Goal: Task Accomplishment & Management: Manage account settings

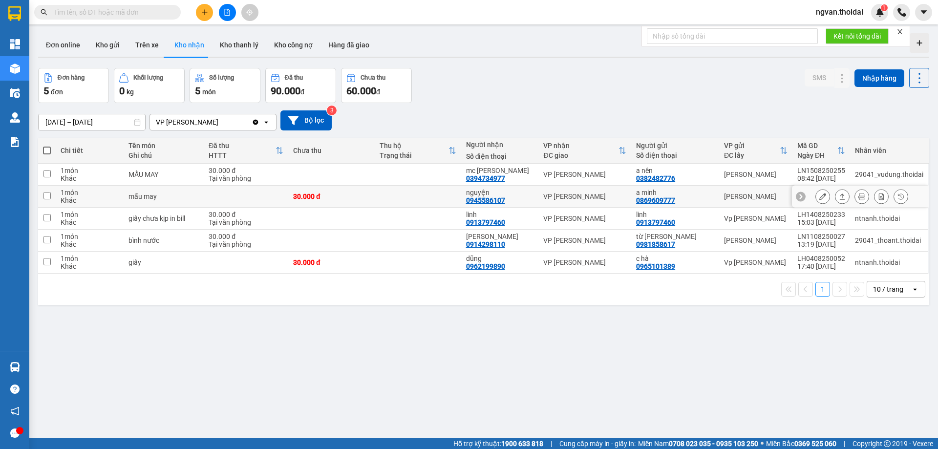
click at [839, 195] on icon at bounding box center [842, 196] width 7 height 7
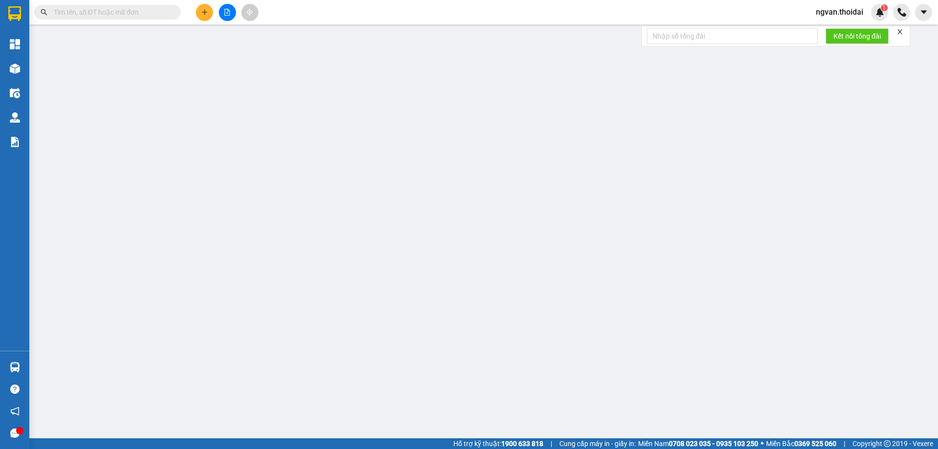
type input "0869609777"
type input "a minh"
type input "0945586107"
type input "nguyện"
type input "30.000"
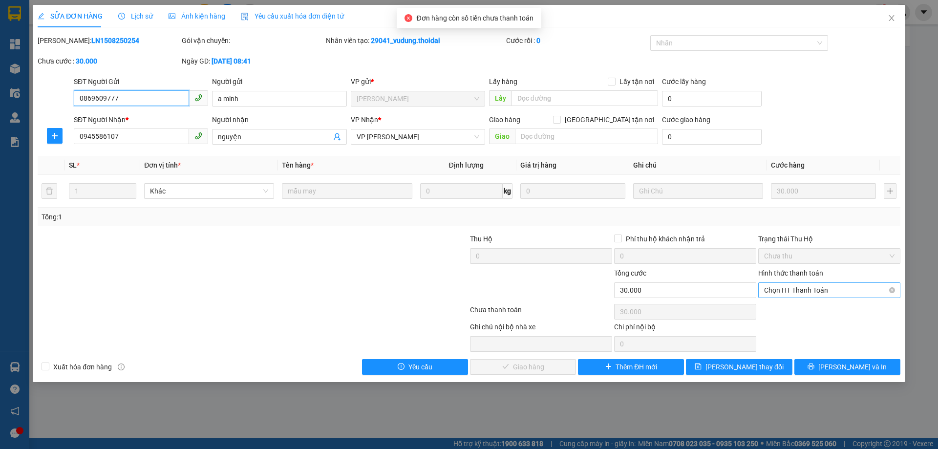
click at [828, 289] on span "Chọn HT Thanh Toán" at bounding box center [829, 290] width 130 height 15
click at [805, 307] on div "Tại văn phòng" at bounding box center [829, 309] width 130 height 11
type input "0"
click at [531, 366] on span "[PERSON_NAME] và Giao hàng" at bounding box center [536, 367] width 94 height 11
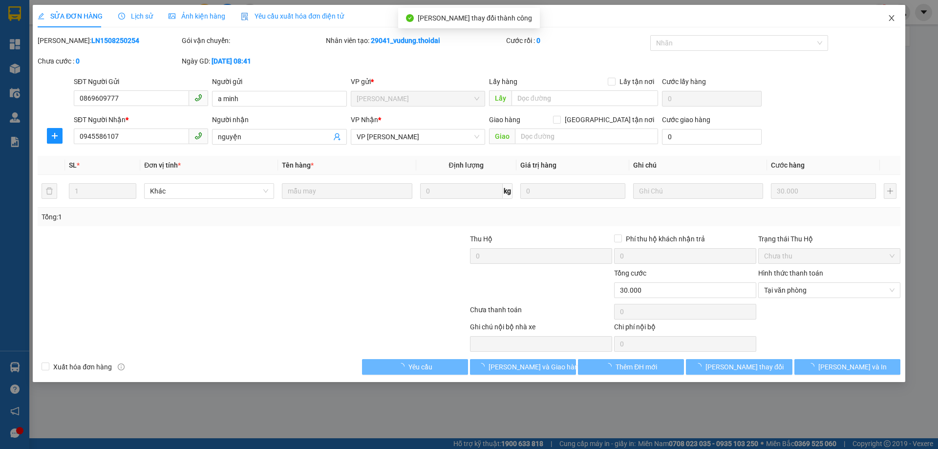
click at [889, 20] on icon "close" at bounding box center [892, 18] width 8 height 8
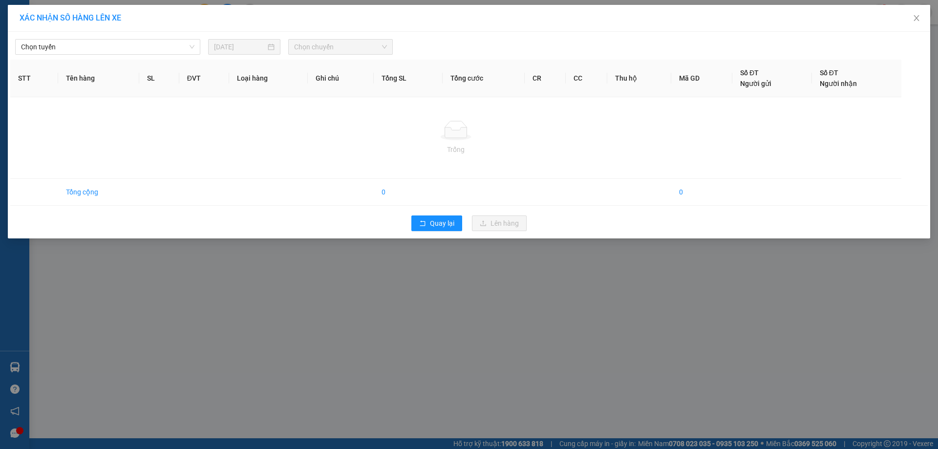
click at [440, 234] on div "Quay lại Lên hàng" at bounding box center [469, 223] width 918 height 25
click at [444, 229] on button "Quay lại" at bounding box center [437, 224] width 51 height 16
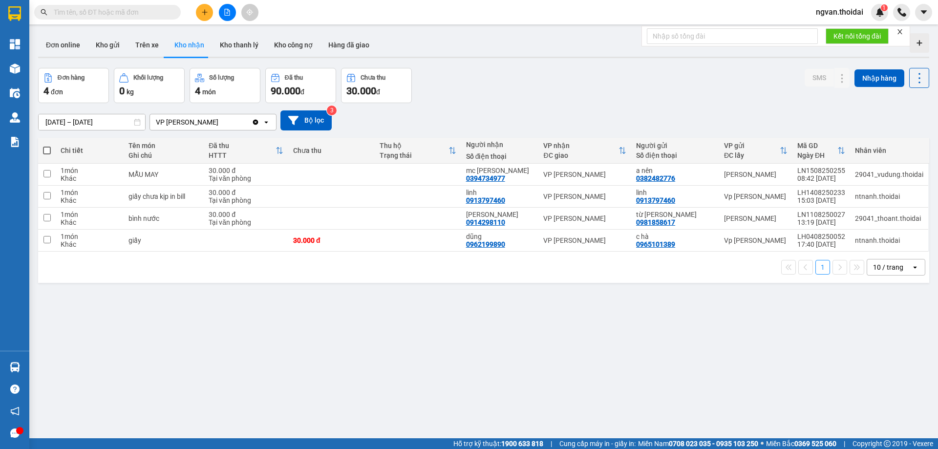
click at [439, 271] on div "1 10 / trang open" at bounding box center [484, 267] width 884 height 17
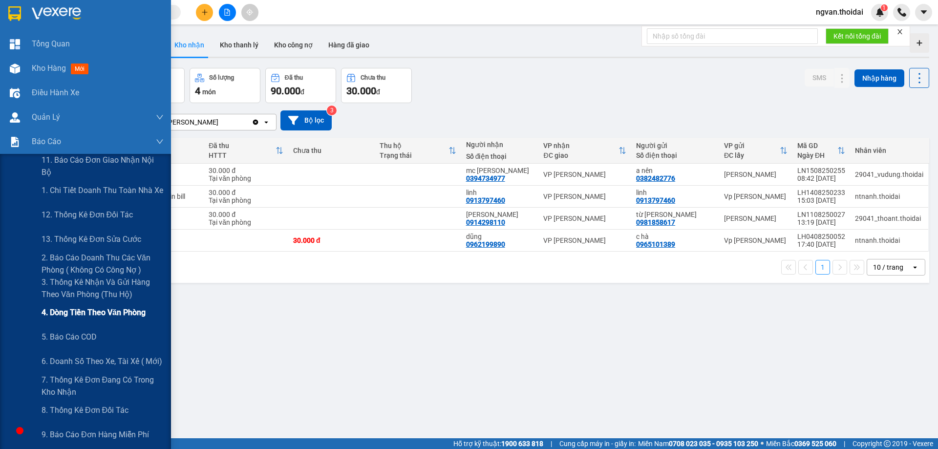
click at [114, 317] on span "4. Dòng tiền theo văn phòng" at bounding box center [94, 312] width 104 height 12
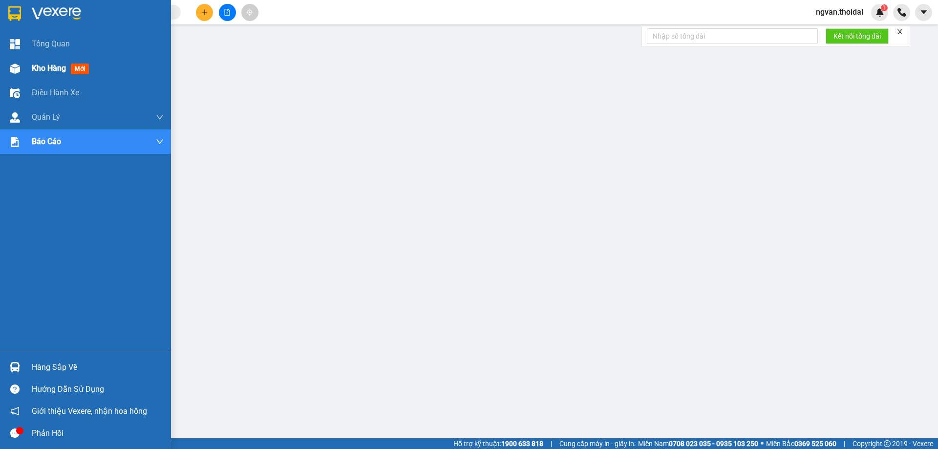
click at [23, 67] on div "Kho hàng mới" at bounding box center [85, 68] width 171 height 24
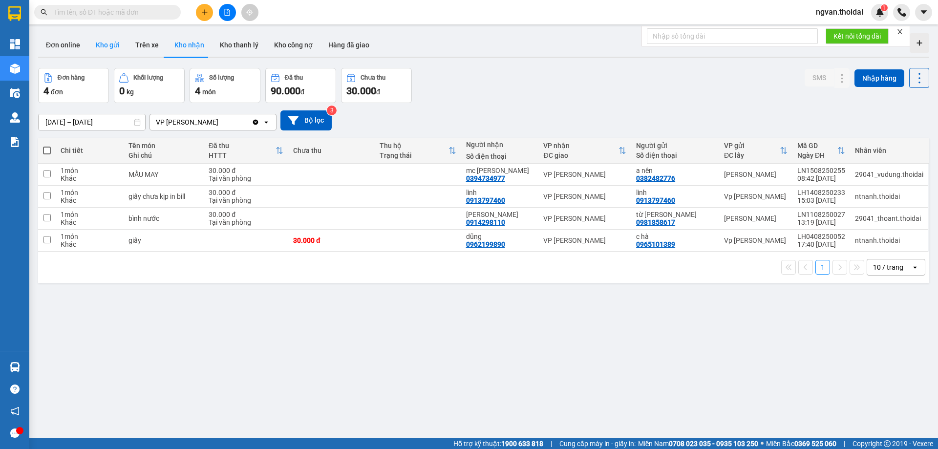
click at [109, 44] on button "Kho gửi" at bounding box center [108, 44] width 40 height 23
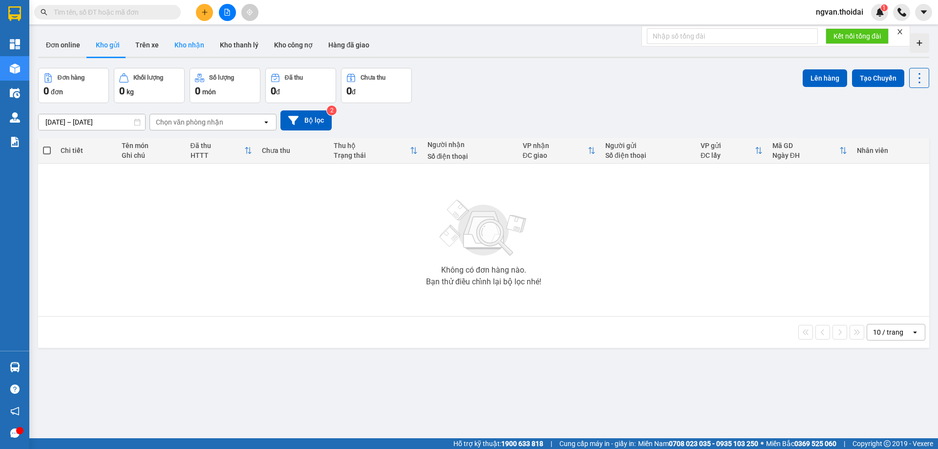
click at [195, 50] on button "Kho nhận" at bounding box center [189, 44] width 45 height 23
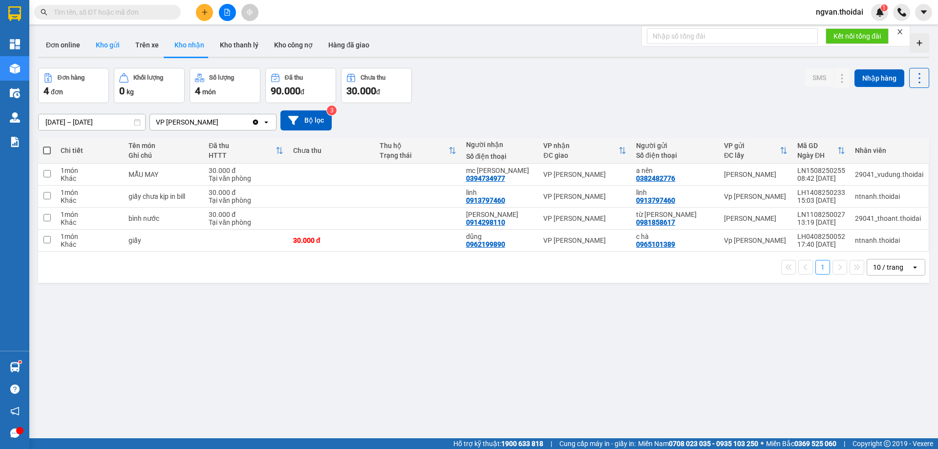
click at [112, 48] on button "Kho gửi" at bounding box center [108, 44] width 40 height 23
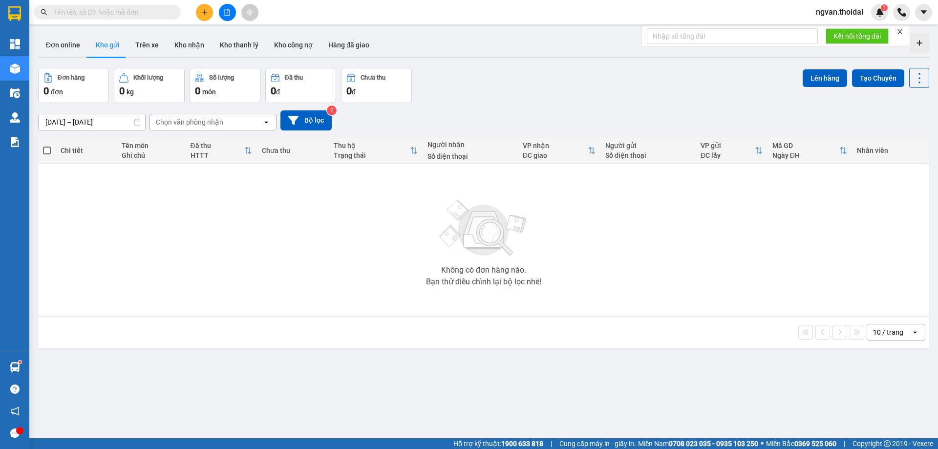
click at [206, 13] on icon "plus" at bounding box center [204, 12] width 7 height 7
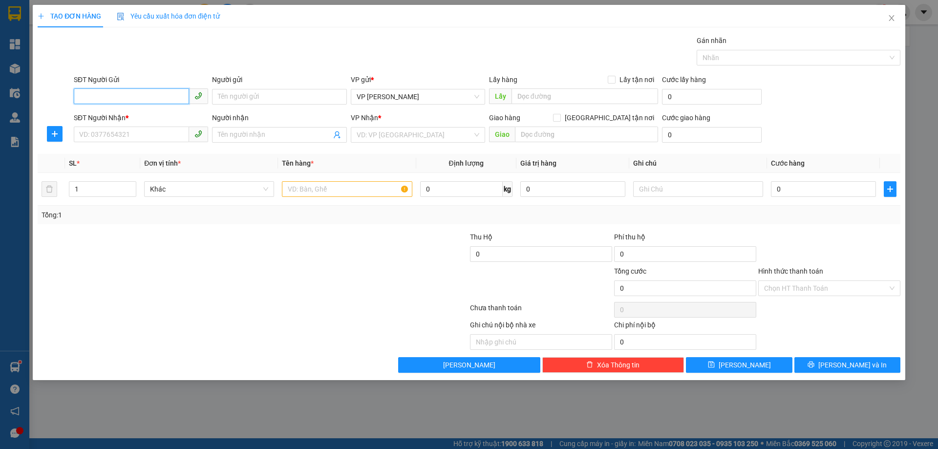
click at [133, 97] on input "SĐT Người Gửi" at bounding box center [131, 96] width 115 height 16
click at [103, 111] on div "0936363499 - mận" at bounding box center [141, 116] width 123 height 11
type input "0936363499"
type input "mận"
type input "0936363499"
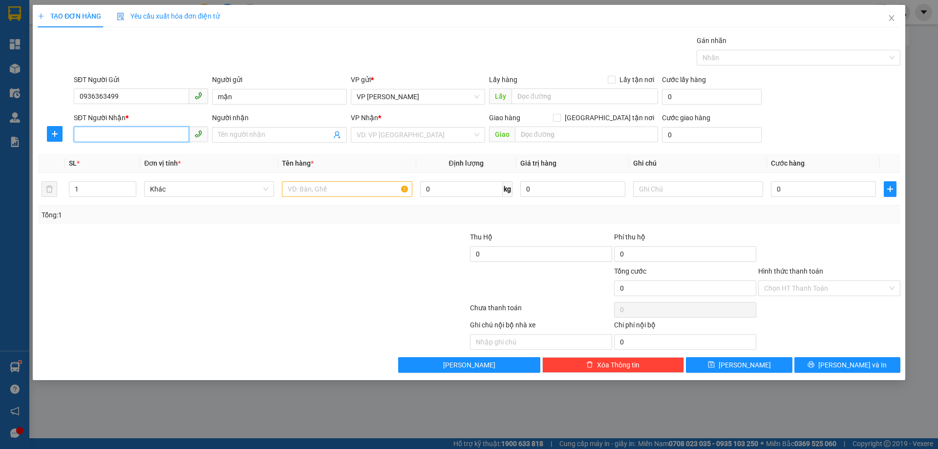
click at [116, 140] on input "SĐT Người Nhận *" at bounding box center [131, 135] width 115 height 16
click at [130, 158] on div "0976182295 - miên" at bounding box center [141, 154] width 123 height 11
type input "0976182295"
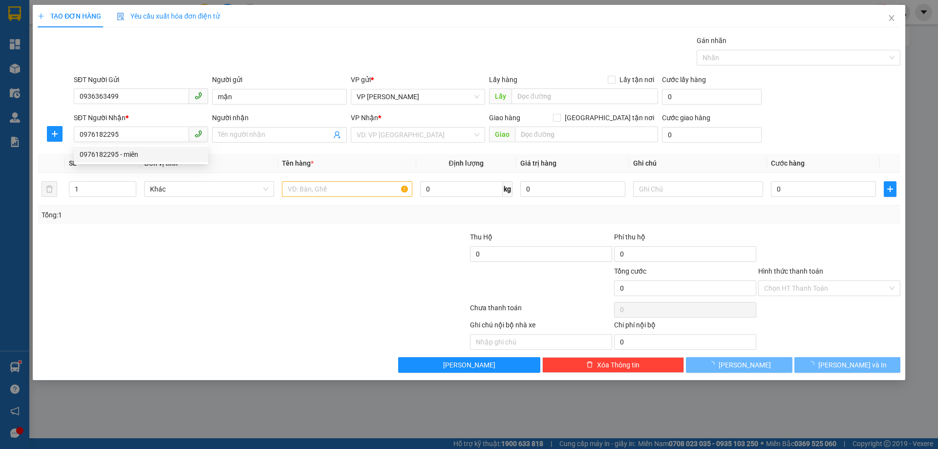
drag, startPoint x: 279, startPoint y: 263, endPoint x: 337, endPoint y: 217, distance: 74.4
click at [280, 263] on div at bounding box center [181, 249] width 288 height 34
type input "miên"
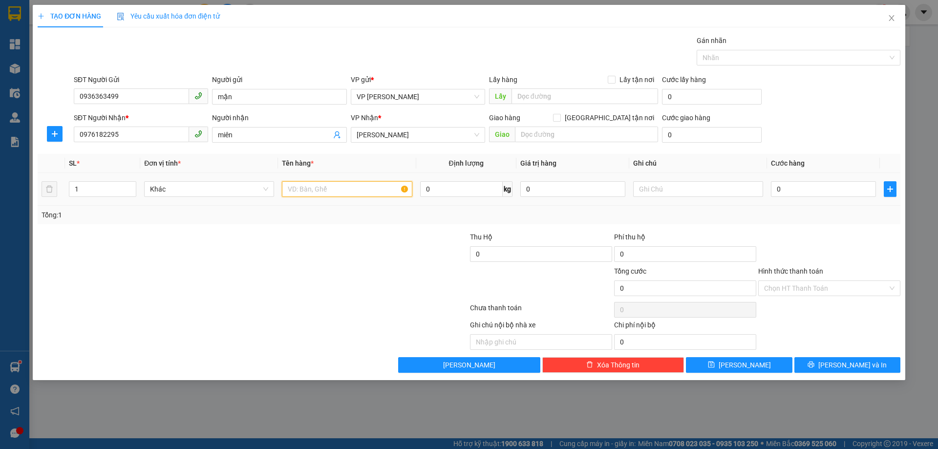
click at [321, 190] on input "text" at bounding box center [347, 189] width 130 height 16
type input "gạo"
click at [777, 191] on input "0" at bounding box center [823, 189] width 105 height 16
type input "5"
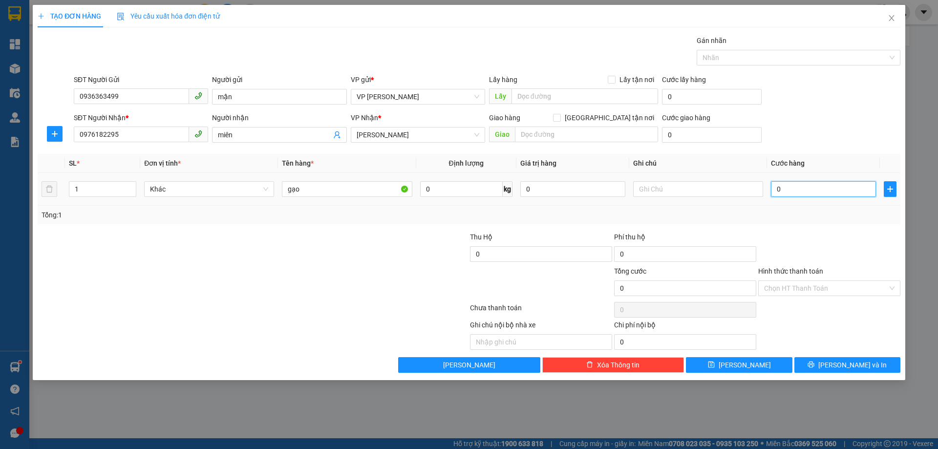
type input "5"
type input "50"
type input "50.000"
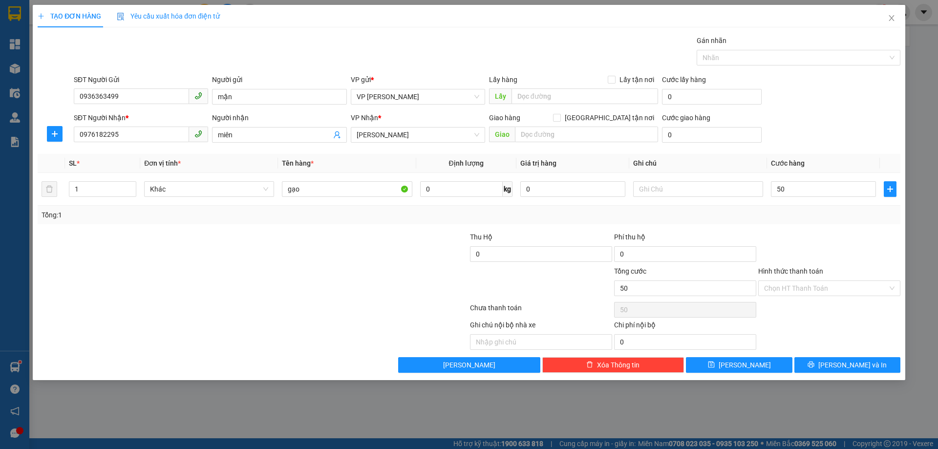
type input "50.000"
click at [822, 218] on div "Tổng: 1" at bounding box center [469, 215] width 855 height 11
click at [846, 363] on span "[PERSON_NAME] và In" at bounding box center [853, 365] width 68 height 11
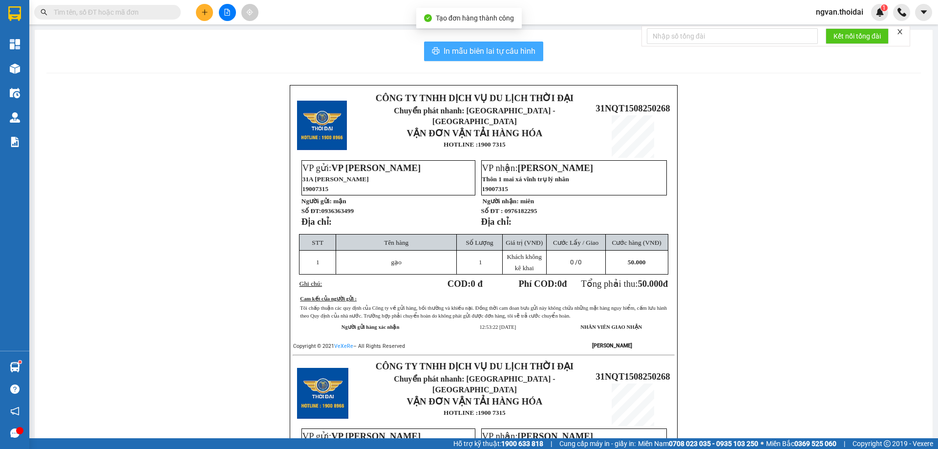
click at [492, 49] on span "In mẫu biên lai tự cấu hình" at bounding box center [490, 51] width 92 height 12
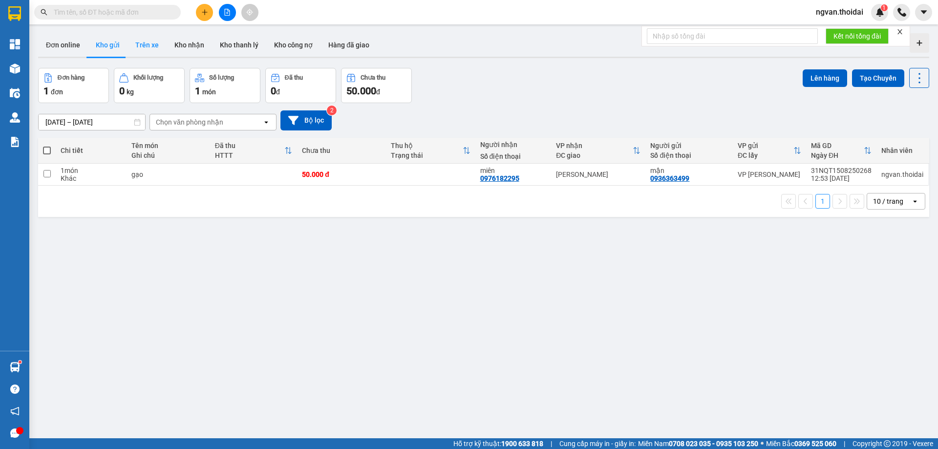
click at [142, 43] on button "Trên xe" at bounding box center [147, 44] width 39 height 23
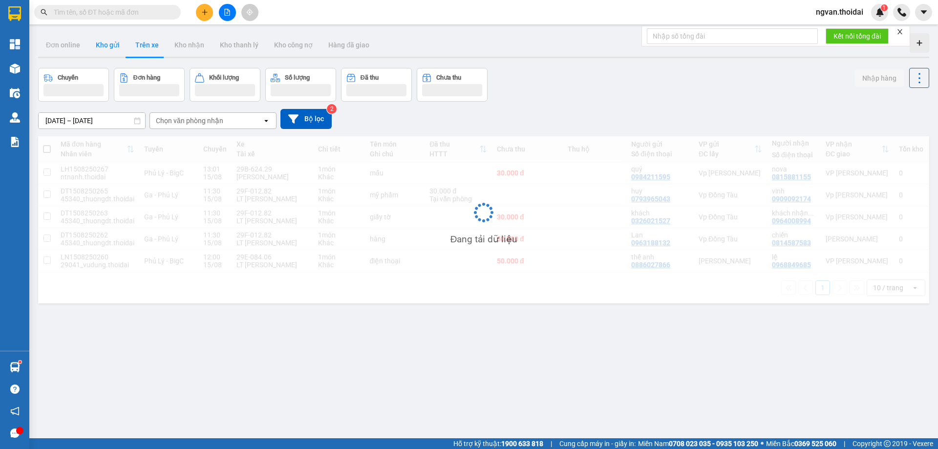
click at [105, 44] on button "Kho gửi" at bounding box center [108, 44] width 40 height 23
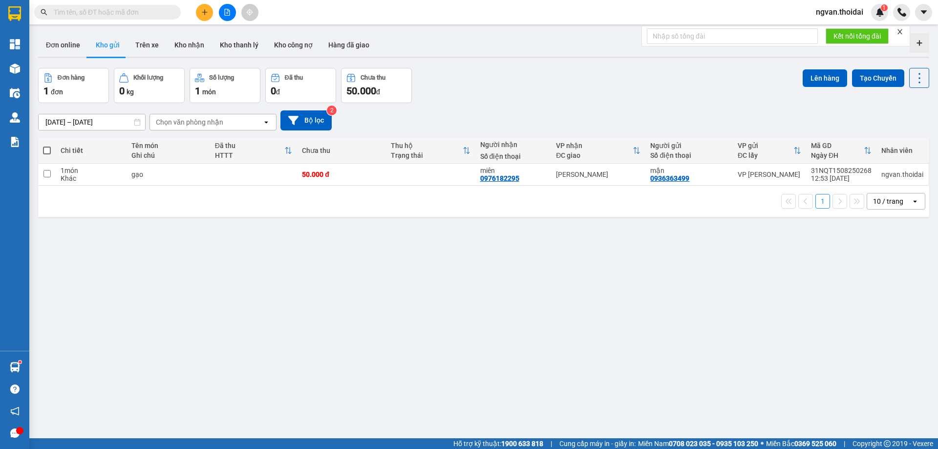
click at [376, 321] on div "ver 1.8.138 Đơn online Kho gửi Trên xe Kho nhận Kho thanh lý Kho công nợ Hàng đ…" at bounding box center [483, 253] width 899 height 449
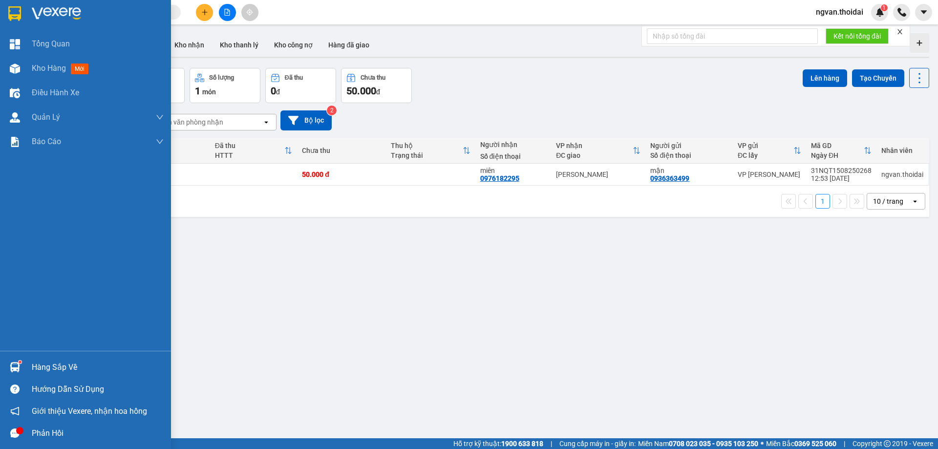
click at [26, 367] on div "Hàng sắp về" at bounding box center [85, 367] width 171 height 22
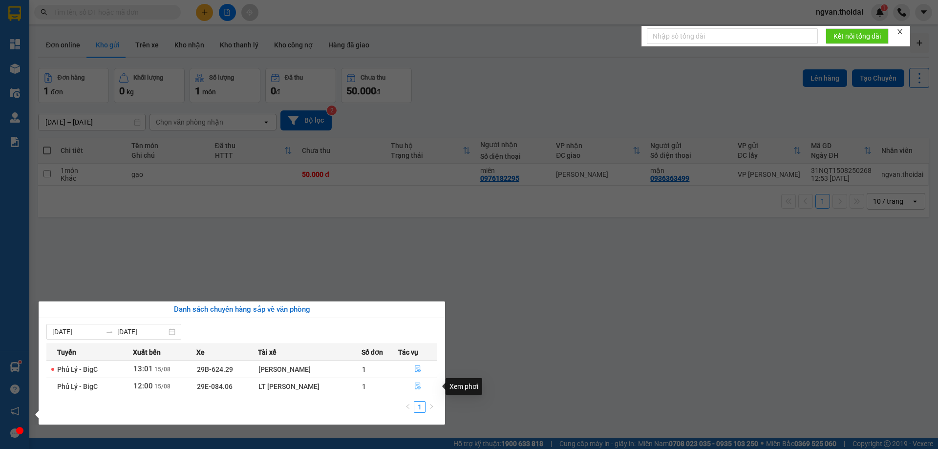
click at [418, 387] on icon "file-done" at bounding box center [417, 386] width 7 height 7
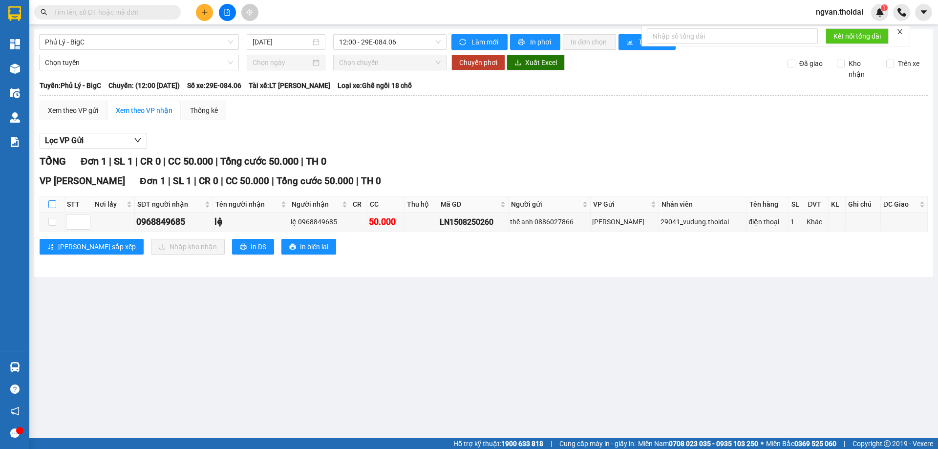
click at [55, 204] on input "checkbox" at bounding box center [52, 204] width 8 height 8
checkbox input "true"
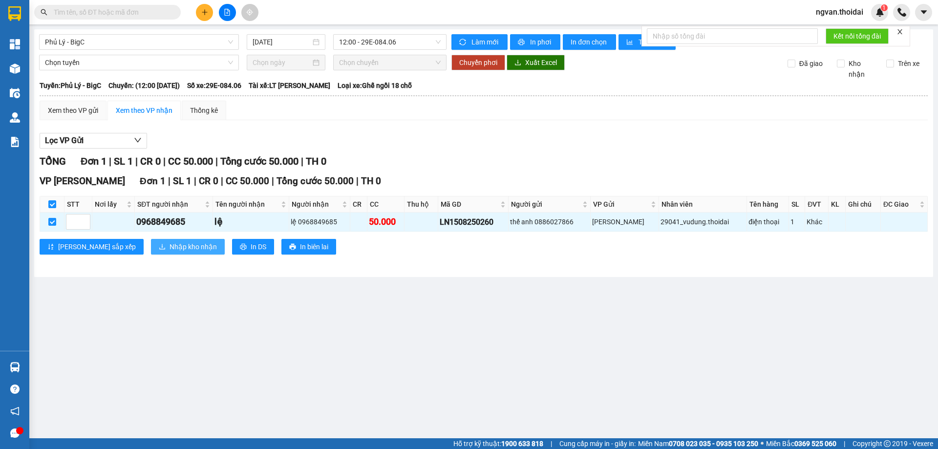
click at [170, 244] on span "Nhập kho nhận" at bounding box center [193, 246] width 47 height 11
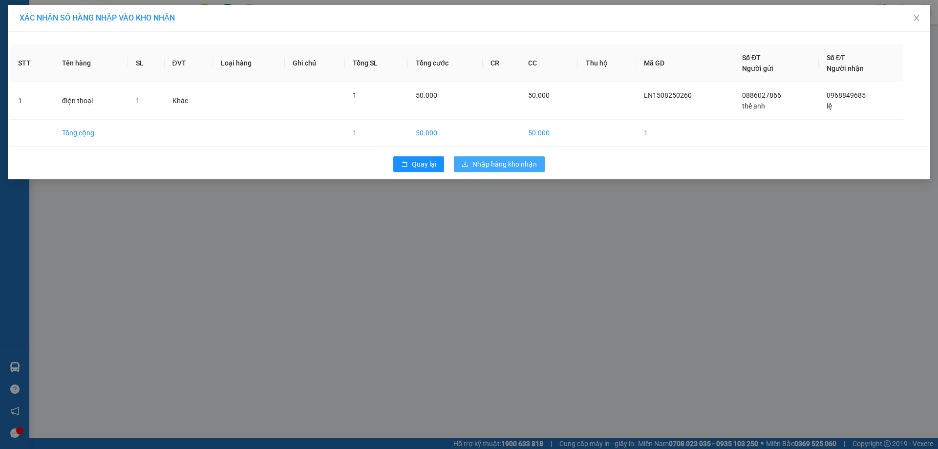
click at [524, 167] on span "Nhập hàng kho nhận" at bounding box center [505, 164] width 65 height 11
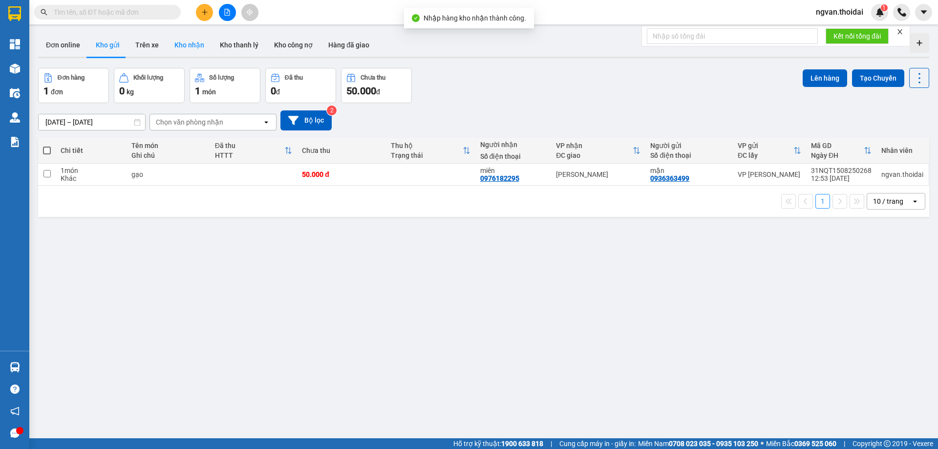
click at [191, 45] on button "Kho nhận" at bounding box center [189, 44] width 45 height 23
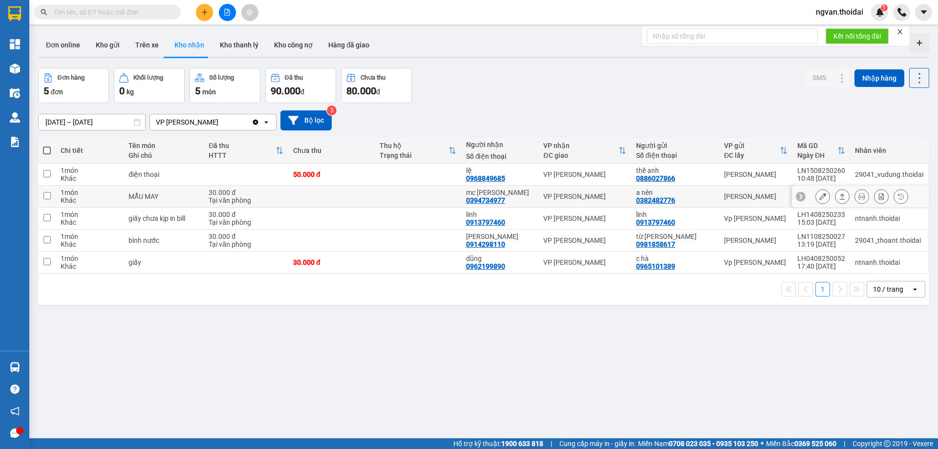
click at [839, 198] on icon at bounding box center [842, 196] width 7 height 7
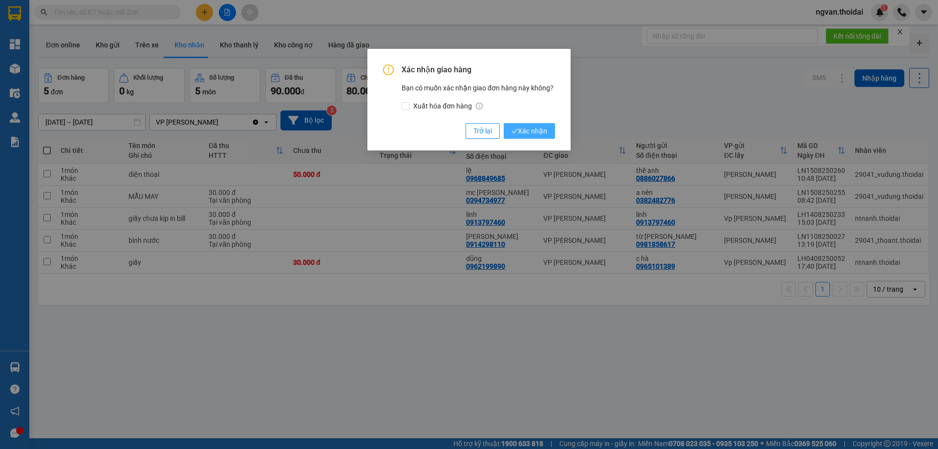
click at [533, 128] on span "Xác nhận" at bounding box center [530, 131] width 36 height 11
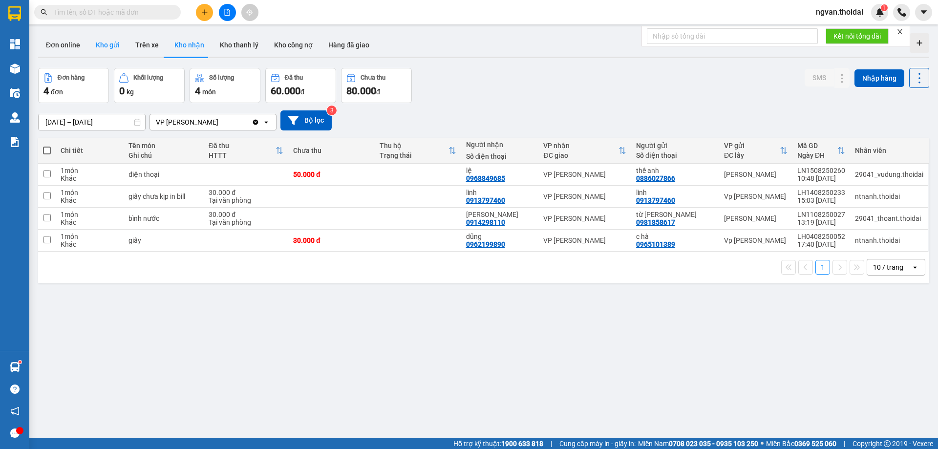
click at [108, 43] on button "Kho gửi" at bounding box center [108, 44] width 40 height 23
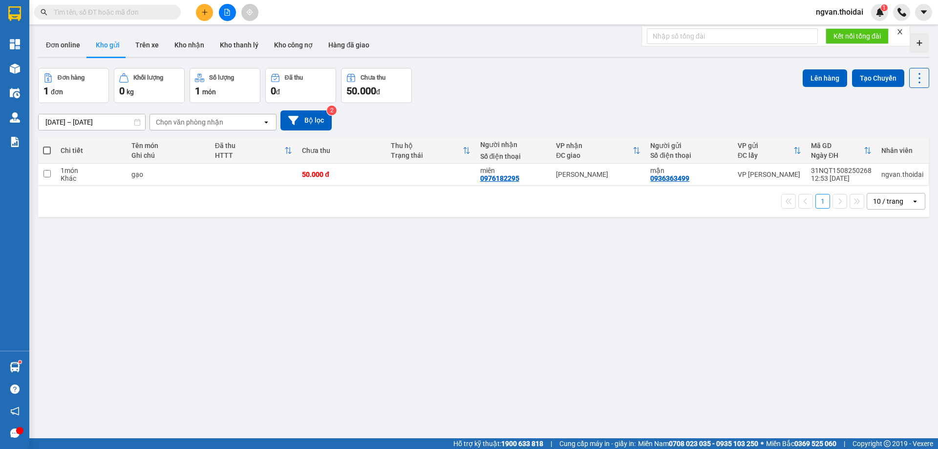
click at [44, 155] on label at bounding box center [47, 151] width 8 height 10
click at [47, 146] on input "checkbox" at bounding box center [47, 146] width 0 height 0
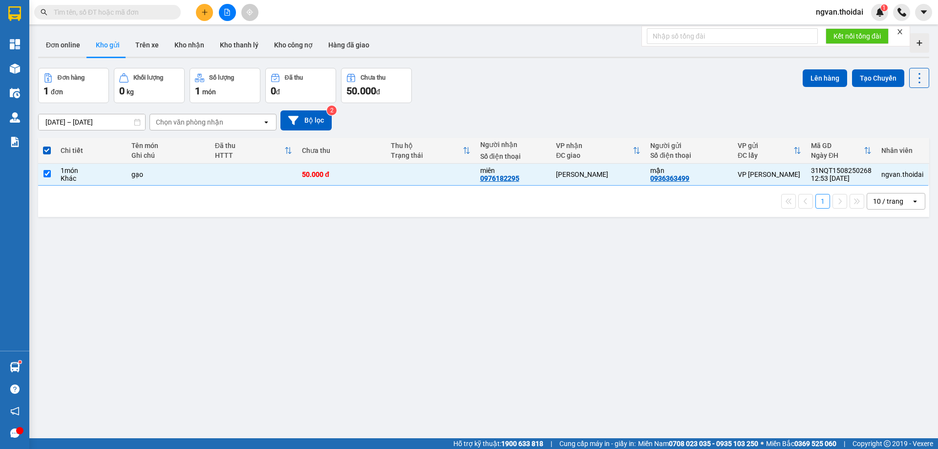
click at [49, 152] on span at bounding box center [47, 151] width 8 height 8
click at [47, 146] on input "checkbox" at bounding box center [47, 146] width 0 height 0
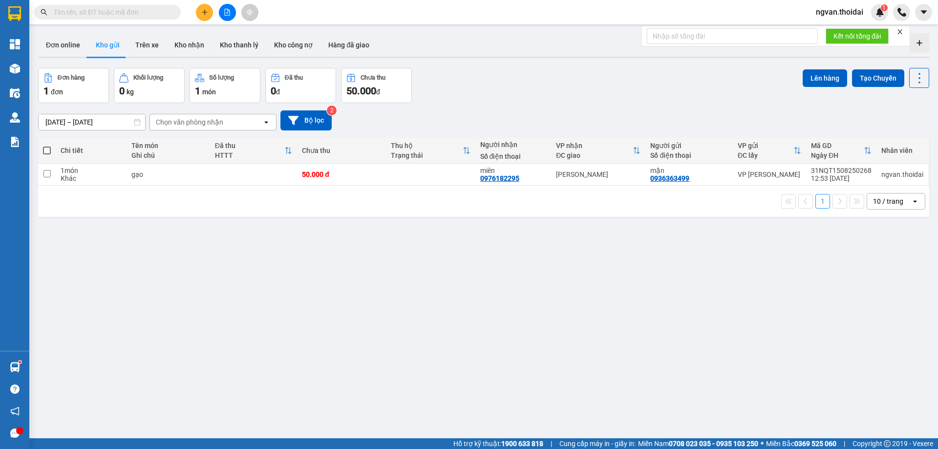
click at [48, 152] on span at bounding box center [47, 151] width 8 height 8
click at [47, 146] on input "checkbox" at bounding box center [47, 146] width 0 height 0
checkbox input "true"
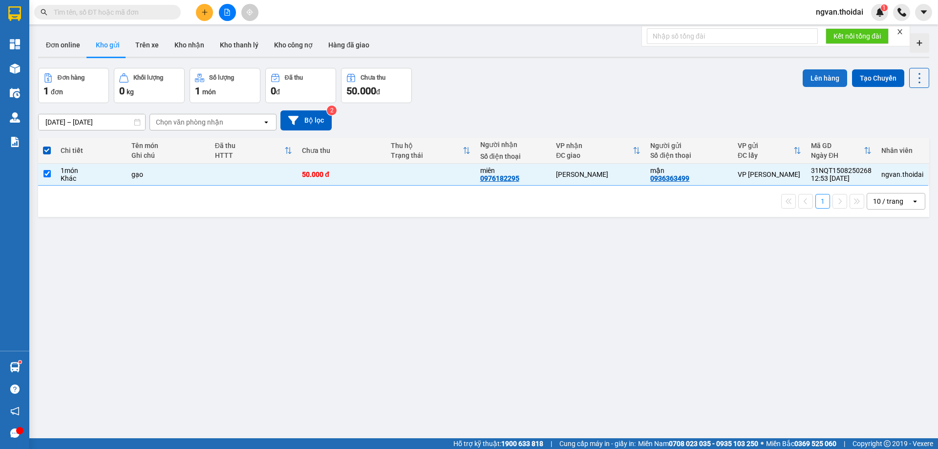
click at [829, 75] on button "Lên hàng" at bounding box center [825, 78] width 44 height 18
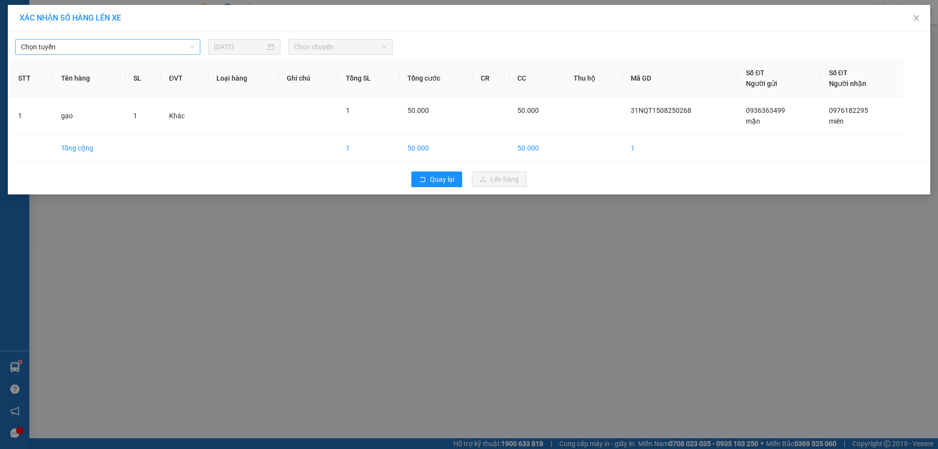
click at [172, 50] on span "Chọn tuyến" at bounding box center [108, 47] width 174 height 15
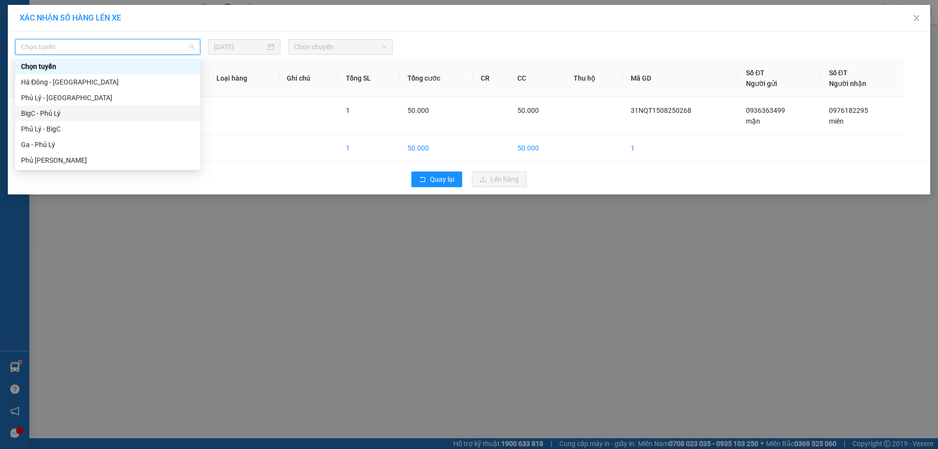
drag, startPoint x: 36, startPoint y: 109, endPoint x: 292, endPoint y: 95, distance: 256.5
click at [37, 109] on div "BigC - Phủ Lý" at bounding box center [108, 113] width 174 height 11
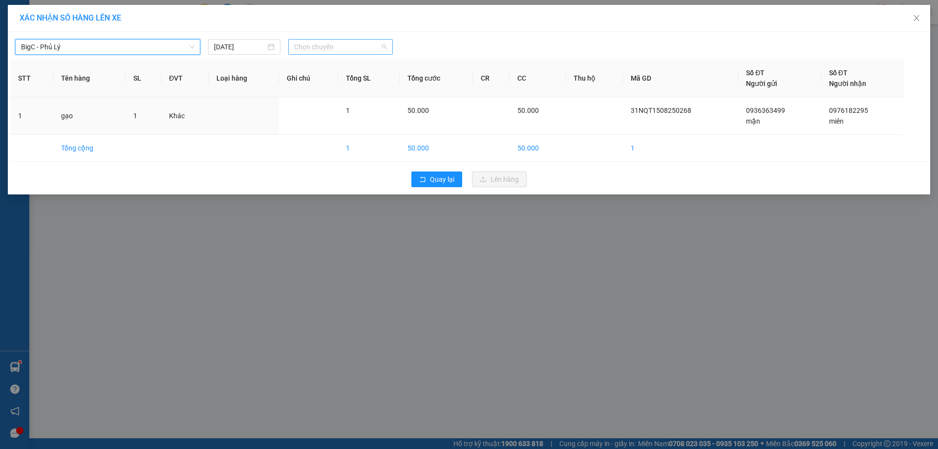
click at [369, 53] on span "Chọn chuyến" at bounding box center [340, 47] width 93 height 15
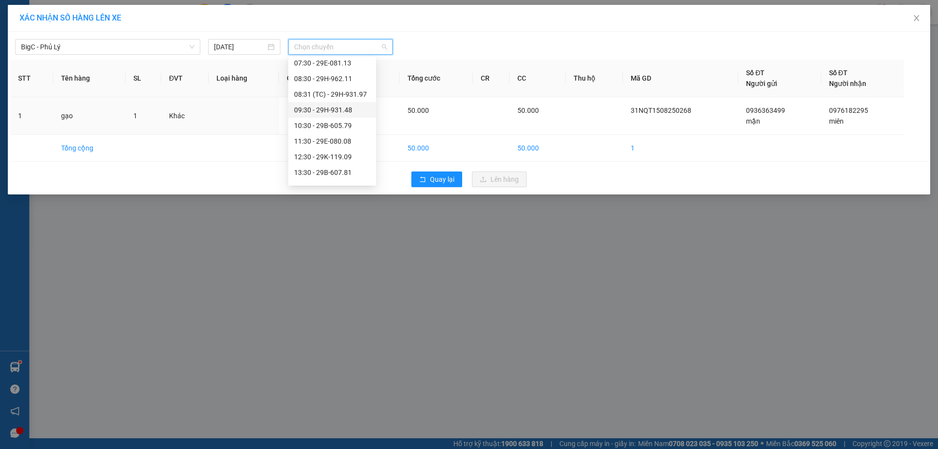
scroll to position [98, 0]
click at [347, 124] on div "13:30 - 29B-607.81" at bounding box center [332, 125] width 76 height 11
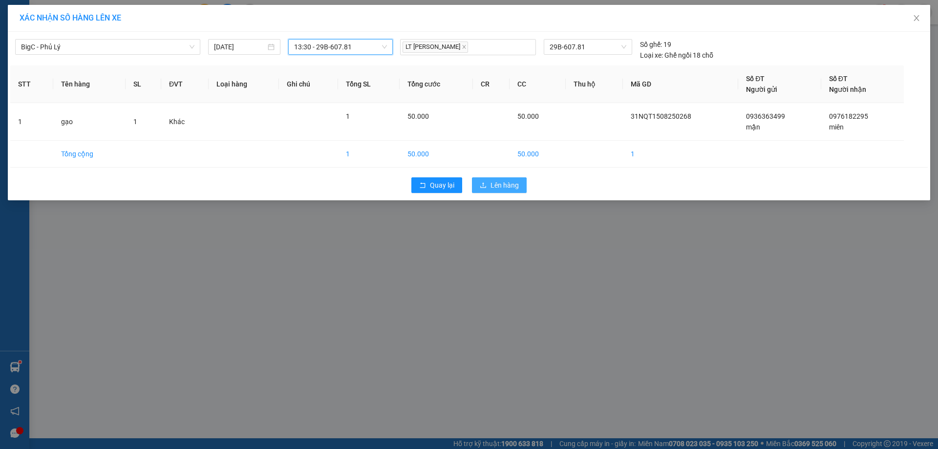
click at [502, 191] on button "Lên hàng" at bounding box center [499, 185] width 55 height 16
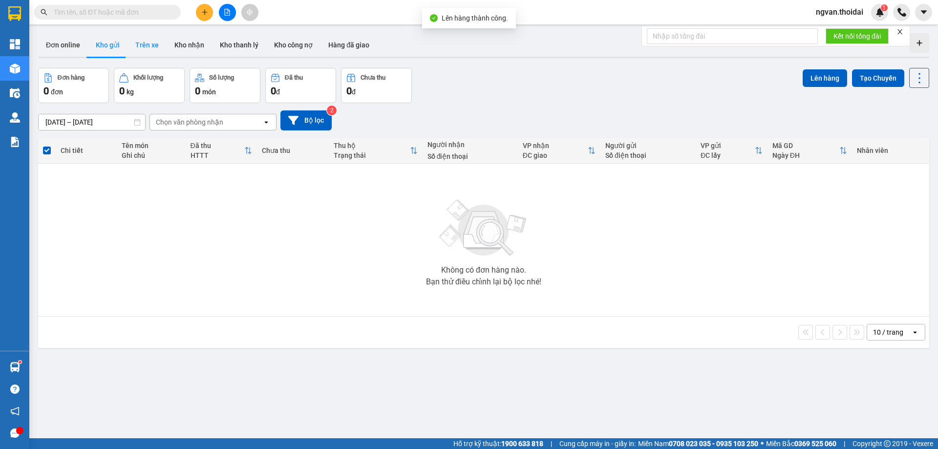
click at [150, 45] on button "Trên xe" at bounding box center [147, 44] width 39 height 23
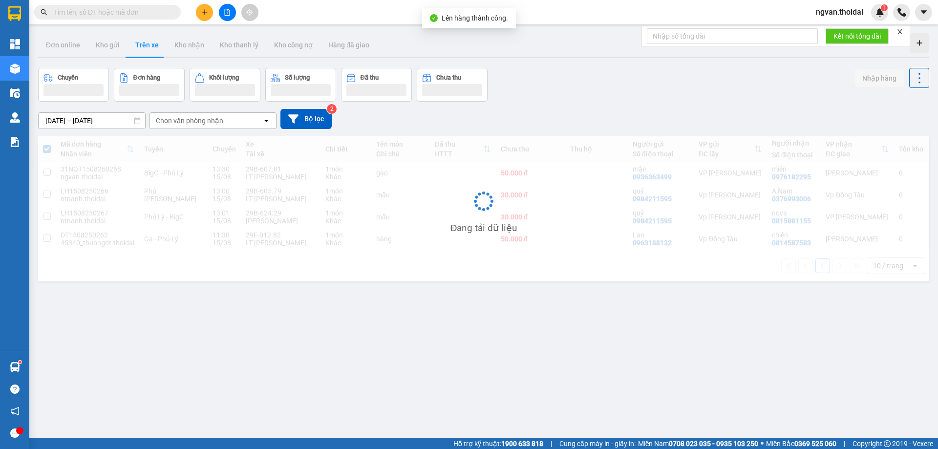
click at [148, 44] on button "Trên xe" at bounding box center [147, 44] width 39 height 23
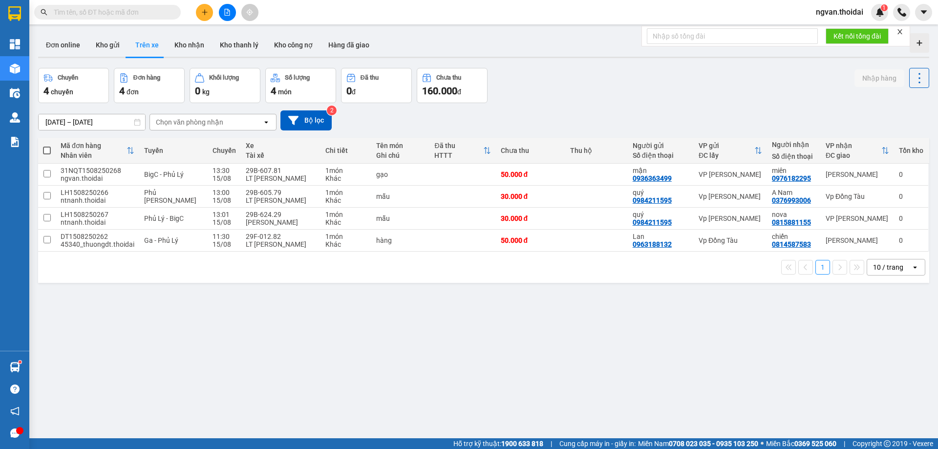
click at [862, 11] on span "ngvan.thoidai" at bounding box center [839, 12] width 63 height 12
click at [195, 39] on button "Kho nhận" at bounding box center [189, 44] width 45 height 23
type input "[DATE] – [DATE]"
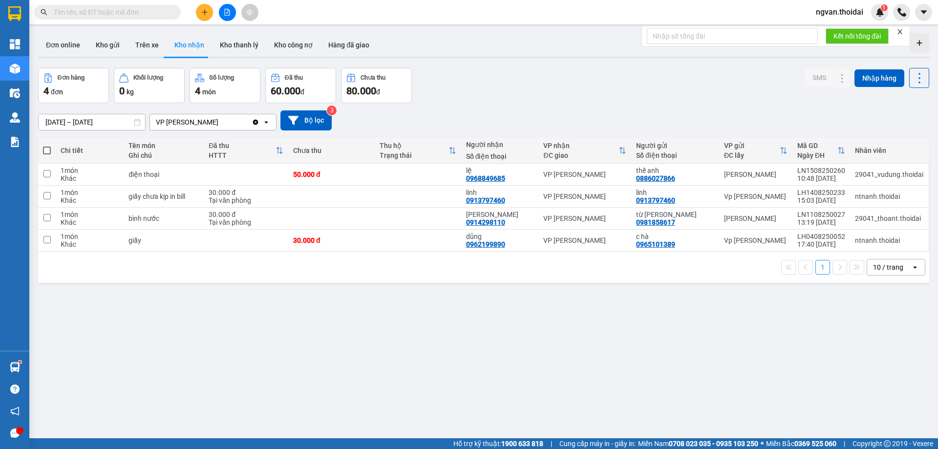
click at [853, 14] on span "ngvan.thoidai" at bounding box center [839, 12] width 63 height 12
click at [842, 31] on span "Đăng xuất" at bounding box center [844, 30] width 43 height 11
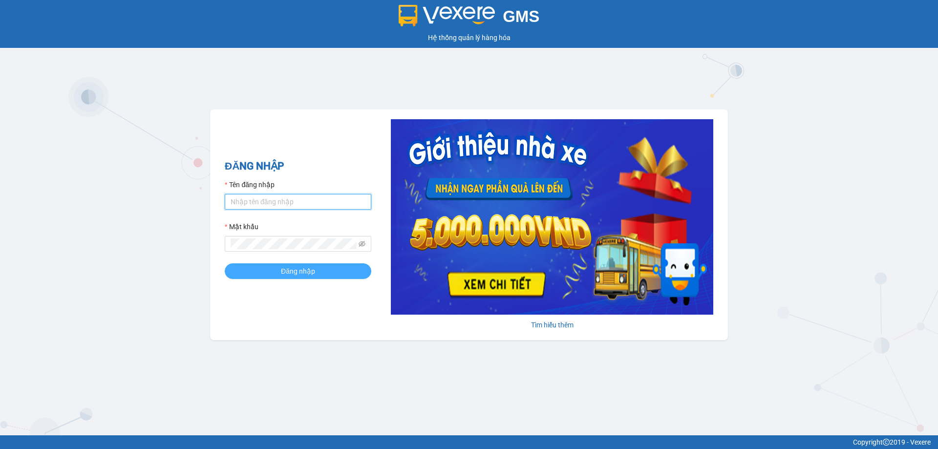
type input "ttnguyen.thoidai"
click at [300, 270] on span "Đăng nhập" at bounding box center [298, 271] width 34 height 11
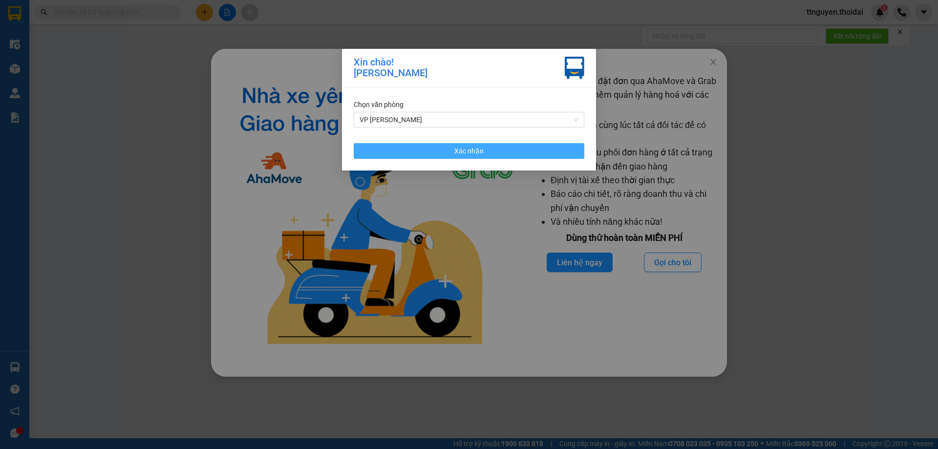
click at [453, 153] on button "Xác nhận" at bounding box center [469, 151] width 231 height 16
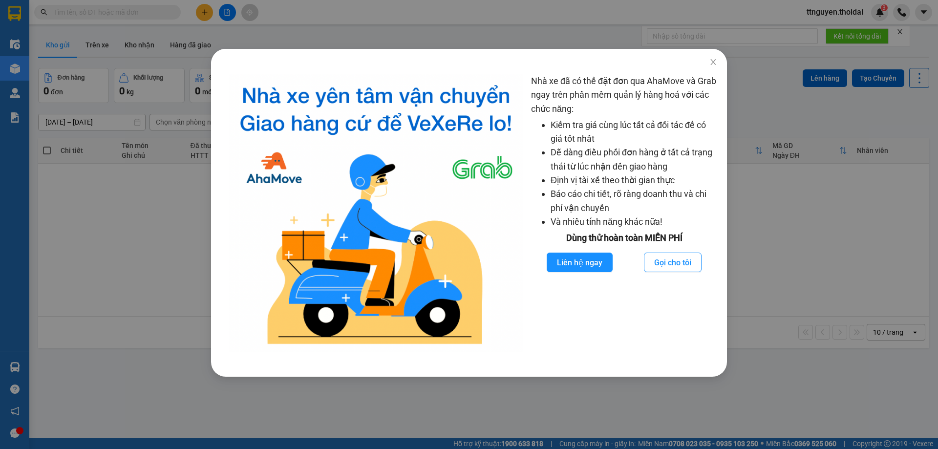
click at [48, 229] on div "Nhà xe đã có thể đặt đơn qua AhaMove và Grab ngay trên phần mềm quản lý hàng ho…" at bounding box center [469, 224] width 938 height 449
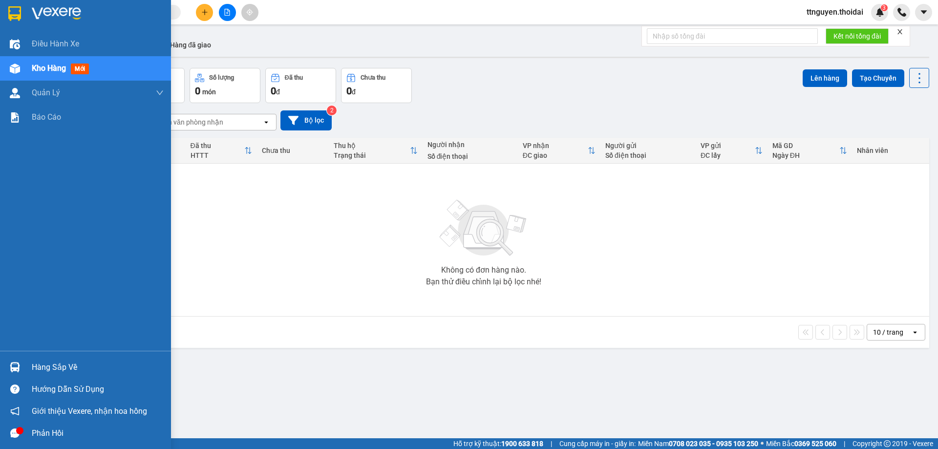
click at [68, 370] on div "Hàng sắp về" at bounding box center [98, 367] width 132 height 15
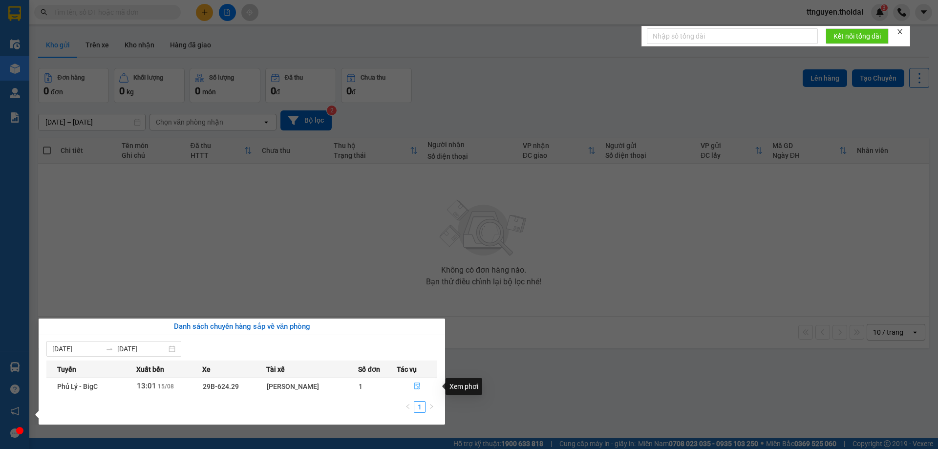
click at [414, 386] on icon "file-done" at bounding box center [417, 386] width 6 height 7
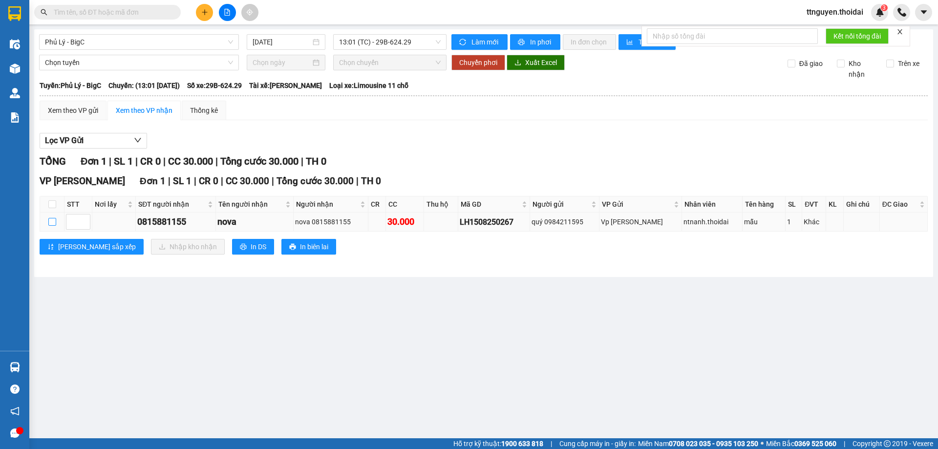
click at [50, 225] on input "checkbox" at bounding box center [52, 222] width 8 height 8
checkbox input "true"
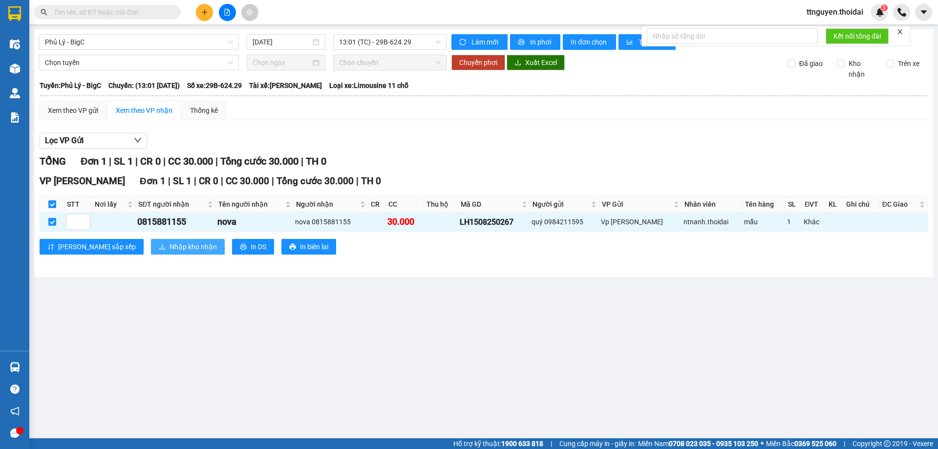
click at [170, 250] on span "Nhập kho nhận" at bounding box center [193, 246] width 47 height 11
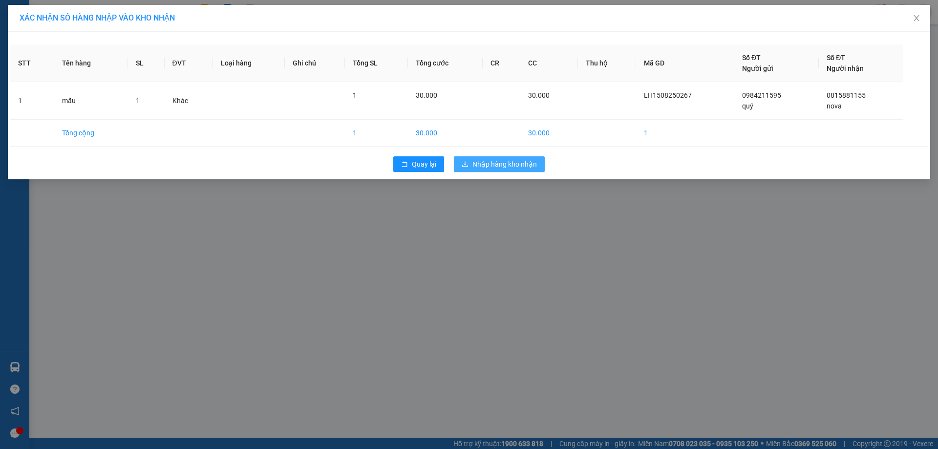
click at [493, 164] on span "Nhập hàng kho nhận" at bounding box center [505, 164] width 65 height 11
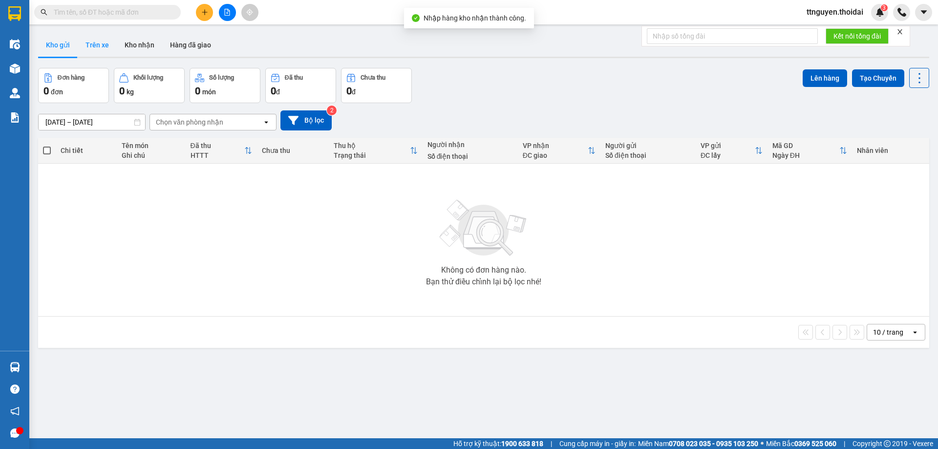
click at [101, 43] on button "Trên xe" at bounding box center [97, 44] width 39 height 23
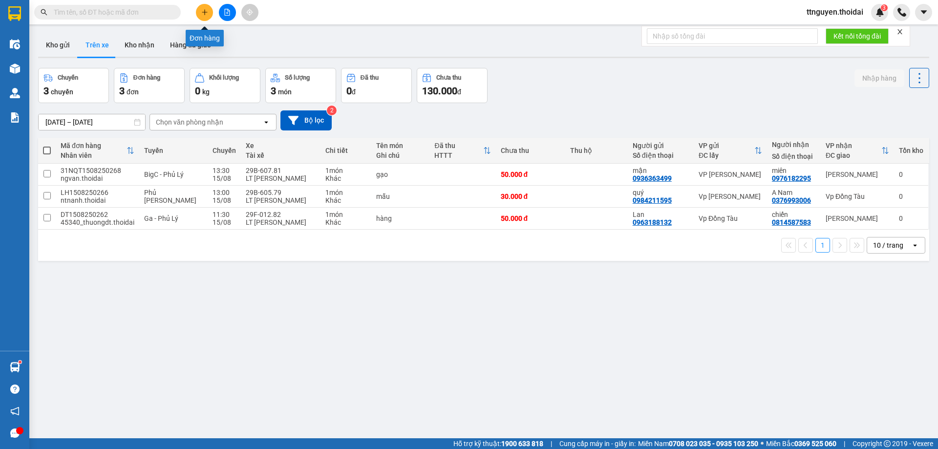
click at [204, 9] on icon "plus" at bounding box center [204, 12] width 7 height 7
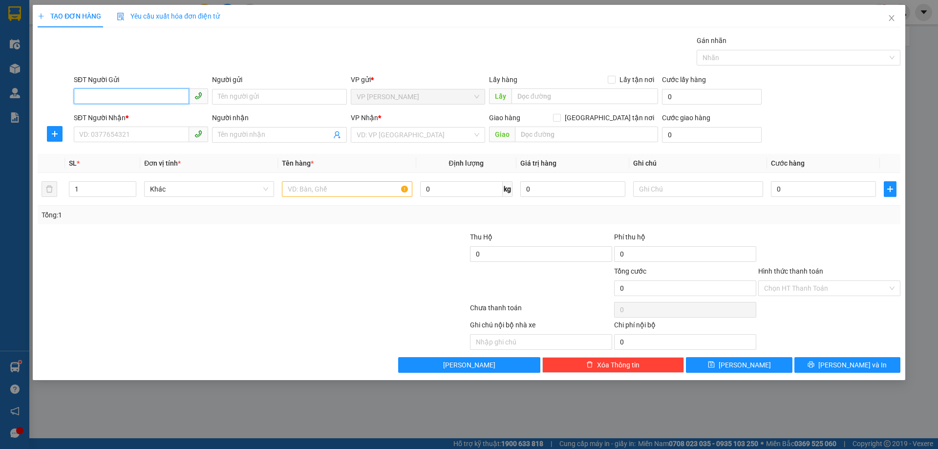
click at [137, 98] on input "SĐT Người Gửi" at bounding box center [131, 96] width 115 height 16
click at [131, 120] on div "0906219669 - cty đại phong" at bounding box center [141, 116] width 123 height 11
type input "0906219669"
type input "cty đại phong"
type input "0906219669"
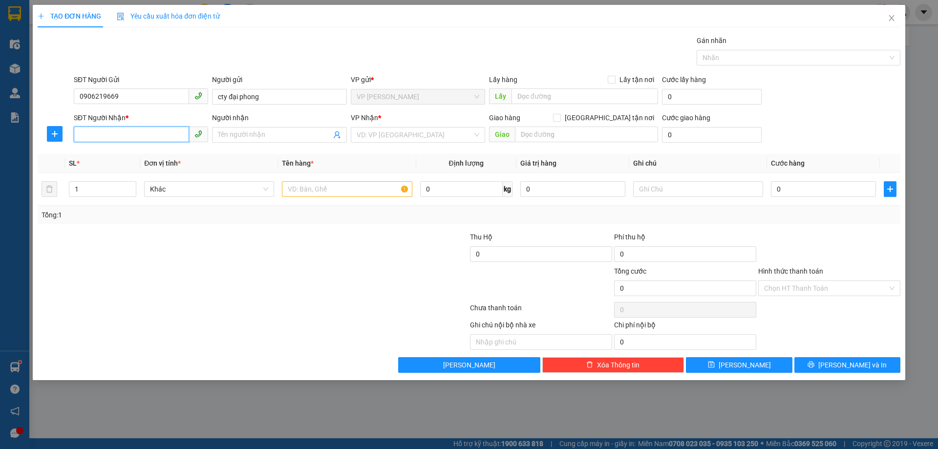
click at [130, 139] on input "SĐT Người Nhận *" at bounding box center [131, 135] width 115 height 16
click at [141, 147] on div "0393001763 - cường" at bounding box center [141, 155] width 134 height 16
type input "0393001763"
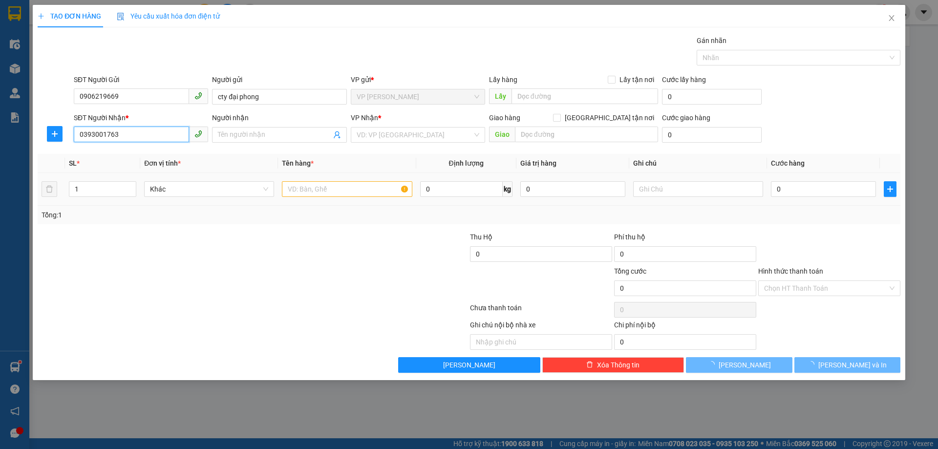
type input "cường"
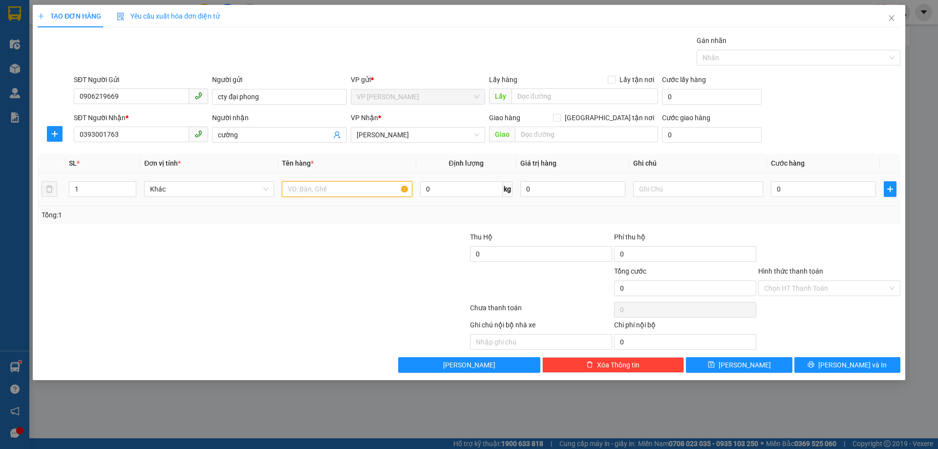
click at [357, 189] on input "text" at bounding box center [347, 189] width 130 height 16
type input "linh kiện máy tính"
click at [811, 188] on input "0" at bounding box center [823, 189] width 105 height 16
type input "04"
type input "4"
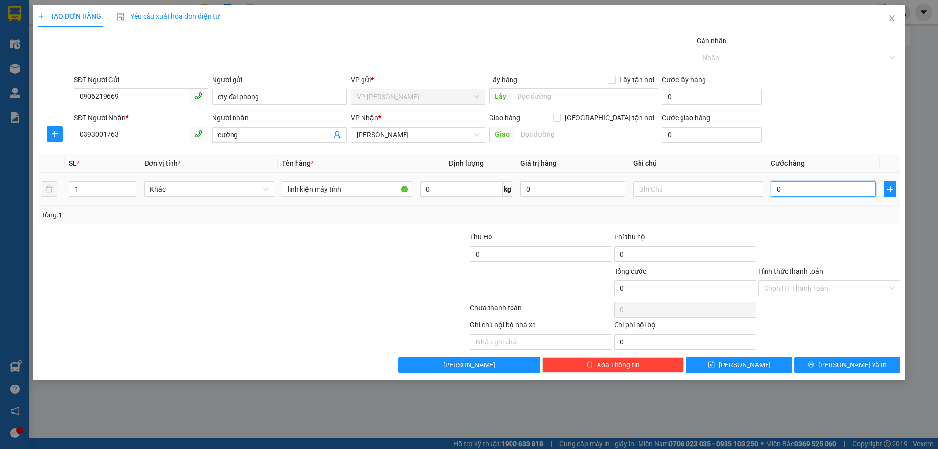
type input "4"
type input "040"
type input "40"
drag, startPoint x: 799, startPoint y: 194, endPoint x: 800, endPoint y: 208, distance: 14.2
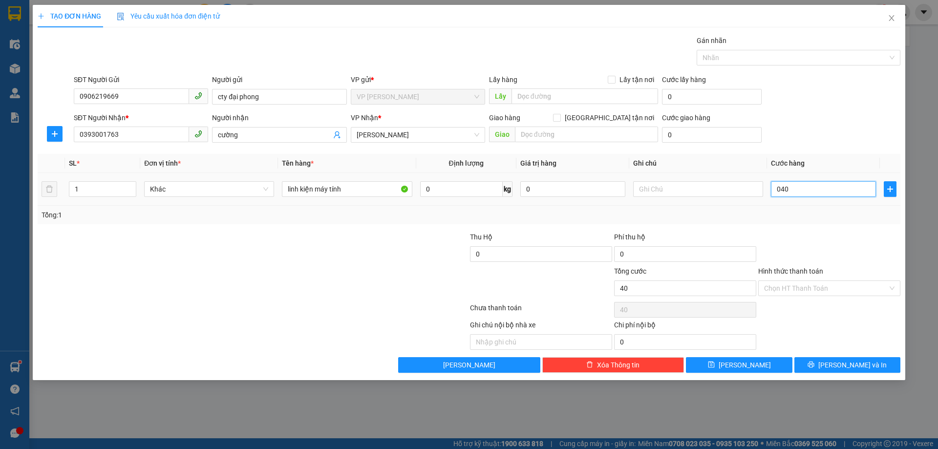
click at [800, 198] on div "040" at bounding box center [823, 189] width 105 height 20
type input "40.000"
click at [805, 230] on div "Transit Pickup Surcharge Ids Transit Deliver Surcharge Ids Transit Deliver Surc…" at bounding box center [469, 204] width 863 height 338
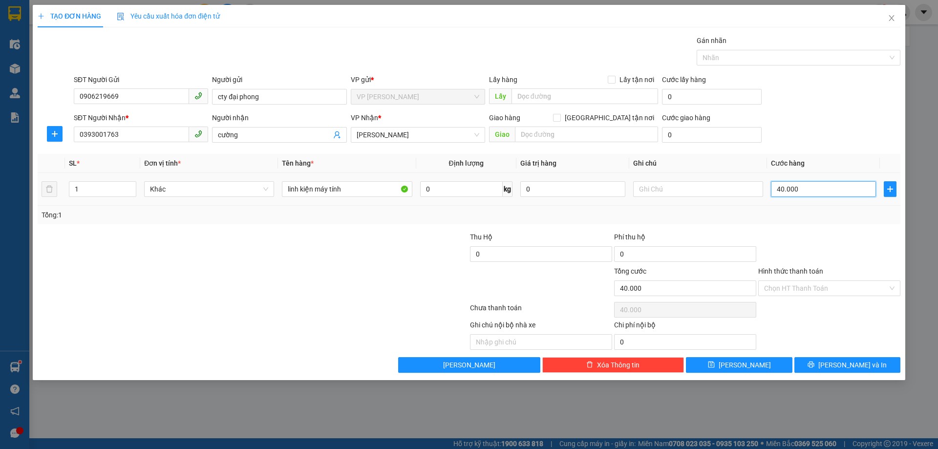
click at [804, 196] on input "40.000" at bounding box center [823, 189] width 105 height 16
type input "0"
type input "03"
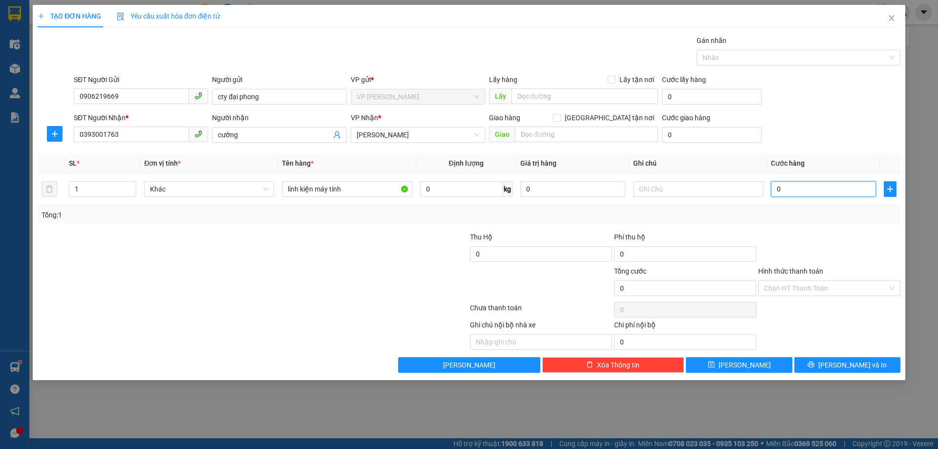
type input "3"
type input "030"
type input "30"
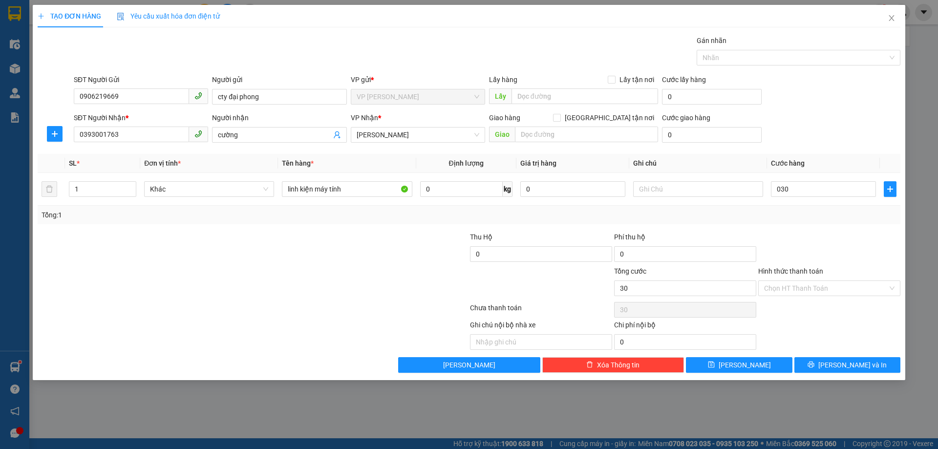
type input "30.000"
click at [795, 209] on div "Tổng: 1" at bounding box center [469, 215] width 863 height 19
click at [824, 362] on button "[PERSON_NAME] và In" at bounding box center [848, 365] width 106 height 16
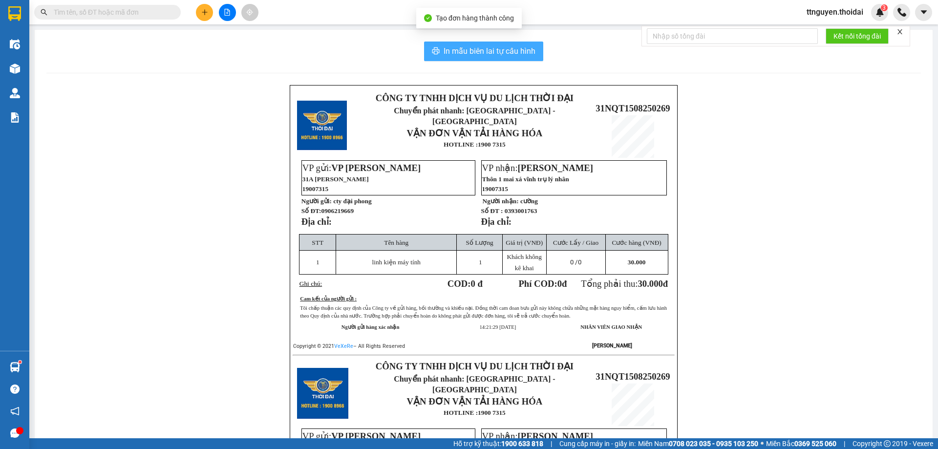
click at [466, 44] on button "In mẫu biên lai tự cấu hình" at bounding box center [483, 52] width 119 height 20
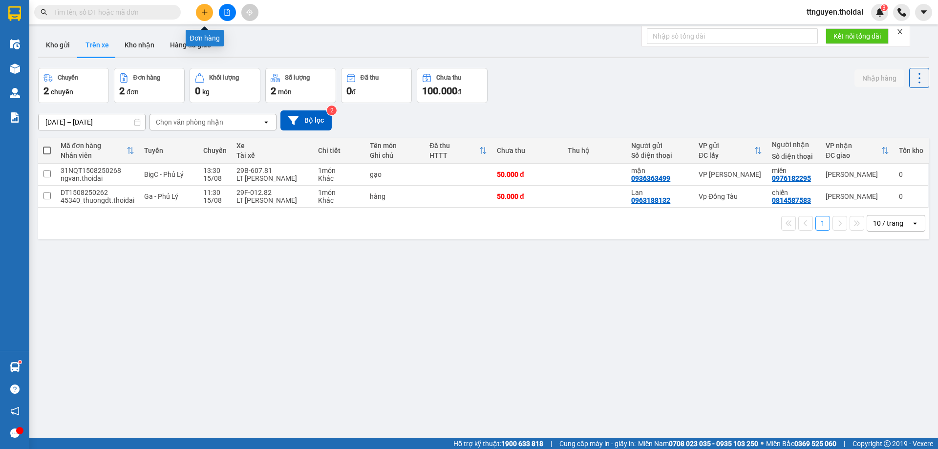
click at [204, 16] on button at bounding box center [204, 12] width 17 height 17
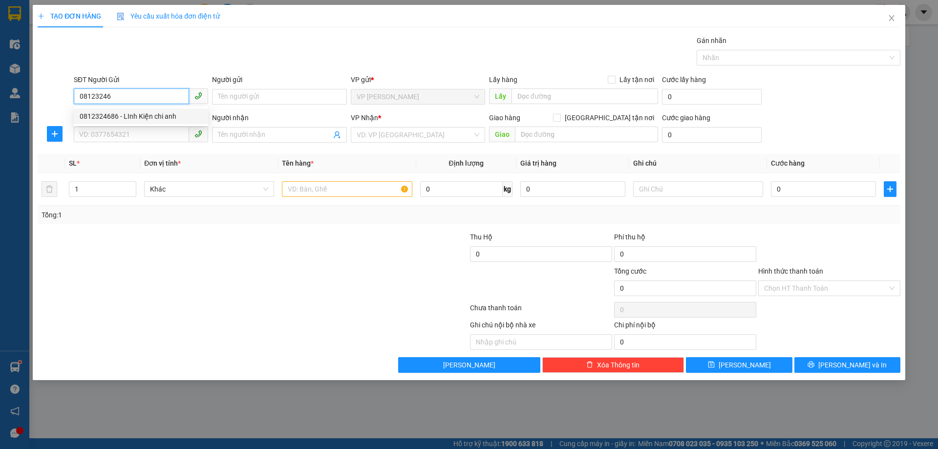
click at [150, 116] on div "0812324686 - LInh Kiện chi anh" at bounding box center [141, 116] width 123 height 11
type input "0812324686"
type input "LInh Kiện chi anh"
type input "0812324686"
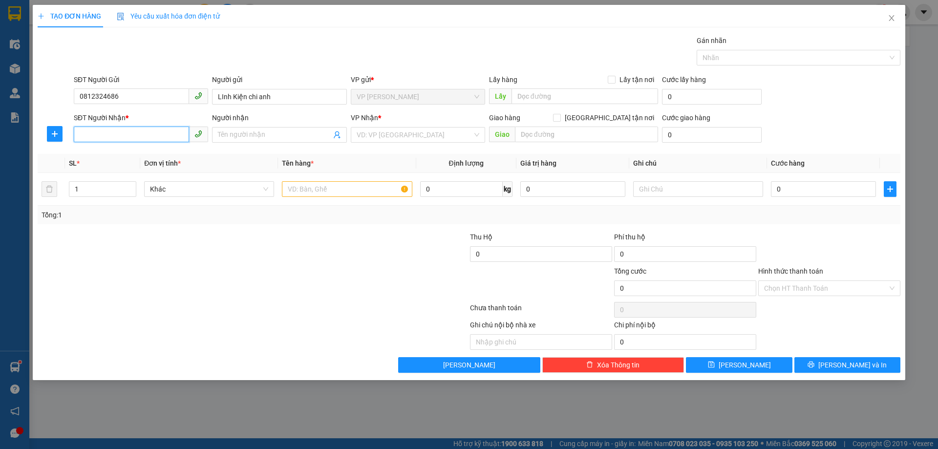
click at [146, 137] on input "SĐT Người Nhận *" at bounding box center [131, 135] width 115 height 16
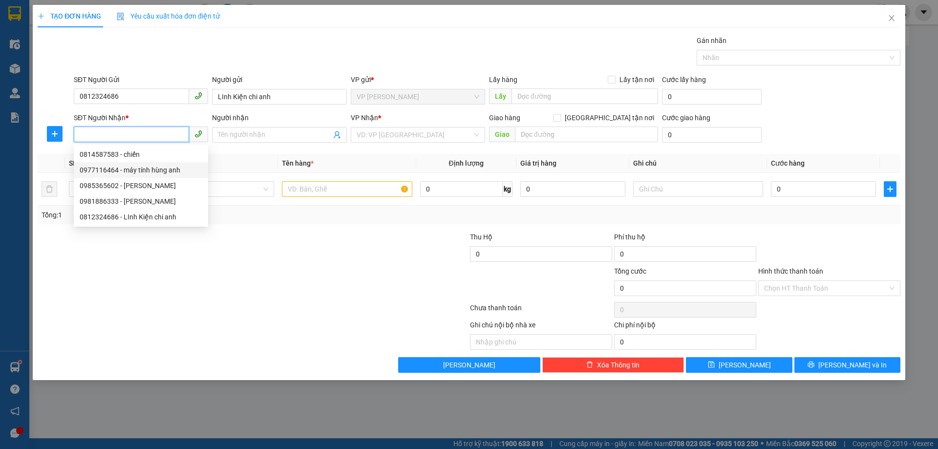
click at [168, 164] on div "0977116464 - máy tính hùng anh" at bounding box center [141, 170] width 134 height 16
type input "0977116464"
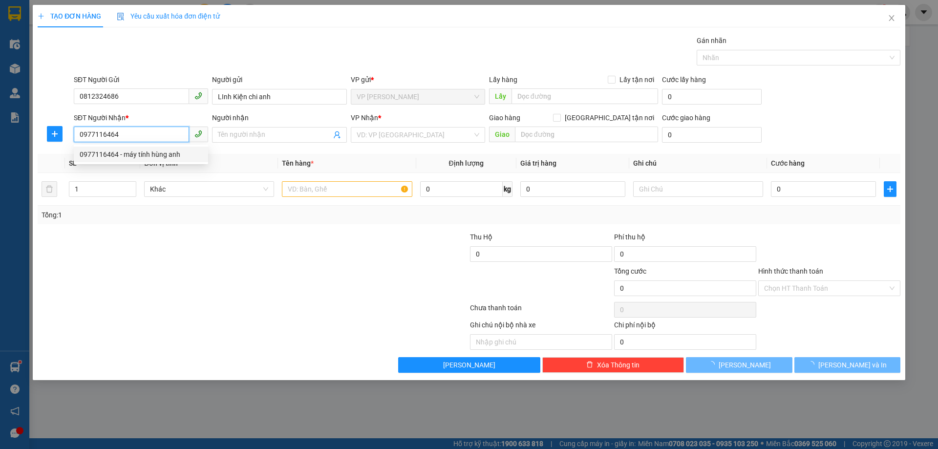
type input "máy tính hùng anh"
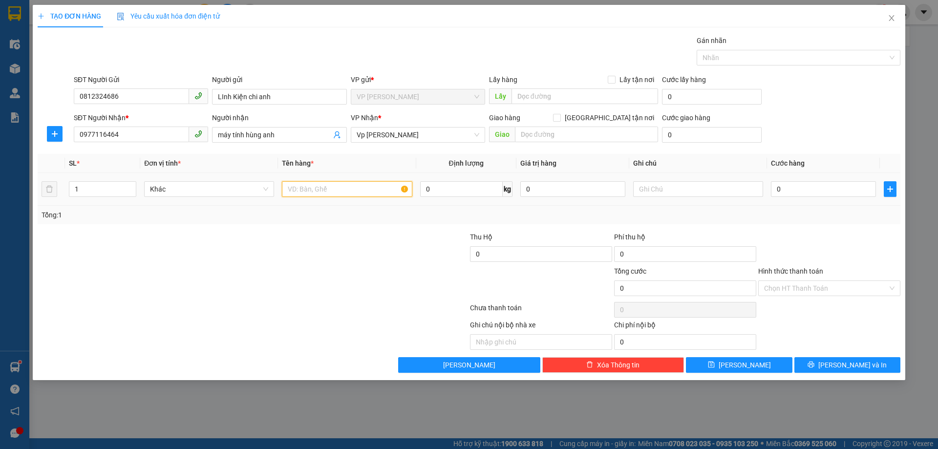
click at [353, 190] on input "text" at bounding box center [347, 189] width 130 height 16
type input "linh kiện đt"
click at [827, 190] on input "0" at bounding box center [823, 189] width 105 height 16
type input "04"
type input "4"
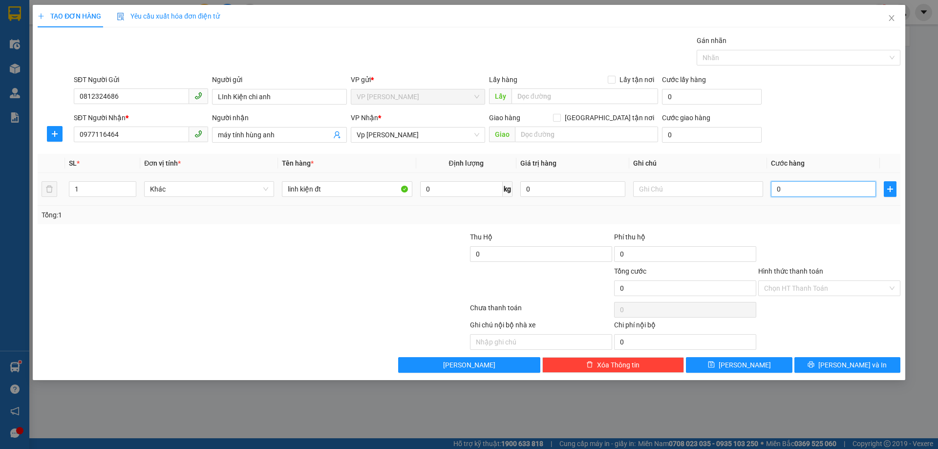
type input "4"
type input "040"
type input "40"
type input "40.000"
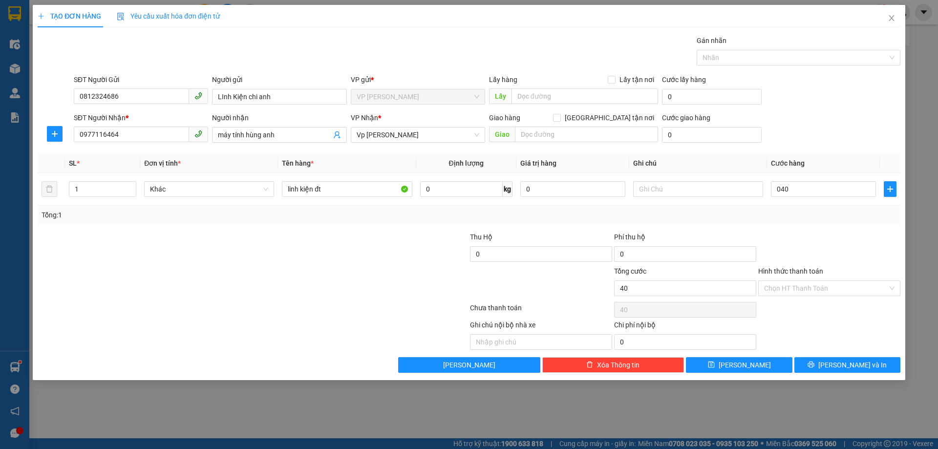
type input "40.000"
click at [814, 211] on div "Tổng: 1" at bounding box center [469, 215] width 855 height 11
click at [837, 363] on button "[PERSON_NAME] và In" at bounding box center [848, 365] width 106 height 16
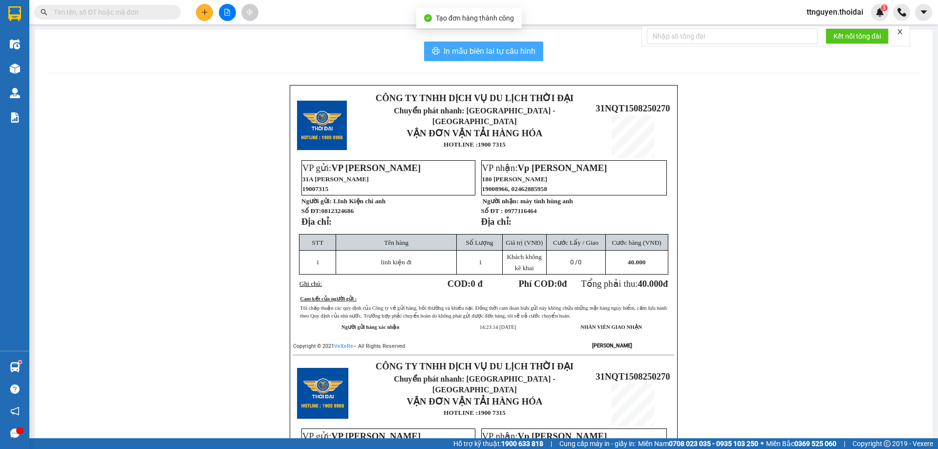
click at [454, 57] on span "In mẫu biên lai tự cấu hình" at bounding box center [490, 51] width 92 height 12
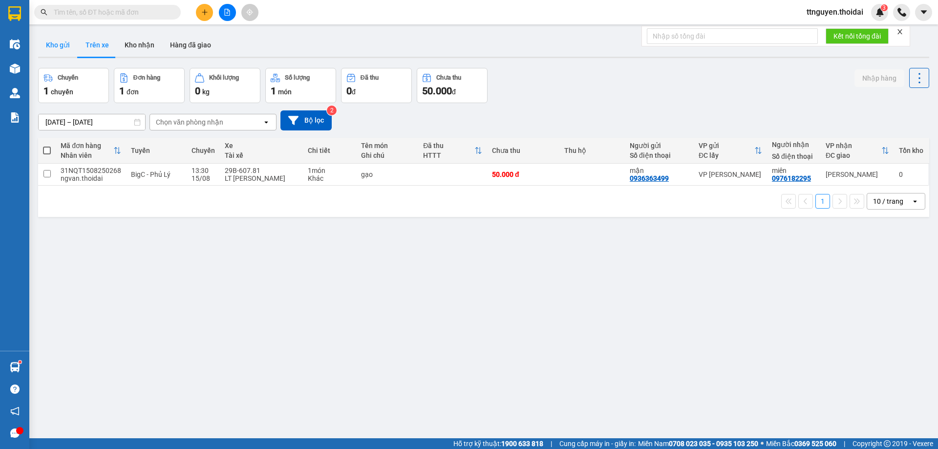
click at [59, 47] on button "Kho gửi" at bounding box center [58, 44] width 40 height 23
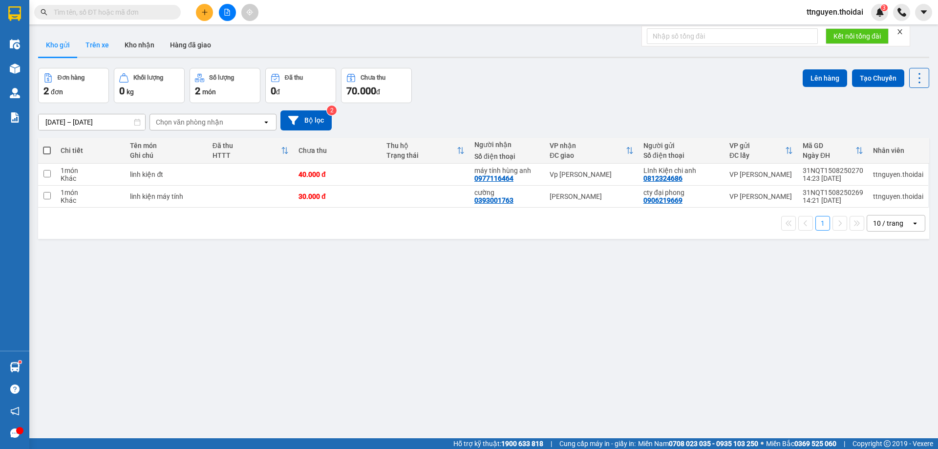
click at [86, 40] on button "Trên xe" at bounding box center [97, 44] width 39 height 23
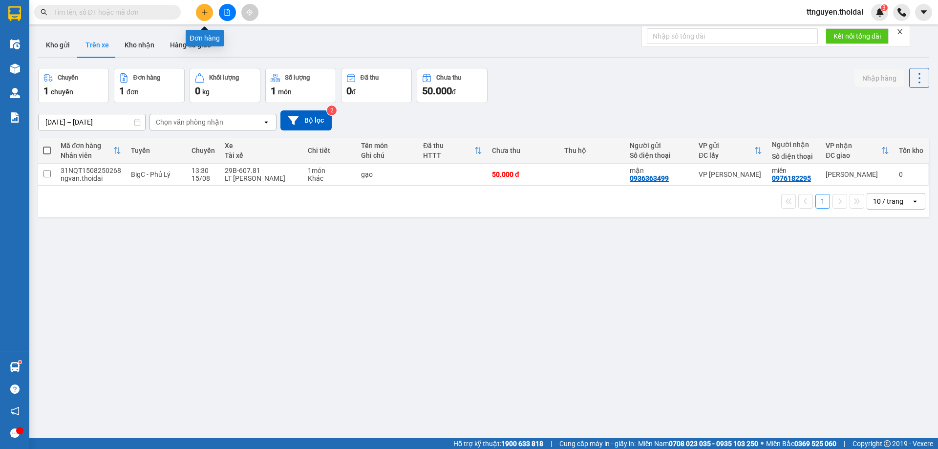
click at [199, 15] on button at bounding box center [204, 12] width 17 height 17
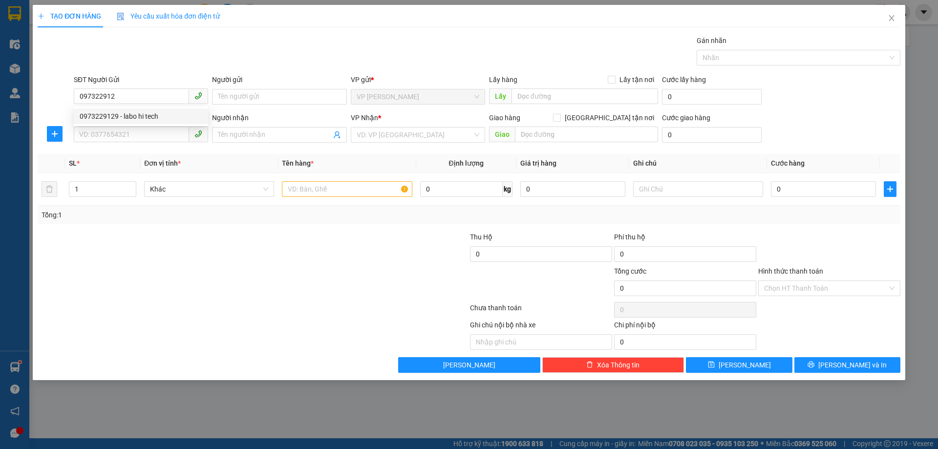
click at [89, 107] on div "0973229129 0973229129 - labo hi tech" at bounding box center [141, 117] width 134 height 20
click at [134, 98] on input "097322912" at bounding box center [131, 96] width 115 height 16
click at [131, 118] on div "0973229129 - labo hi tech" at bounding box center [141, 116] width 123 height 11
type input "0973229129"
type input "labo hi tech"
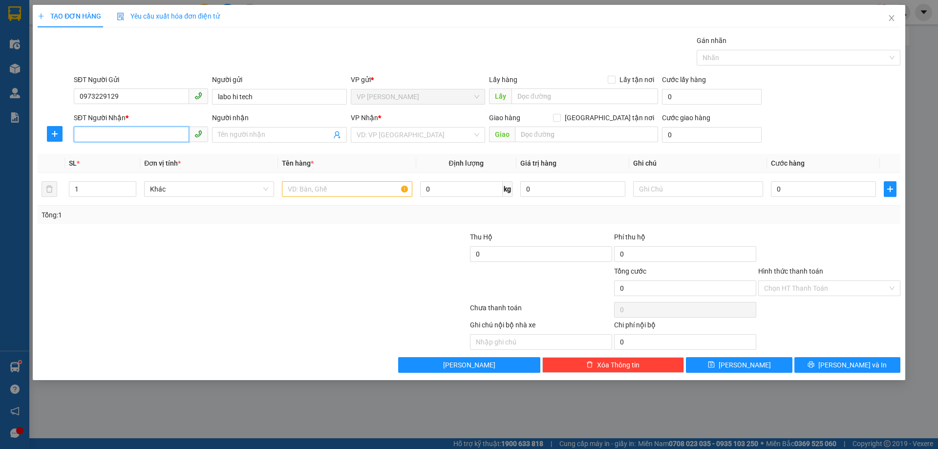
click at [138, 136] on input "SĐT Người Nhận *" at bounding box center [131, 135] width 115 height 16
click at [132, 155] on div "0979071103 - nk quốc tê" at bounding box center [141, 154] width 123 height 11
type input "0979071103"
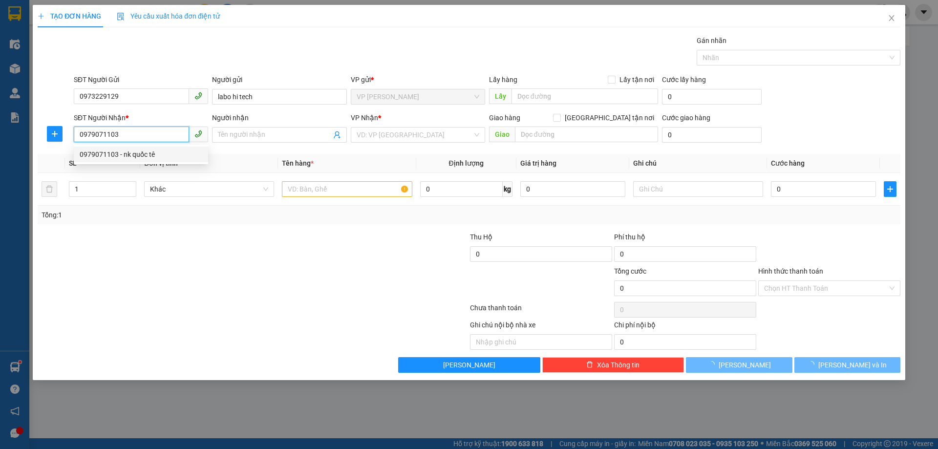
type input "nk quốc tê"
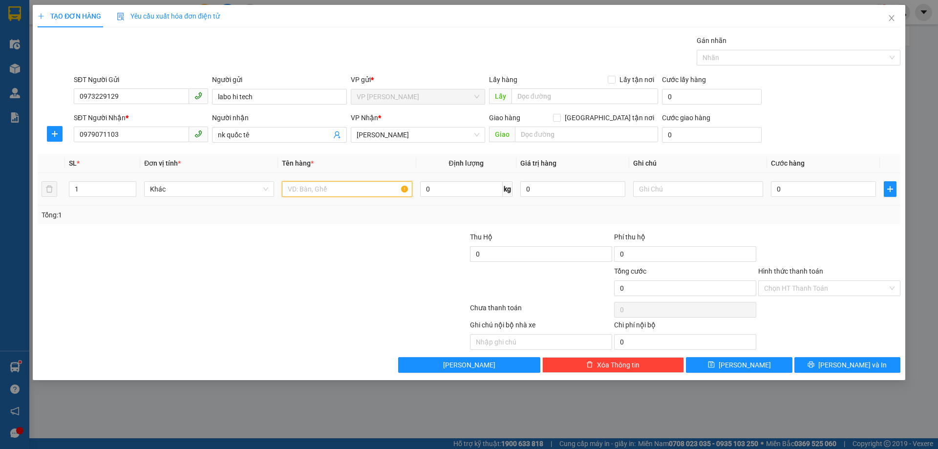
click at [349, 190] on input "text" at bounding box center [347, 189] width 130 height 16
type input "mẫu"
click at [815, 182] on input "0" at bounding box center [823, 189] width 105 height 16
type input "03"
type input "3"
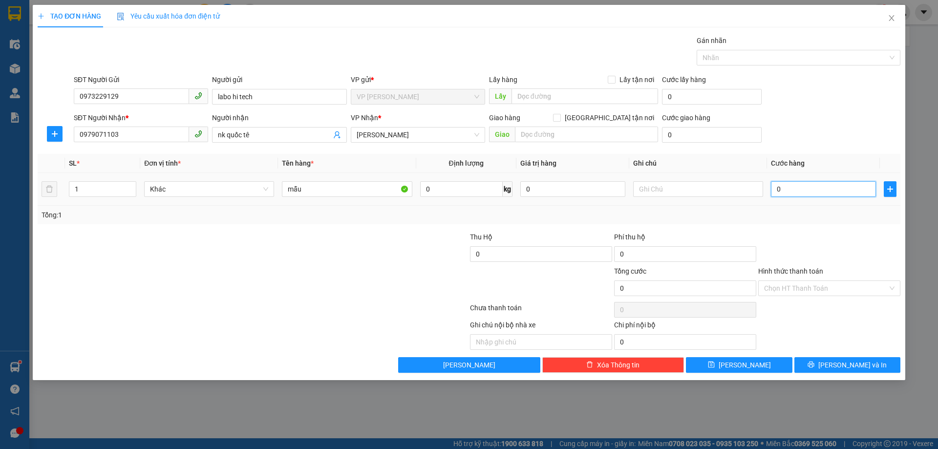
type input "3"
type input "030"
type input "30"
click at [821, 227] on div "Transit Pickup Surcharge Ids Transit Deliver Surcharge Ids Transit Deliver Surc…" at bounding box center [469, 204] width 863 height 338
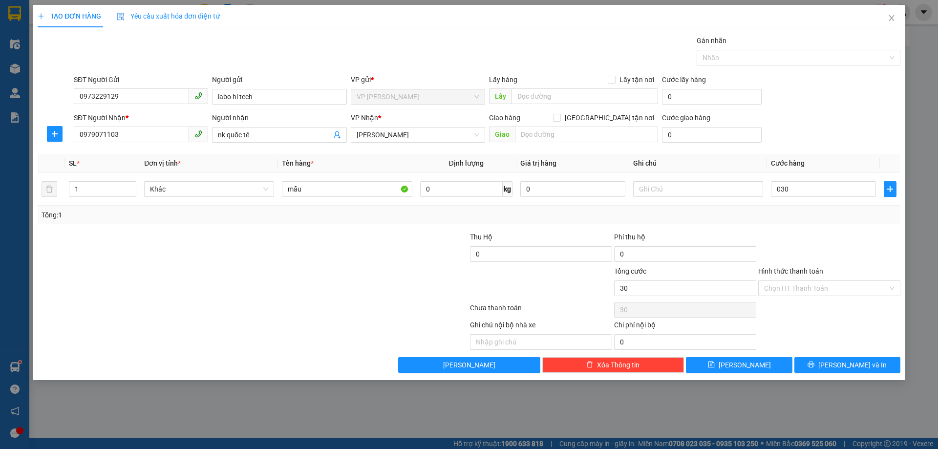
type input "30.000"
click at [820, 287] on input "Hình thức thanh toán" at bounding box center [826, 288] width 124 height 15
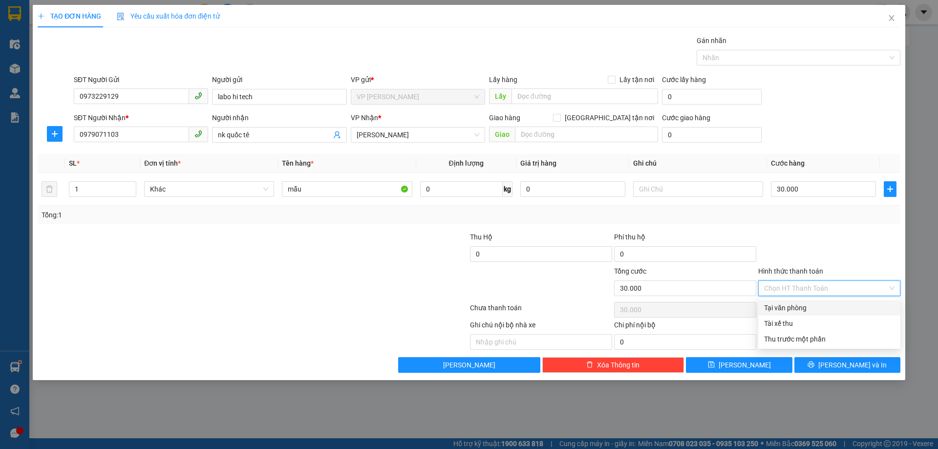
click at [813, 307] on div "Tại văn phòng" at bounding box center [829, 308] width 130 height 11
type input "0"
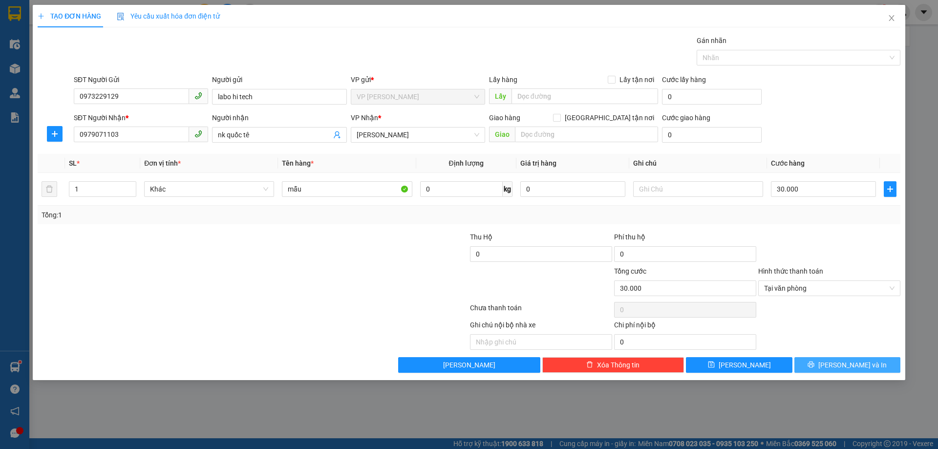
click at [834, 360] on button "[PERSON_NAME] và In" at bounding box center [848, 365] width 106 height 16
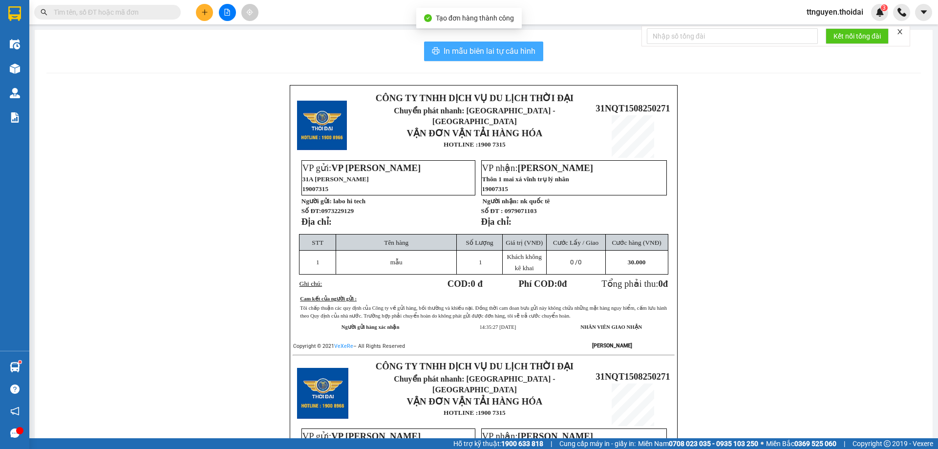
click at [445, 50] on span "In mẫu biên lai tự cấu hình" at bounding box center [490, 51] width 92 height 12
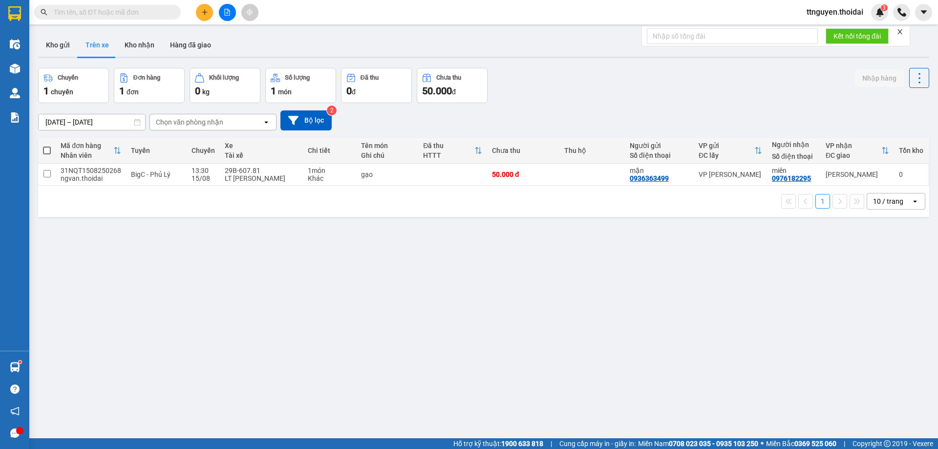
drag, startPoint x: 367, startPoint y: 43, endPoint x: 361, endPoint y: 42, distance: 5.9
click at [361, 42] on div "Kho gửi Trên xe Kho nhận Hàng đã giao" at bounding box center [483, 46] width 891 height 26
click at [61, 43] on button "Kho gửi" at bounding box center [58, 44] width 40 height 23
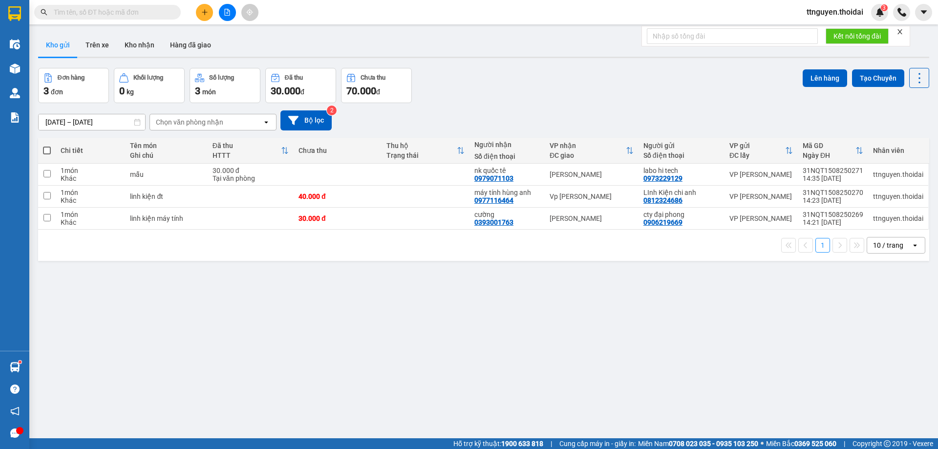
click at [50, 151] on span at bounding box center [47, 151] width 8 height 8
click at [47, 146] on input "checkbox" at bounding box center [47, 146] width 0 height 0
checkbox input "true"
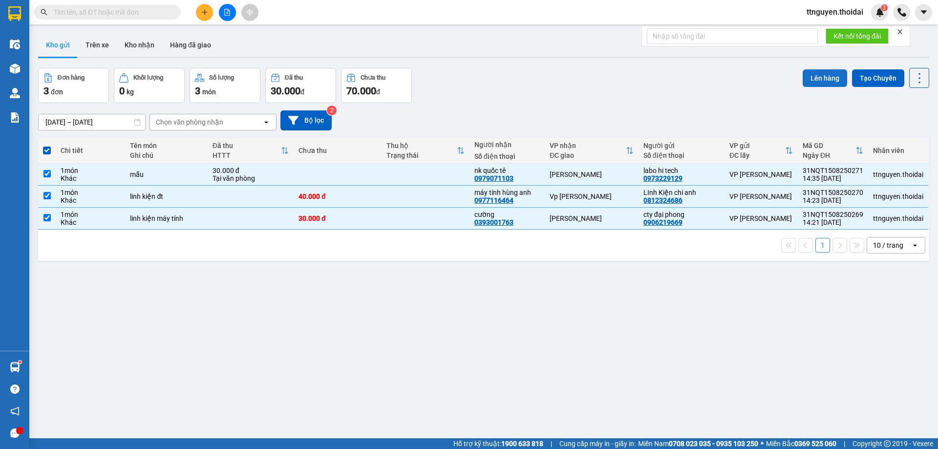
click at [812, 73] on button "Lên hàng" at bounding box center [825, 78] width 44 height 18
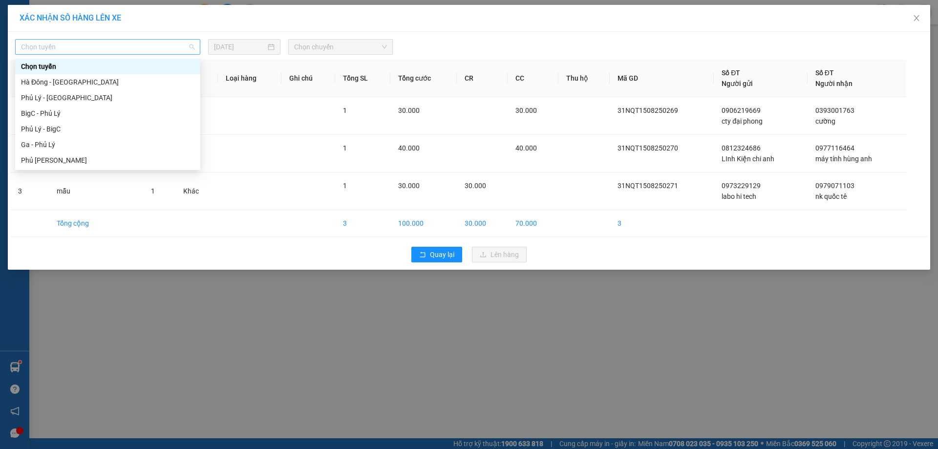
click at [115, 51] on span "Chọn tuyến" at bounding box center [108, 47] width 174 height 15
click at [52, 118] on div "BigC - Phủ Lý" at bounding box center [108, 113] width 174 height 11
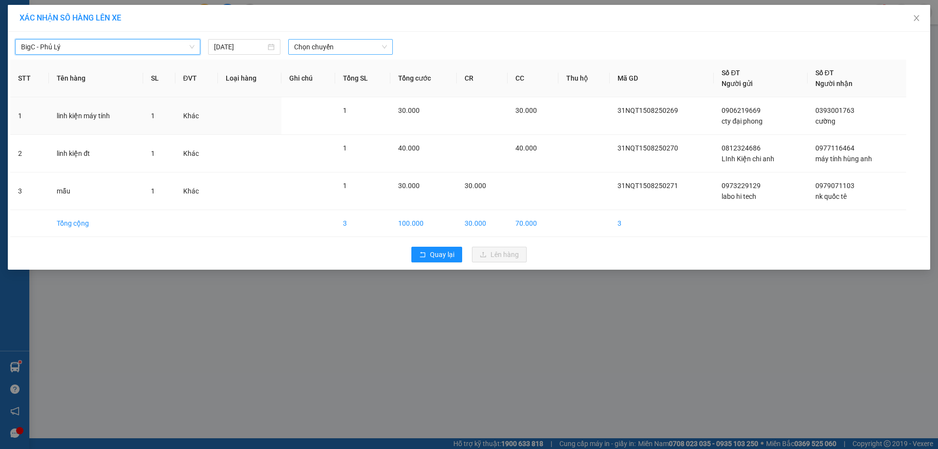
click at [307, 46] on span "Chọn chuyến" at bounding box center [340, 47] width 93 height 15
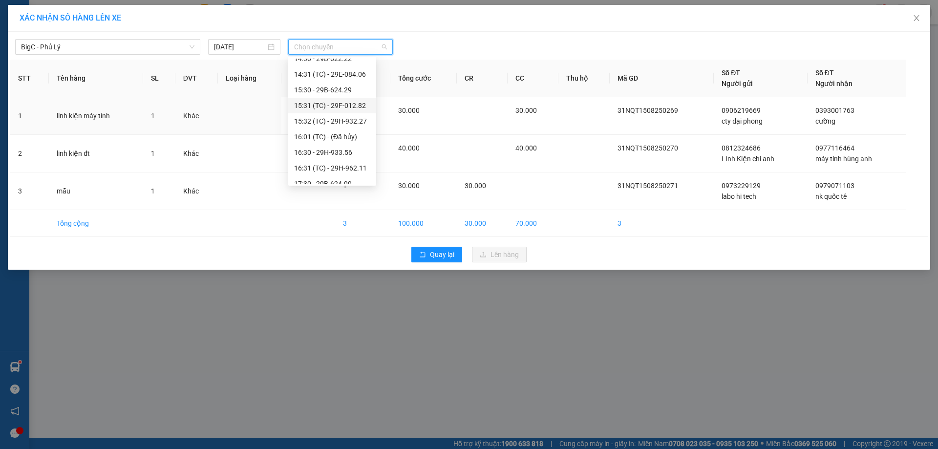
scroll to position [147, 0]
click at [331, 109] on div "14:30 - 29B-622.22" at bounding box center [332, 107] width 76 height 11
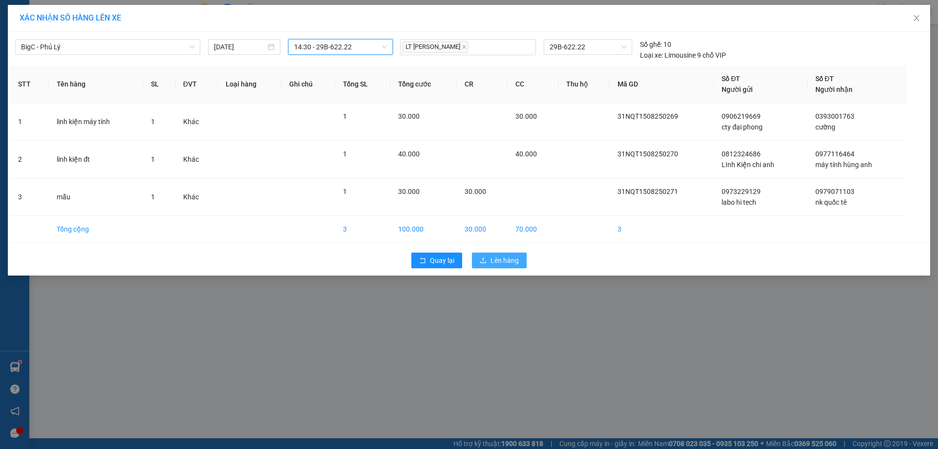
click at [504, 261] on span "Lên hàng" at bounding box center [505, 260] width 28 height 11
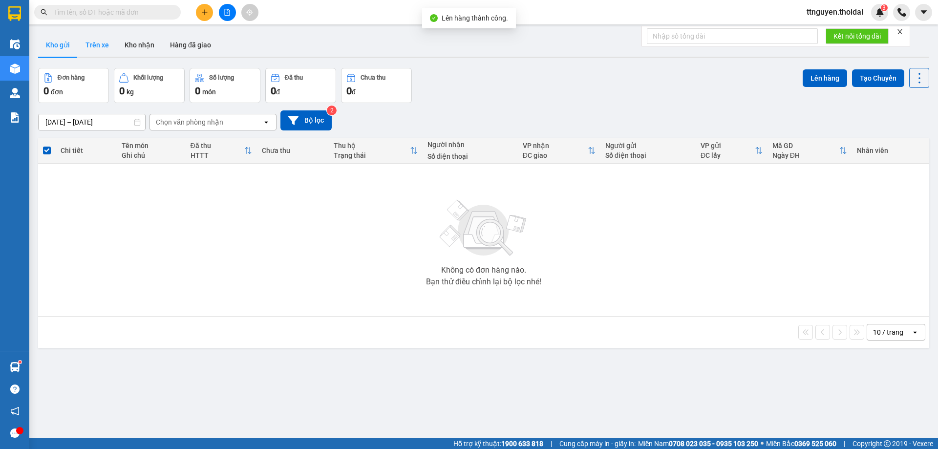
click at [109, 41] on button "Trên xe" at bounding box center [97, 44] width 39 height 23
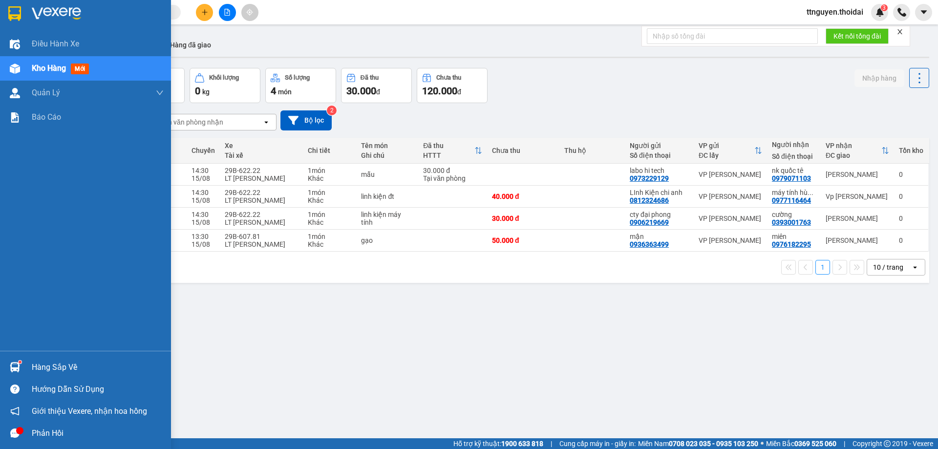
click at [66, 363] on div "Hàng sắp về" at bounding box center [98, 367] width 132 height 15
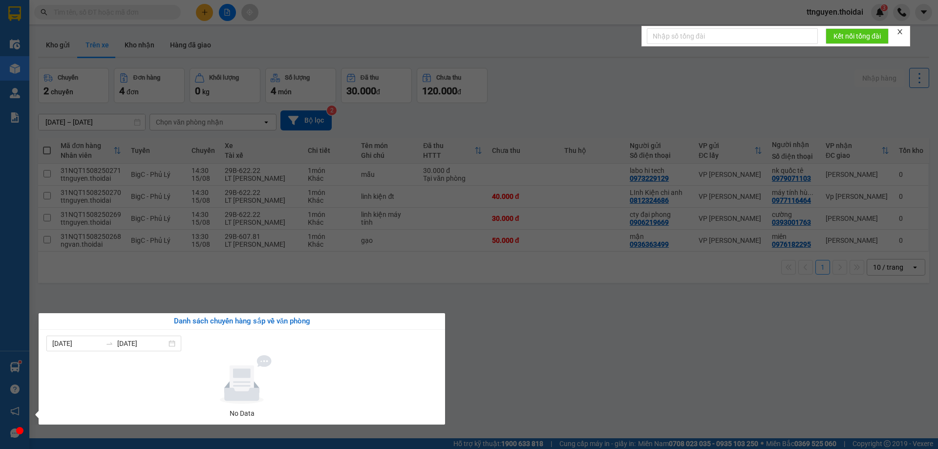
click at [549, 342] on section "Kết quả tìm kiếm ( 0 ) Bộ lọc No Data ttnguyen.thoidai 3 Điều hành xe Kho hàng …" at bounding box center [469, 224] width 938 height 449
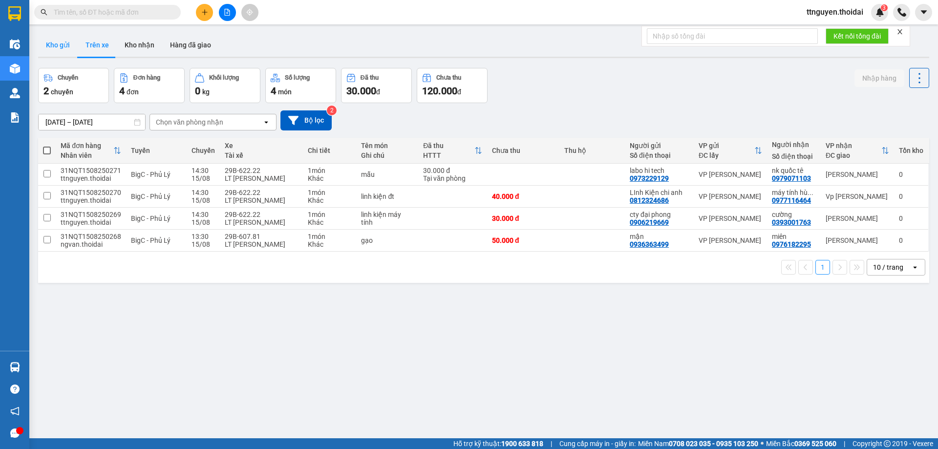
click at [61, 43] on button "Kho gửi" at bounding box center [58, 44] width 40 height 23
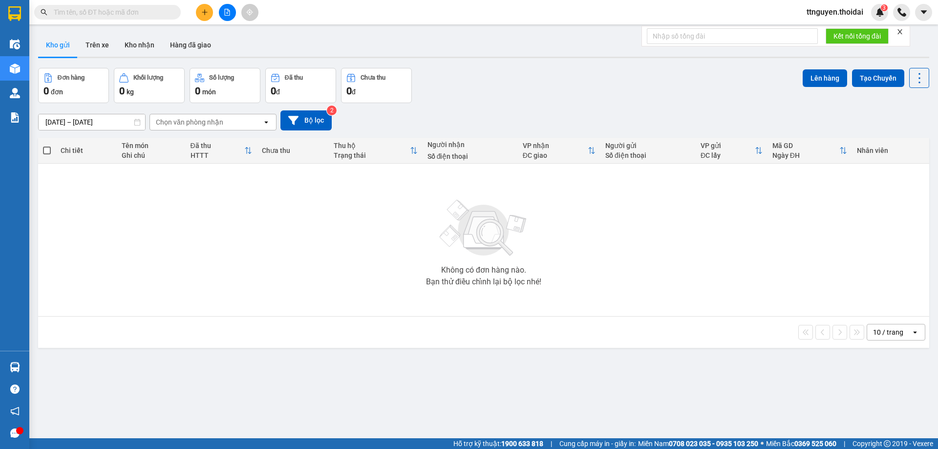
click at [205, 12] on icon "plus" at bounding box center [204, 12] width 5 height 0
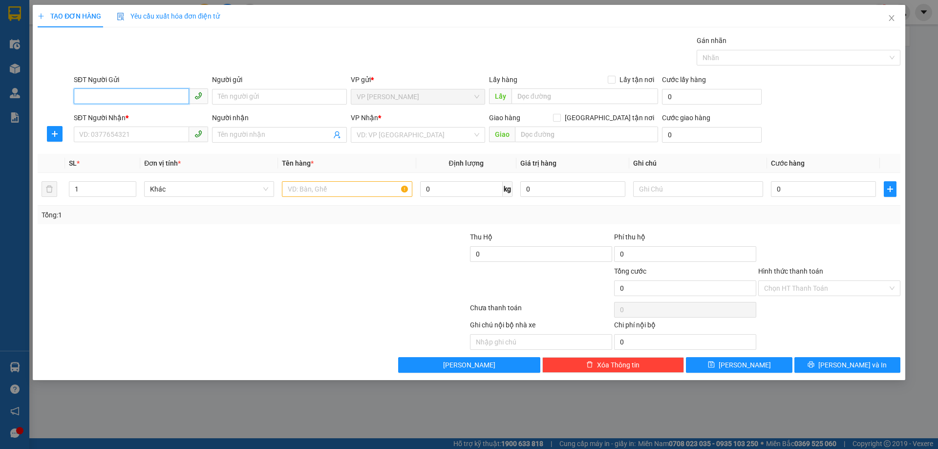
click at [138, 91] on input "SĐT Người Gửi" at bounding box center [131, 96] width 115 height 16
type input "0372515820"
click at [130, 115] on div "0372515820 - mỹ" at bounding box center [141, 116] width 123 height 11
type input "mỹ"
type input "0372515820"
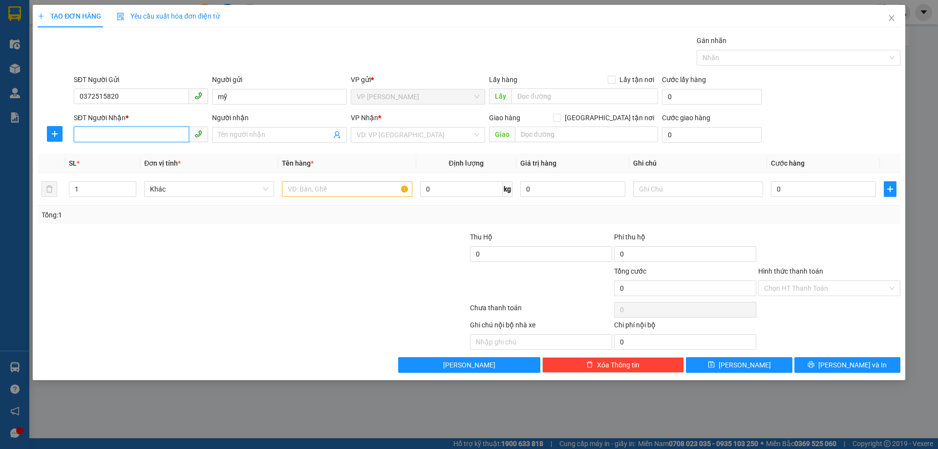
click at [125, 135] on input "SĐT Người Nhận *" at bounding box center [131, 135] width 115 height 16
click at [154, 158] on div "0987866868 - thắng" at bounding box center [141, 154] width 123 height 11
type input "0987866868"
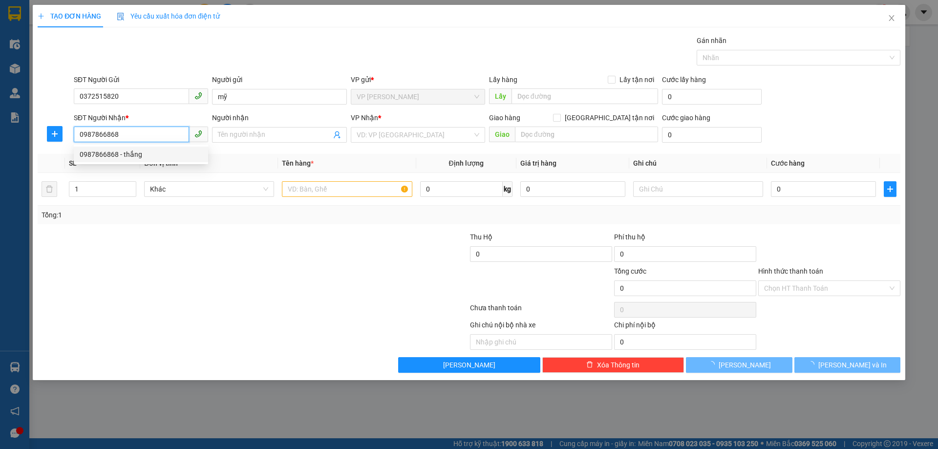
type input "thắng"
checkbox input "true"
type input "karaoke amazon lam hạ"
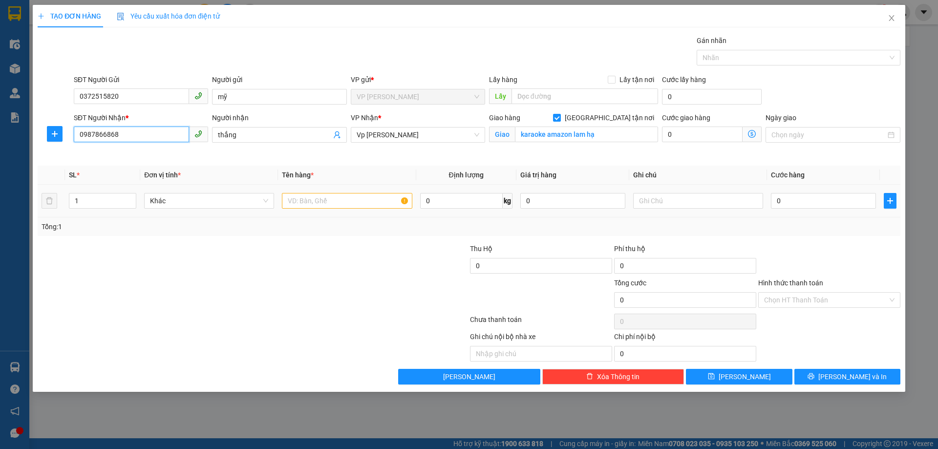
type input "0987866868"
drag, startPoint x: 352, startPoint y: 195, endPoint x: 367, endPoint y: 199, distance: 15.1
click at [351, 195] on input "text" at bounding box center [347, 201] width 130 height 16
type input "thùng thuốc"
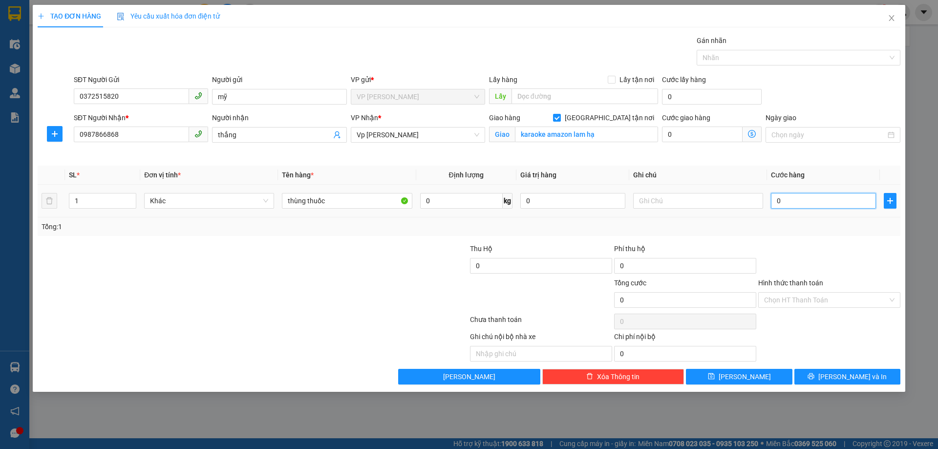
click at [820, 199] on input "0" at bounding box center [823, 201] width 105 height 16
type input "01"
type input "1"
type input "011"
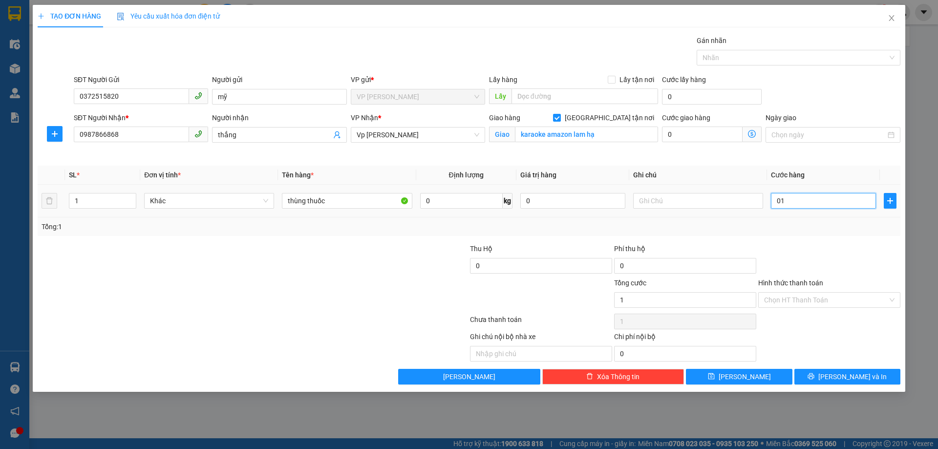
type input "11"
type input "0.110"
type input "110"
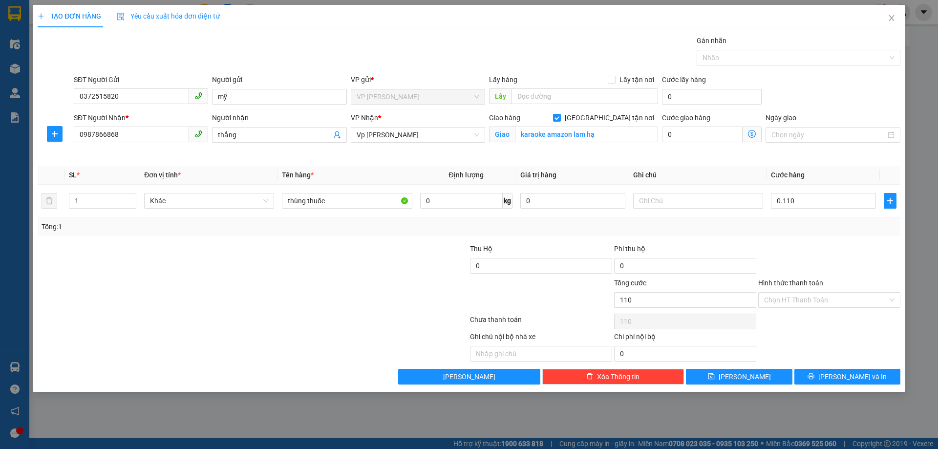
type input "110.000"
click at [839, 225] on div "Tổng: 1" at bounding box center [469, 226] width 855 height 11
click at [821, 301] on input "Hình thức thanh toán" at bounding box center [826, 300] width 124 height 15
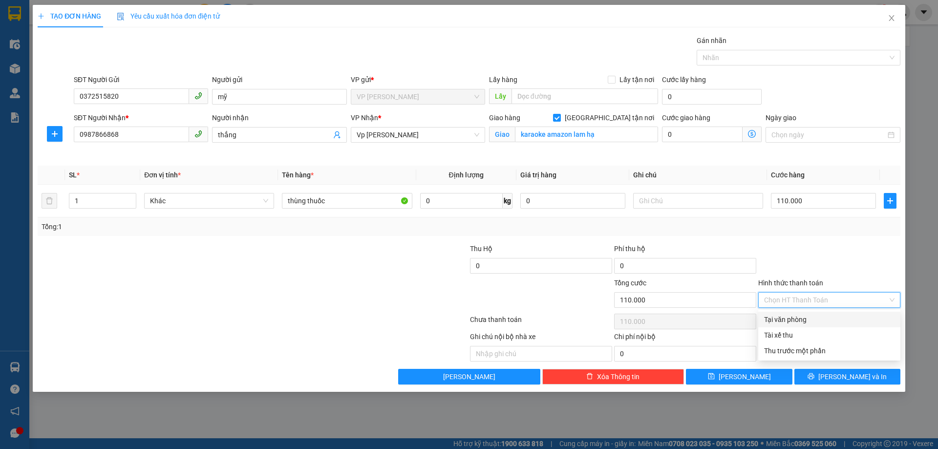
click at [806, 318] on div "Tại văn phòng" at bounding box center [829, 319] width 130 height 11
type input "0"
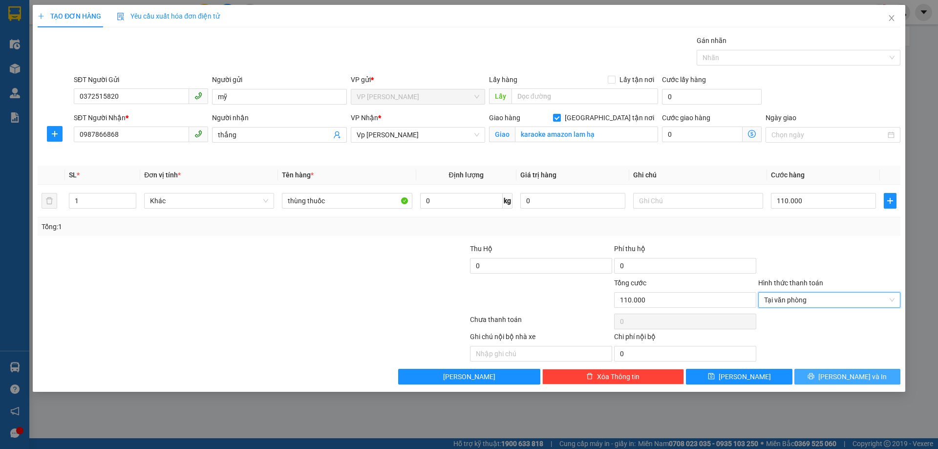
click at [842, 369] on button "[PERSON_NAME] và In" at bounding box center [848, 377] width 106 height 16
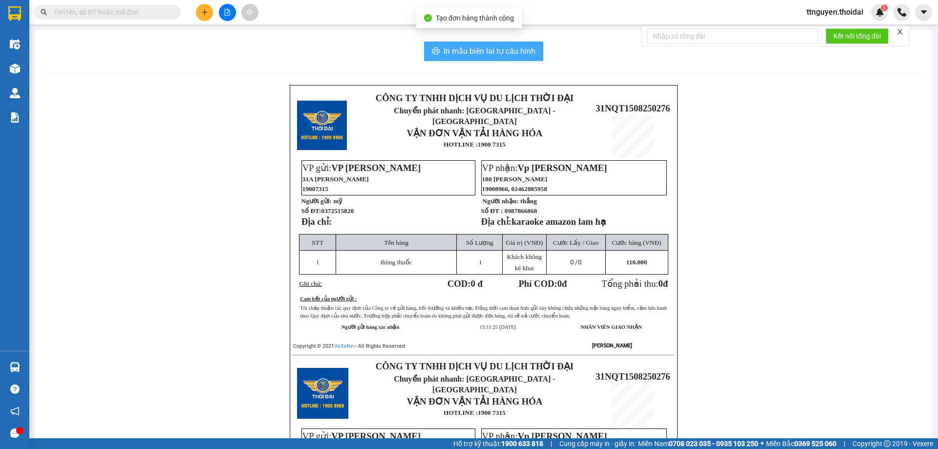
click at [493, 47] on span "In mẫu biên lai tự cấu hình" at bounding box center [490, 51] width 92 height 12
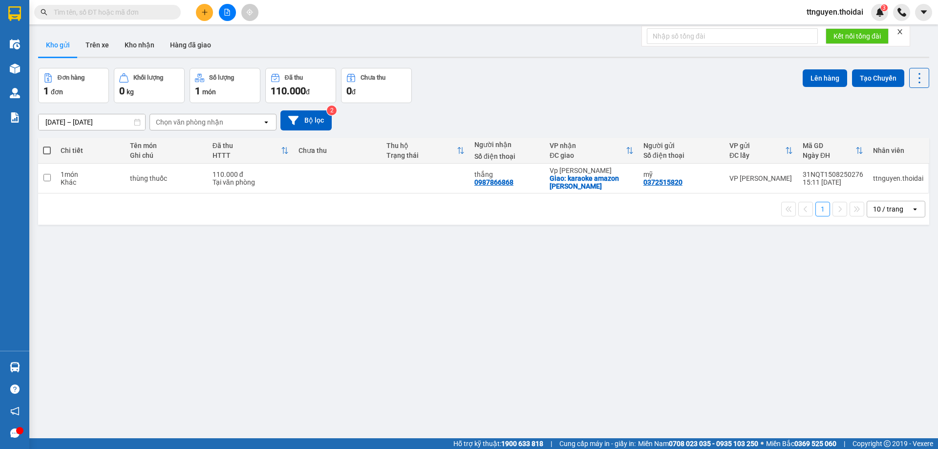
drag, startPoint x: 376, startPoint y: 285, endPoint x: 373, endPoint y: 281, distance: 5.7
click at [375, 285] on div "ver 1.8.138 Kho gửi Trên xe Kho nhận Hàng đã giao Đơn hàng 1 đơn Khối lượng 0 k…" at bounding box center [483, 253] width 899 height 449
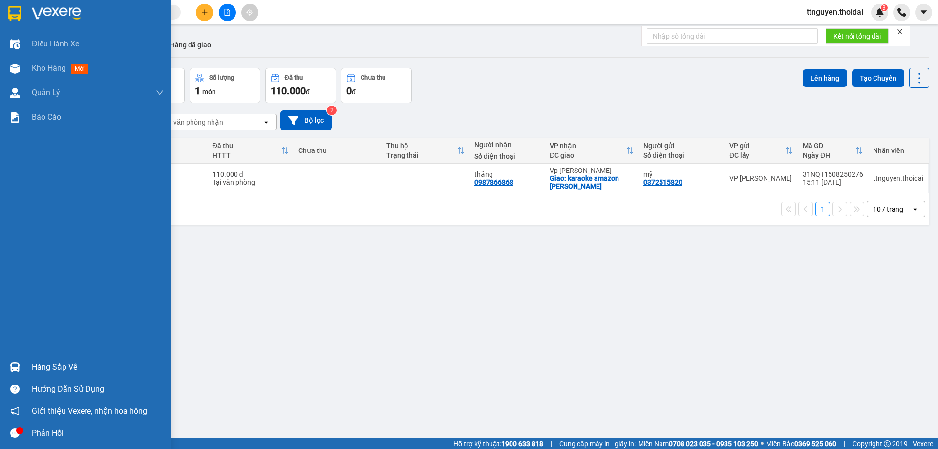
drag, startPoint x: 54, startPoint y: 363, endPoint x: 170, endPoint y: 360, distance: 116.4
click at [57, 362] on div "Hàng sắp về" at bounding box center [98, 367] width 132 height 15
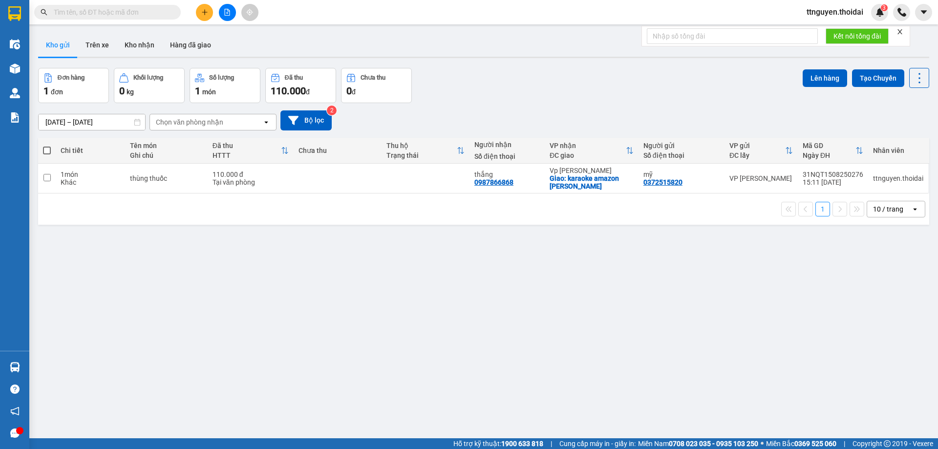
drag, startPoint x: 486, startPoint y: 383, endPoint x: 398, endPoint y: 277, distance: 137.1
click at [486, 379] on section "Kết quả tìm kiếm ( 0 ) Bộ lọc No Data ttnguyen.thoidai 3 Điều hành xe Kho hàng …" at bounding box center [469, 224] width 938 height 449
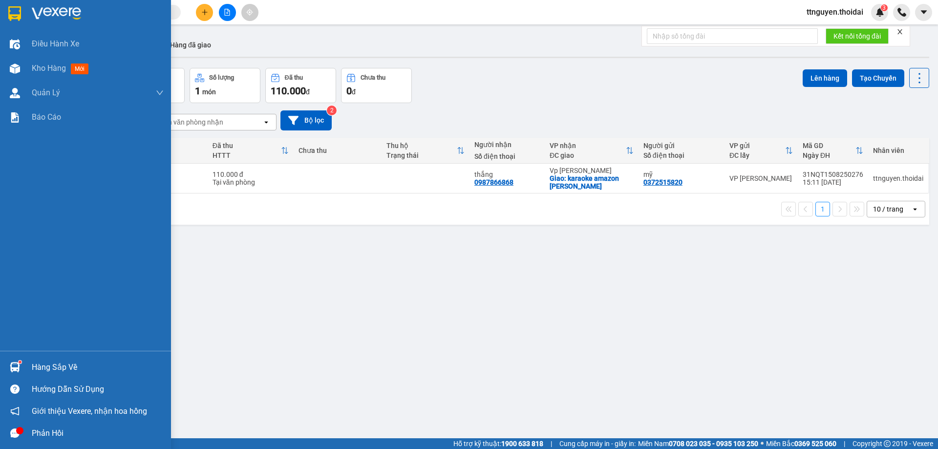
drag, startPoint x: 69, startPoint y: 365, endPoint x: 210, endPoint y: 338, distance: 143.9
click at [76, 363] on div "Hàng sắp về" at bounding box center [98, 367] width 132 height 15
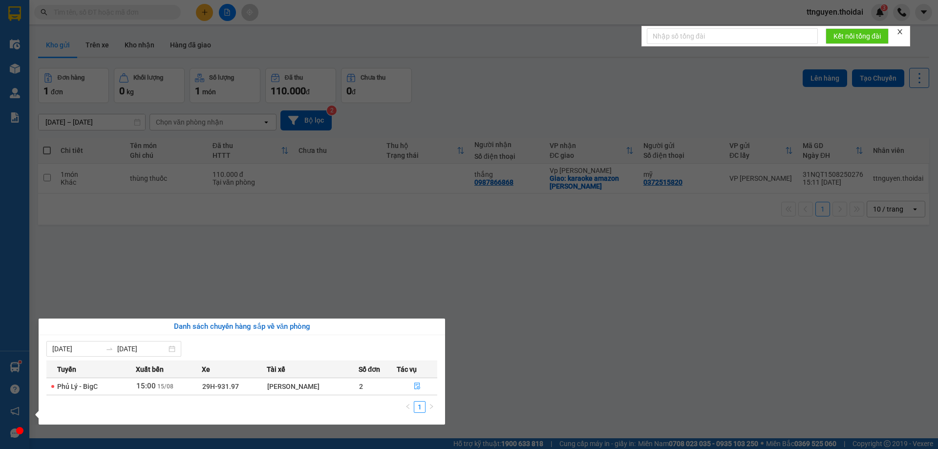
click at [514, 331] on section "Kết quả tìm kiếm ( 0 ) Bộ lọc No Data ttnguyen.thoidai 3 Điều hành xe Kho hàng …" at bounding box center [469, 224] width 938 height 449
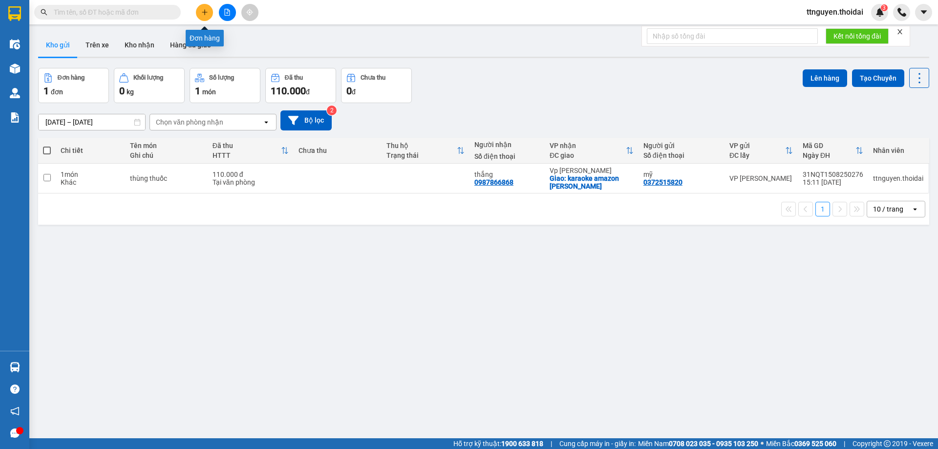
click at [201, 12] on icon "plus" at bounding box center [204, 12] width 7 height 7
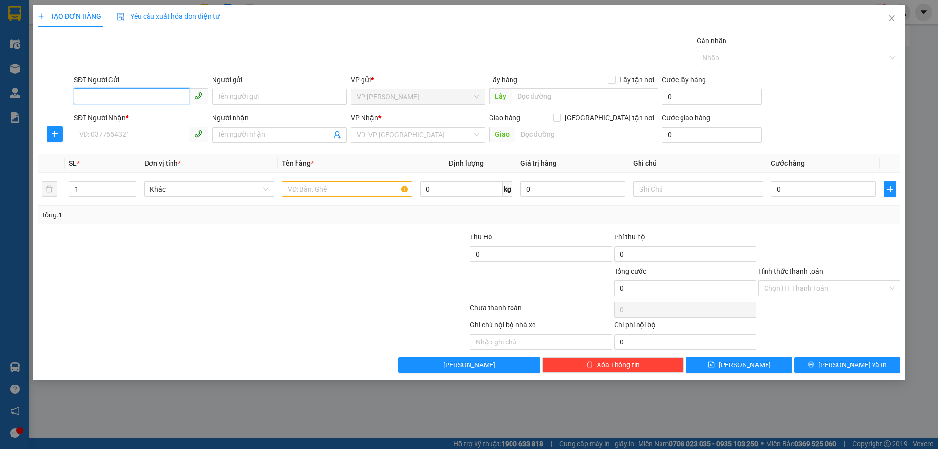
click at [117, 92] on input "SĐT Người Gửi" at bounding box center [131, 96] width 115 height 16
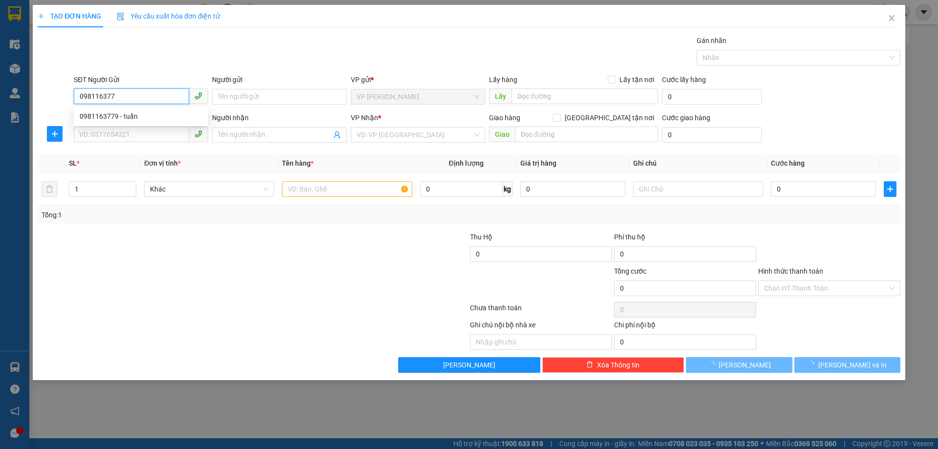
type input "0981163779"
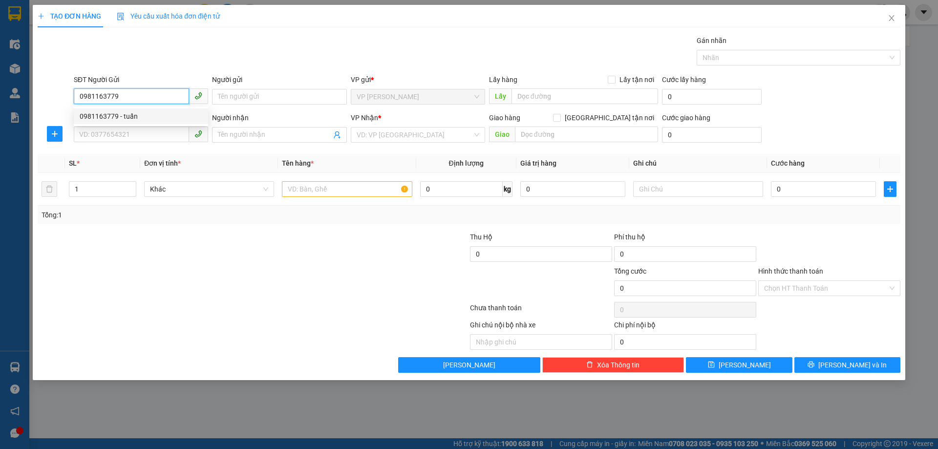
click at [120, 118] on div "0981163779 - tuấn" at bounding box center [141, 116] width 123 height 11
type input "tuấn"
type input "0981163779"
click at [139, 134] on input "SĐT Người Nhận *" at bounding box center [131, 135] width 115 height 16
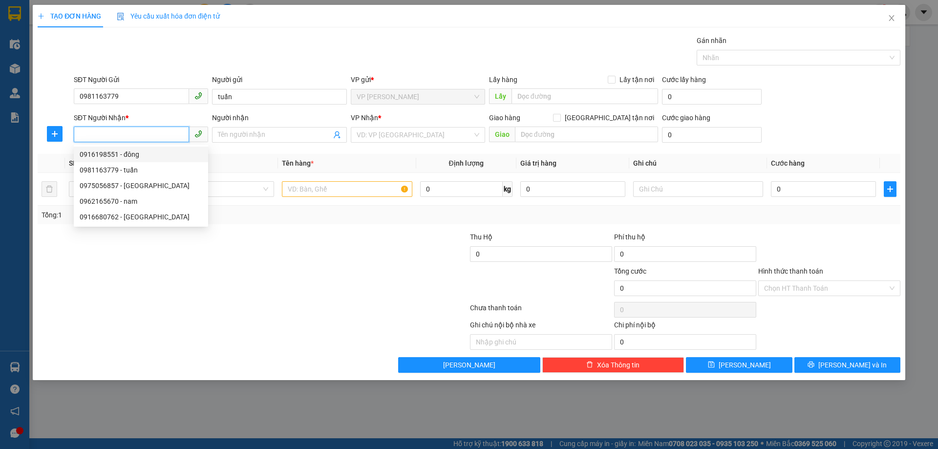
click at [145, 156] on div "0916198551 - đông" at bounding box center [141, 154] width 123 height 11
type input "0916198551"
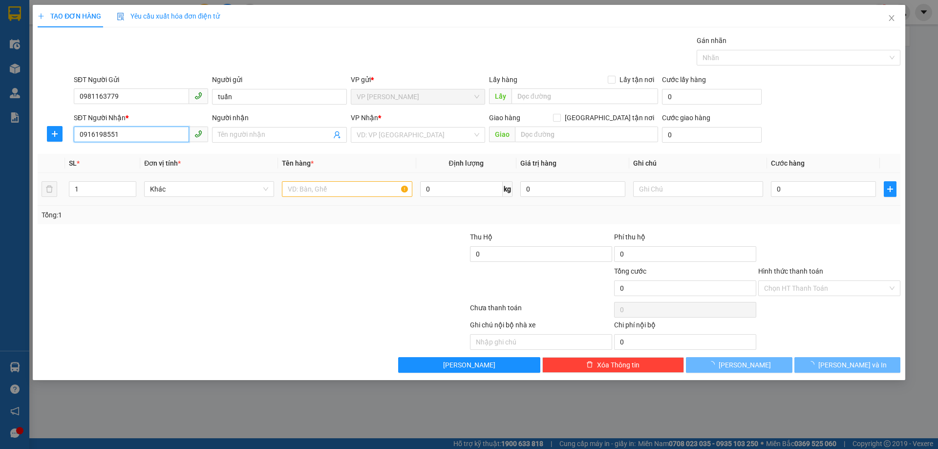
type input "đông"
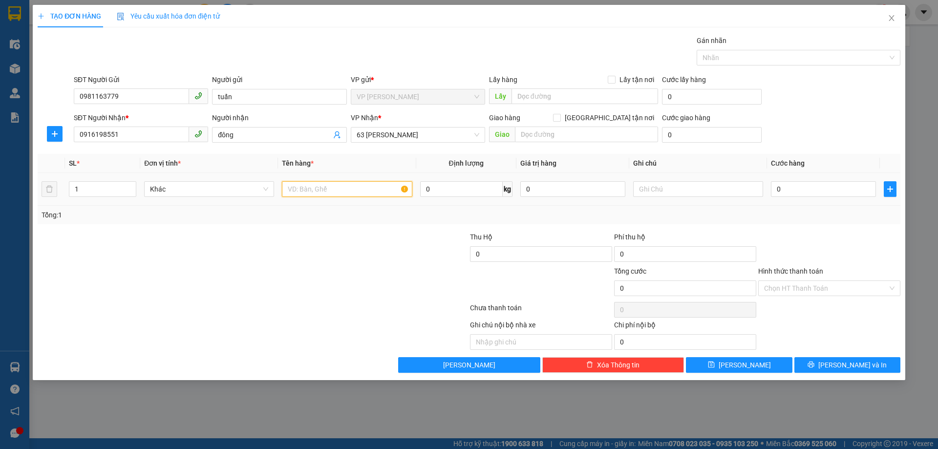
click at [336, 186] on input "text" at bounding box center [347, 189] width 130 height 16
type input "máy laze"
click at [798, 193] on input "0" at bounding box center [823, 189] width 105 height 16
type input "04"
type input "4"
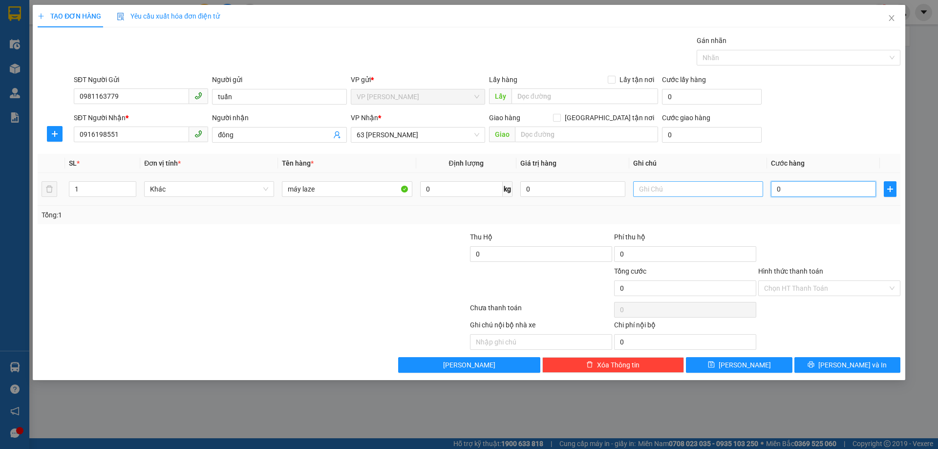
type input "4"
type input "040"
type input "40"
type input "40.000"
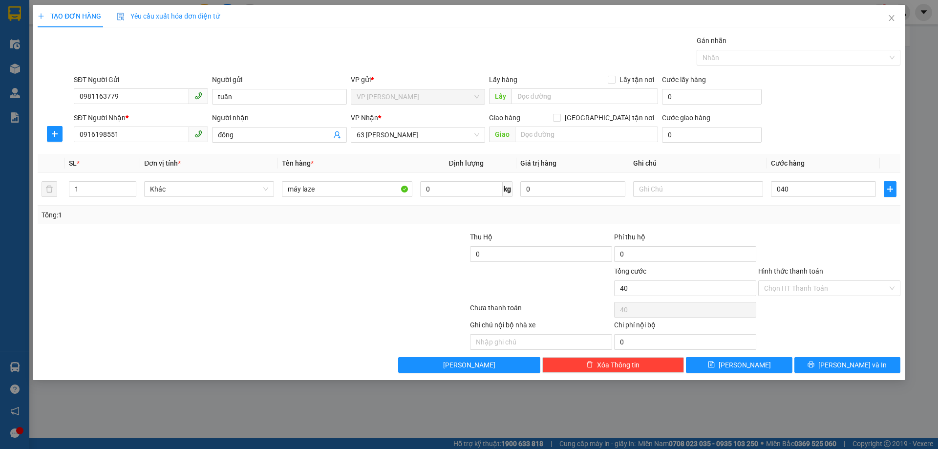
type input "40.000"
click at [832, 218] on div "Tổng: 1" at bounding box center [469, 215] width 855 height 11
click at [854, 365] on span "[PERSON_NAME] và In" at bounding box center [853, 365] width 68 height 11
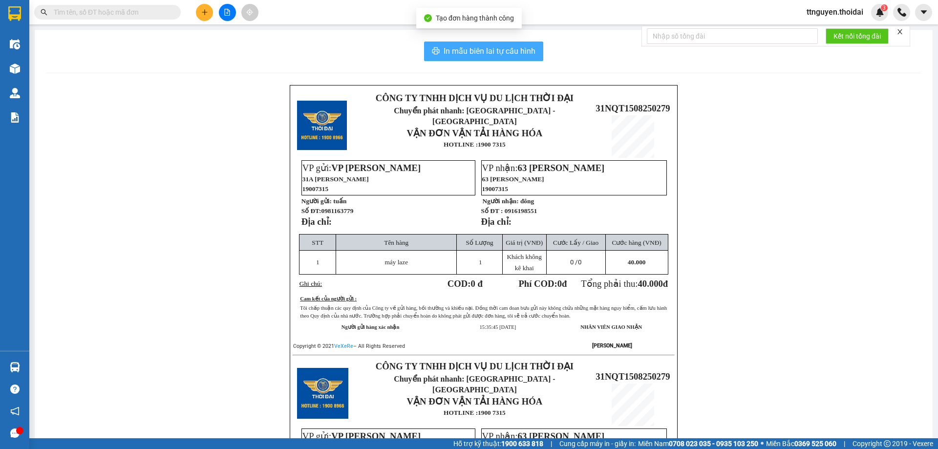
click at [448, 46] on span "In mẫu biên lai tự cấu hình" at bounding box center [490, 51] width 92 height 12
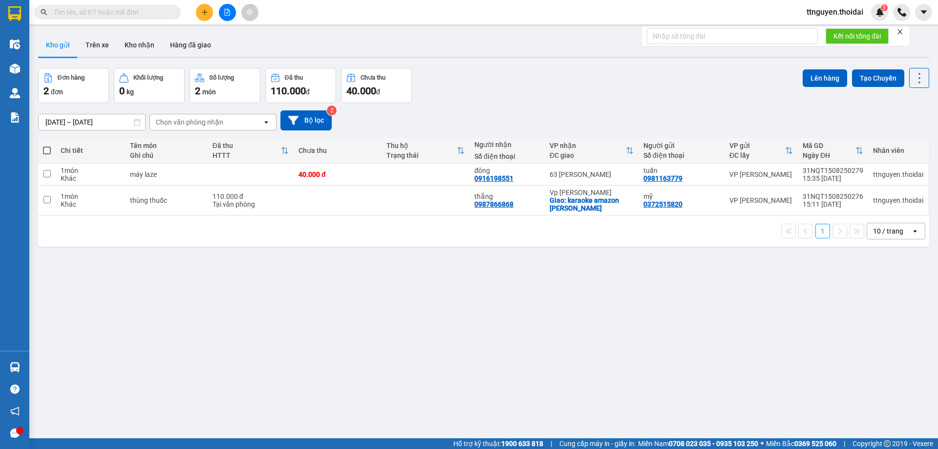
click at [48, 152] on span at bounding box center [47, 151] width 8 height 8
click at [47, 146] on input "checkbox" at bounding box center [47, 146] width 0 height 0
checkbox input "true"
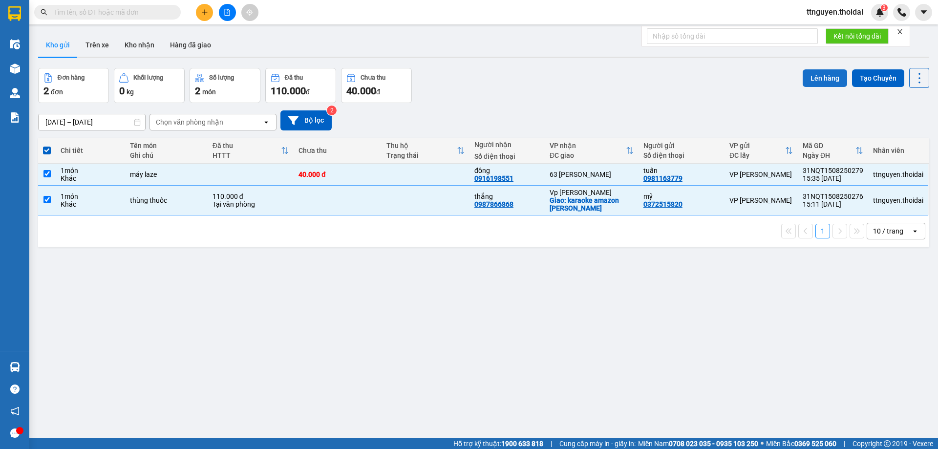
click at [824, 74] on button "Lên hàng" at bounding box center [825, 78] width 44 height 18
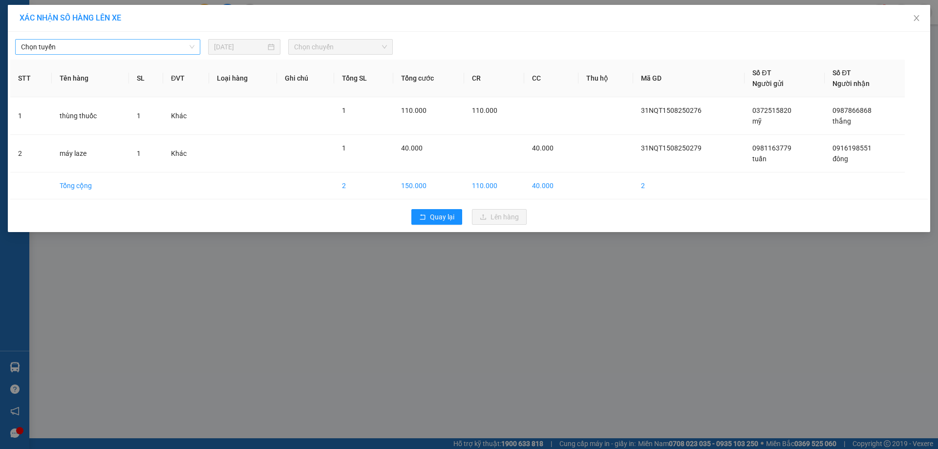
click at [123, 42] on span "Chọn tuyến" at bounding box center [108, 47] width 174 height 15
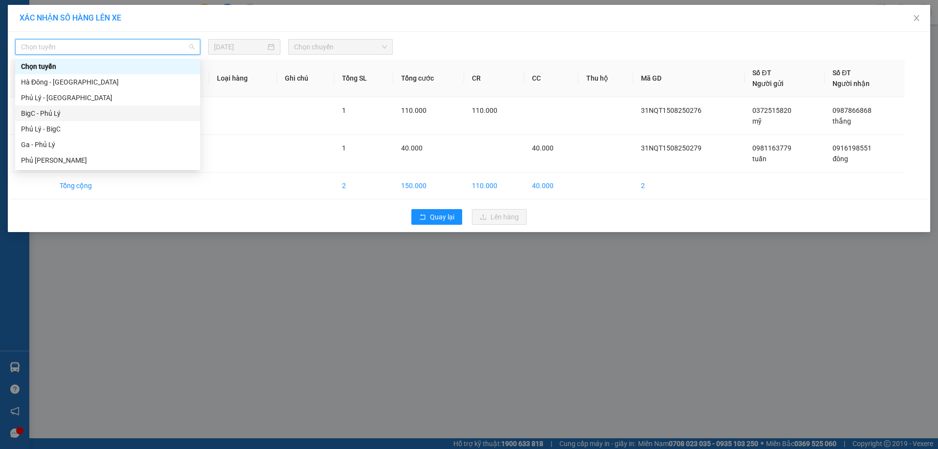
click at [83, 116] on div "BigC - Phủ Lý" at bounding box center [108, 113] width 174 height 11
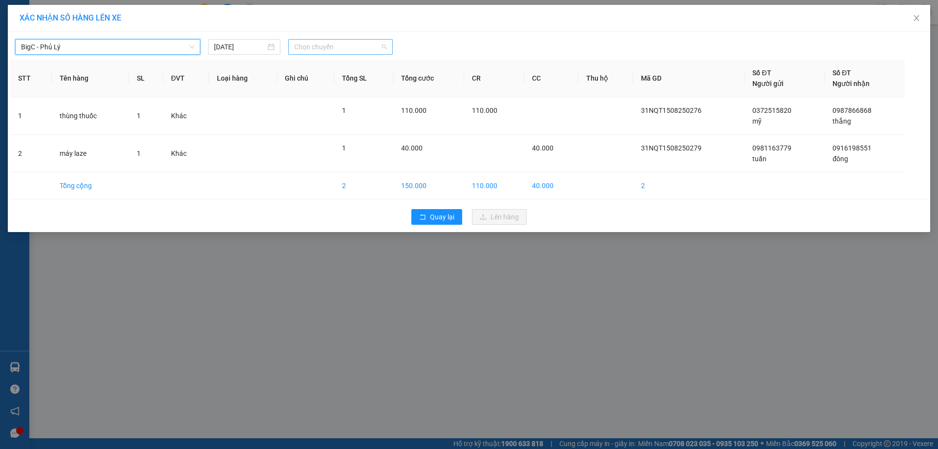
click at [312, 44] on span "Chọn chuyến" at bounding box center [340, 47] width 93 height 15
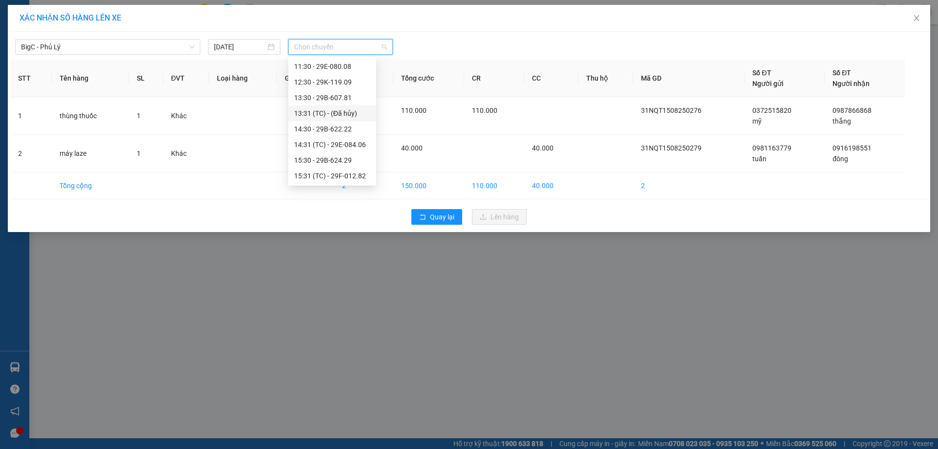
scroll to position [147, 0]
click at [325, 134] on div "15:30 - 29B-624.29" at bounding box center [332, 138] width 76 height 11
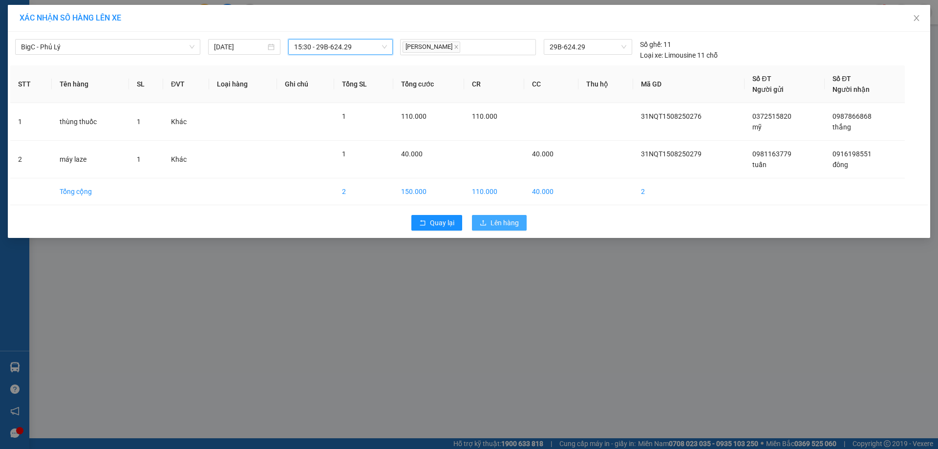
click at [510, 224] on span "Lên hàng" at bounding box center [505, 222] width 28 height 11
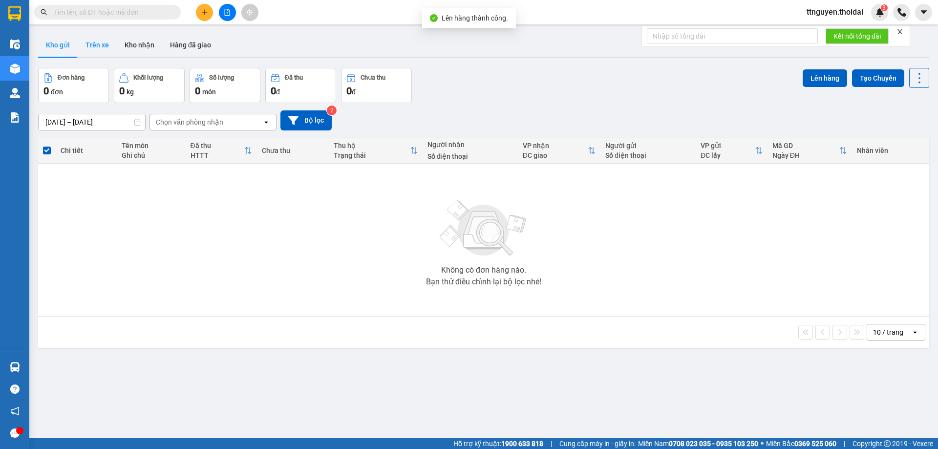
click at [103, 50] on button "Trên xe" at bounding box center [97, 44] width 39 height 23
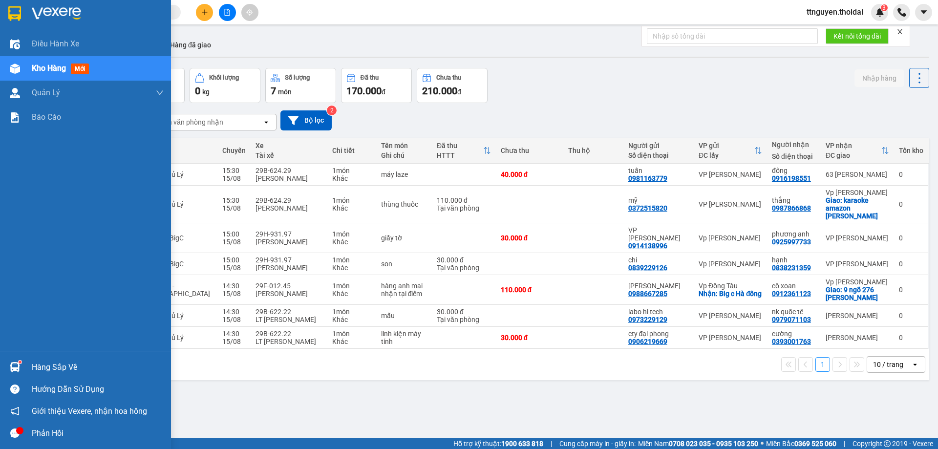
click at [54, 367] on div "Hàng sắp về" at bounding box center [98, 367] width 132 height 15
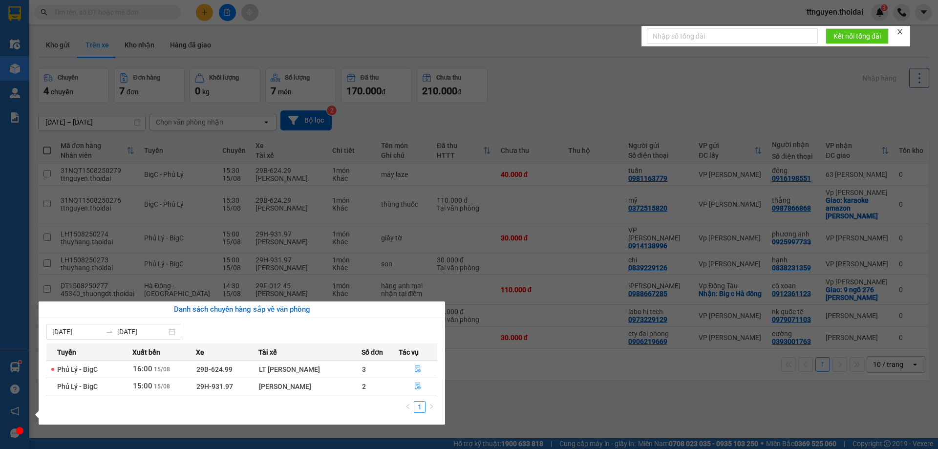
click at [517, 394] on section "Kết quả tìm kiếm ( 0 ) Bộ lọc No Data ttnguyen.thoidai 3 Điều hành xe Kho hàng …" at bounding box center [469, 224] width 938 height 449
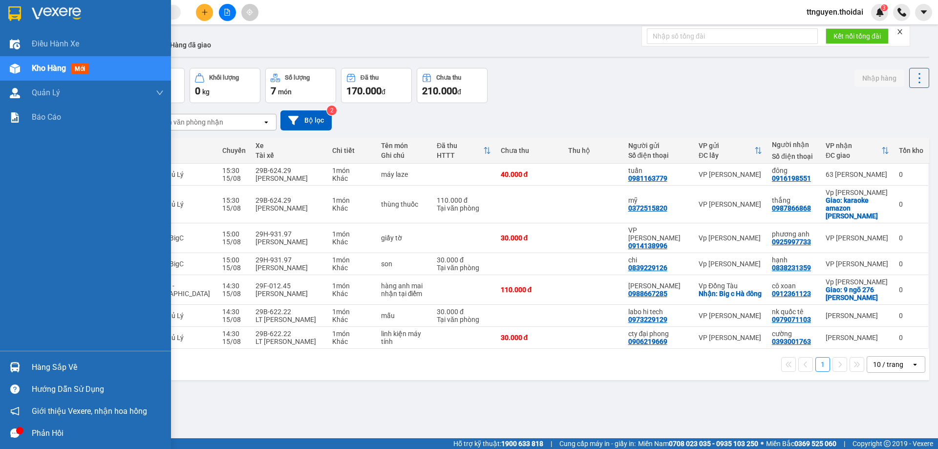
click at [43, 359] on div "Hàng sắp về" at bounding box center [85, 367] width 171 height 22
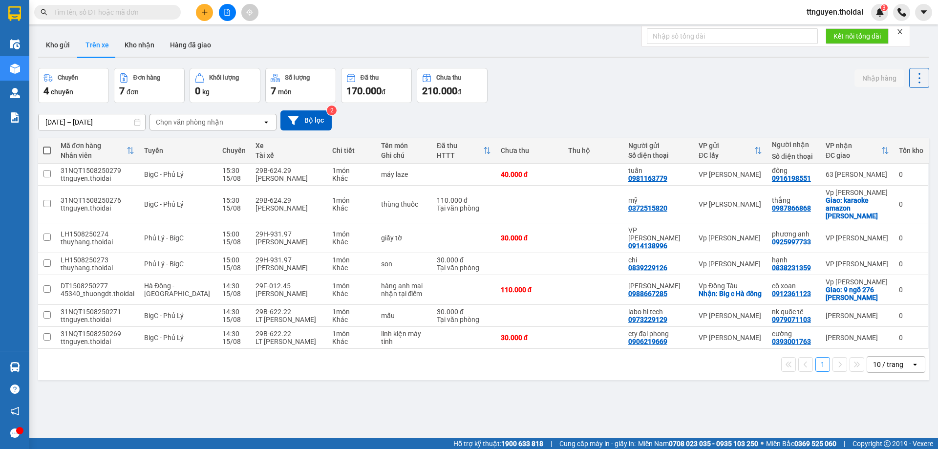
click at [344, 43] on section "Kết quả tìm kiếm ( 0 ) Bộ lọc No Data ttnguyen.thoidai 3 Điều hành xe Kho hàng …" at bounding box center [469, 224] width 938 height 449
click at [196, 10] on button at bounding box center [204, 12] width 17 height 17
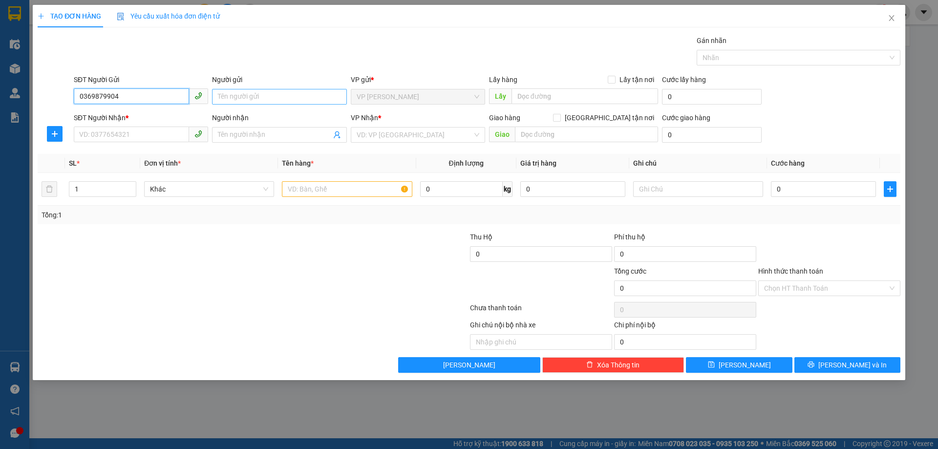
type input "0369879904"
click at [240, 94] on input "Người gửi" at bounding box center [279, 97] width 134 height 16
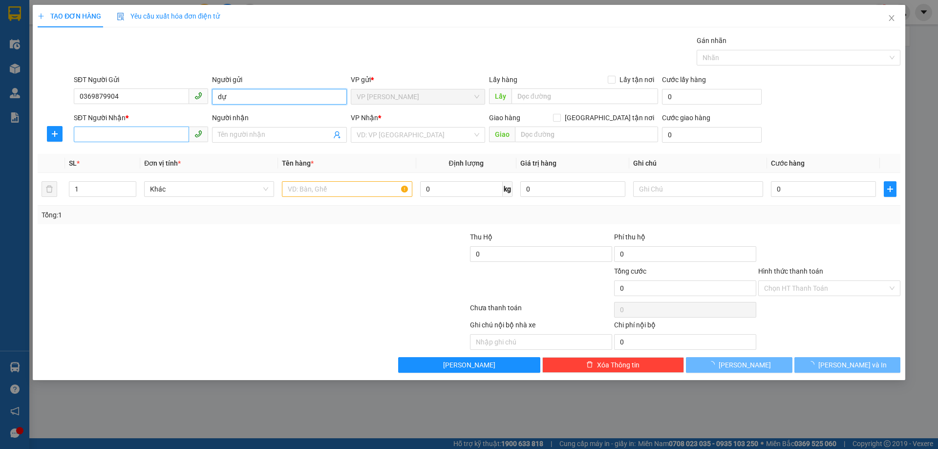
type input "dự"
click at [141, 131] on input "SĐT Người Nhận *" at bounding box center [131, 135] width 115 height 16
type input "0987999056"
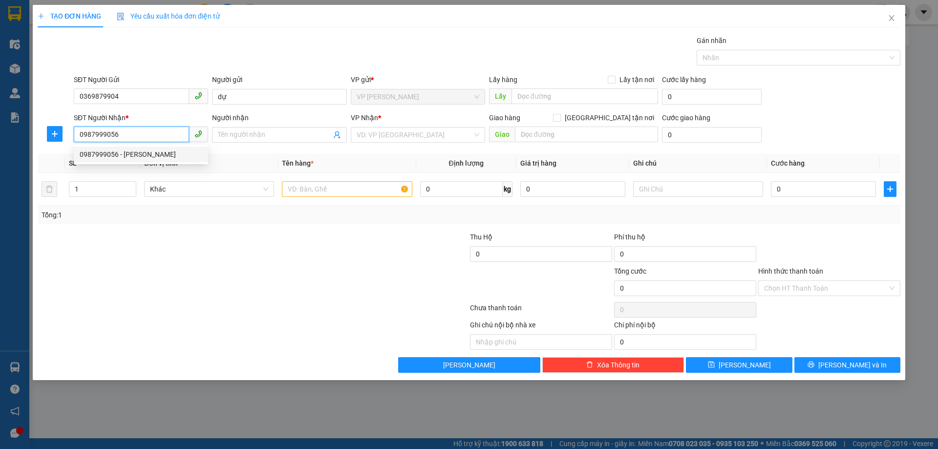
click at [135, 155] on div "0987999056 - ngọc" at bounding box center [141, 154] width 123 height 11
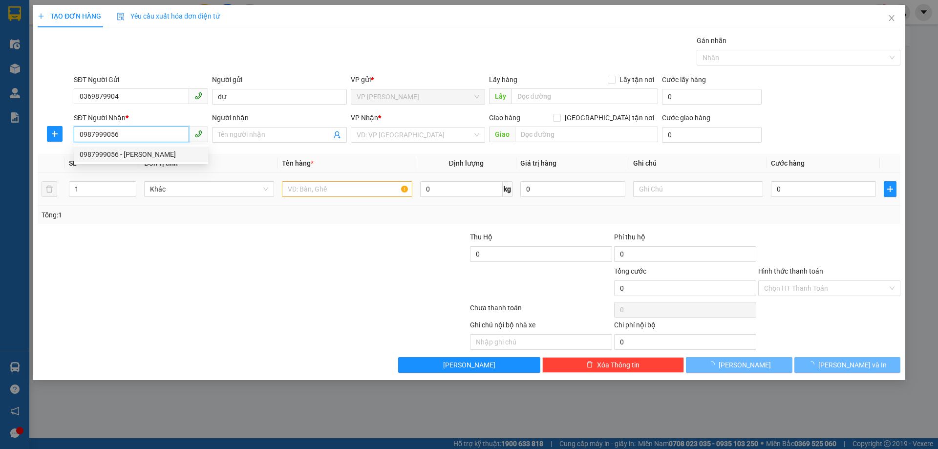
type input "ngọc"
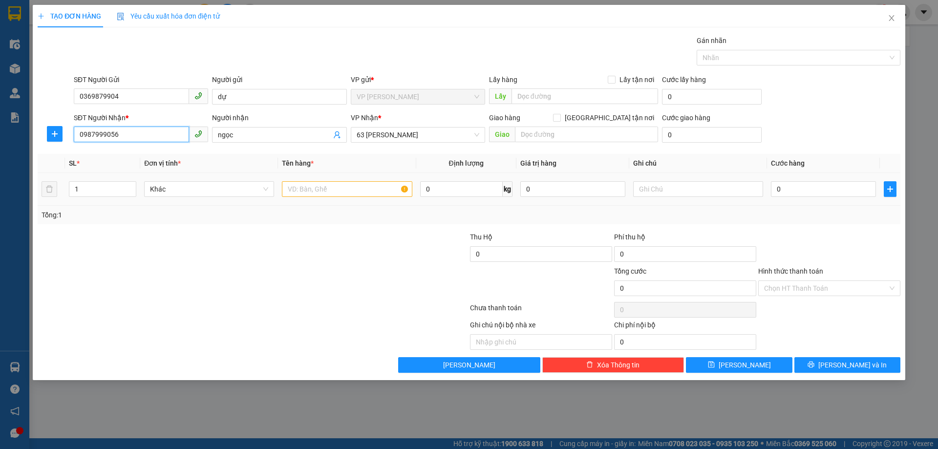
type input "0987999056"
click at [330, 191] on input "text" at bounding box center [347, 189] width 130 height 16
type input "g"
type input "giấy tờ"
click at [815, 193] on input "0" at bounding box center [823, 189] width 105 height 16
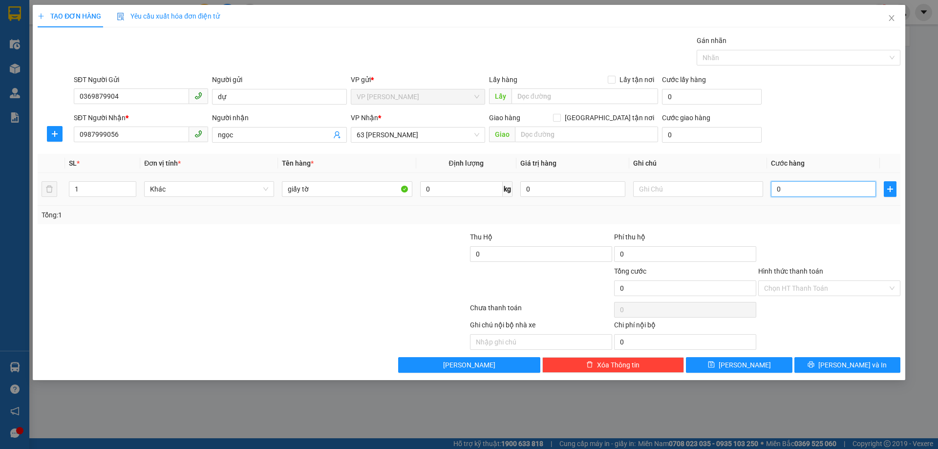
type input "03"
type input "3"
type input "030"
type input "30"
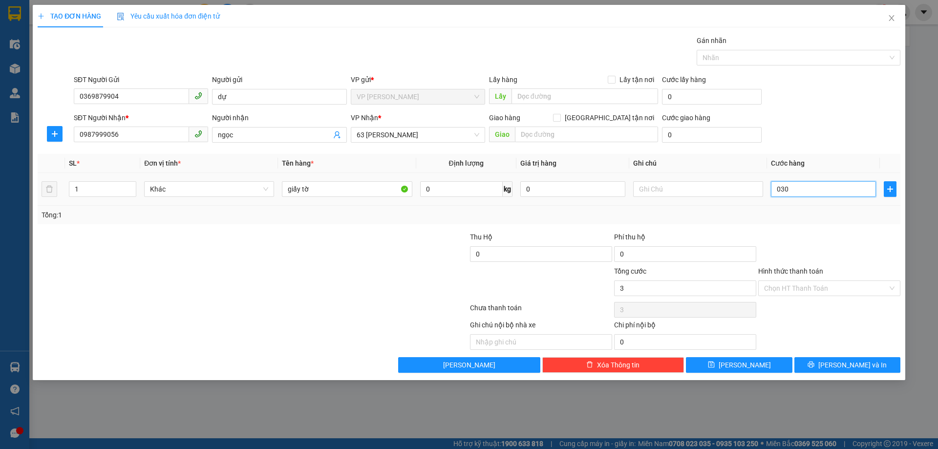
type input "30"
type input "30.000"
click at [804, 232] on div at bounding box center [830, 249] width 144 height 34
click at [829, 282] on input "Hình thức thanh toán" at bounding box center [826, 288] width 124 height 15
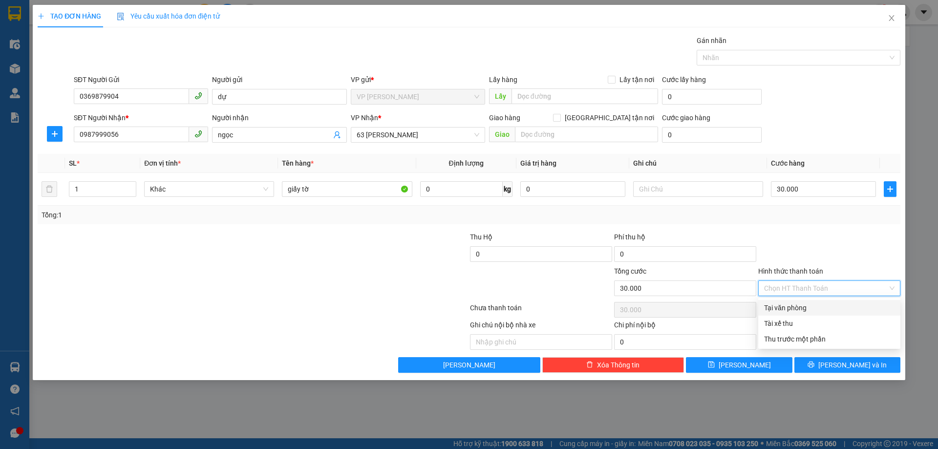
click at [810, 307] on div "Tại văn phòng" at bounding box center [829, 308] width 130 height 11
type input "0"
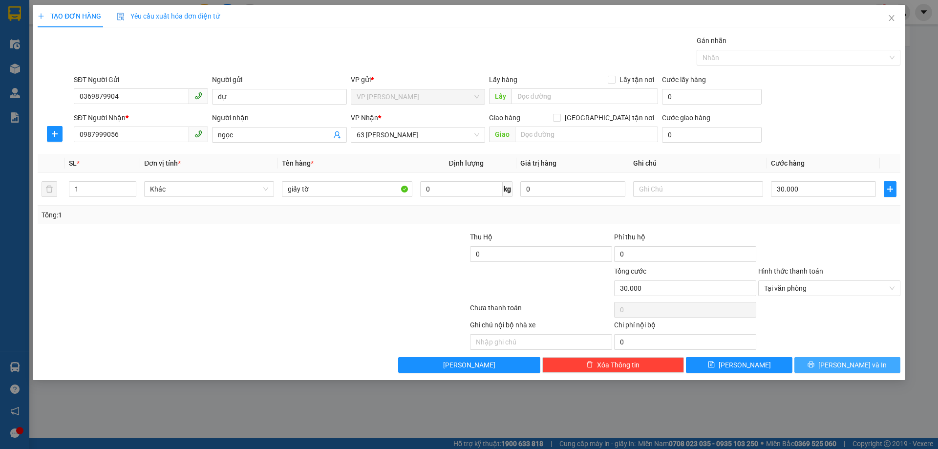
drag, startPoint x: 837, startPoint y: 364, endPoint x: 643, endPoint y: 297, distance: 205.4
click at [838, 364] on button "[PERSON_NAME] và In" at bounding box center [848, 365] width 106 height 16
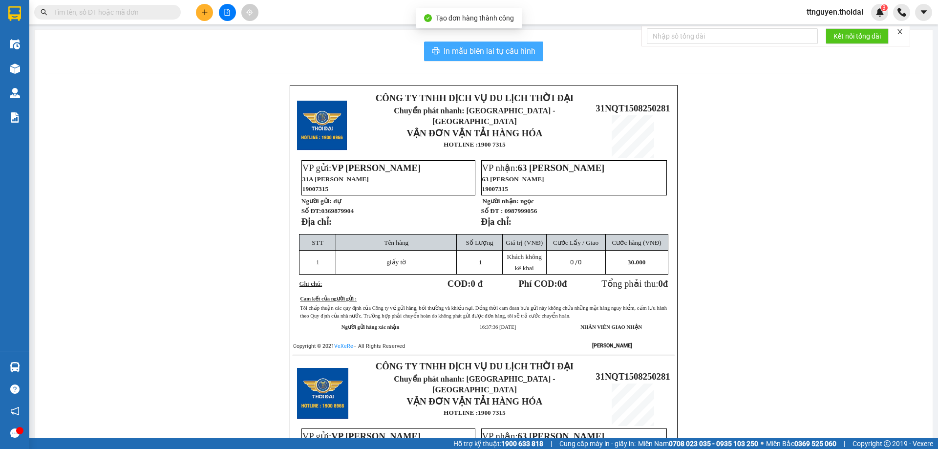
click at [470, 45] on span "In mẫu biên lai tự cấu hình" at bounding box center [490, 51] width 92 height 12
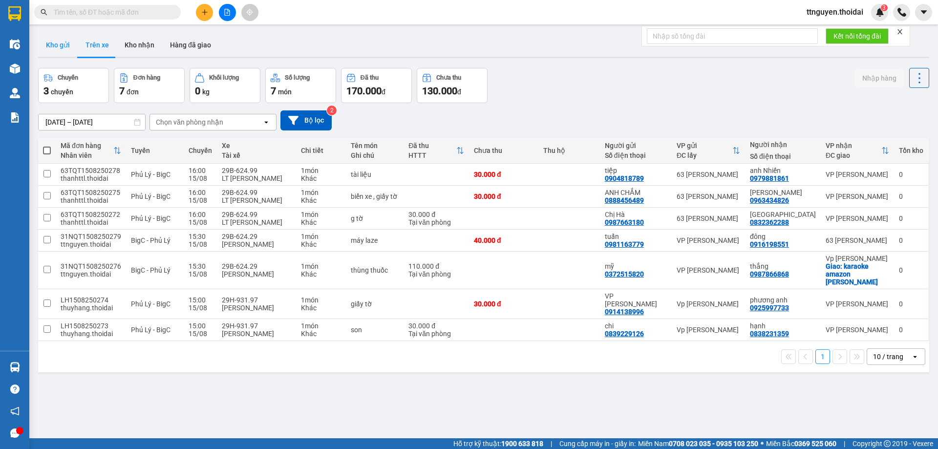
click at [58, 36] on button "Kho gửi" at bounding box center [58, 44] width 40 height 23
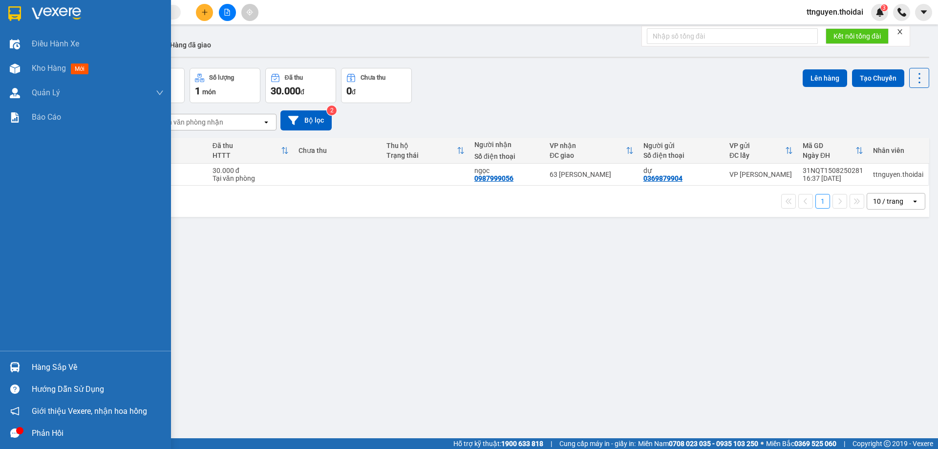
click at [34, 366] on div "Hàng sắp về" at bounding box center [98, 367] width 132 height 15
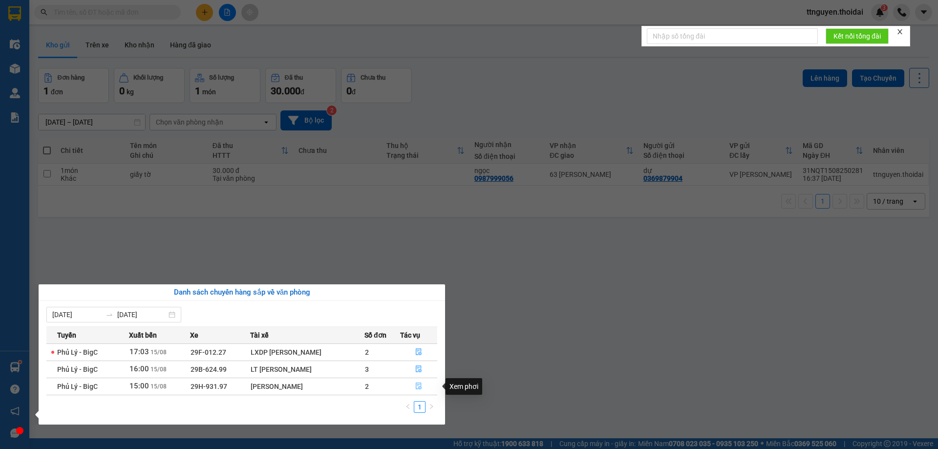
click at [418, 386] on icon "file-done" at bounding box center [419, 386] width 6 height 7
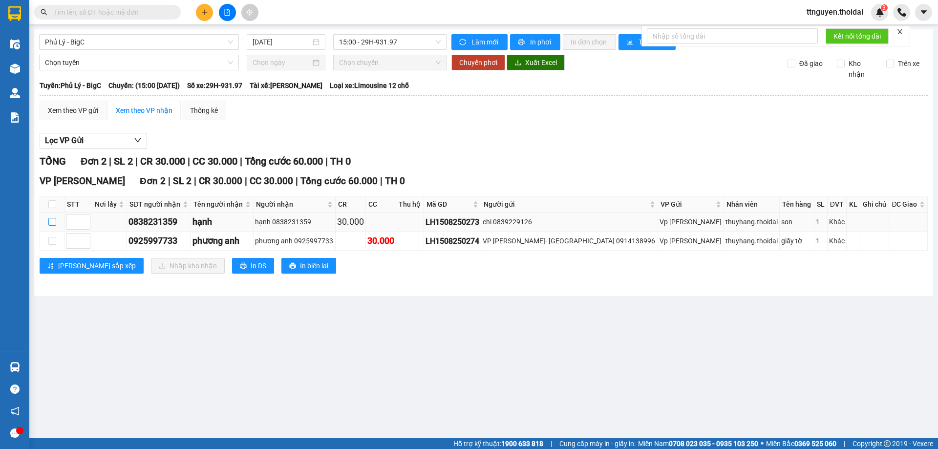
click at [51, 220] on input "checkbox" at bounding box center [52, 222] width 8 height 8
checkbox input "true"
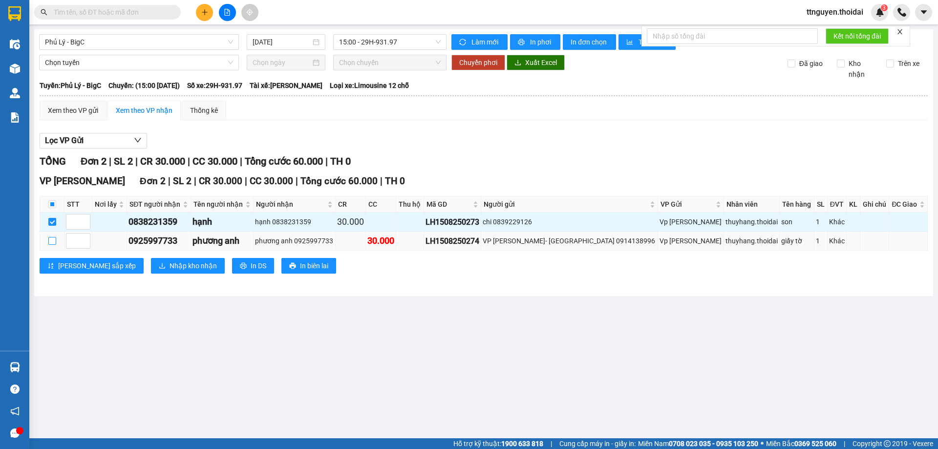
click at [52, 240] on input "checkbox" at bounding box center [52, 241] width 8 height 8
checkbox input "true"
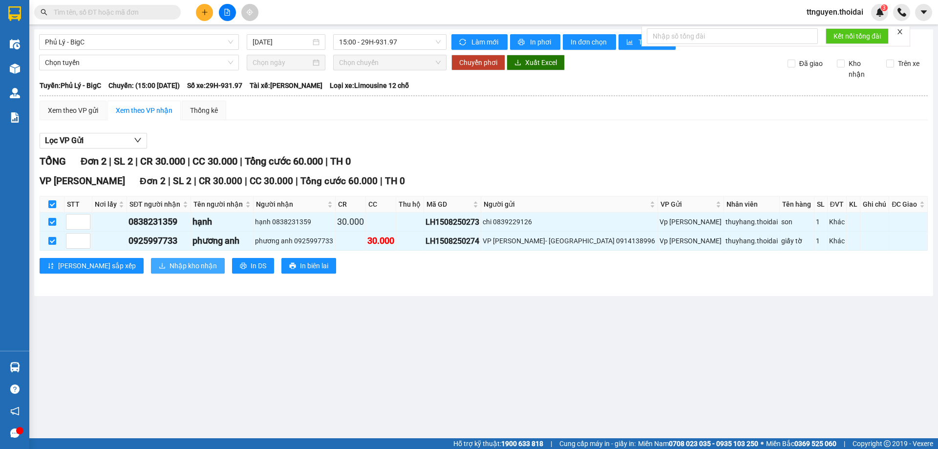
click at [170, 261] on span "Nhập kho nhận" at bounding box center [193, 265] width 47 height 11
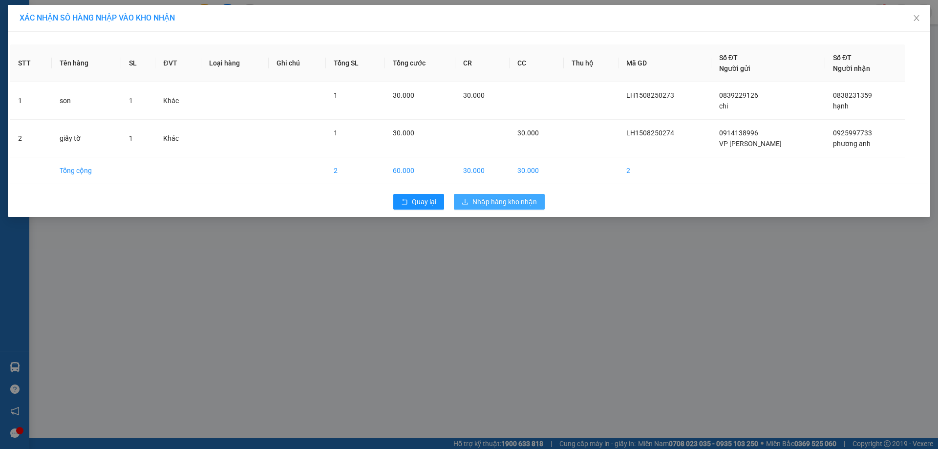
drag, startPoint x: 506, startPoint y: 198, endPoint x: 485, endPoint y: 200, distance: 21.2
click at [506, 198] on span "Nhập hàng kho nhận" at bounding box center [505, 201] width 65 height 11
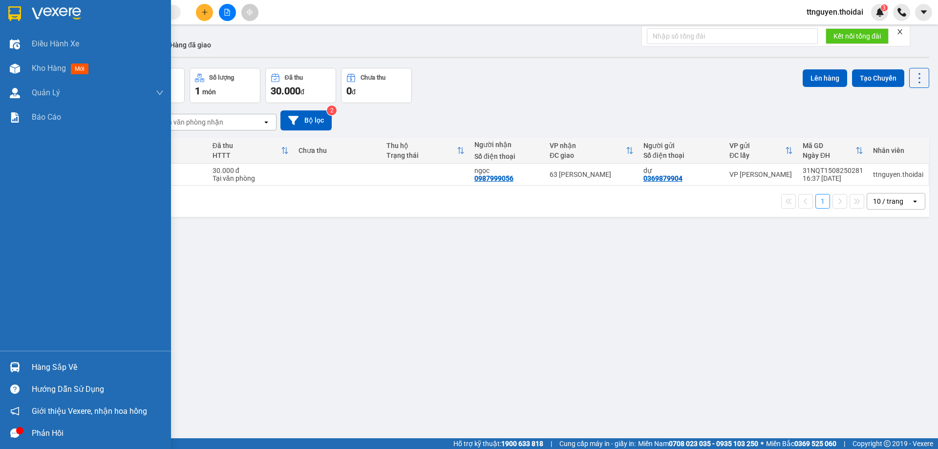
click at [75, 372] on div "Hàng sắp về" at bounding box center [98, 367] width 132 height 15
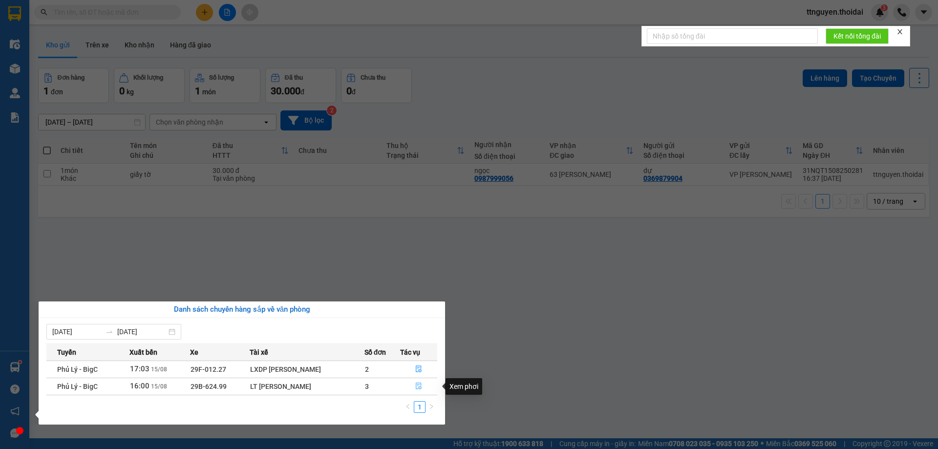
click at [419, 385] on icon "file-done" at bounding box center [418, 386] width 7 height 7
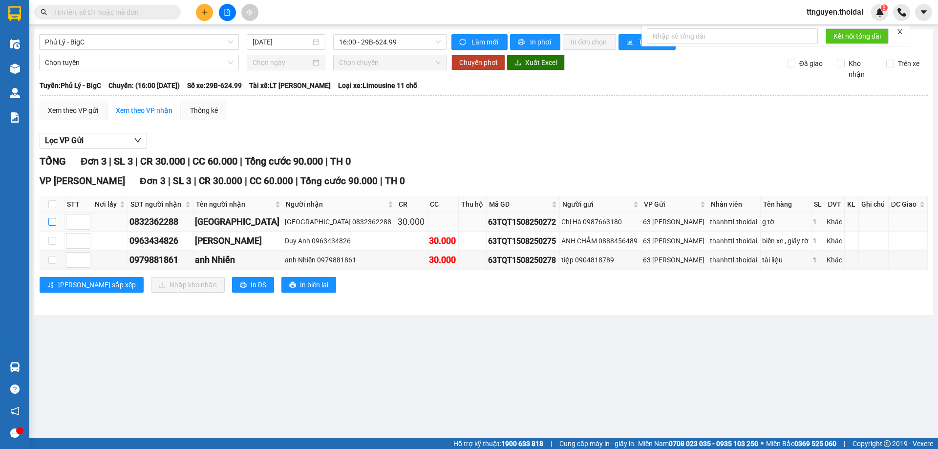
click at [51, 221] on input "checkbox" at bounding box center [52, 222] width 8 height 8
checkbox input "true"
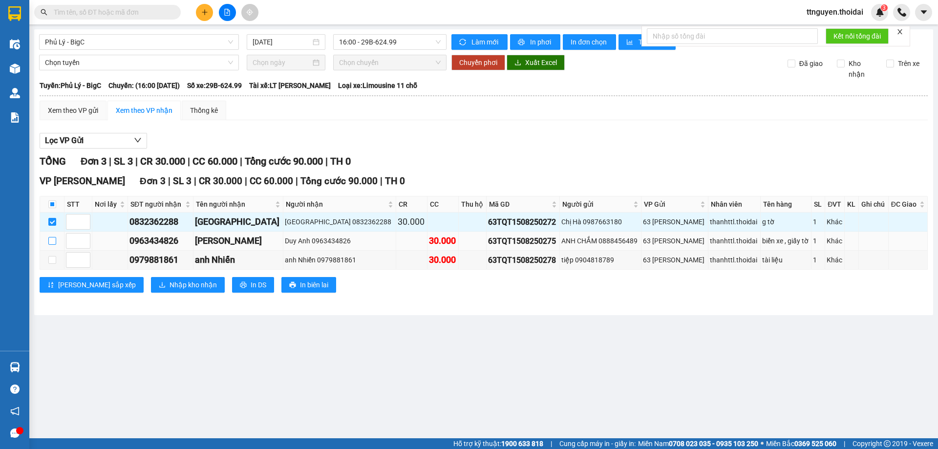
click at [52, 239] on input "checkbox" at bounding box center [52, 241] width 8 height 8
checkbox input "true"
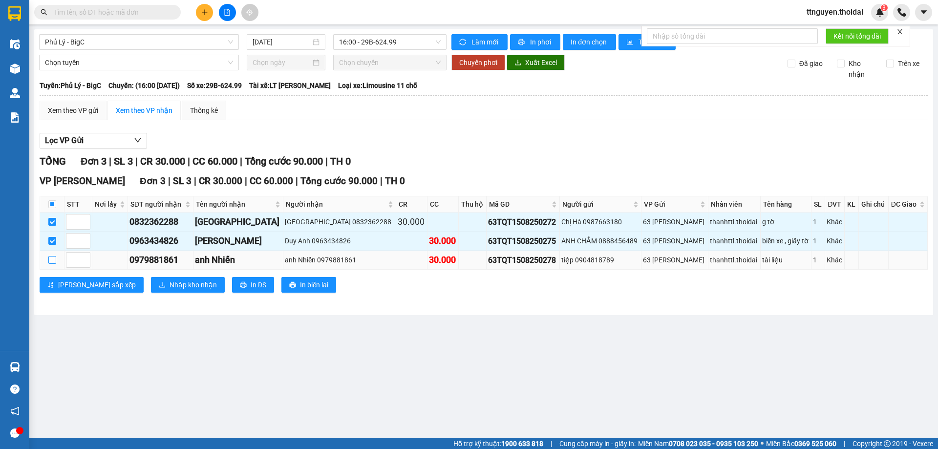
click at [52, 260] on input "checkbox" at bounding box center [52, 260] width 8 height 8
checkbox input "true"
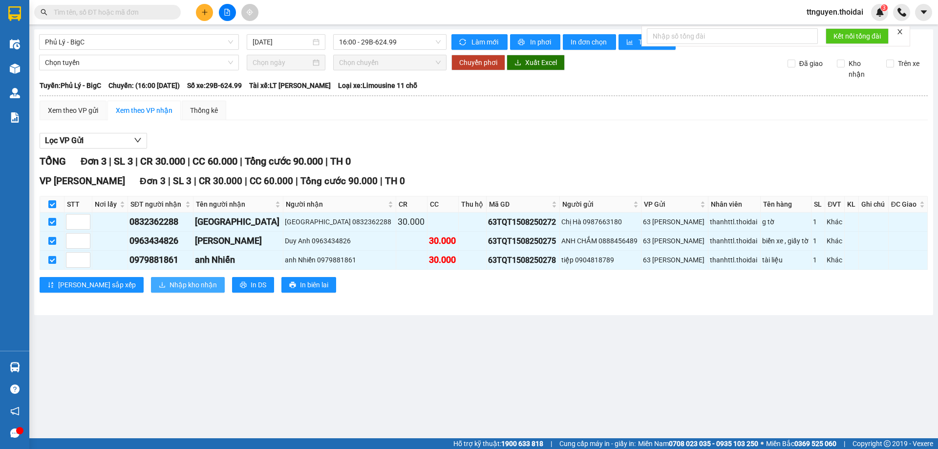
click at [170, 287] on span "Nhập kho nhận" at bounding box center [193, 285] width 47 height 11
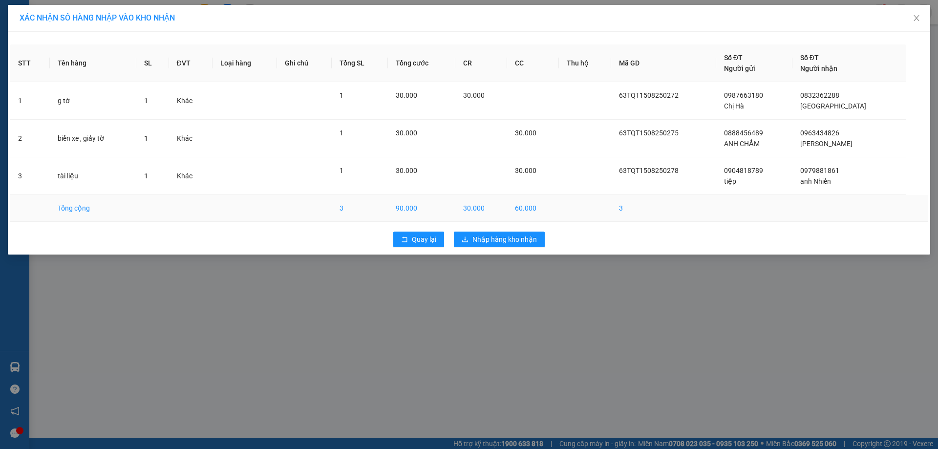
click at [507, 207] on td "30.000" at bounding box center [482, 208] width 52 height 27
click at [509, 235] on span "Nhập hàng kho nhận" at bounding box center [505, 239] width 65 height 11
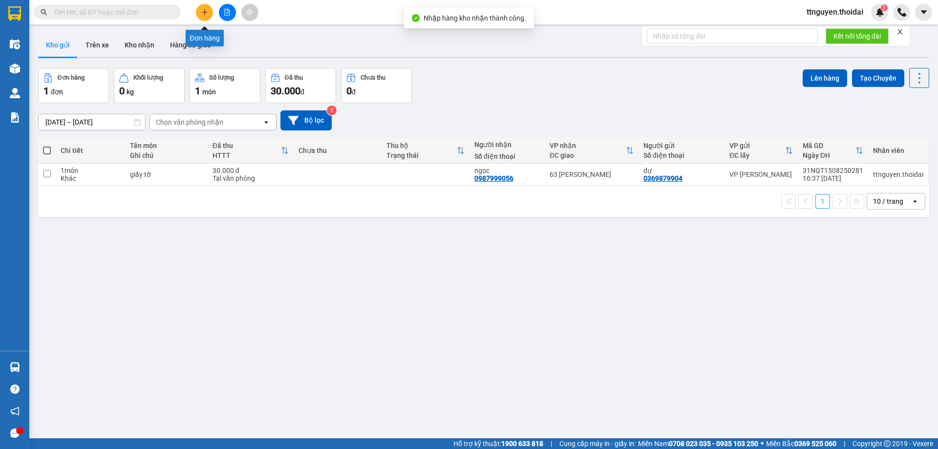
click at [204, 13] on icon "plus" at bounding box center [204, 12] width 7 height 7
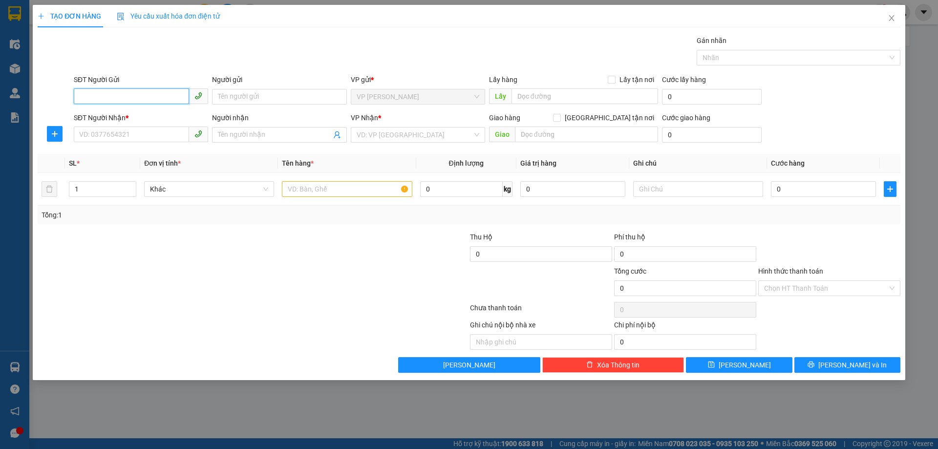
click at [135, 95] on input "SĐT Người Gửi" at bounding box center [131, 96] width 115 height 16
type input "0337191407"
click at [250, 93] on input "Người gửi" at bounding box center [279, 97] width 134 height 16
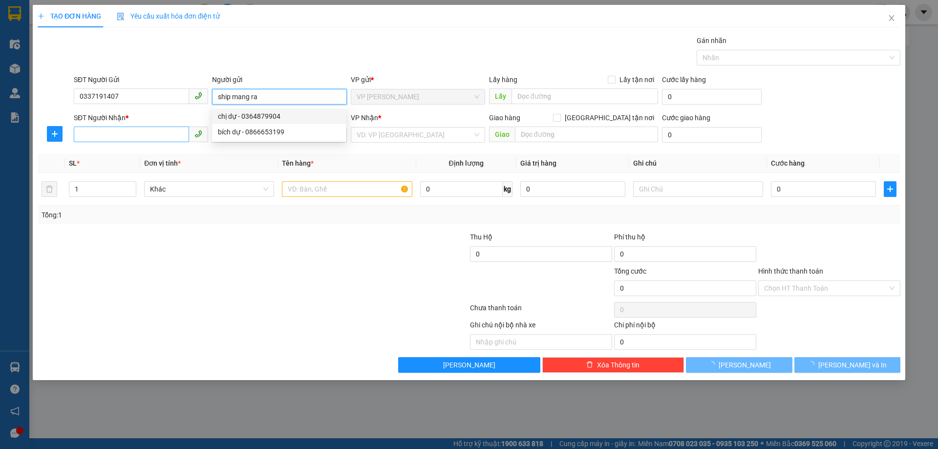
type input "ship mang ra"
click at [159, 135] on input "SĐT Người Nhận *" at bounding box center [131, 135] width 115 height 16
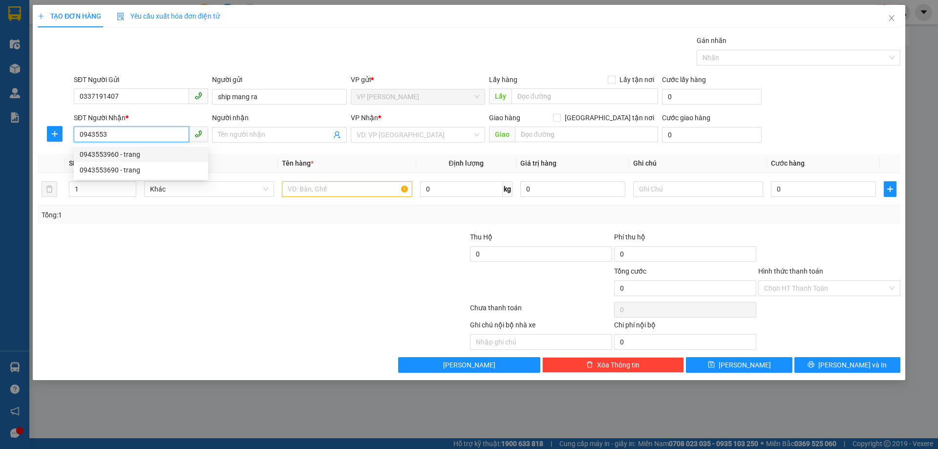
click at [121, 152] on div "0943553960 - trang" at bounding box center [141, 154] width 123 height 11
type input "0943553960"
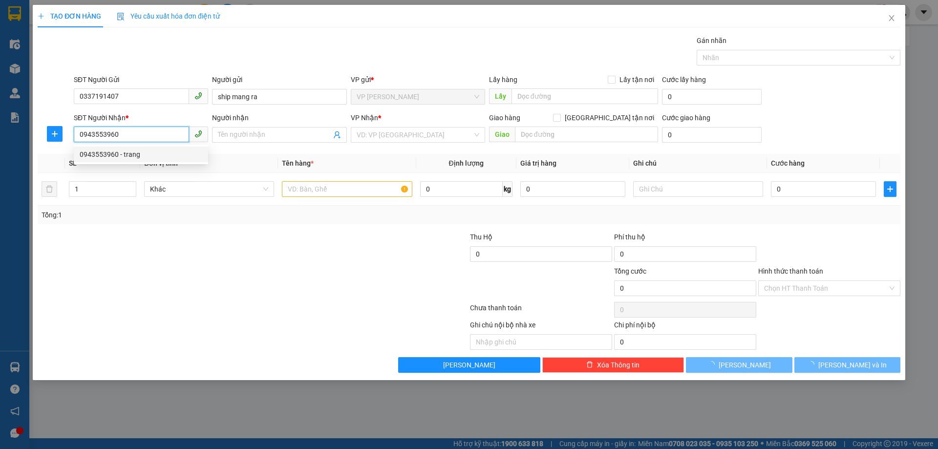
type input "trang"
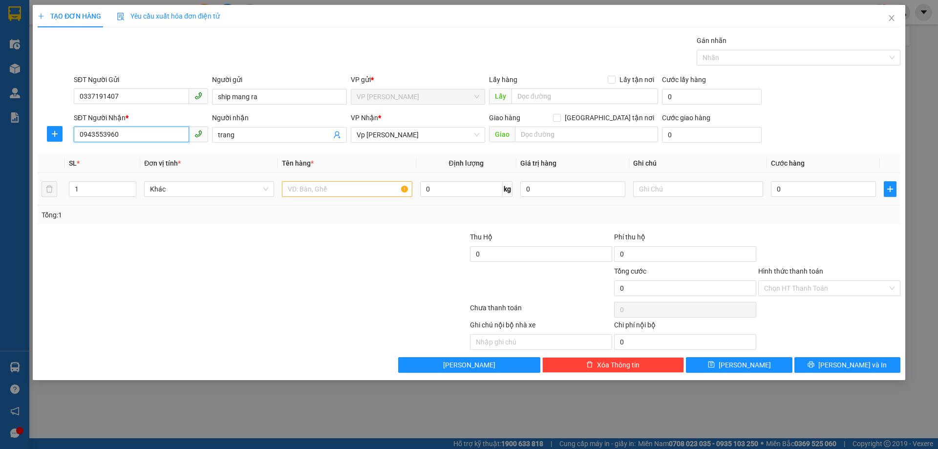
type input "0943553960"
click at [354, 191] on input "text" at bounding box center [347, 189] width 130 height 16
type input "thùng bánh"
click at [811, 190] on input "0" at bounding box center [823, 189] width 105 height 16
type input "05"
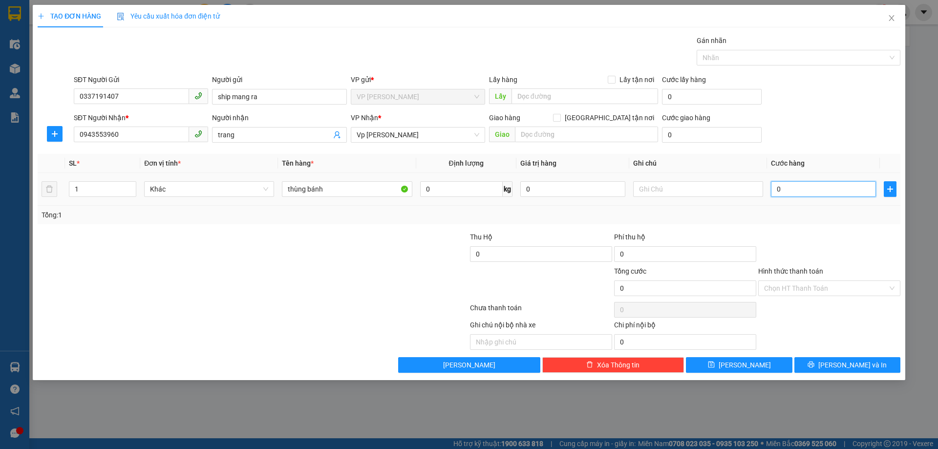
type input "5"
type input "050"
type input "50"
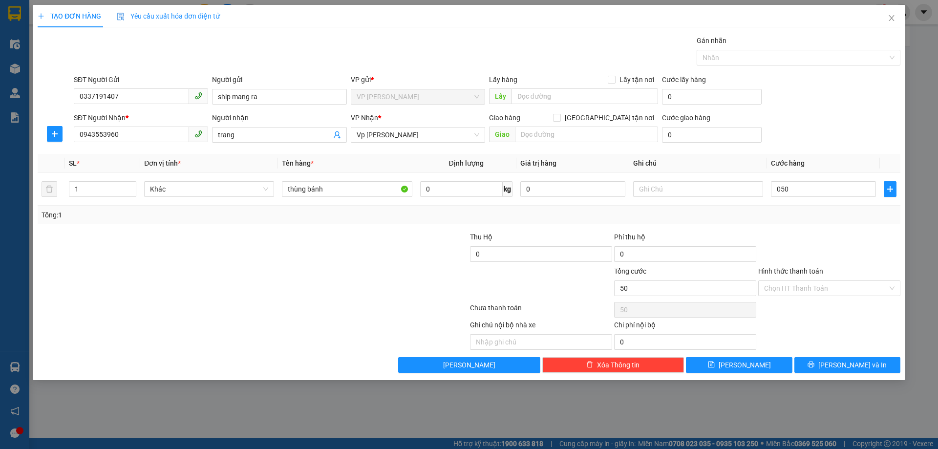
type input "50.000"
click at [812, 214] on div "Tổng: 1" at bounding box center [469, 215] width 855 height 11
click at [828, 361] on button "[PERSON_NAME] và In" at bounding box center [848, 365] width 106 height 16
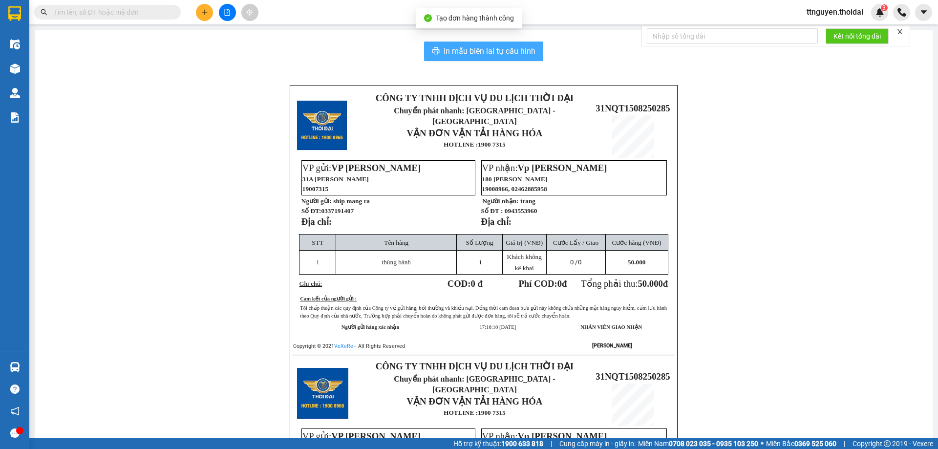
click at [446, 49] on span "In mẫu biên lai tự cấu hình" at bounding box center [490, 51] width 92 height 12
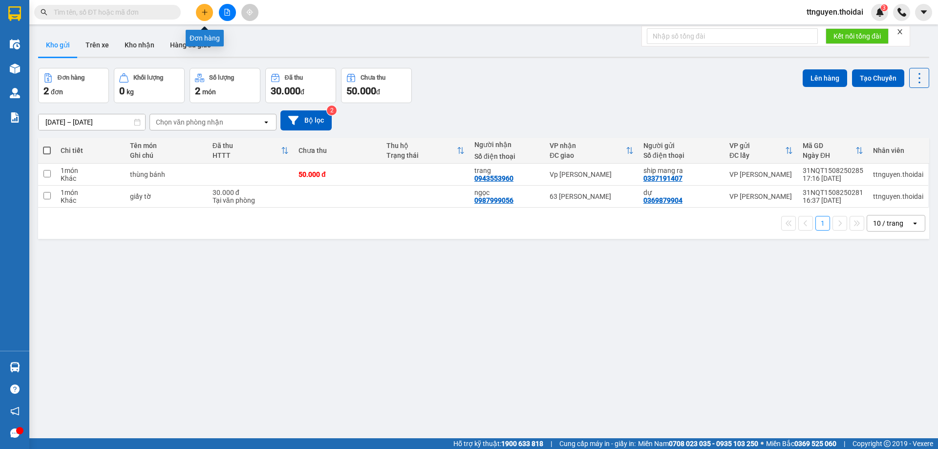
click at [204, 14] on icon "plus" at bounding box center [204, 12] width 7 height 7
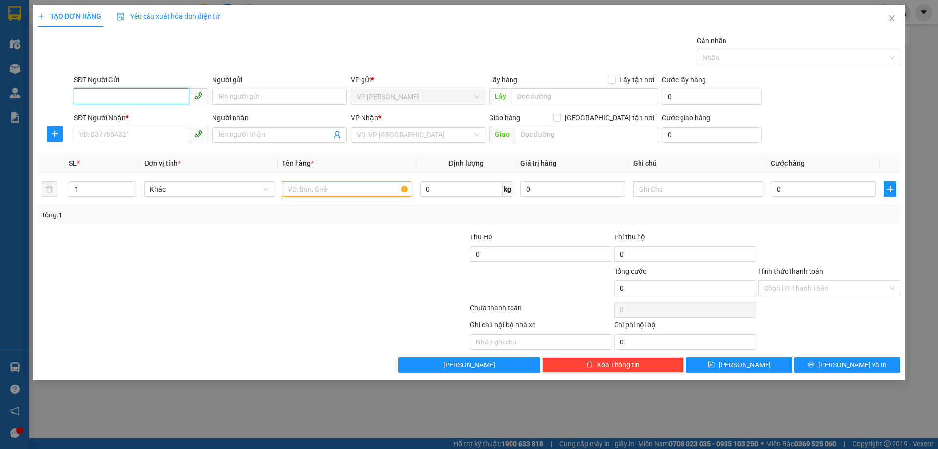
click at [127, 97] on input "SĐT Người Gửi" at bounding box center [131, 96] width 115 height 16
click at [77, 100] on input "9872456895" at bounding box center [131, 96] width 115 height 16
drag, startPoint x: 86, startPoint y: 100, endPoint x: 75, endPoint y: 100, distance: 10.3
click at [75, 100] on input "9872456895" at bounding box center [131, 96] width 115 height 16
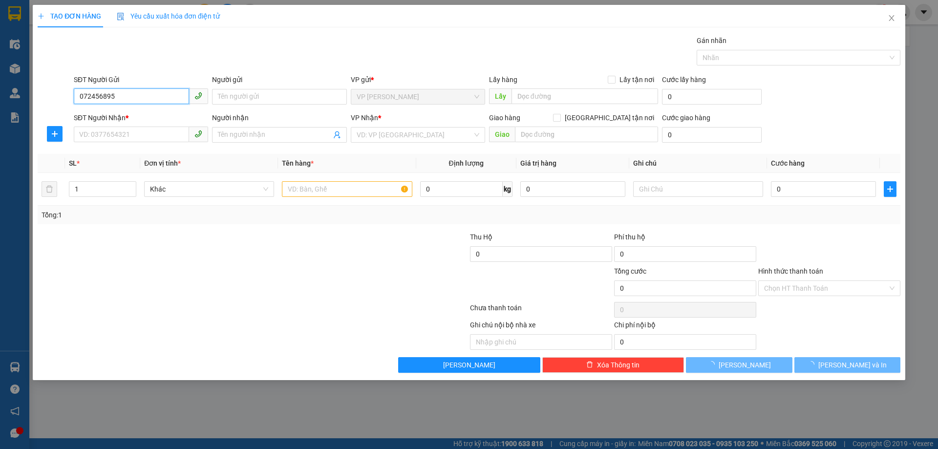
type input "0972456895"
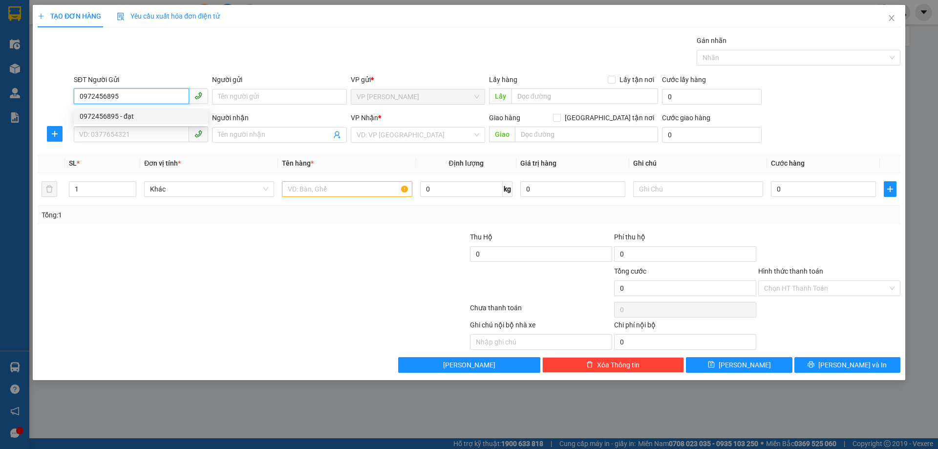
click at [112, 120] on div "0972456895 - đạt" at bounding box center [141, 116] width 123 height 11
type input "đạt"
type input "0972456895"
click at [123, 140] on input "SĐT Người Nhận *" at bounding box center [131, 135] width 115 height 16
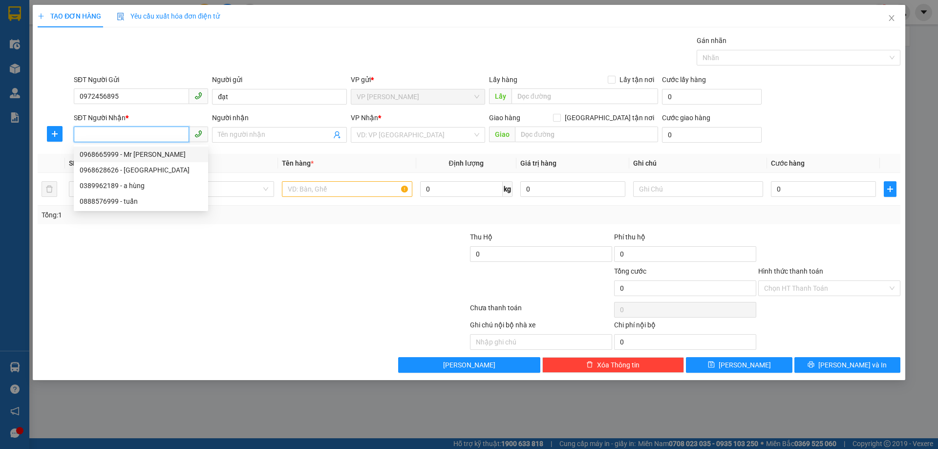
click at [146, 155] on div "0968665999 - Mr Thuận" at bounding box center [141, 154] width 123 height 11
type input "0968665999"
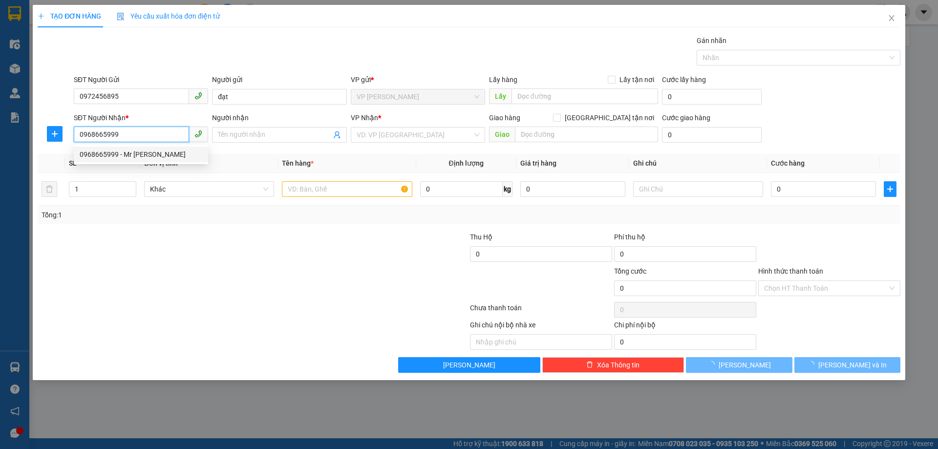
type input "Mr Thuận"
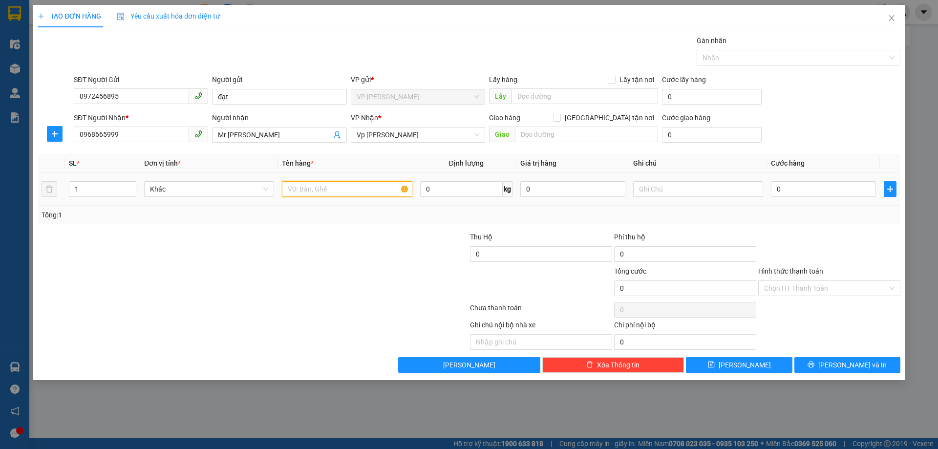
click at [351, 193] on input "text" at bounding box center [347, 189] width 130 height 16
type input "thùng ship mang ra"
click at [815, 185] on input "0" at bounding box center [823, 189] width 105 height 16
type input "04"
type input "4"
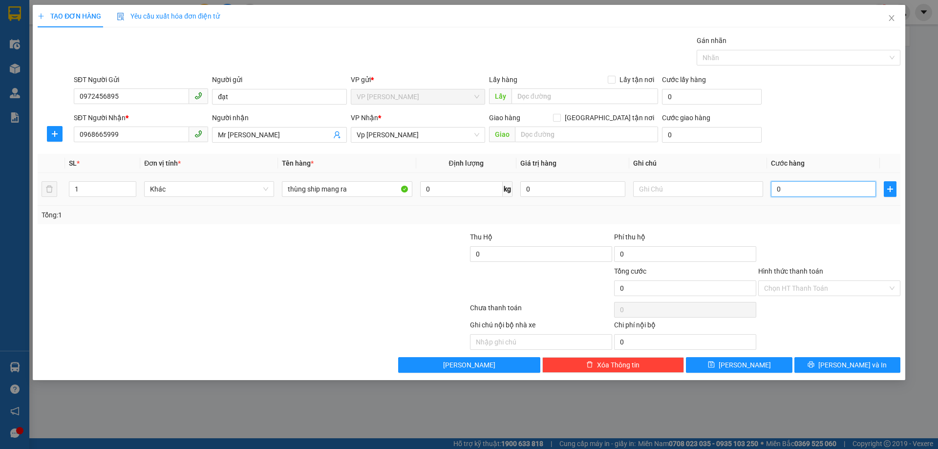
type input "4"
type input "040"
type input "40"
type input "40.000"
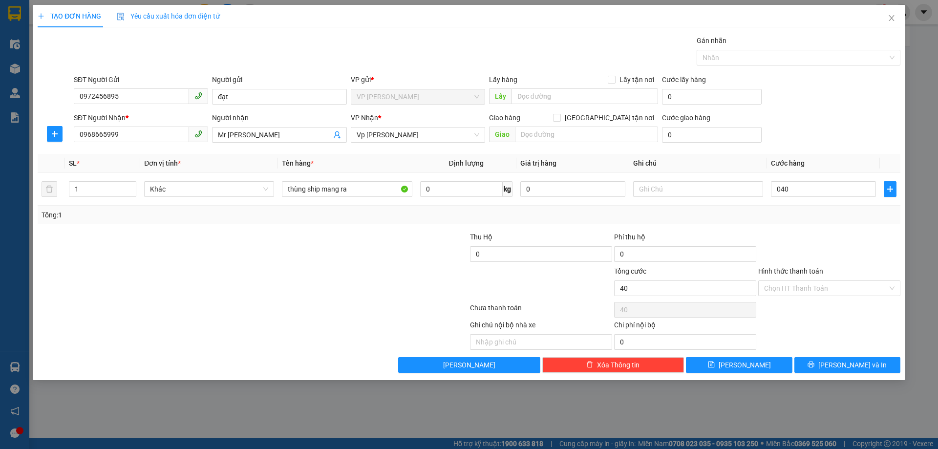
type input "40.000"
click at [818, 250] on div at bounding box center [830, 249] width 144 height 34
click at [828, 364] on button "[PERSON_NAME] và In" at bounding box center [848, 365] width 106 height 16
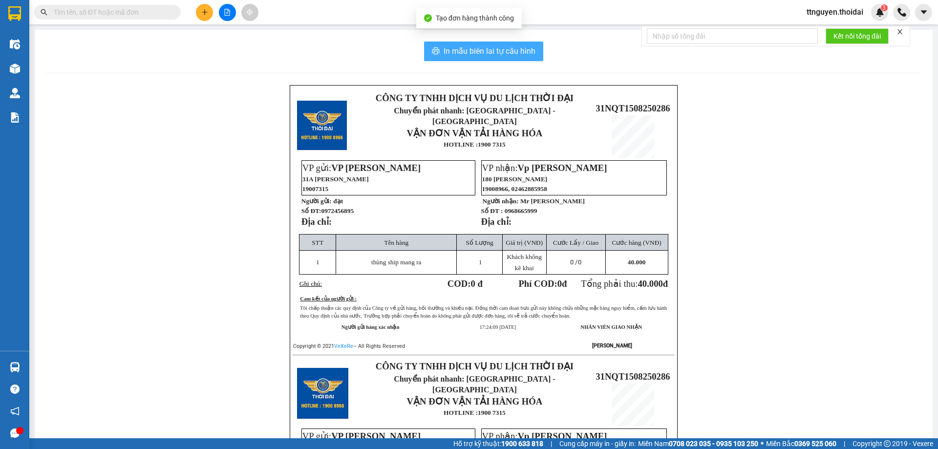
click at [478, 52] on span "In mẫu biên lai tự cấu hình" at bounding box center [490, 51] width 92 height 12
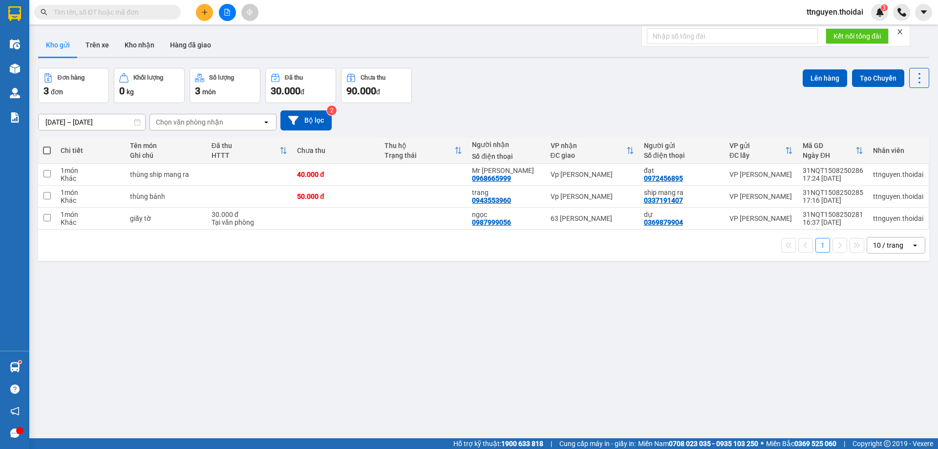
click at [485, 67] on div "ver 1.8.138 Kho gửi Trên xe Kho nhận Hàng đã giao Đơn hàng 3 đơn Khối lượng 0 k…" at bounding box center [483, 253] width 899 height 449
click at [197, 14] on button at bounding box center [204, 12] width 17 height 17
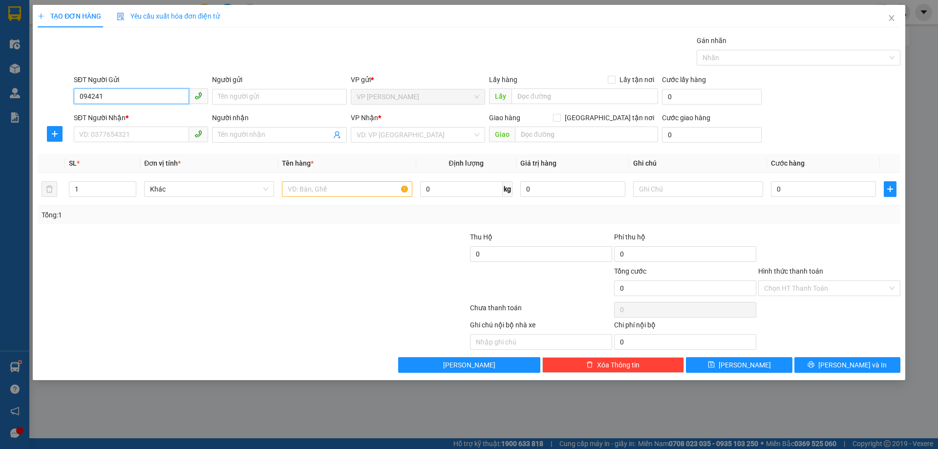
click at [113, 94] on input "094241" at bounding box center [131, 96] width 115 height 16
type input "0942413232"
click at [128, 124] on div "0942413232 - anh Trường" at bounding box center [141, 116] width 134 height 16
type input "anh Trường"
type input "0942413232"
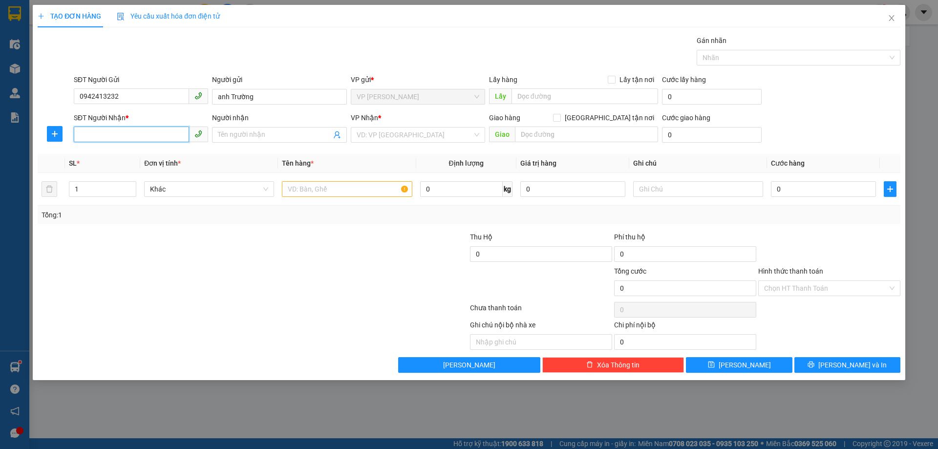
click at [136, 134] on input "SĐT Người Nhận *" at bounding box center [131, 135] width 115 height 16
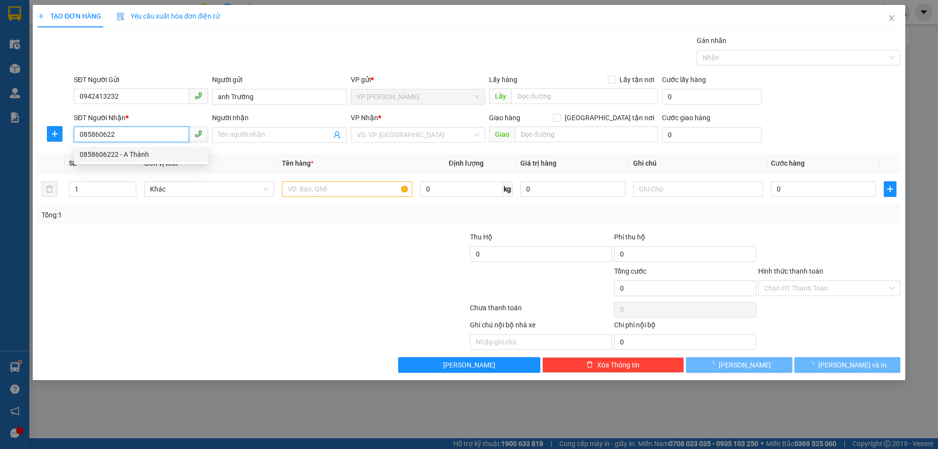
type input "0858606222"
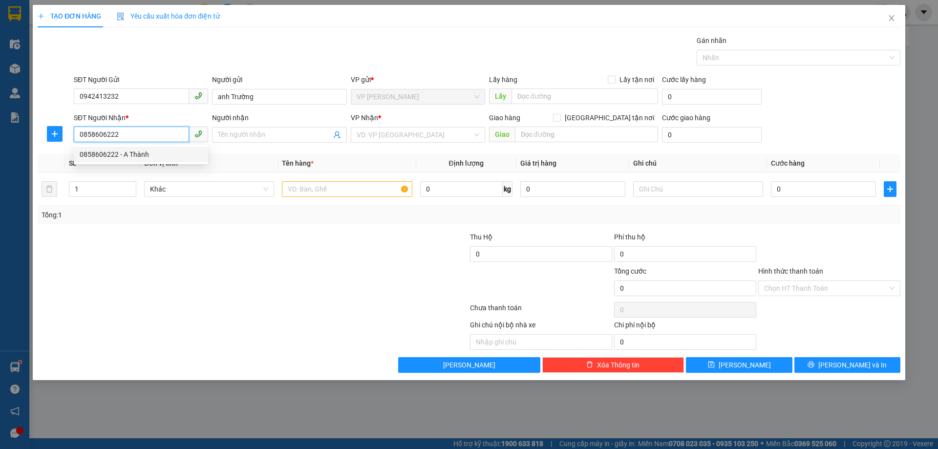
click at [161, 150] on div "0858606222 - A Thành" at bounding box center [141, 154] width 123 height 11
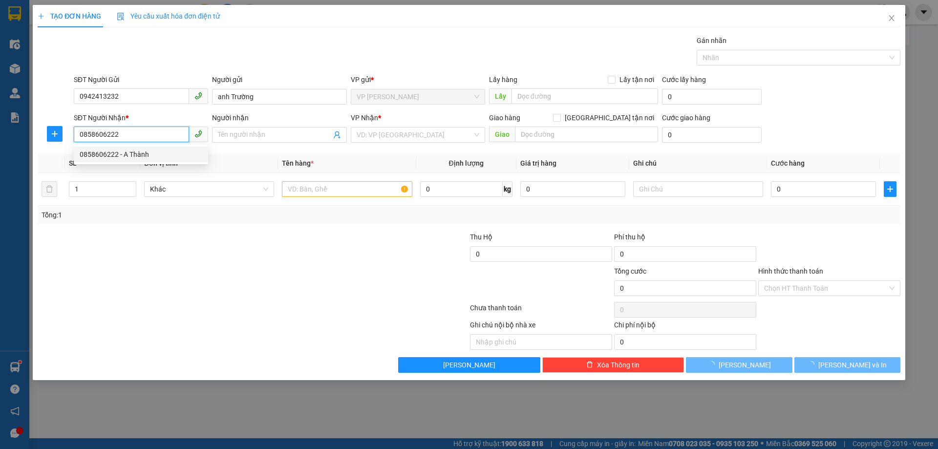
type input "A Thành"
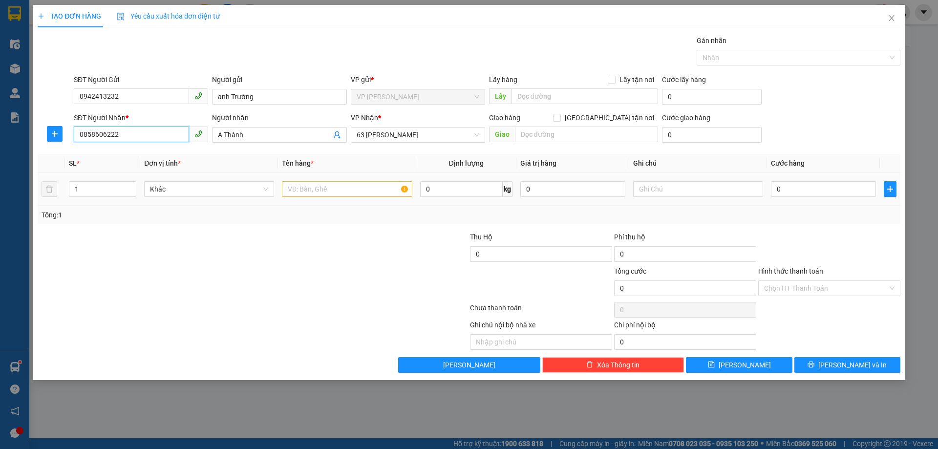
type input "0858606222"
click at [316, 188] on input "text" at bounding box center [347, 189] width 130 height 16
click at [348, 188] on input "text" at bounding box center [347, 189] width 130 height 16
type input "t"
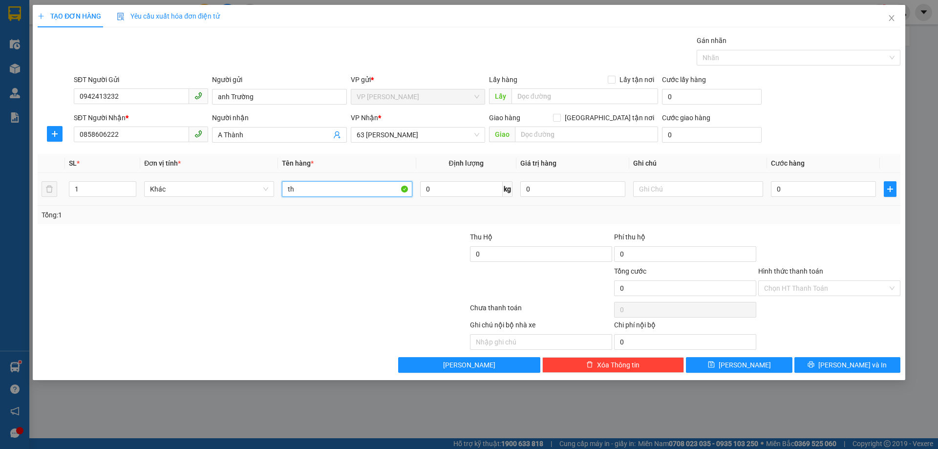
type input "t"
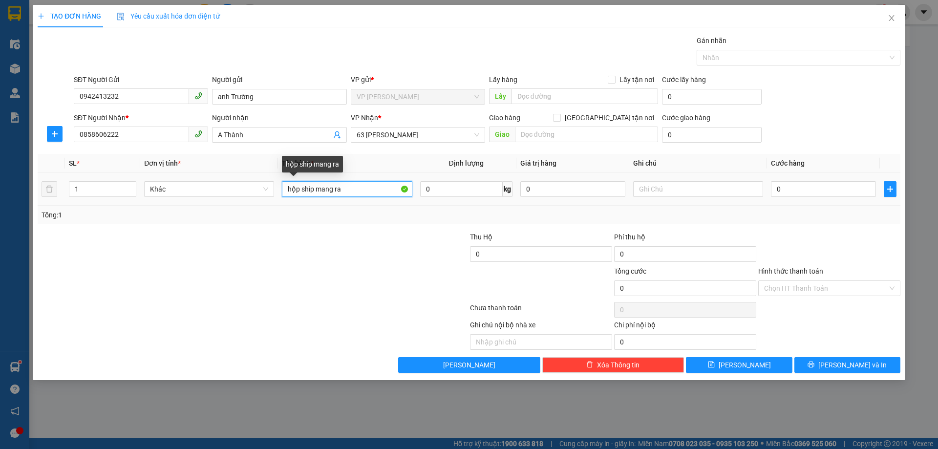
type input "hộp ship mang ra"
drag, startPoint x: 350, startPoint y: 185, endPoint x: 230, endPoint y: 205, distance: 121.5
click at [237, 202] on tr "1 Khác hộp ship mang ra 0 kg 0 0" at bounding box center [469, 189] width 863 height 33
type input "lắp bệt"
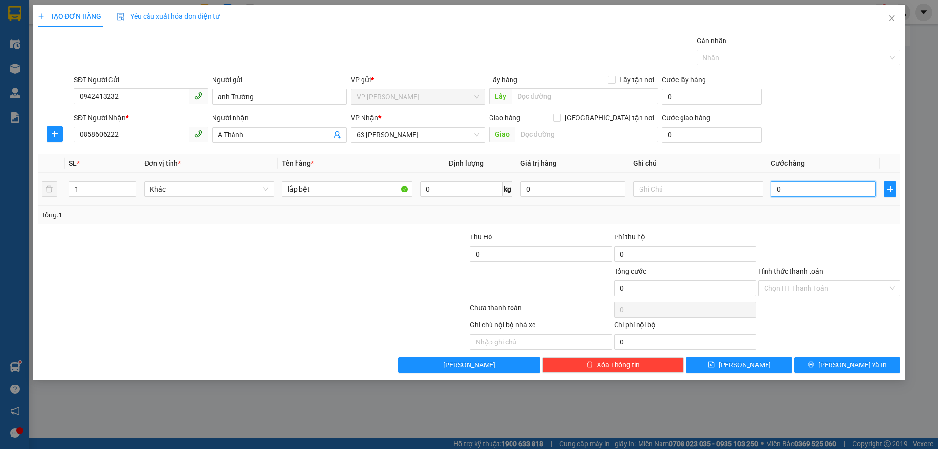
click at [792, 191] on input "0" at bounding box center [823, 189] width 105 height 16
type input "04"
type input "4"
type input "040"
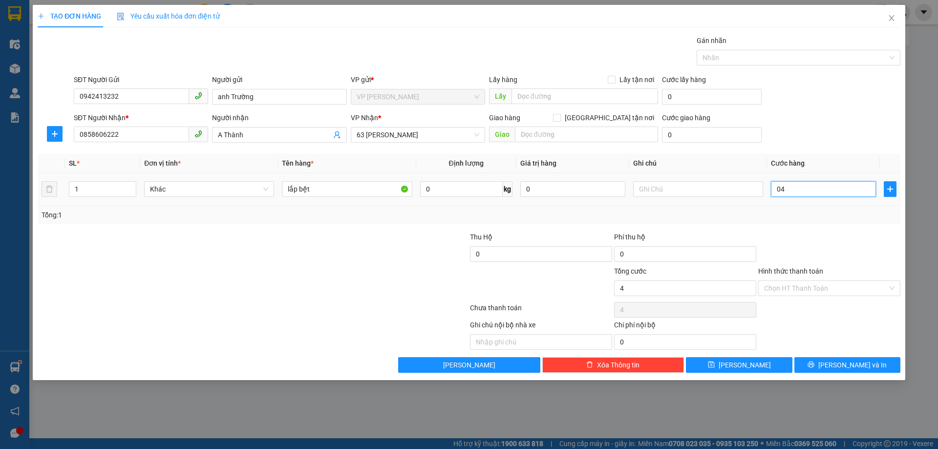
type input "40"
click at [778, 212] on div "Tổng: 1" at bounding box center [469, 215] width 855 height 11
type input "40.000"
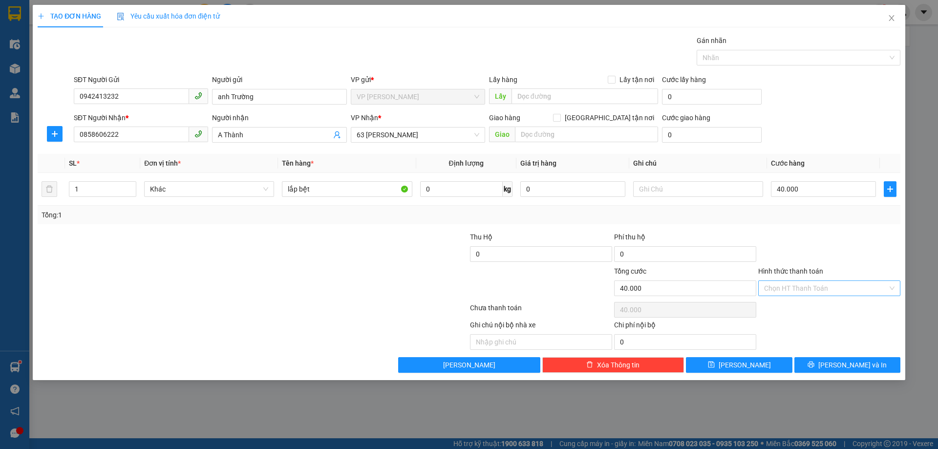
click at [844, 289] on input "Hình thức thanh toán" at bounding box center [826, 288] width 124 height 15
click at [836, 308] on div "Tại văn phòng" at bounding box center [829, 308] width 130 height 11
type input "0"
click at [862, 362] on span "[PERSON_NAME] và In" at bounding box center [853, 365] width 68 height 11
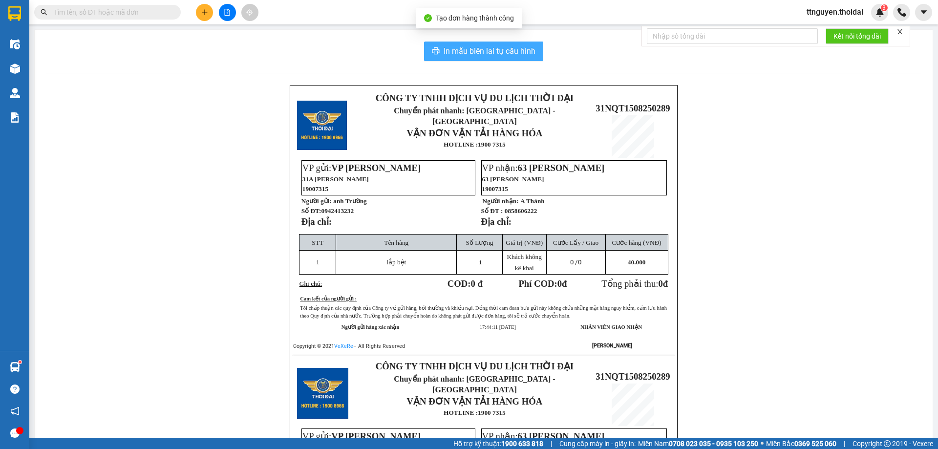
click at [489, 51] on span "In mẫu biên lai tự cấu hình" at bounding box center [490, 51] width 92 height 12
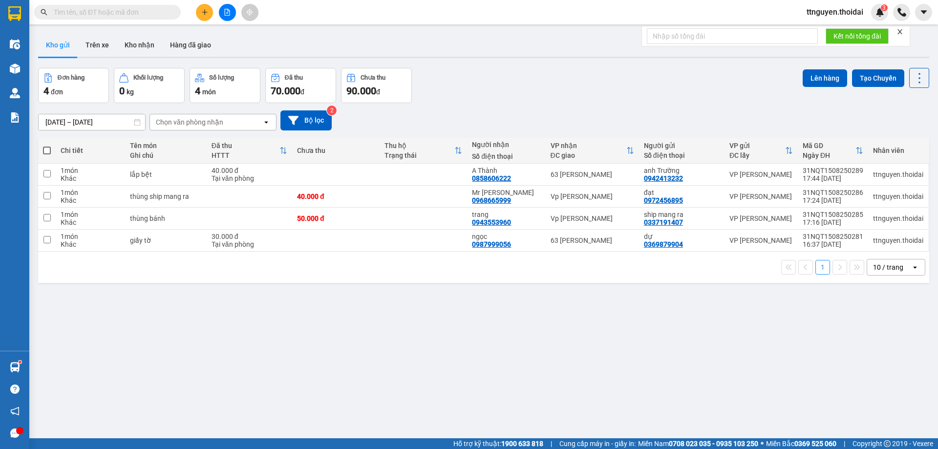
click at [45, 149] on span at bounding box center [47, 151] width 8 height 8
click at [47, 146] on input "checkbox" at bounding box center [47, 146] width 0 height 0
checkbox input "true"
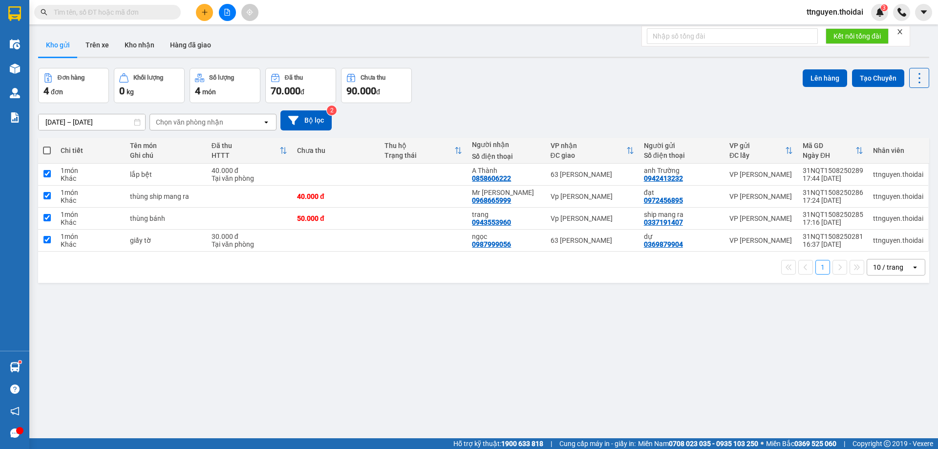
checkbox input "true"
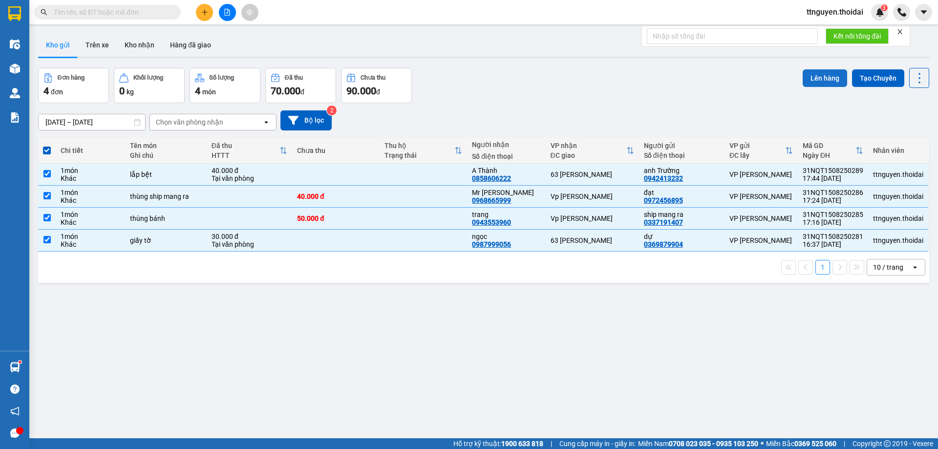
click at [816, 76] on button "Lên hàng" at bounding box center [825, 78] width 44 height 18
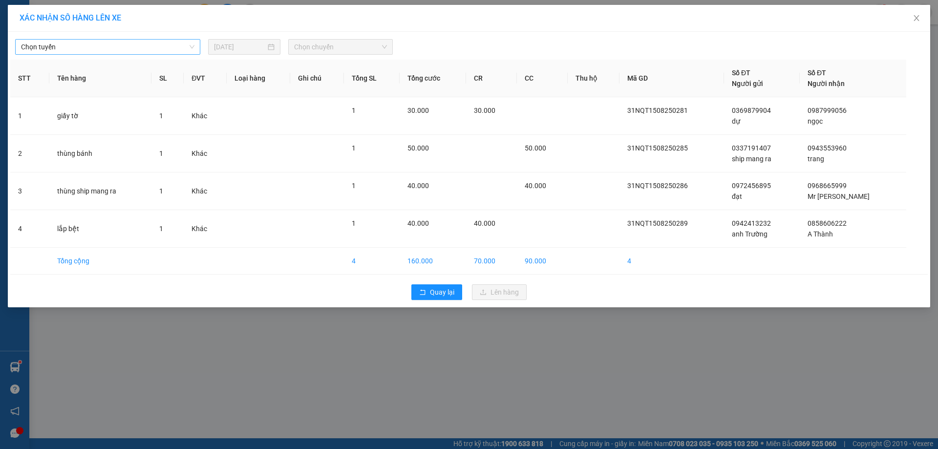
click at [103, 51] on span "Chọn tuyến" at bounding box center [108, 47] width 174 height 15
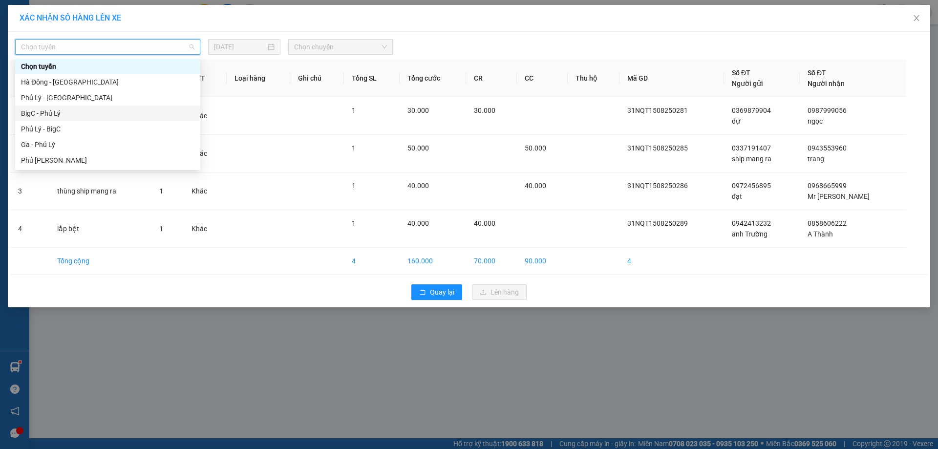
click at [73, 116] on div "BigC - Phủ Lý" at bounding box center [108, 113] width 174 height 11
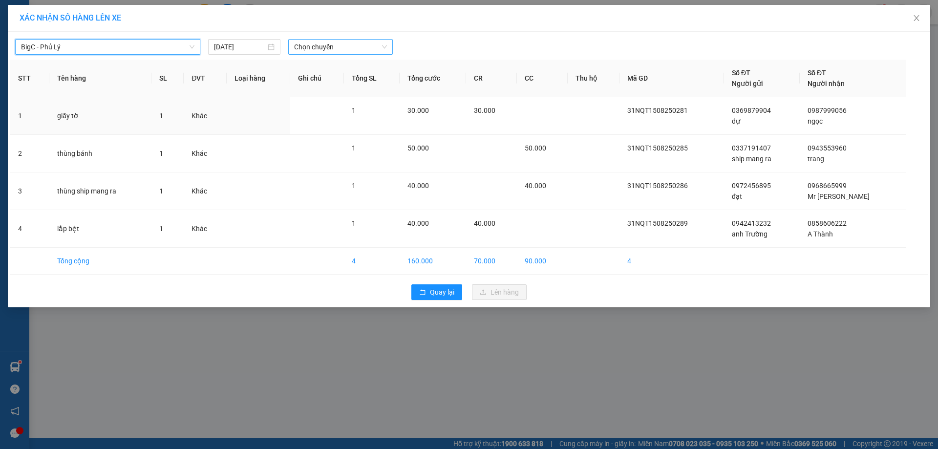
click at [326, 47] on span "Chọn chuyến" at bounding box center [340, 47] width 93 height 15
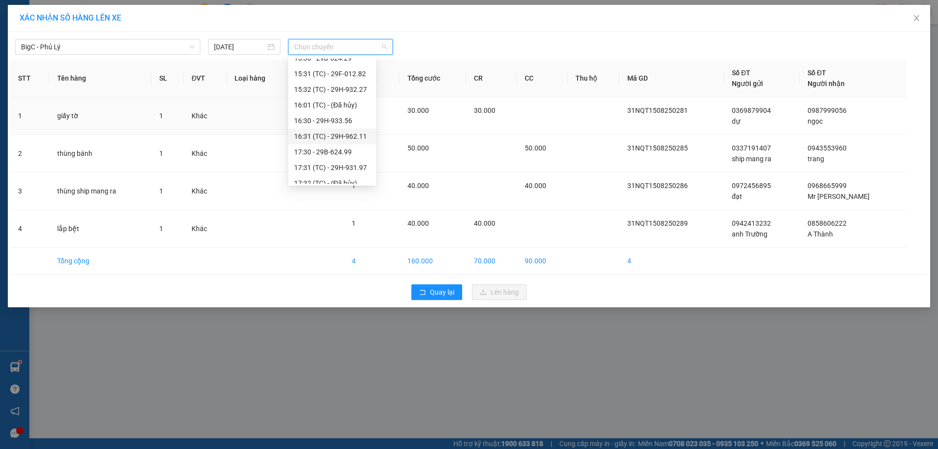
scroll to position [244, 0]
click at [353, 136] on div "17:30 - 29B-624.99" at bounding box center [332, 135] width 76 height 11
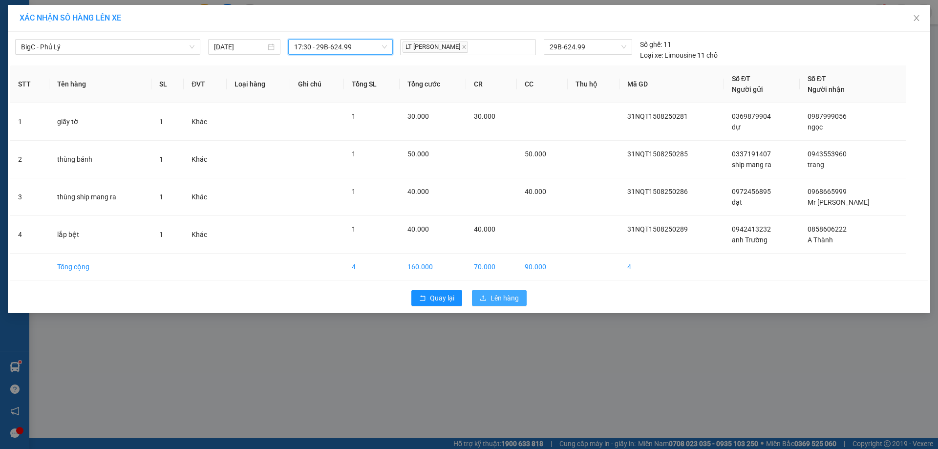
click at [508, 295] on span "Lên hàng" at bounding box center [505, 298] width 28 height 11
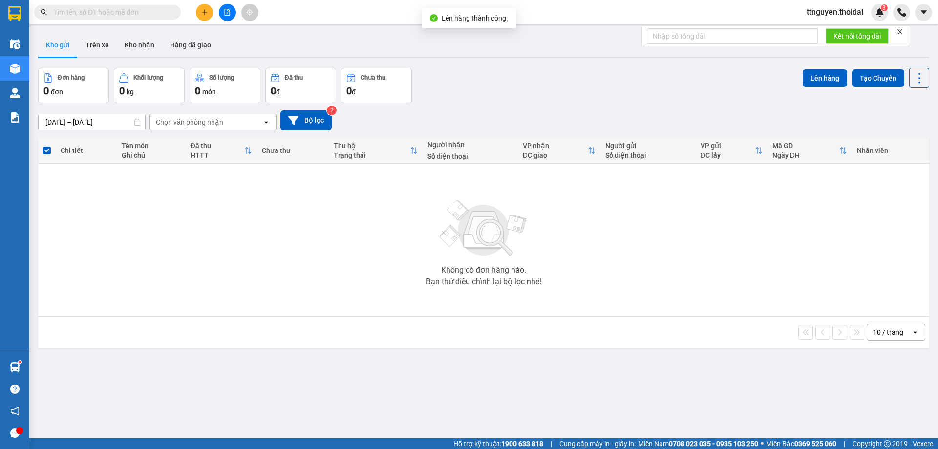
drag, startPoint x: 102, startPoint y: 47, endPoint x: 134, endPoint y: 104, distance: 65.2
click at [101, 47] on button "Trên xe" at bounding box center [97, 44] width 39 height 23
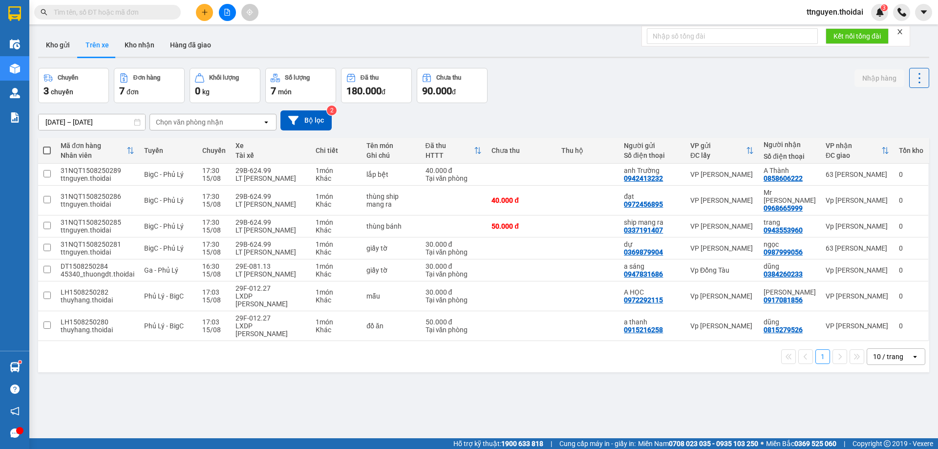
click at [199, 9] on button at bounding box center [204, 12] width 17 height 17
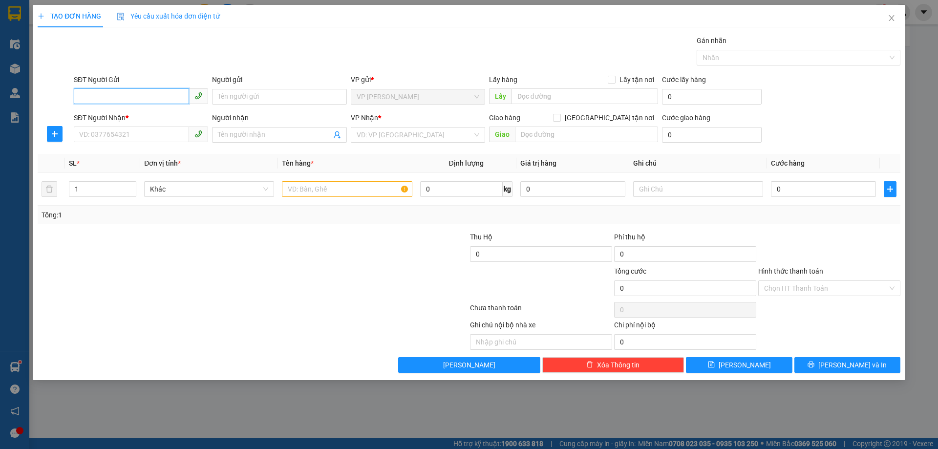
click at [133, 95] on input "SĐT Người Gửi" at bounding box center [131, 96] width 115 height 16
type input "0985005544"
click at [261, 94] on input "Người gửi" at bounding box center [279, 97] width 134 height 16
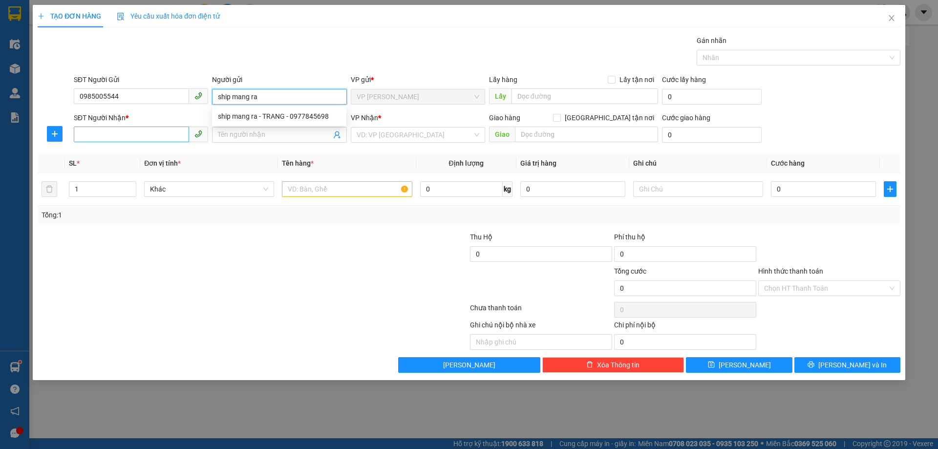
type input "ship mang ra"
click at [132, 138] on input "SĐT Người Nhận *" at bounding box center [131, 135] width 115 height 16
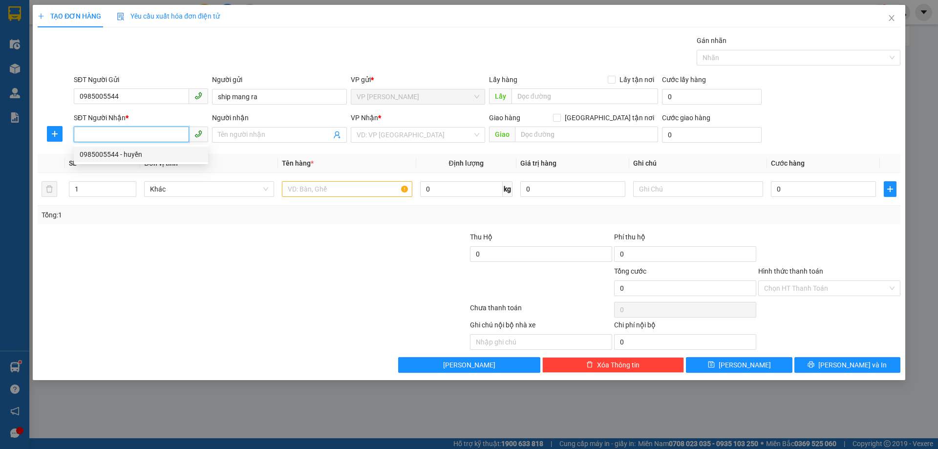
click at [141, 154] on div "0985005544 - huyền" at bounding box center [141, 154] width 123 height 11
type input "0985005544"
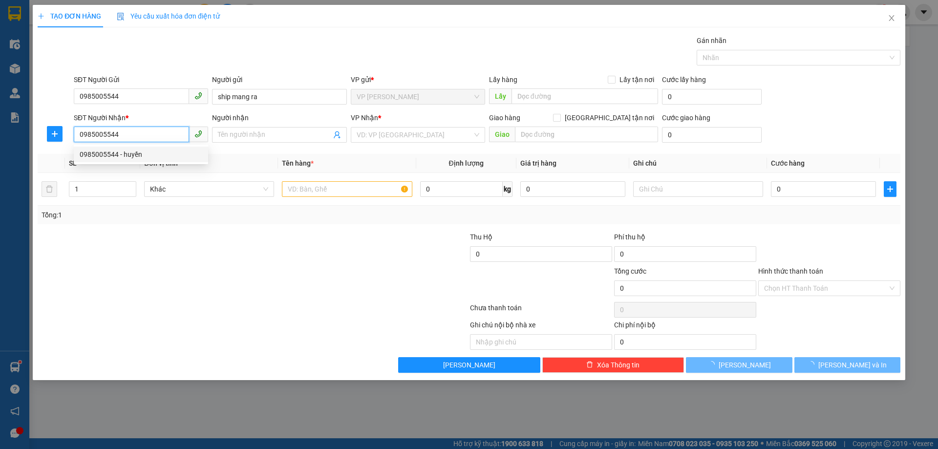
type input "huyền"
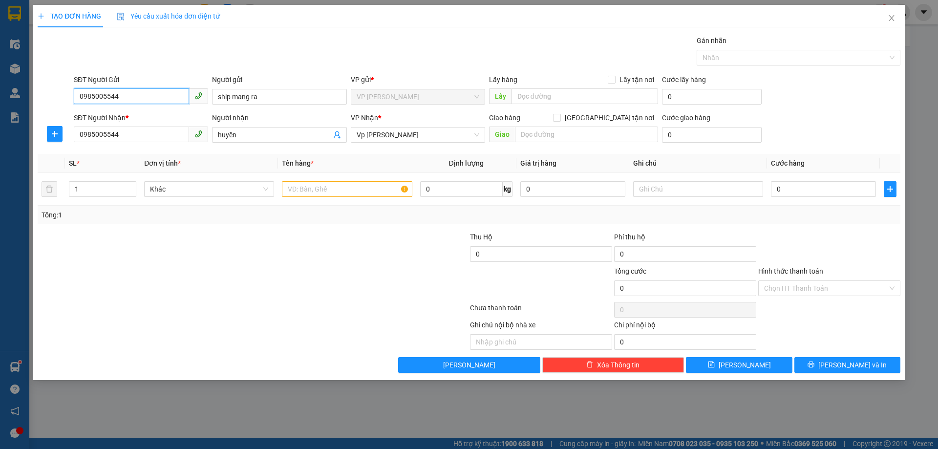
drag, startPoint x: 150, startPoint y: 98, endPoint x: 75, endPoint y: 105, distance: 75.0
click at [59, 105] on div "SĐT Người Gửi 0985005544 0985005544 Người gửi ship mang ra VP gửi * VP Nguyễn Q…" at bounding box center [469, 91] width 865 height 34
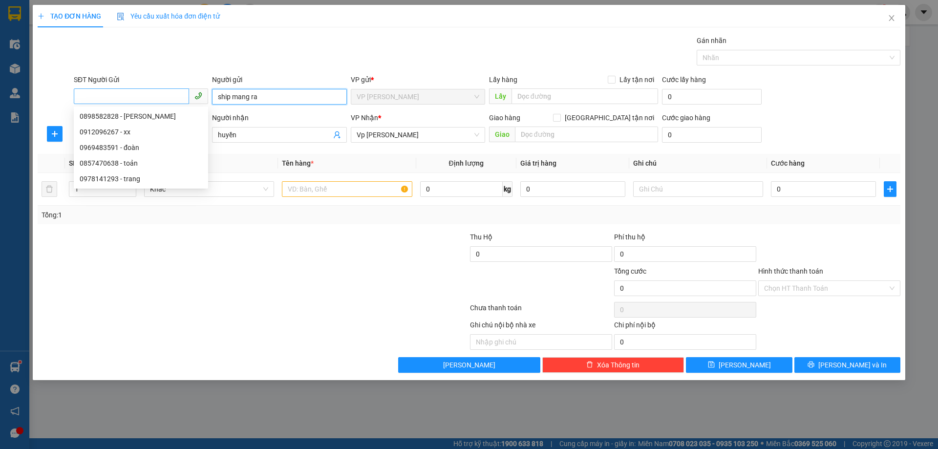
drag, startPoint x: 268, startPoint y: 101, endPoint x: 183, endPoint y: 104, distance: 85.1
click at [186, 103] on div "SĐT Người Gửi VD: 0371234567 Người gửi ship mang ra VP gửi * VP Nguyễn Quốc Trị…" at bounding box center [487, 91] width 831 height 34
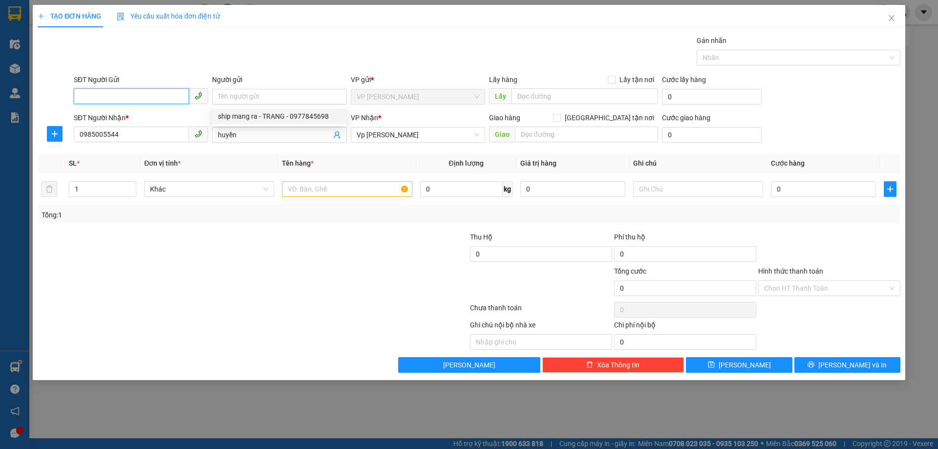
click at [124, 95] on input "SĐT Người Gửi" at bounding box center [131, 96] width 115 height 16
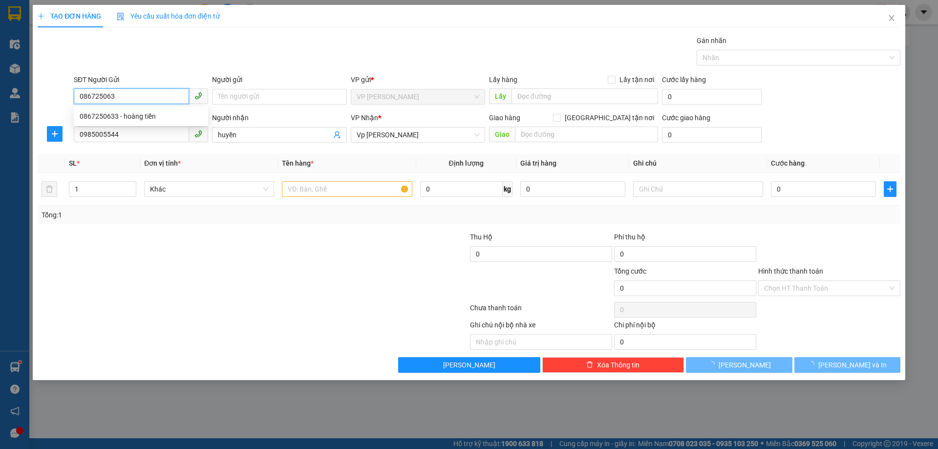
type input "0867250633"
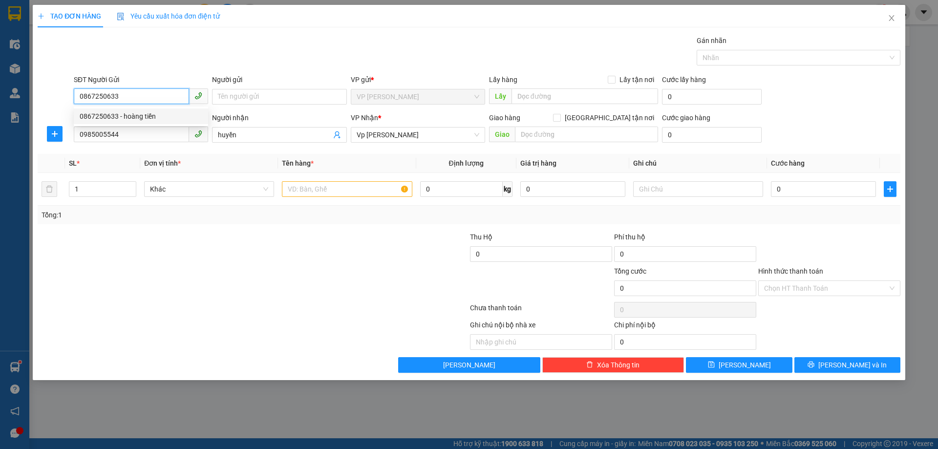
click at [154, 111] on div "0867250633 - hoàng tiền" at bounding box center [141, 116] width 123 height 11
type input "hoàng tiền"
type input "0867250633"
click at [350, 189] on input "text" at bounding box center [347, 189] width 130 height 16
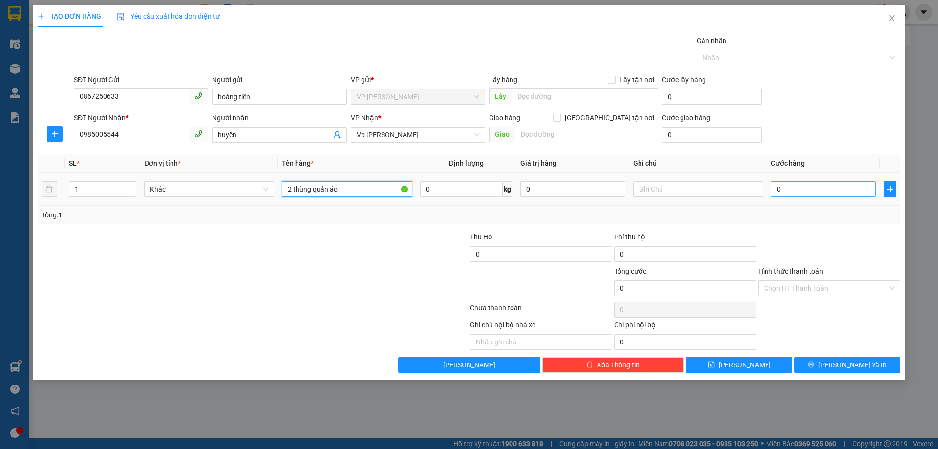
type input "2 thùng quần áo"
click at [817, 189] on input "0" at bounding box center [823, 189] width 105 height 16
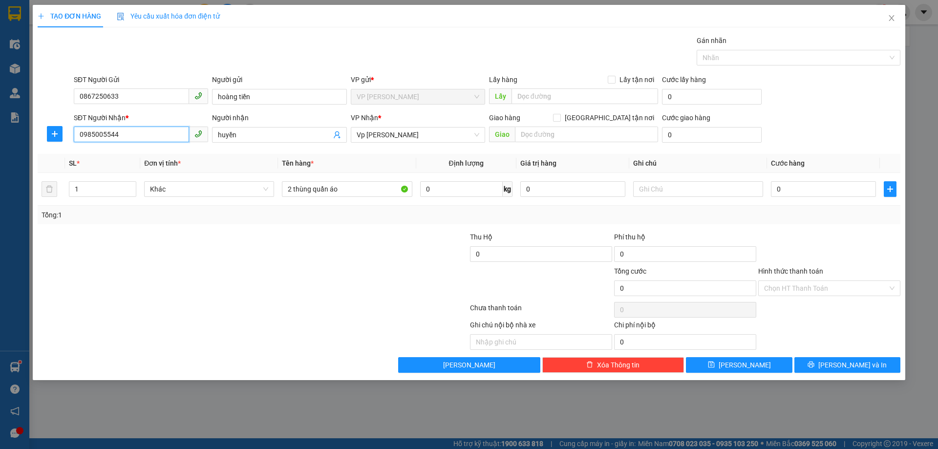
drag, startPoint x: 151, startPoint y: 136, endPoint x: 37, endPoint y: 136, distance: 113.9
click at [37, 136] on div "SĐT Người Nhận * 0985005544 0985005544 Người nhận huyền VP Nhận * Vp Lê Hoàn Gi…" at bounding box center [469, 129] width 865 height 34
click at [180, 150] on div "0833429111 - hương" at bounding box center [141, 154] width 123 height 11
type input "0833429111"
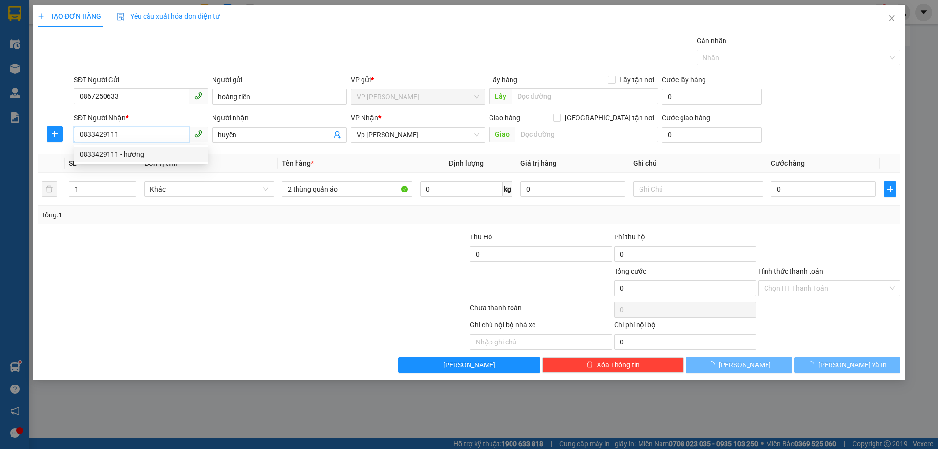
type input "hương"
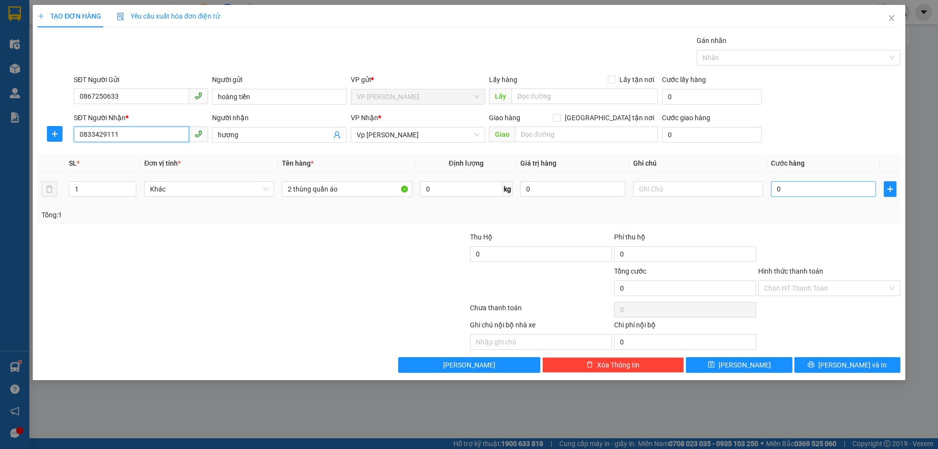
type input "0833429111"
click at [809, 186] on input "0" at bounding box center [823, 189] width 105 height 16
type input "08"
type input "8"
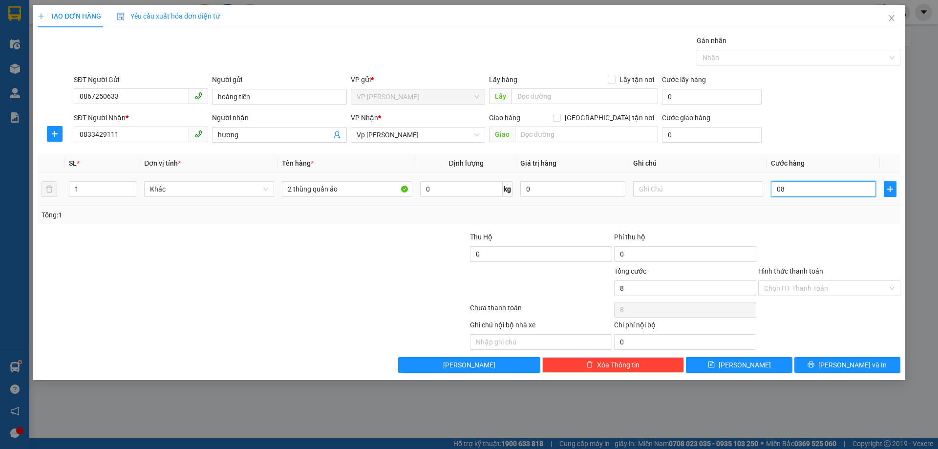
type input "080"
type input "80"
click at [806, 237] on div at bounding box center [830, 249] width 144 height 34
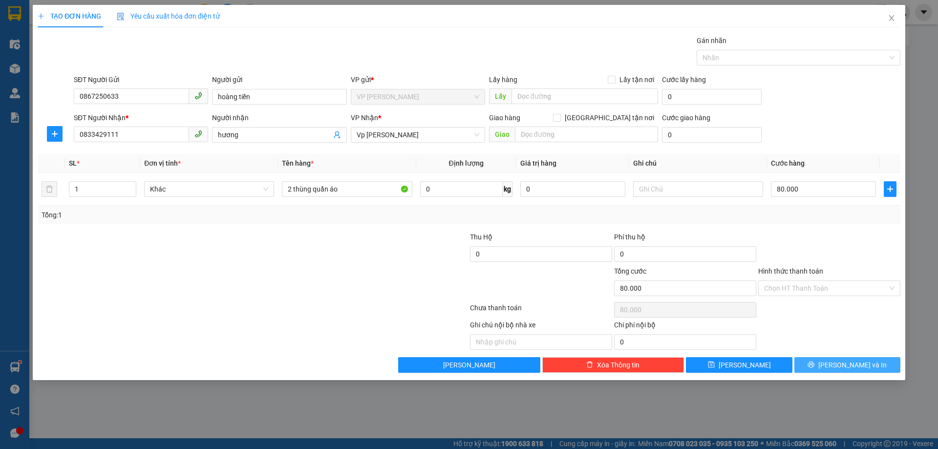
click at [828, 360] on button "[PERSON_NAME] và In" at bounding box center [848, 365] width 106 height 16
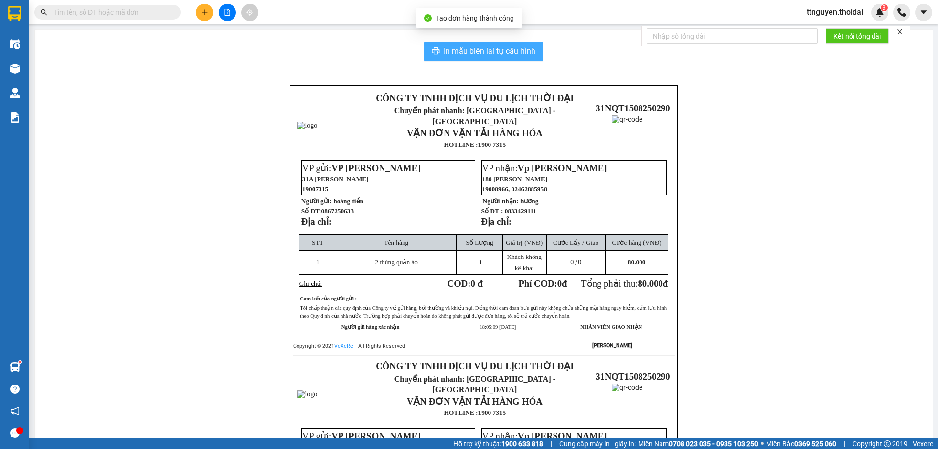
click at [447, 43] on button "In mẫu biên lai tự cấu hình" at bounding box center [483, 52] width 119 height 20
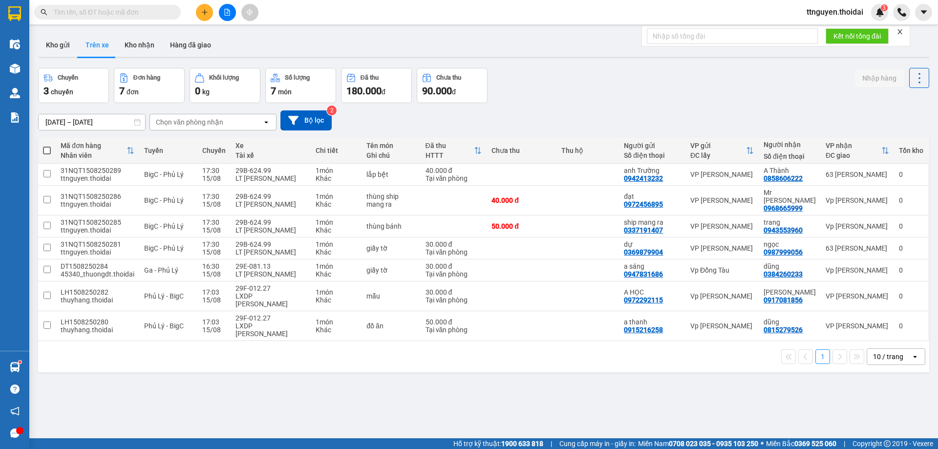
click at [322, 13] on div "Kết quả tìm kiếm ( 0 ) Bộ lọc No Data ttnguyen.thoidai 3" at bounding box center [469, 12] width 938 height 24
click at [206, 14] on icon "plus" at bounding box center [204, 12] width 7 height 7
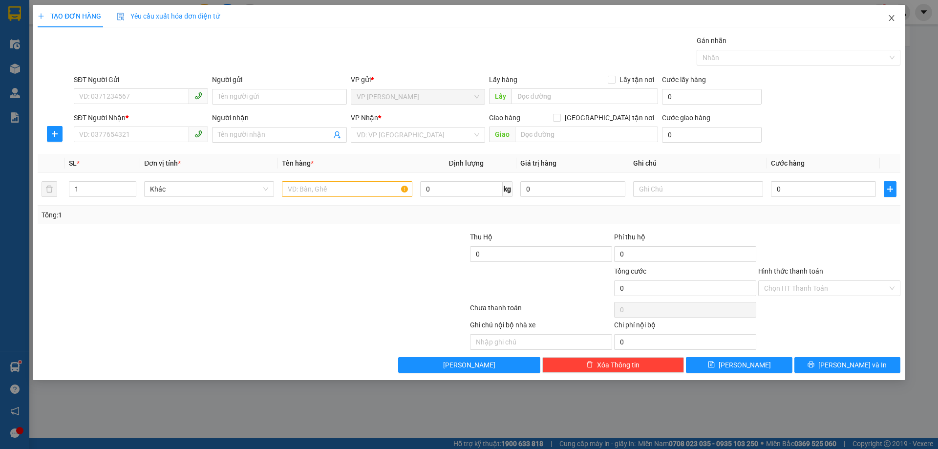
click at [887, 16] on span "Close" at bounding box center [891, 18] width 27 height 27
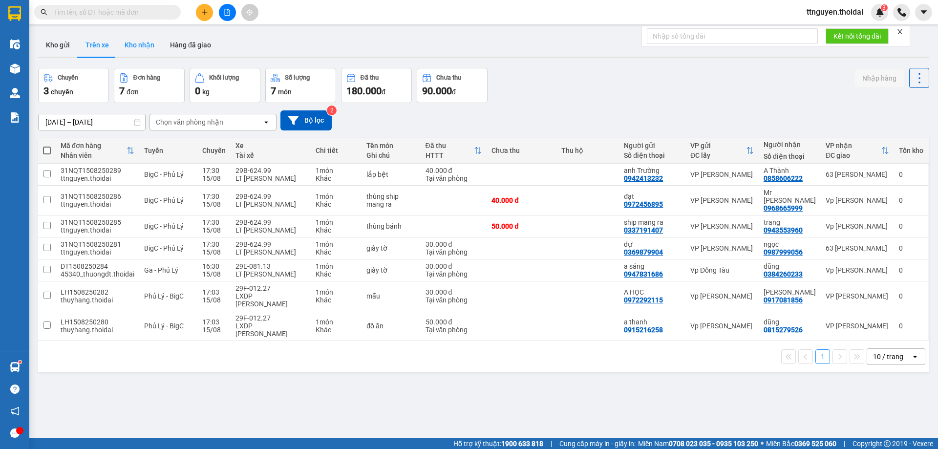
click at [142, 41] on button "Kho nhận" at bounding box center [139, 44] width 45 height 23
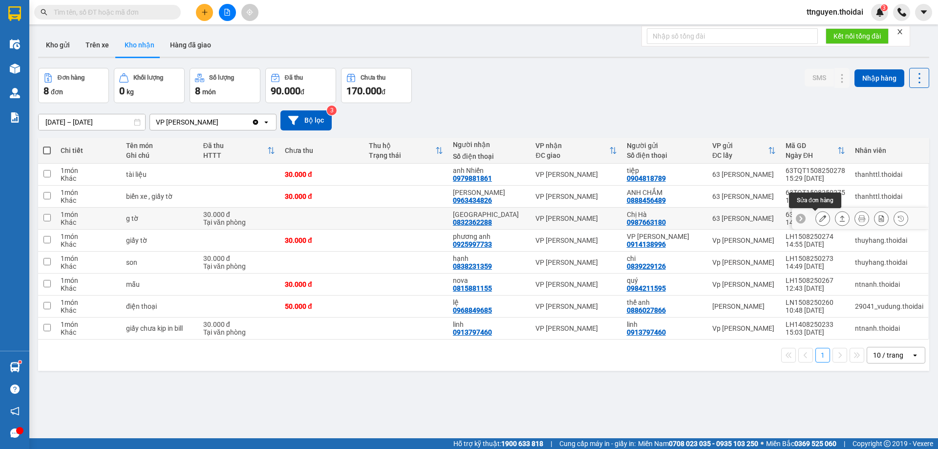
click at [816, 219] on button at bounding box center [823, 218] width 14 height 17
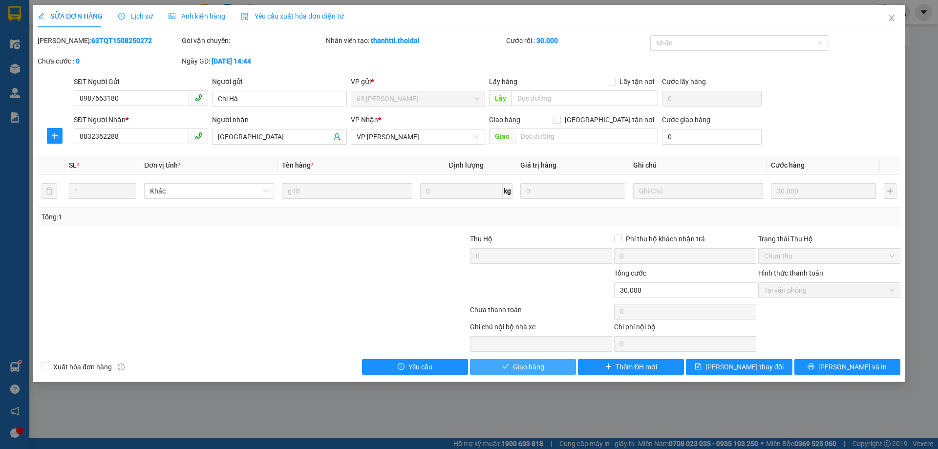
click at [549, 366] on button "Giao hàng" at bounding box center [523, 367] width 106 height 16
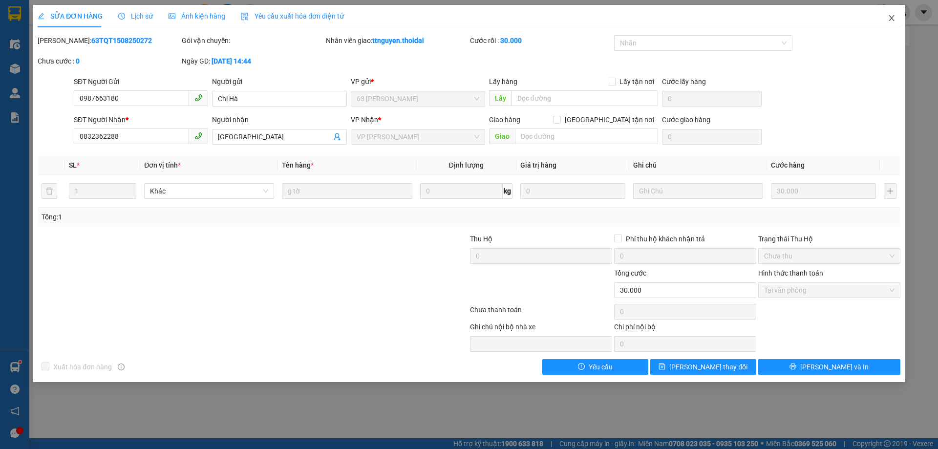
click at [894, 18] on icon "close" at bounding box center [892, 18] width 8 height 8
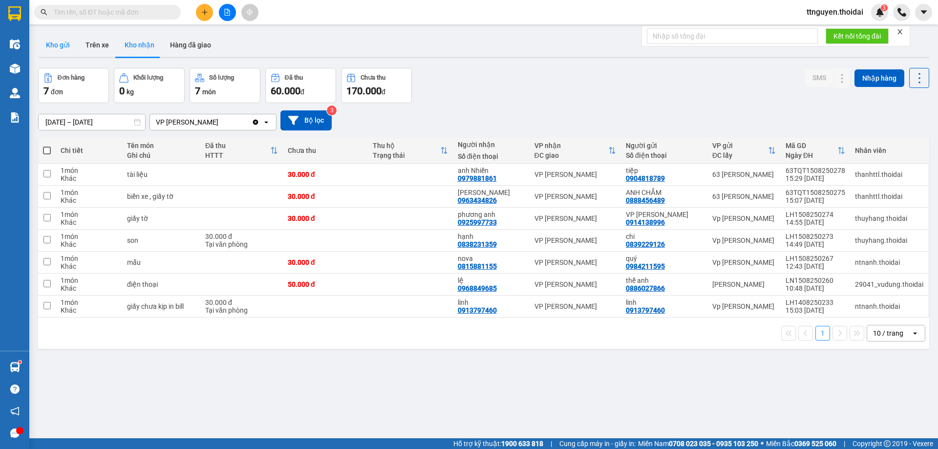
click at [49, 45] on button "Kho gửi" at bounding box center [58, 44] width 40 height 23
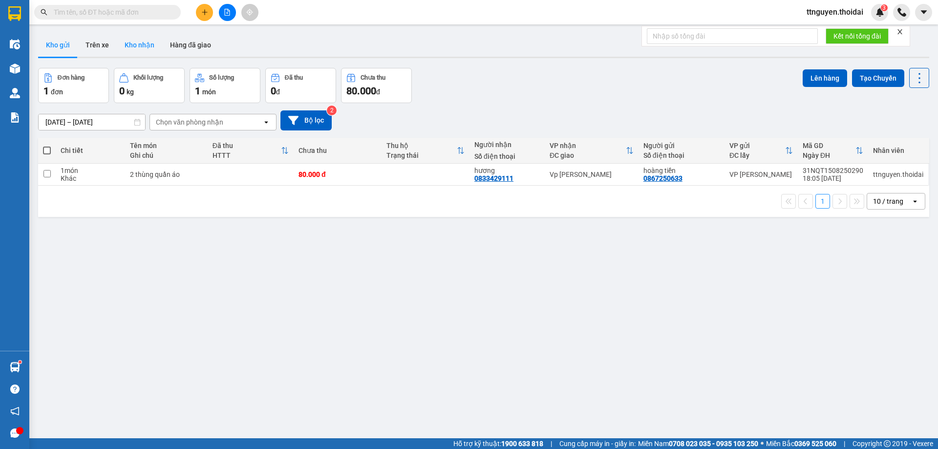
click at [139, 45] on button "Kho nhận" at bounding box center [139, 44] width 45 height 23
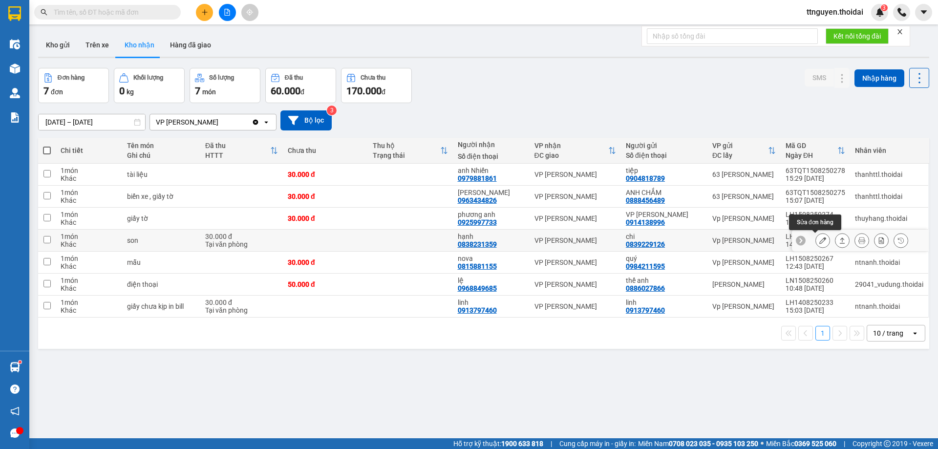
click at [820, 239] on icon at bounding box center [823, 240] width 7 height 7
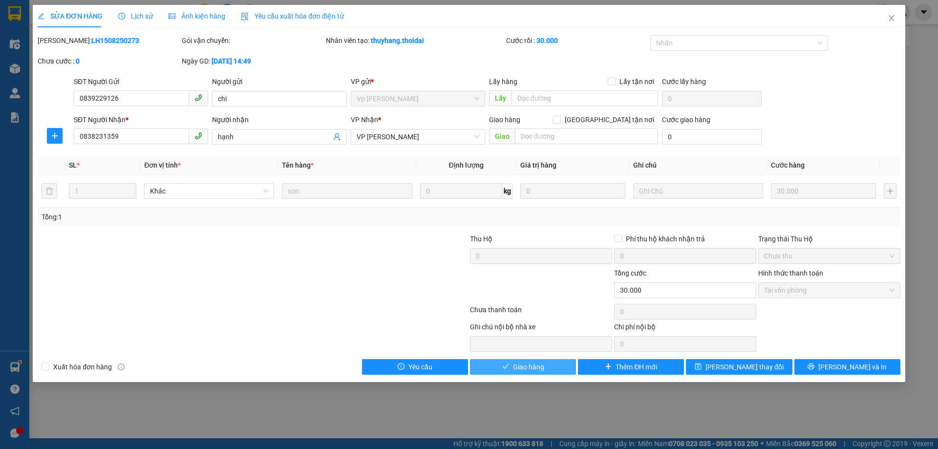
click at [526, 365] on span "Giao hàng" at bounding box center [528, 367] width 31 height 11
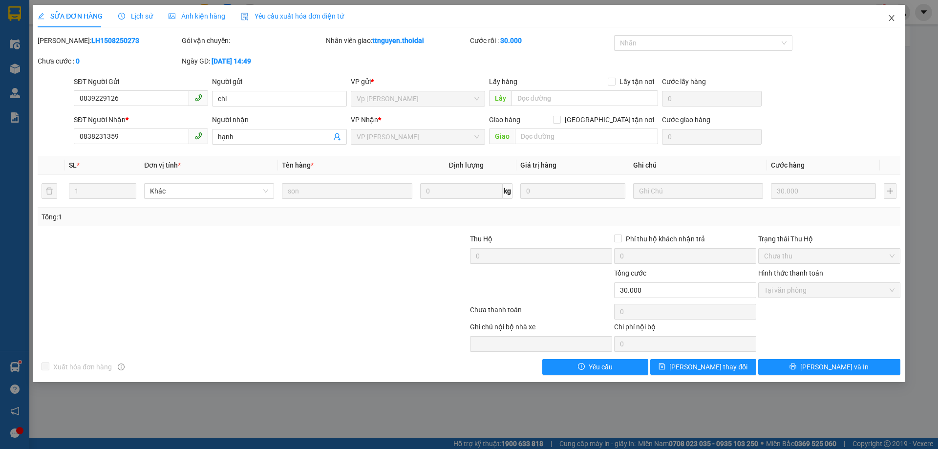
click at [891, 22] on icon "close" at bounding box center [892, 18] width 8 height 8
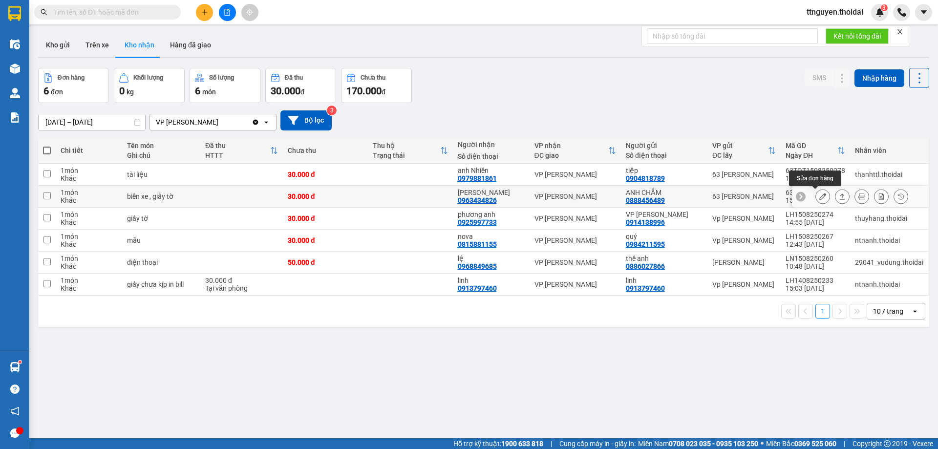
click at [820, 197] on icon at bounding box center [823, 196] width 7 height 7
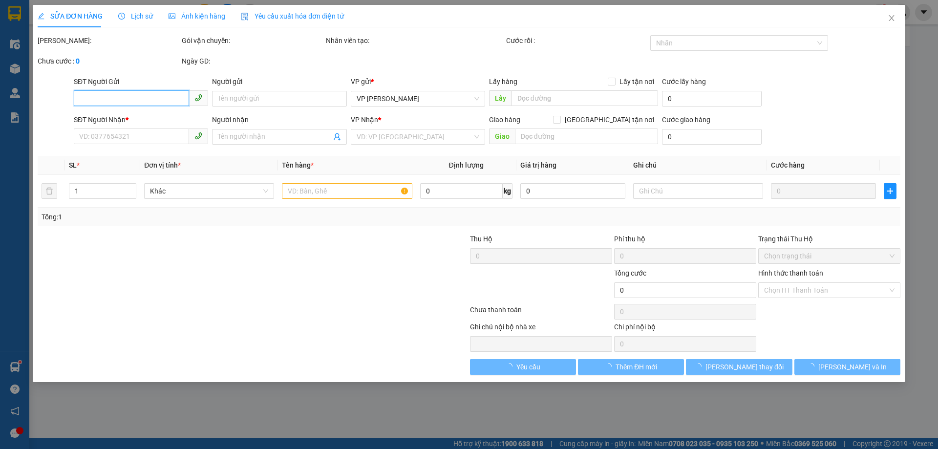
type input "0888456489"
type input "ANH CHẮM"
type input "0963434826"
type input "Duy Anh"
type input "30.000"
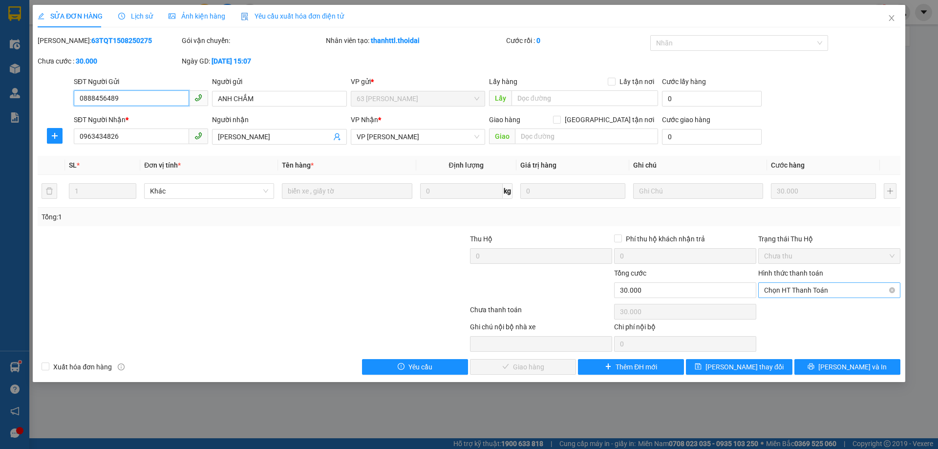
click at [790, 289] on span "Chọn HT Thanh Toán" at bounding box center [829, 290] width 130 height 15
click at [765, 312] on div "Tại văn phòng" at bounding box center [829, 309] width 130 height 11
type input "0"
click at [499, 367] on button "[PERSON_NAME] và Giao hàng" at bounding box center [523, 367] width 106 height 16
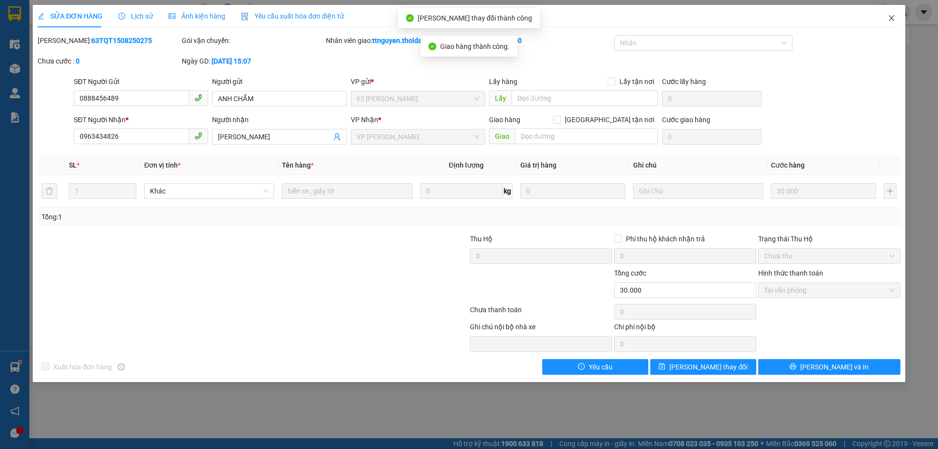
click at [895, 17] on icon "close" at bounding box center [892, 18] width 8 height 8
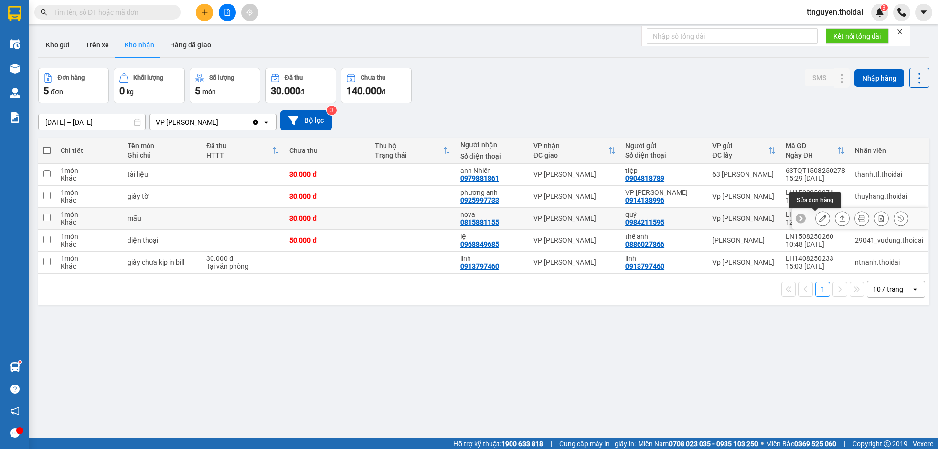
click at [820, 216] on icon at bounding box center [823, 218] width 7 height 7
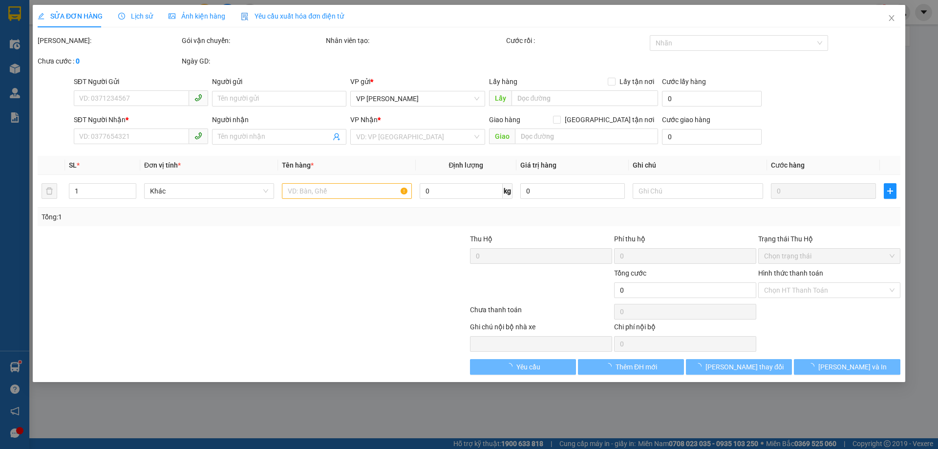
type input "0984211595"
type input "quý"
type input "0815881155"
type input "nova"
type input "30.000"
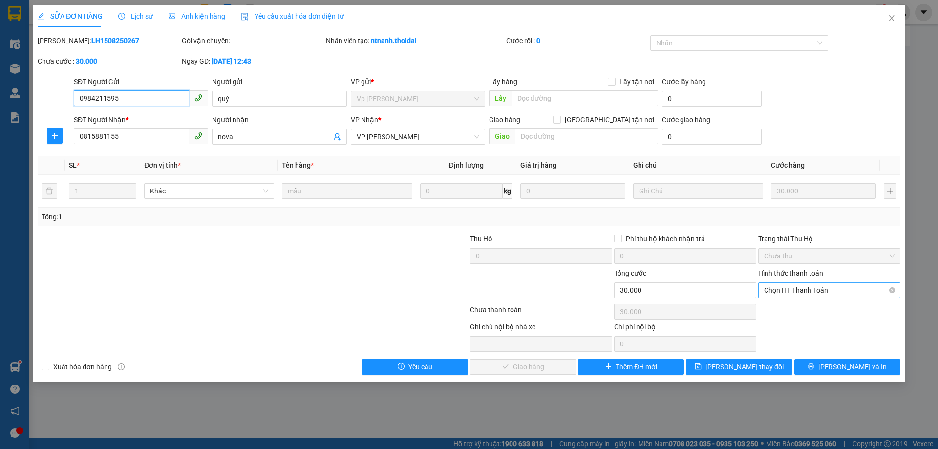
click at [797, 286] on span "Chọn HT Thanh Toán" at bounding box center [829, 290] width 130 height 15
click at [774, 313] on div "Tại văn phòng" at bounding box center [829, 309] width 130 height 11
type input "0"
click at [531, 369] on span "[PERSON_NAME] và Giao hàng" at bounding box center [536, 367] width 94 height 11
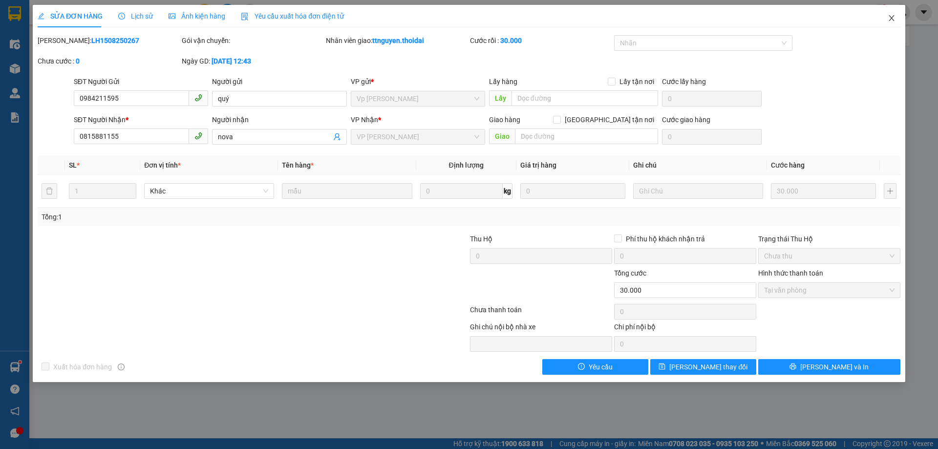
click at [895, 16] on icon "close" at bounding box center [892, 18] width 8 height 8
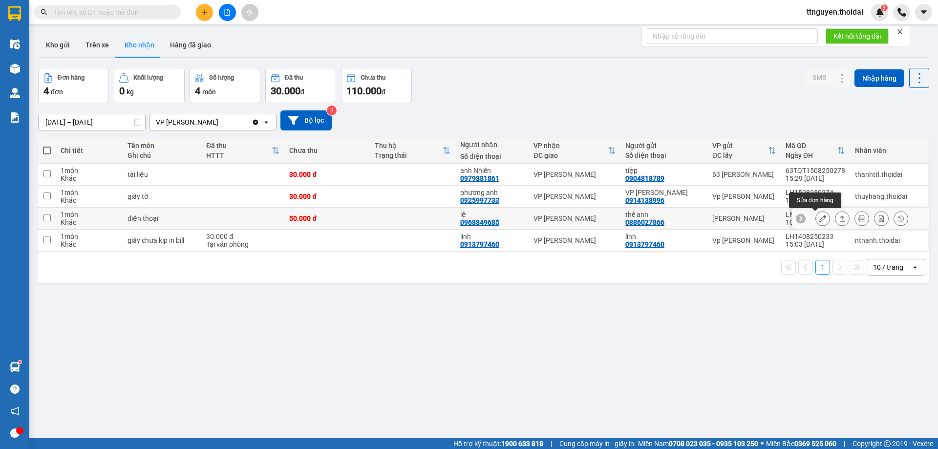
click at [820, 218] on icon at bounding box center [823, 218] width 7 height 7
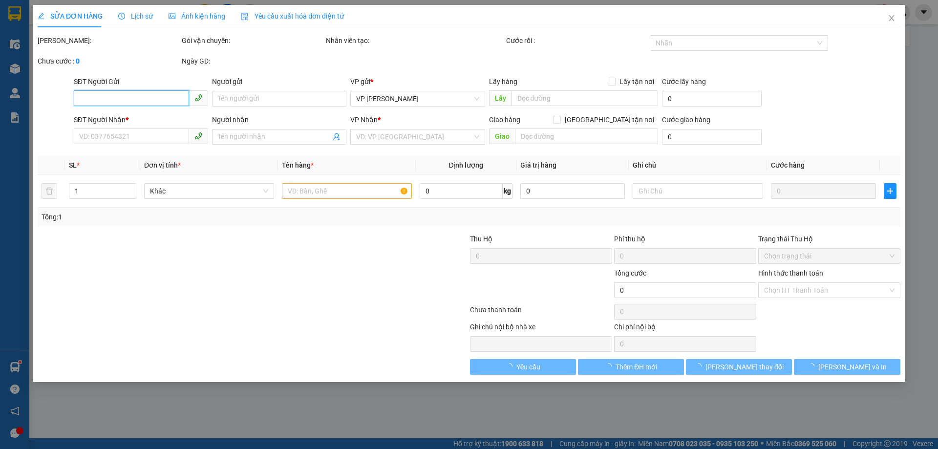
type input "0886027866"
type input "thế anh"
type input "0968849685"
type input "lệ"
type input "50.000"
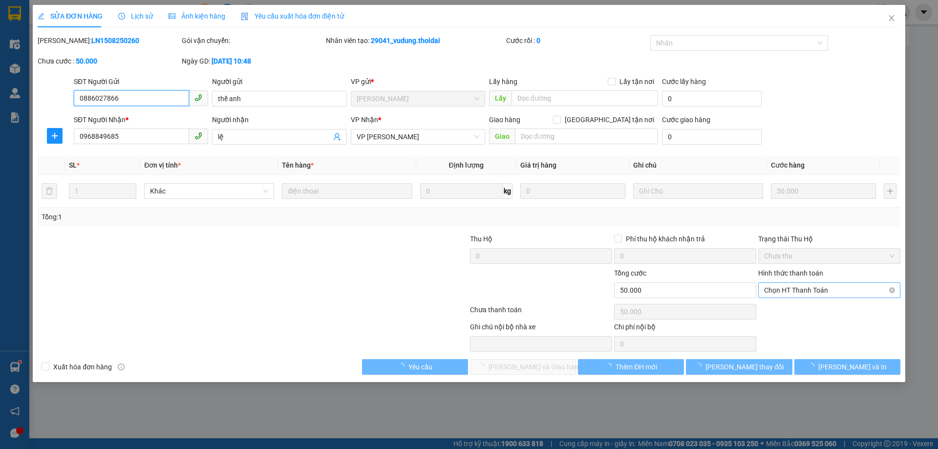
click at [793, 291] on span "Chọn HT Thanh Toán" at bounding box center [829, 290] width 130 height 15
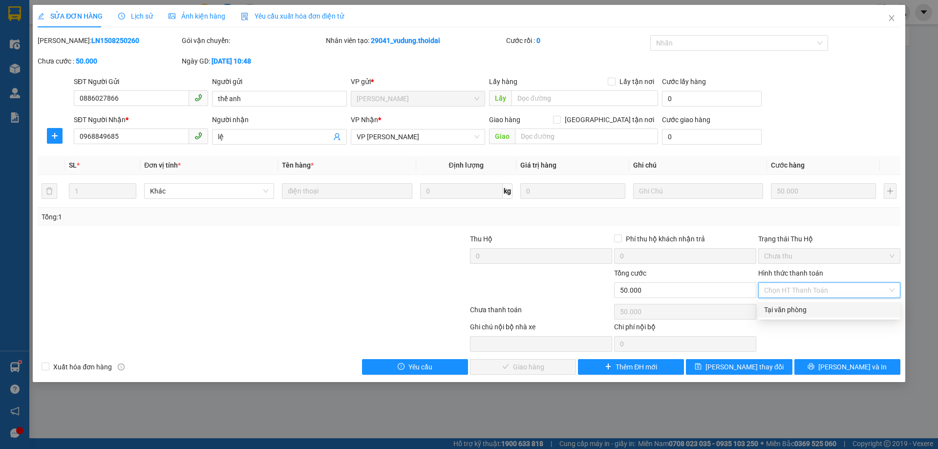
click at [778, 312] on div "Tại văn phòng" at bounding box center [829, 309] width 130 height 11
type input "0"
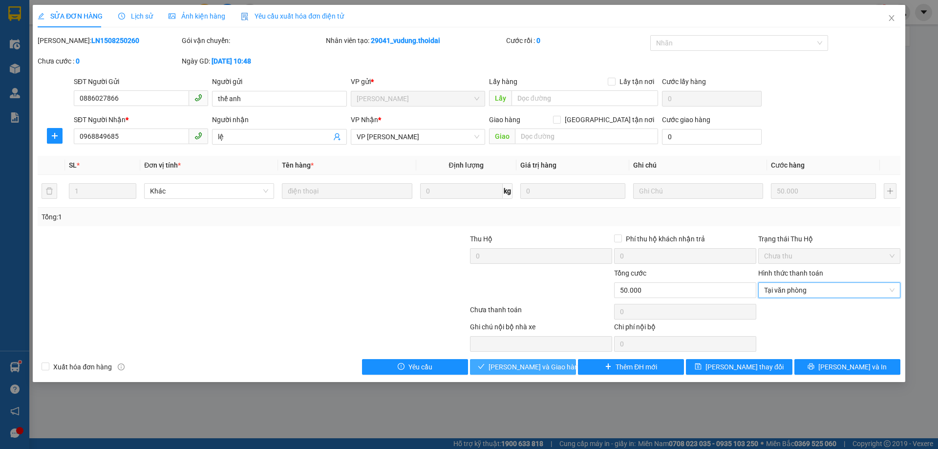
click at [542, 369] on span "[PERSON_NAME] và Giao hàng" at bounding box center [536, 367] width 94 height 11
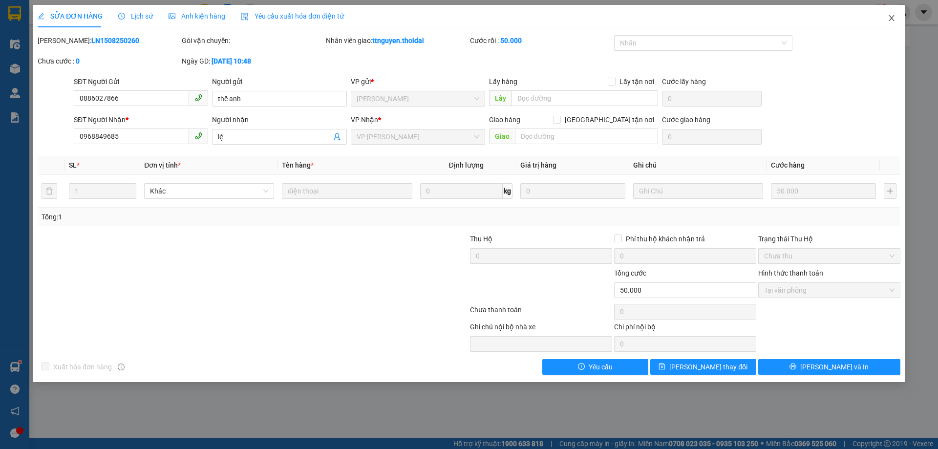
click at [890, 18] on icon "close" at bounding box center [892, 18] width 8 height 8
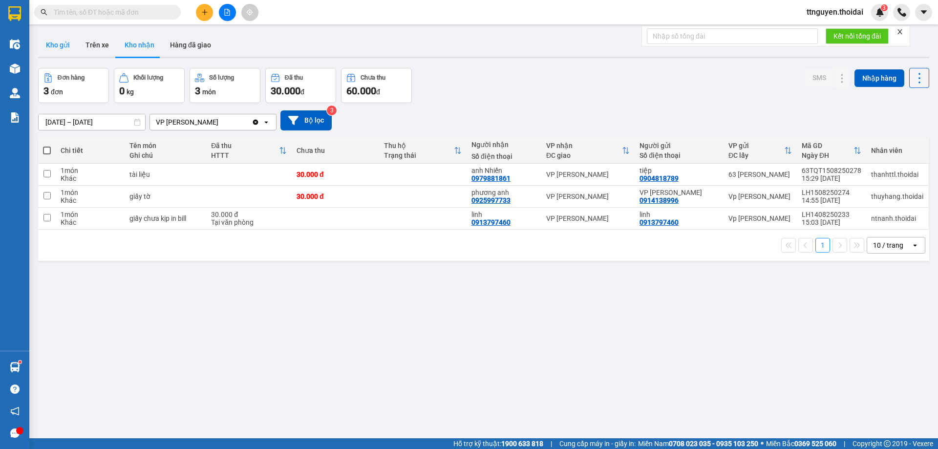
click at [58, 50] on button "Kho gửi" at bounding box center [58, 44] width 40 height 23
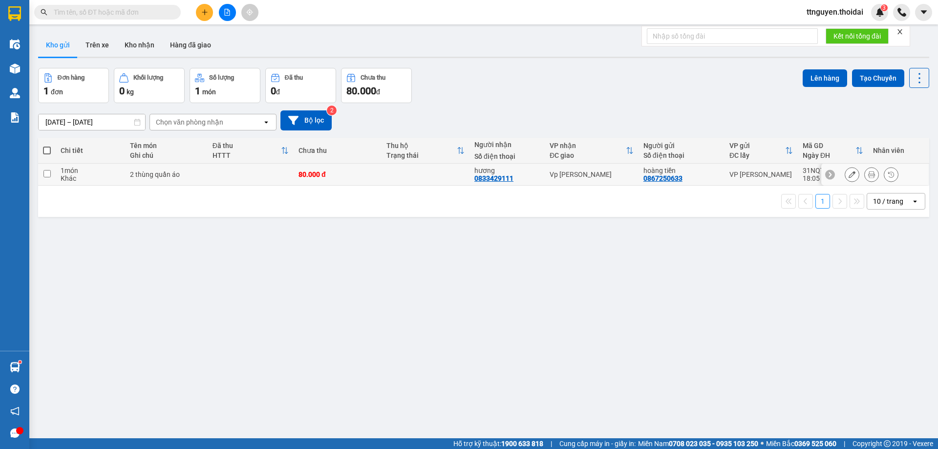
drag, startPoint x: 42, startPoint y: 174, endPoint x: 205, endPoint y: 157, distance: 164.1
click at [43, 174] on td at bounding box center [47, 175] width 18 height 22
checkbox input "true"
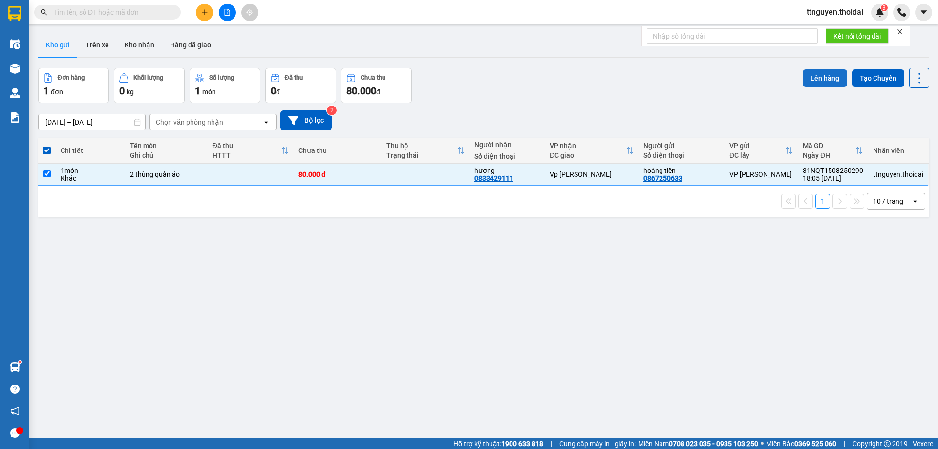
click at [819, 72] on button "Lên hàng" at bounding box center [825, 78] width 44 height 18
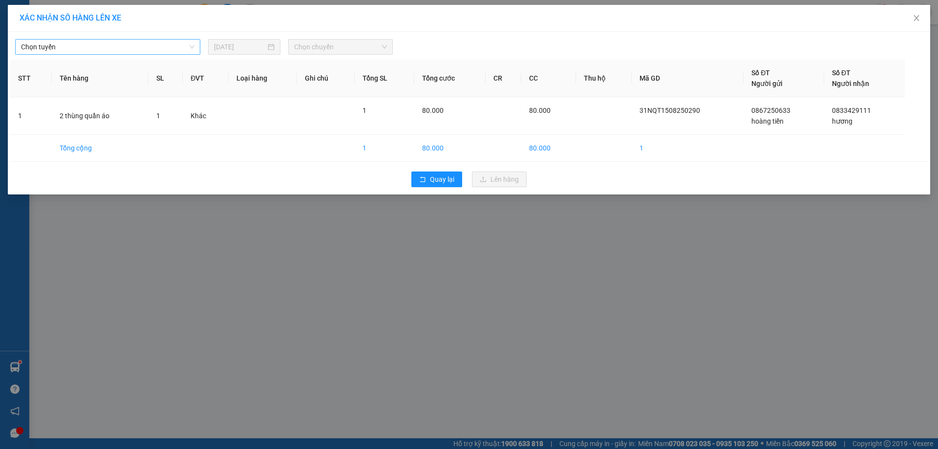
click at [110, 46] on span "Chọn tuyến" at bounding box center [108, 47] width 174 height 15
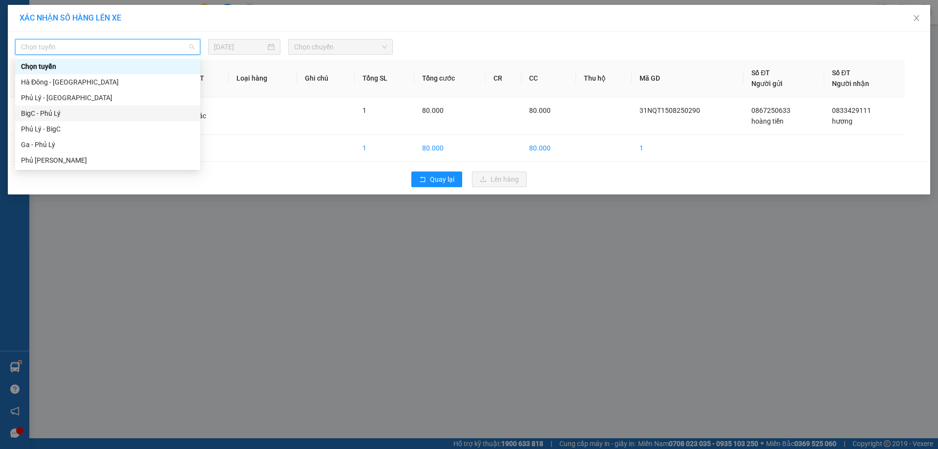
click at [64, 113] on div "BigC - Phủ Lý" at bounding box center [108, 113] width 174 height 11
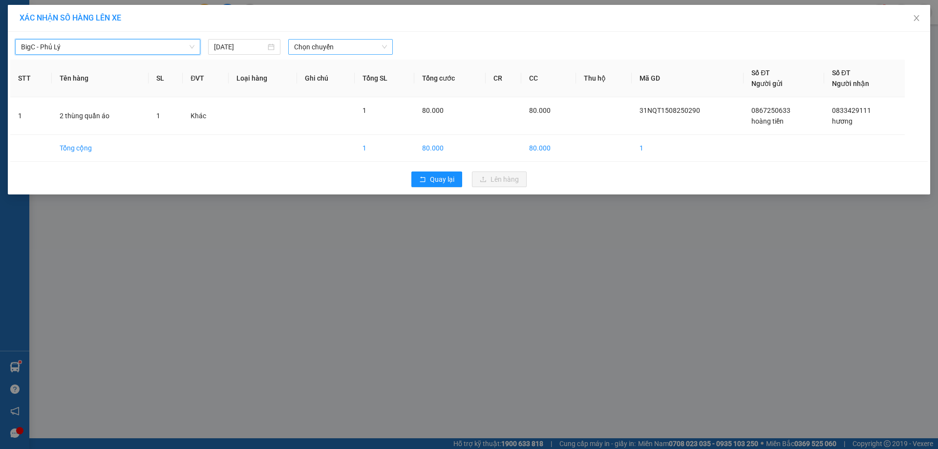
click at [329, 51] on span "Chọn chuyến" at bounding box center [340, 47] width 93 height 15
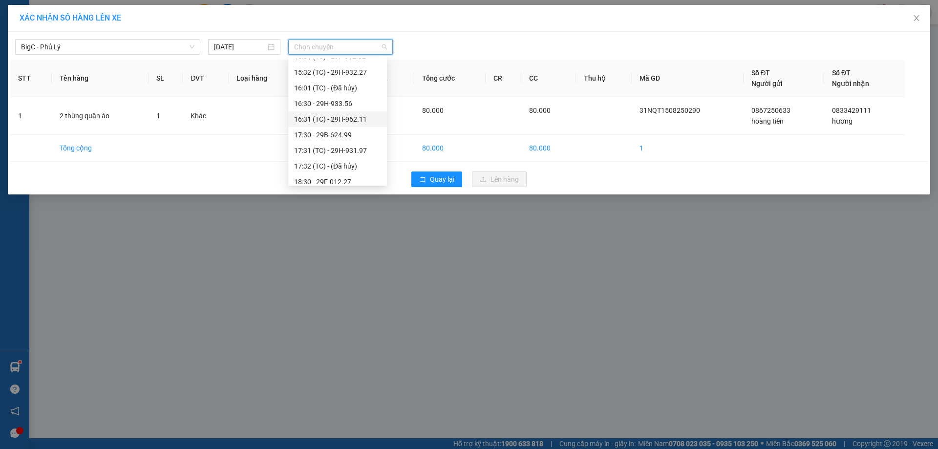
scroll to position [293, 0]
click at [353, 147] on div "18:31 (TC) - 29B-605.79" at bounding box center [337, 148] width 87 height 11
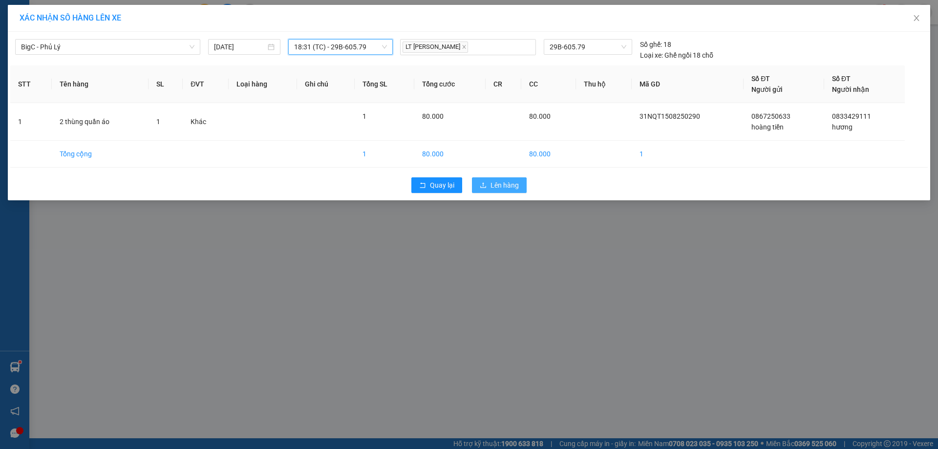
click at [499, 185] on span "Lên hàng" at bounding box center [505, 185] width 28 height 11
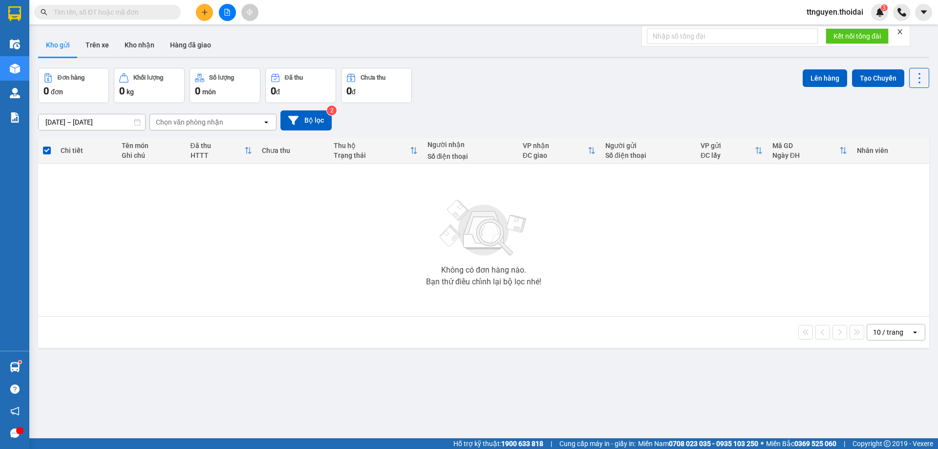
click at [93, 50] on button "Trên xe" at bounding box center [97, 44] width 39 height 23
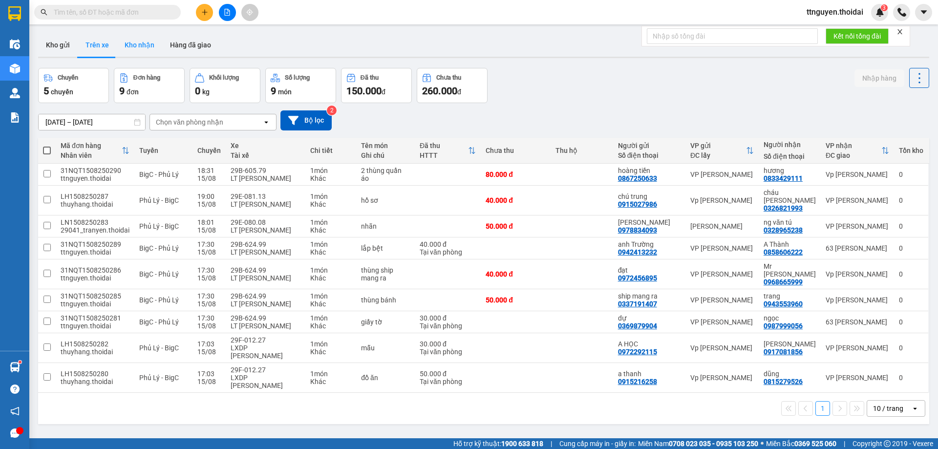
click at [135, 43] on button "Kho nhận" at bounding box center [139, 44] width 45 height 23
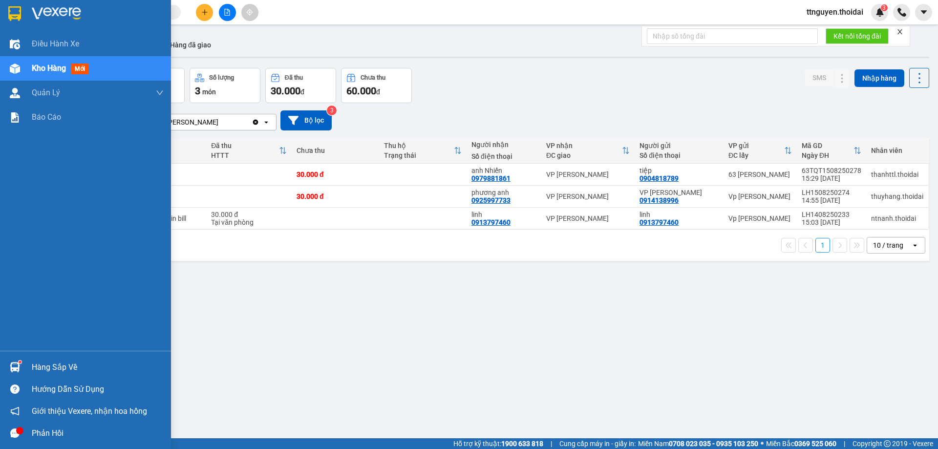
click at [64, 365] on div "Hàng sắp về" at bounding box center [98, 367] width 132 height 15
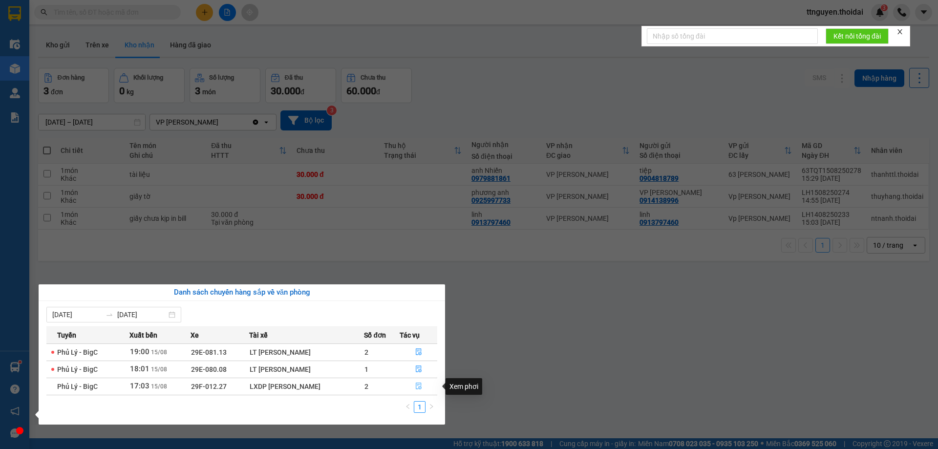
click at [421, 386] on icon "file-done" at bounding box center [418, 386] width 7 height 7
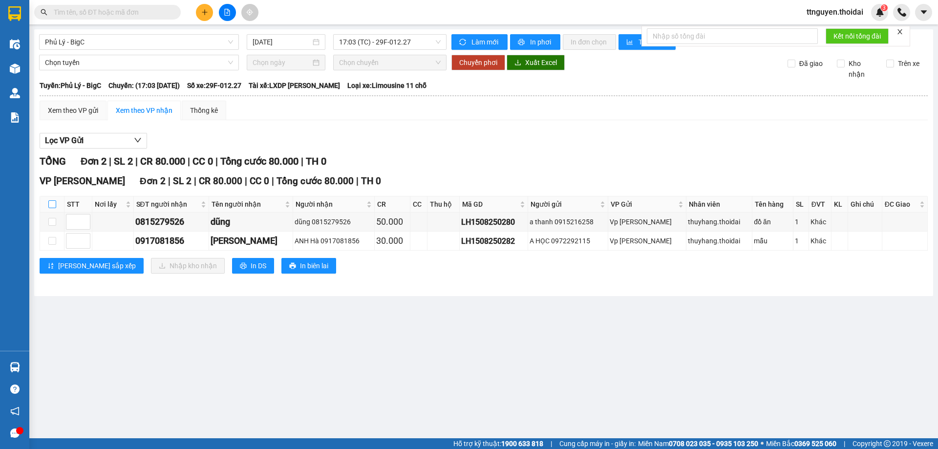
click at [53, 203] on input "checkbox" at bounding box center [52, 204] width 8 height 8
checkbox input "true"
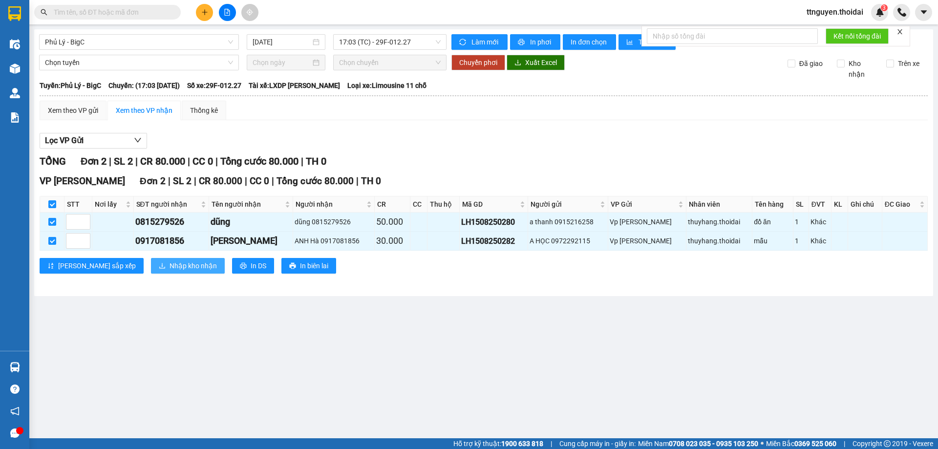
click at [170, 265] on span "Nhập kho nhận" at bounding box center [193, 265] width 47 height 11
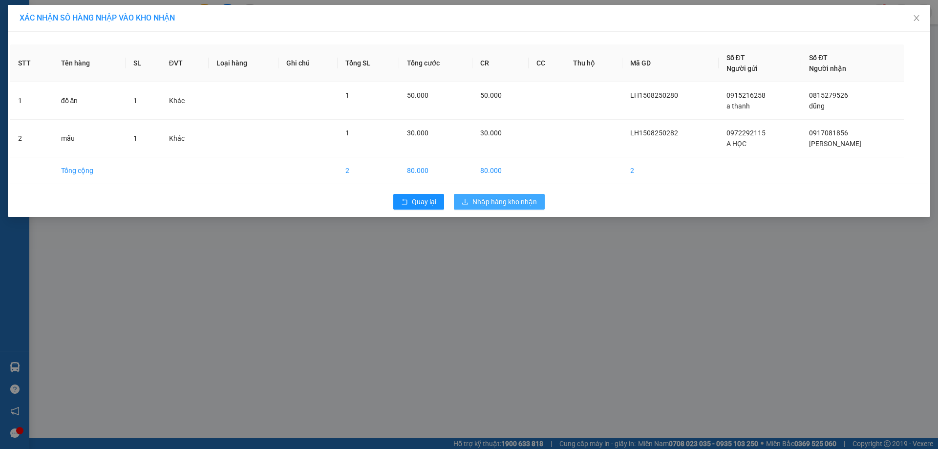
click at [482, 204] on span "Nhập hàng kho nhận" at bounding box center [505, 201] width 65 height 11
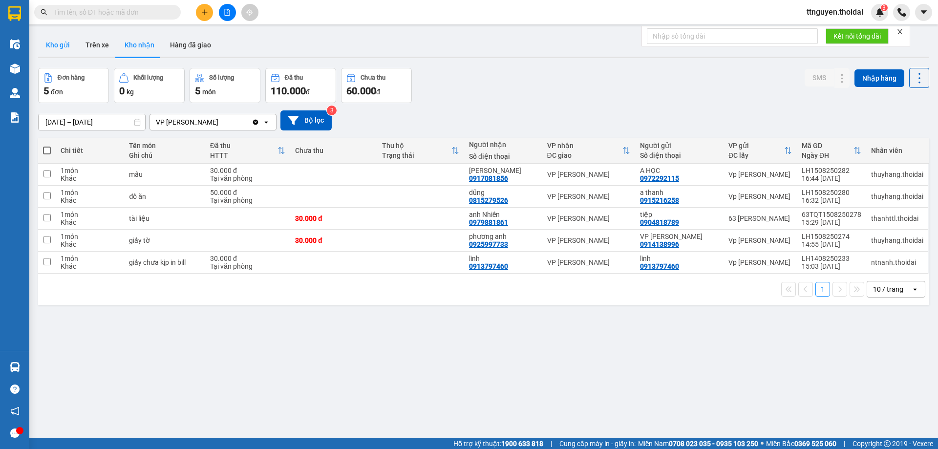
click at [65, 41] on button "Kho gửi" at bounding box center [58, 44] width 40 height 23
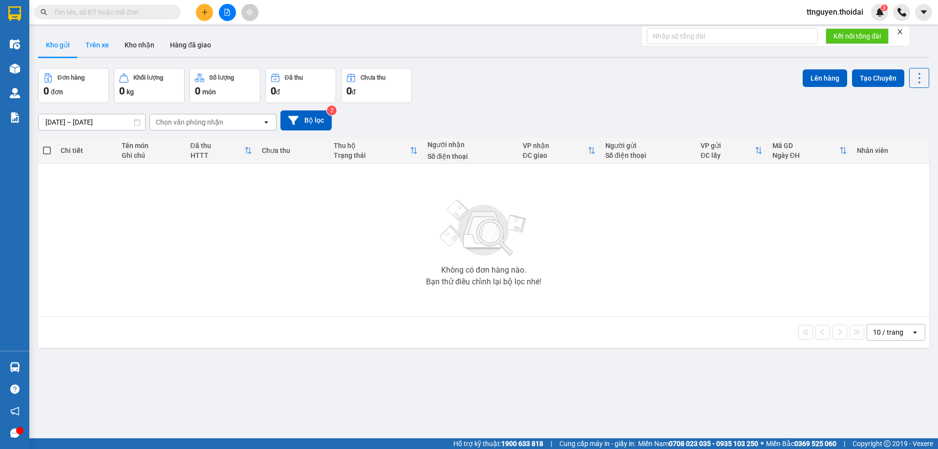
drag, startPoint x: 96, startPoint y: 41, endPoint x: 89, endPoint y: 36, distance: 8.3
click at [92, 39] on button "Trên xe" at bounding box center [97, 44] width 39 height 23
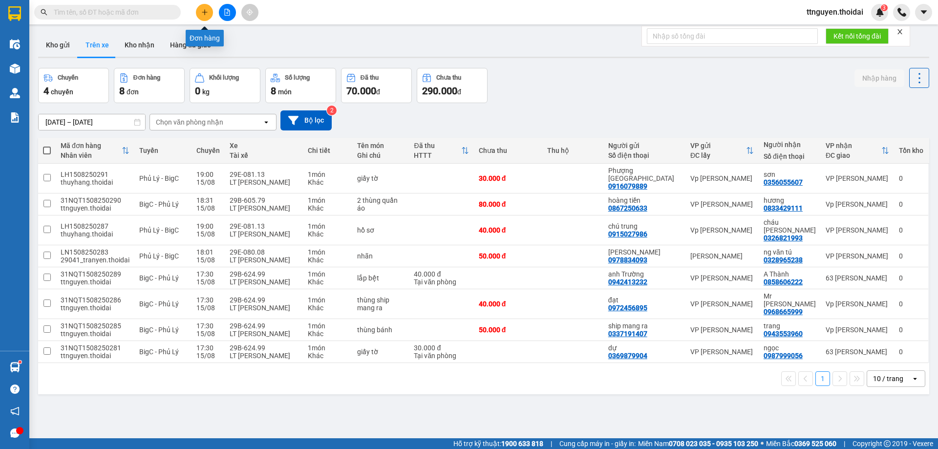
click at [202, 14] on icon "plus" at bounding box center [204, 12] width 7 height 7
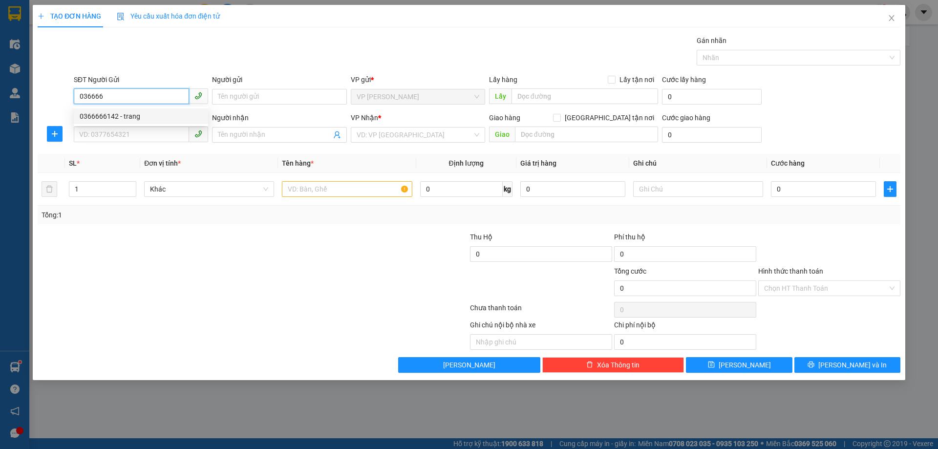
click at [148, 115] on div "0366666142 - trang" at bounding box center [141, 116] width 123 height 11
type input "0366666142"
type input "trang"
click at [143, 142] on span at bounding box center [141, 135] width 134 height 16
type input "0366666142"
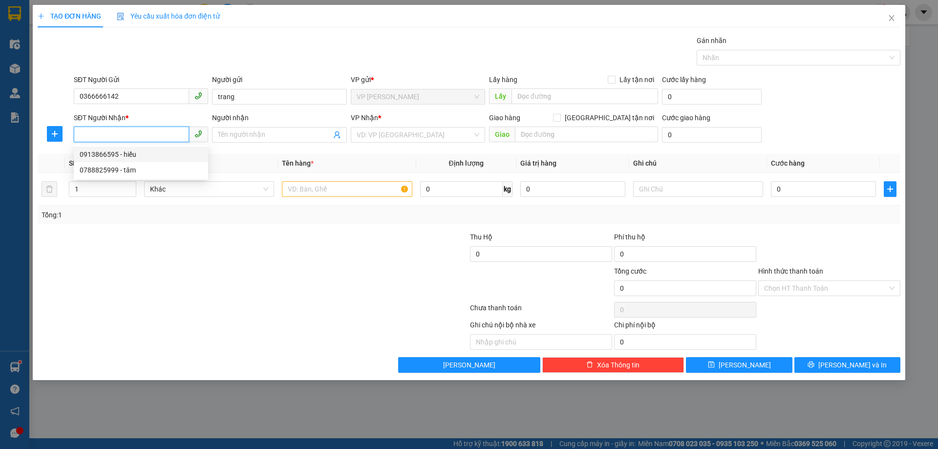
click at [135, 153] on div "0913866595 - hiếu" at bounding box center [141, 154] width 123 height 11
type input "0913866595"
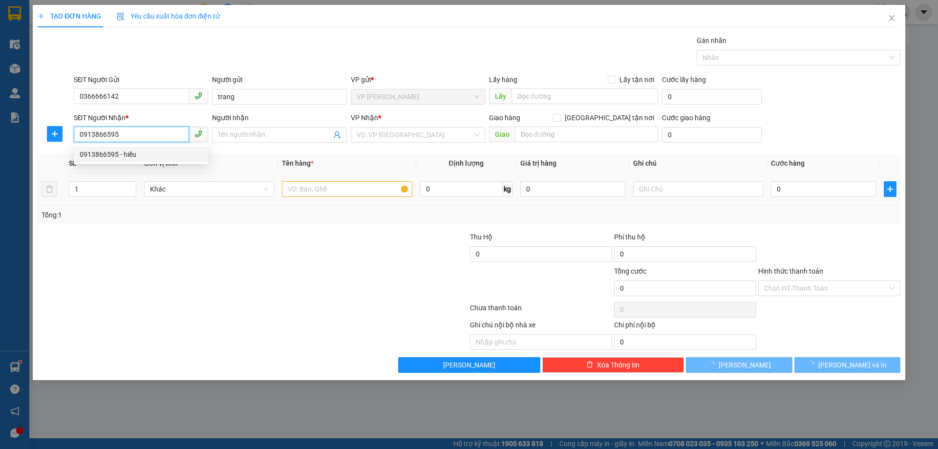
type input "hiếu"
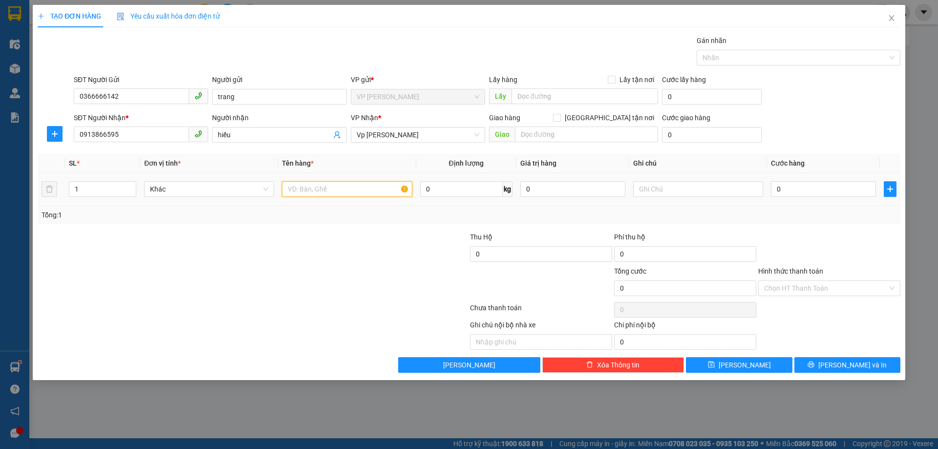
click at [372, 189] on input "text" at bounding box center [347, 189] width 130 height 16
type input "lọ keo"
click at [802, 190] on input "0" at bounding box center [823, 189] width 105 height 16
type input "06"
type input "6"
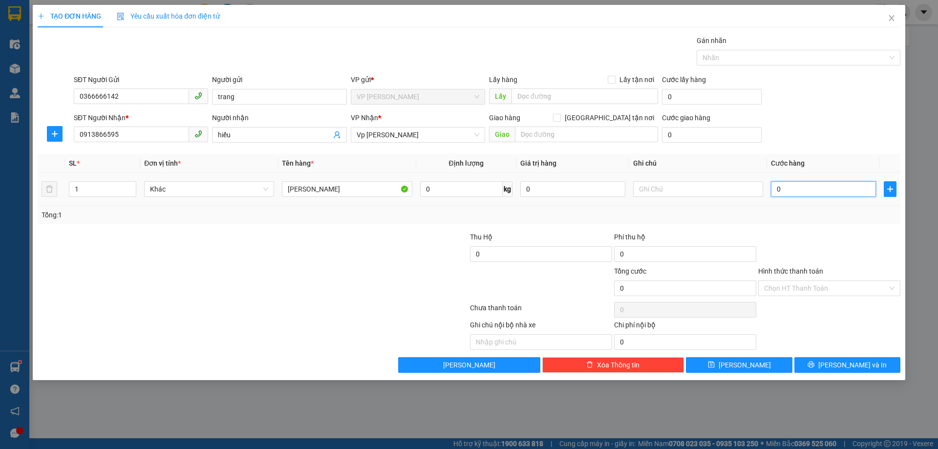
type input "6"
type input "060"
type input "60"
type input "06"
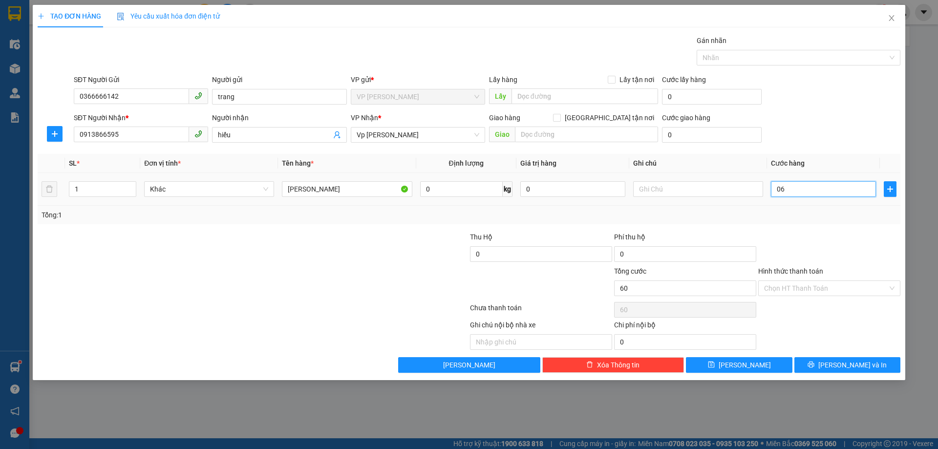
type input "6"
type input "0"
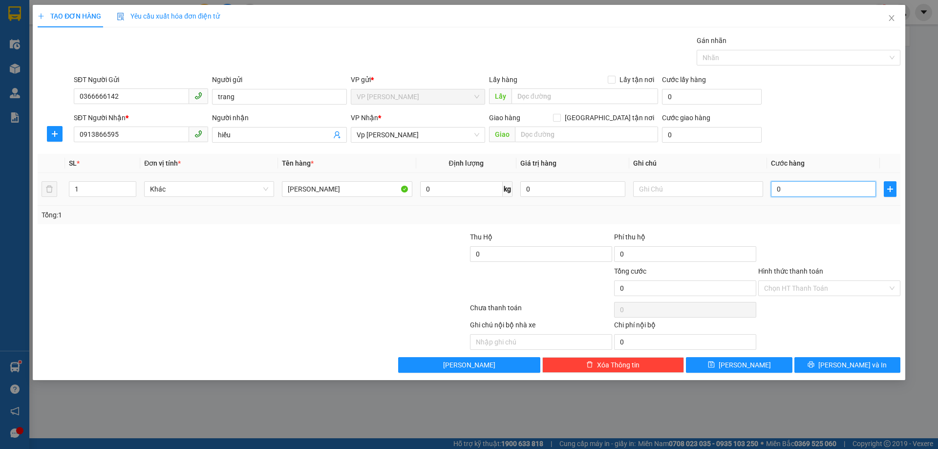
type input "05"
type input "5"
type input "050"
type input "50"
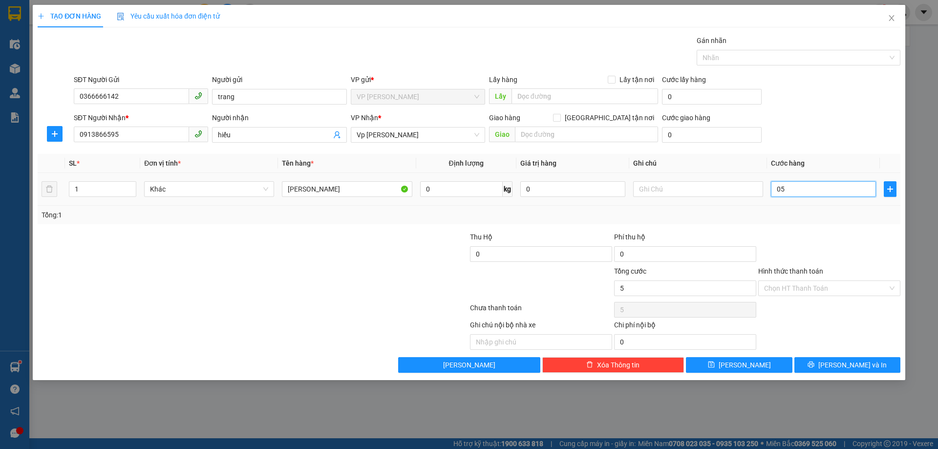
type input "50"
type input "50.000"
click at [824, 235] on div at bounding box center [830, 249] width 144 height 34
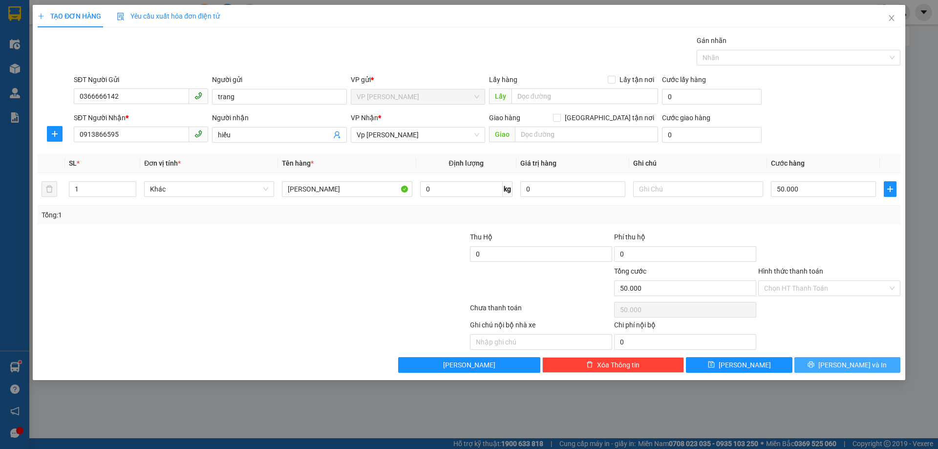
drag, startPoint x: 843, startPoint y: 365, endPoint x: 691, endPoint y: 321, distance: 157.6
click at [842, 361] on span "[PERSON_NAME] và In" at bounding box center [853, 365] width 68 height 11
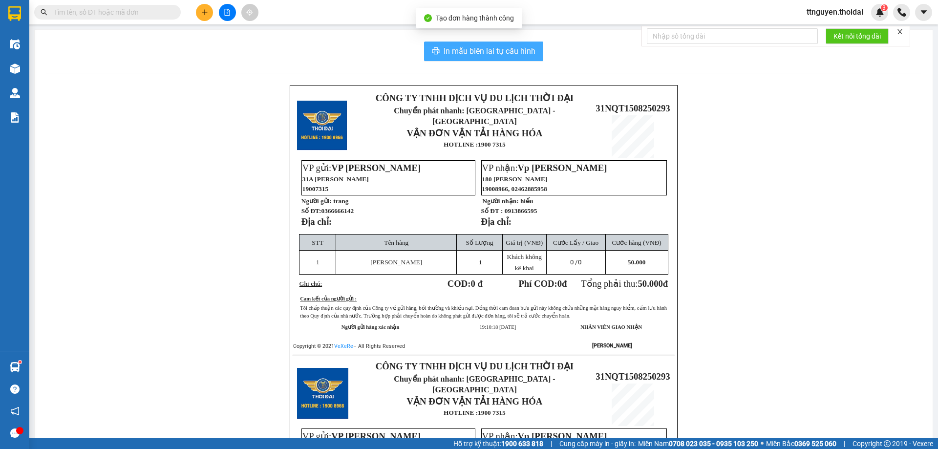
click at [462, 51] on span "In mẫu biên lai tự cấu hình" at bounding box center [490, 51] width 92 height 12
click at [424, 42] on button "In mẫu biên lai tự cấu hình" at bounding box center [483, 52] width 119 height 20
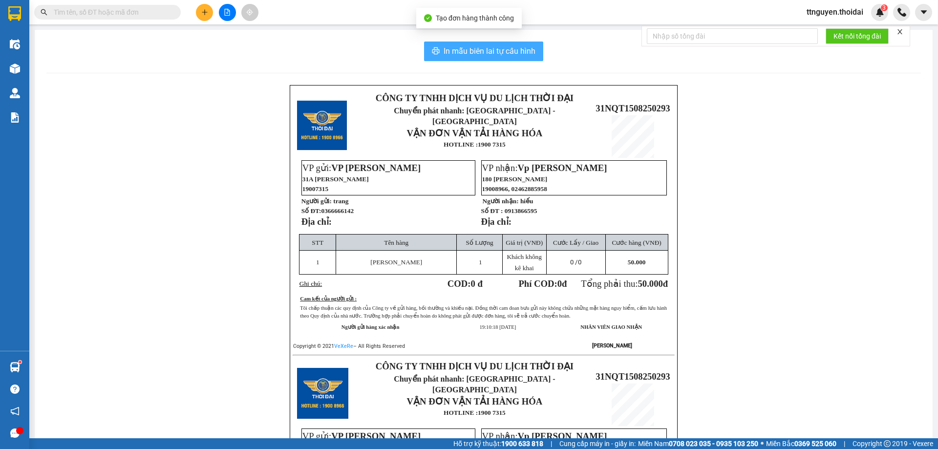
click at [424, 42] on button "In mẫu biên lai tự cấu hình" at bounding box center [483, 52] width 119 height 20
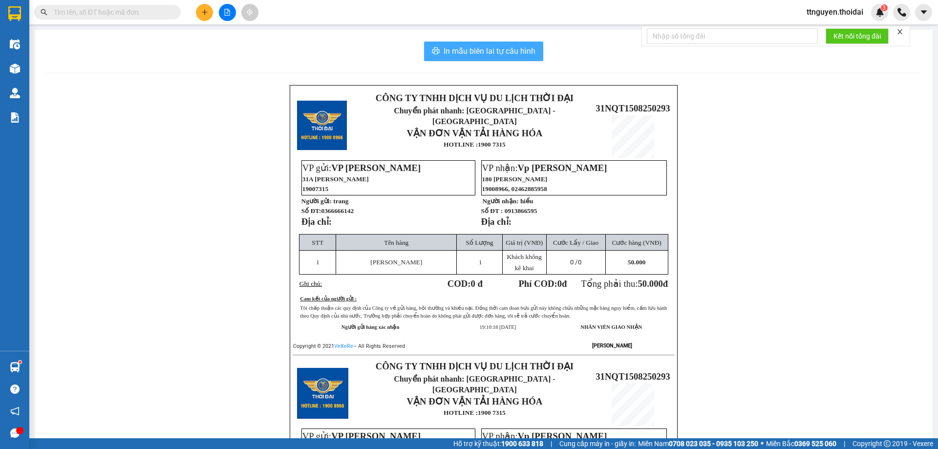
click at [424, 42] on button "In mẫu biên lai tự cấu hình" at bounding box center [483, 52] width 119 height 20
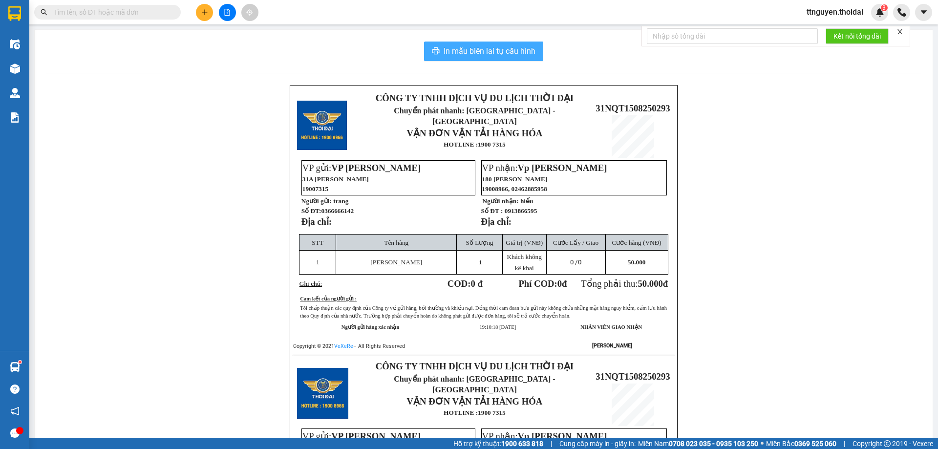
click at [424, 42] on button "In mẫu biên lai tự cấu hình" at bounding box center [483, 52] width 119 height 20
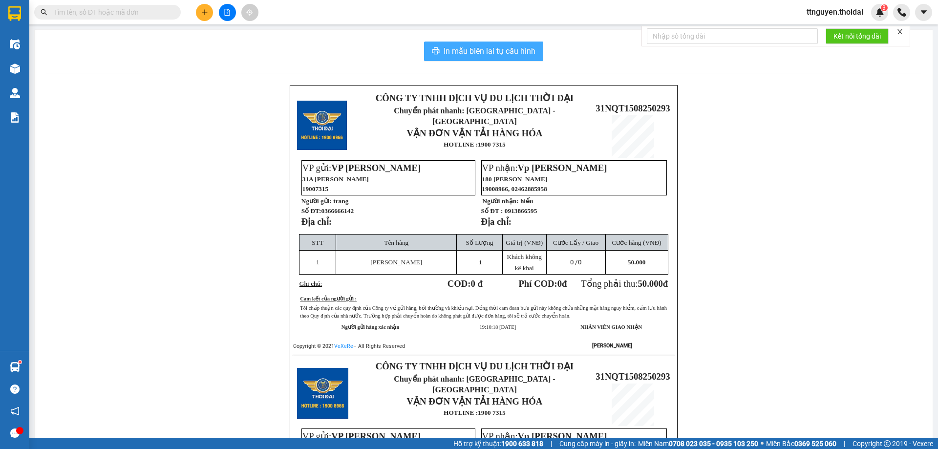
click at [424, 42] on button "In mẫu biên lai tự cấu hình" at bounding box center [483, 52] width 119 height 20
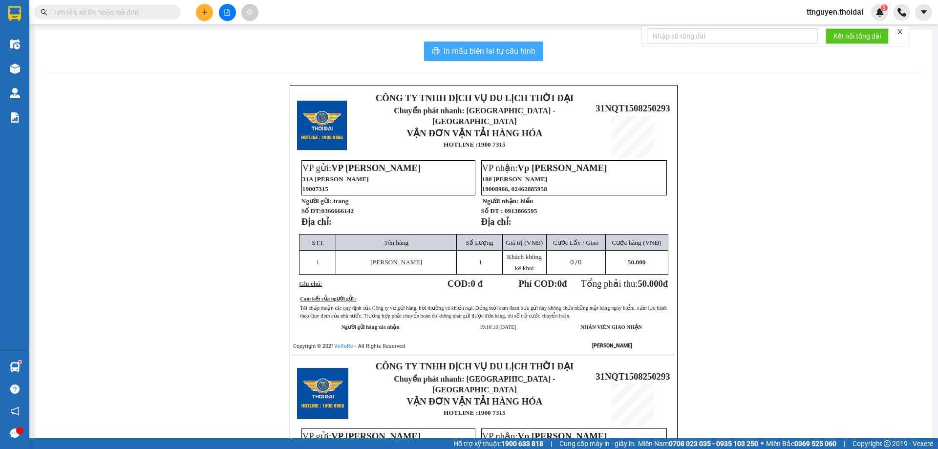
click at [424, 42] on button "In mẫu biên lai tự cấu hình" at bounding box center [483, 52] width 119 height 20
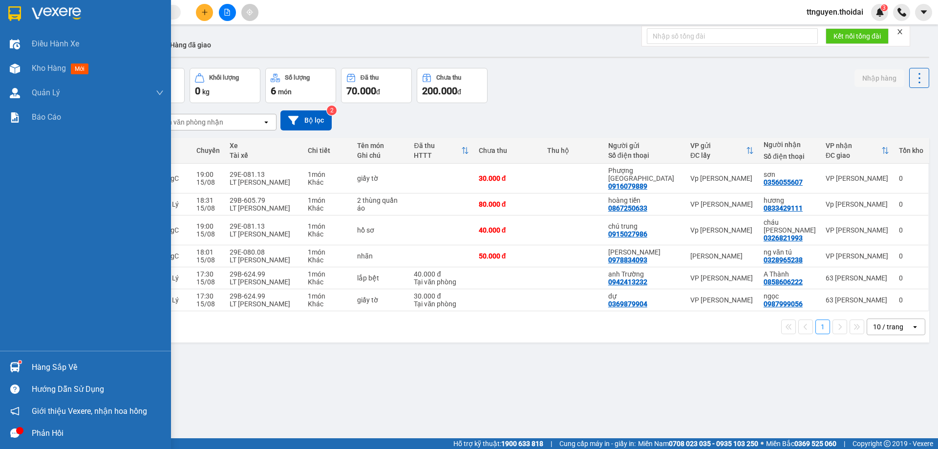
drag, startPoint x: 47, startPoint y: 360, endPoint x: 89, endPoint y: 360, distance: 42.5
click at [47, 360] on div "Hàng sắp về" at bounding box center [98, 367] width 132 height 15
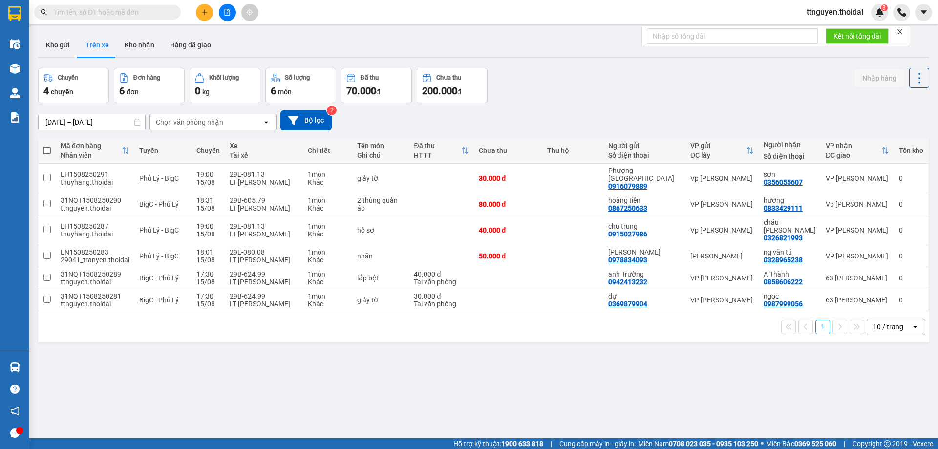
click at [478, 386] on section "Kết quả tìm kiếm ( 0 ) Bộ lọc No Data ttnguyen.thoidai 3 Điều hành xe Kho hàng …" at bounding box center [469, 224] width 938 height 449
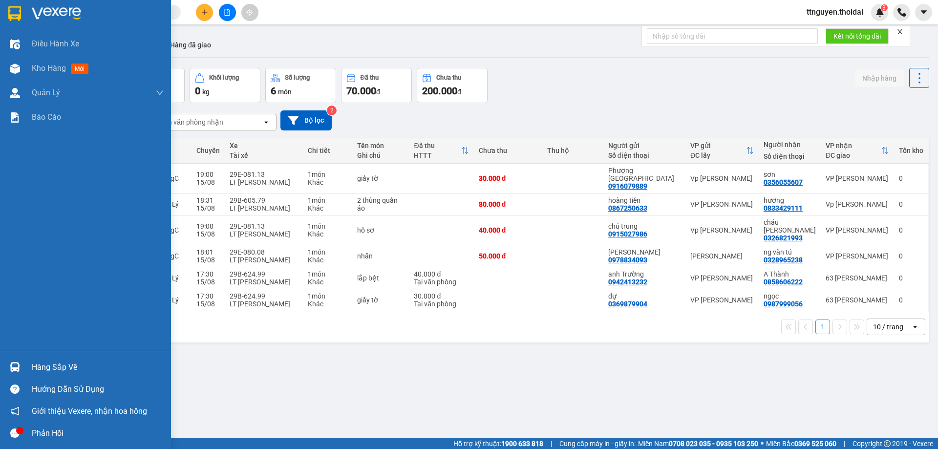
drag, startPoint x: 53, startPoint y: 366, endPoint x: 228, endPoint y: 356, distance: 175.3
click at [54, 366] on div "Hàng sắp về" at bounding box center [98, 367] width 132 height 15
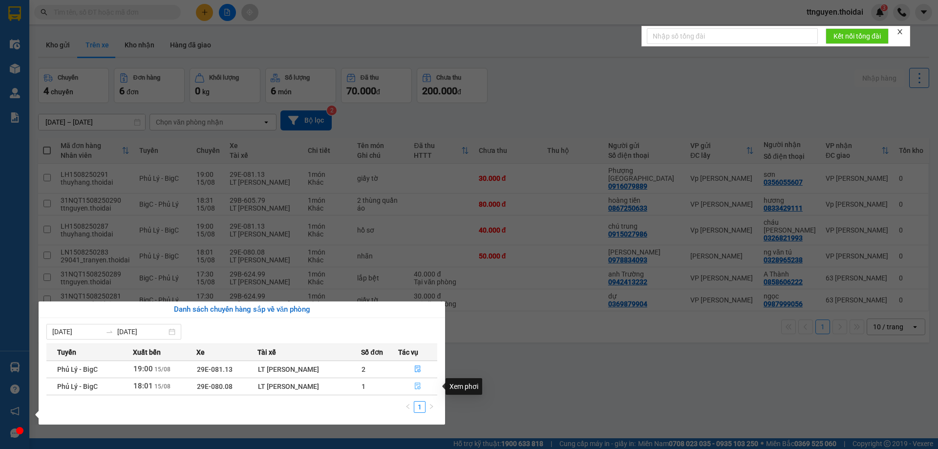
click at [419, 387] on icon "file-done" at bounding box center [418, 386] width 6 height 7
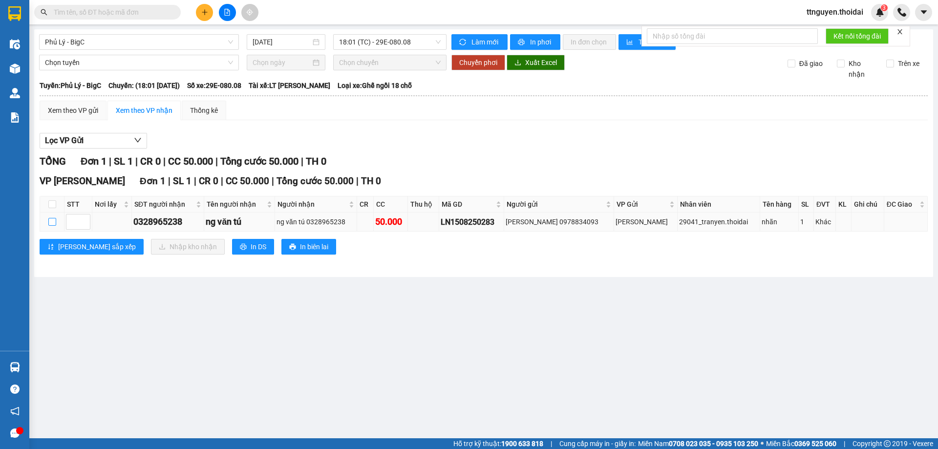
click at [56, 223] on input "checkbox" at bounding box center [52, 222] width 8 height 8
checkbox input "true"
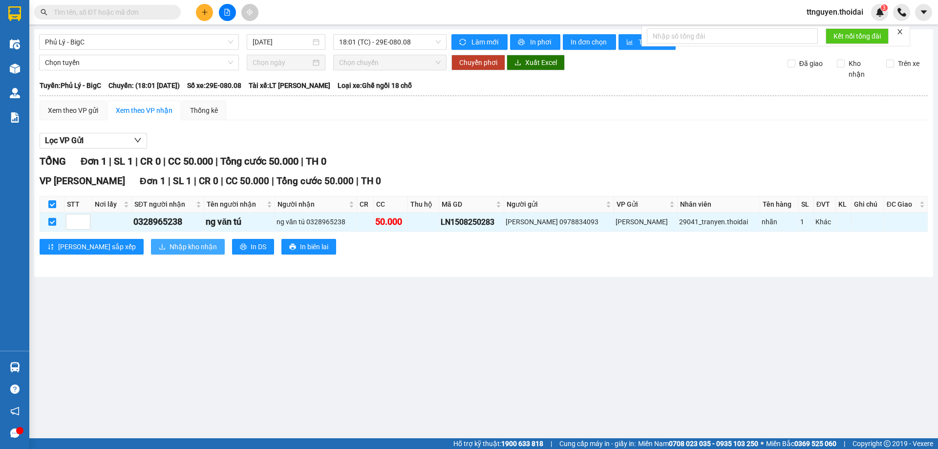
click at [170, 247] on span "Nhập kho nhận" at bounding box center [193, 246] width 47 height 11
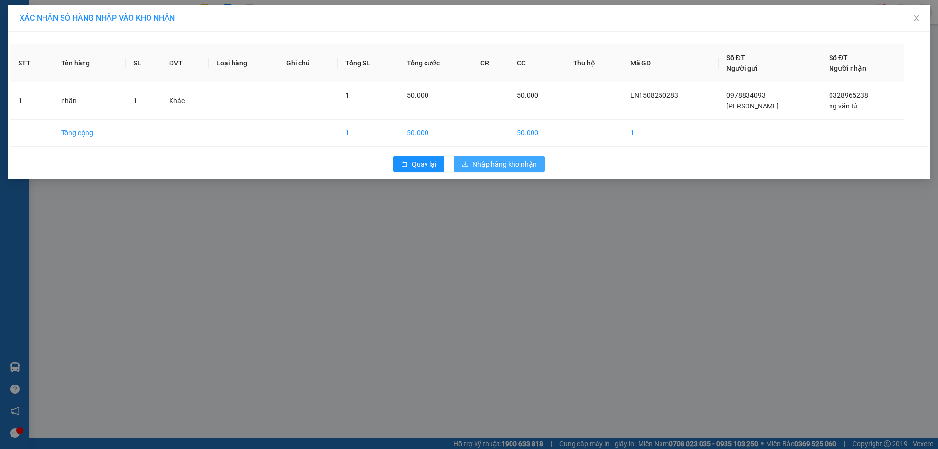
click at [515, 165] on span "Nhập hàng kho nhận" at bounding box center [505, 164] width 65 height 11
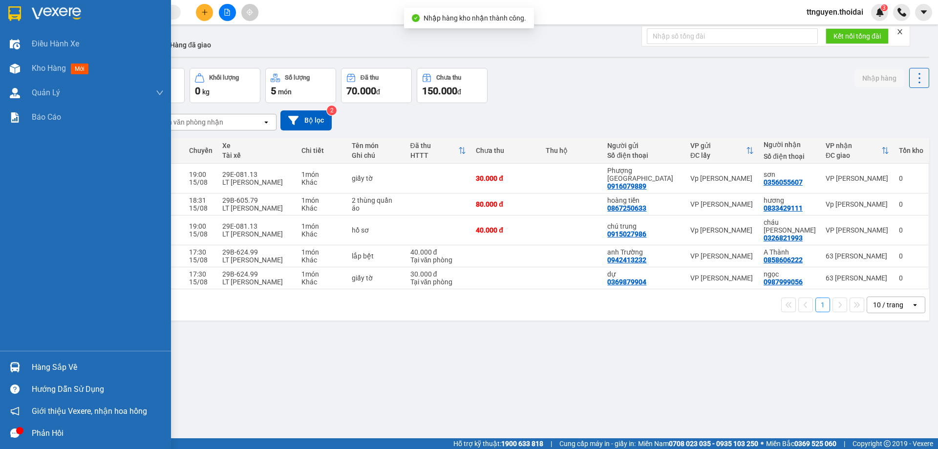
drag, startPoint x: 66, startPoint y: 365, endPoint x: 83, endPoint y: 361, distance: 17.2
click at [68, 365] on div "Hàng sắp về" at bounding box center [98, 367] width 132 height 15
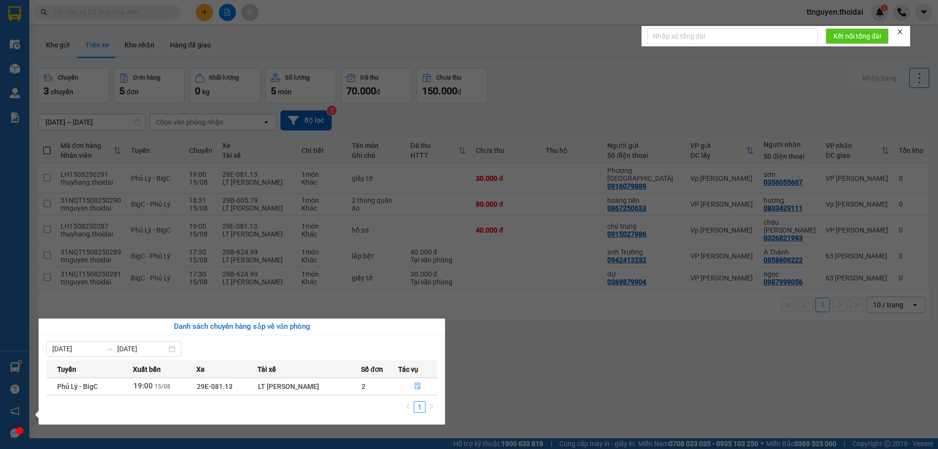
click at [493, 360] on section "Kết quả tìm kiếm ( 0 ) Bộ lọc No Data ttnguyen.thoidai 3 Điều hành xe Kho hàng …" at bounding box center [469, 224] width 938 height 449
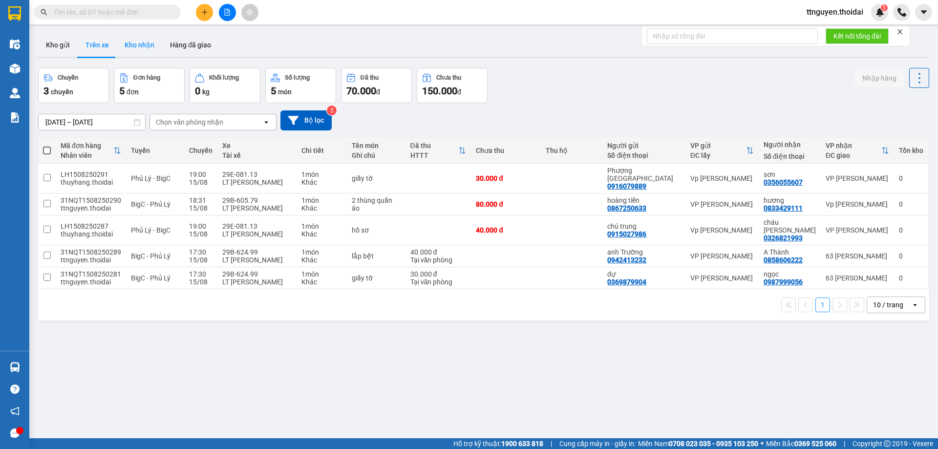
click at [147, 42] on button "Kho nhận" at bounding box center [139, 44] width 45 height 23
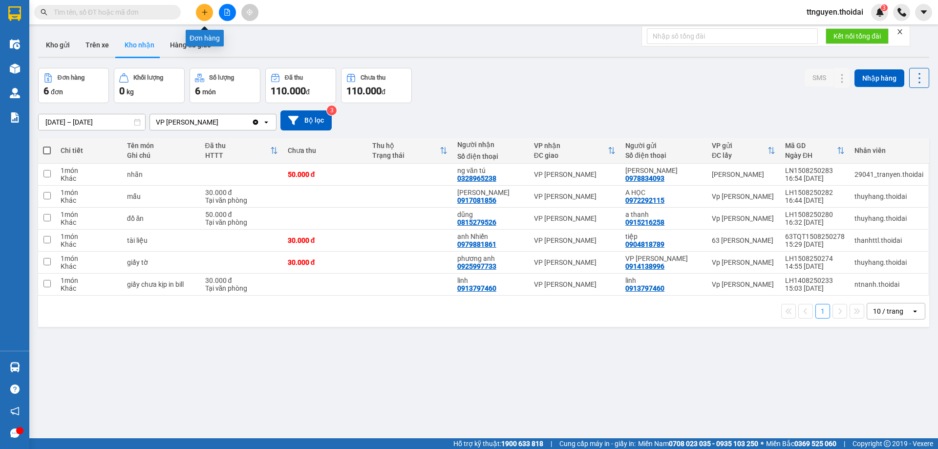
click at [207, 14] on icon "plus" at bounding box center [204, 12] width 7 height 7
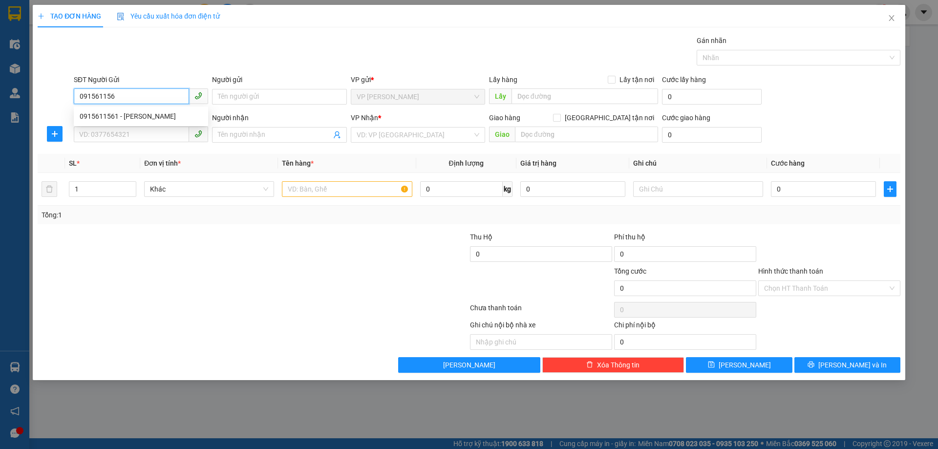
type input "0915611561"
click at [130, 117] on div "0915611561 - hà" at bounding box center [141, 116] width 123 height 11
type input "hà"
type input "0915611561"
click at [143, 138] on input "SĐT Người Nhận *" at bounding box center [131, 135] width 115 height 16
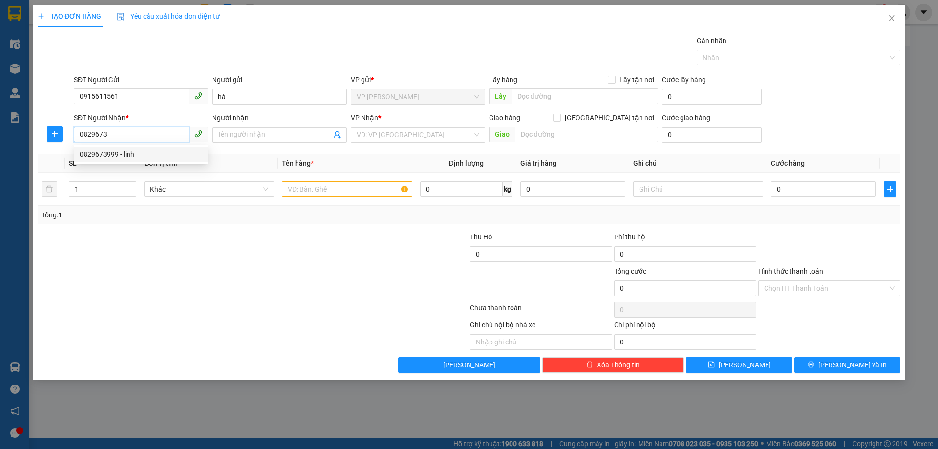
click at [135, 151] on div "0829673999 - linh" at bounding box center [141, 154] width 123 height 11
type input "0829673999"
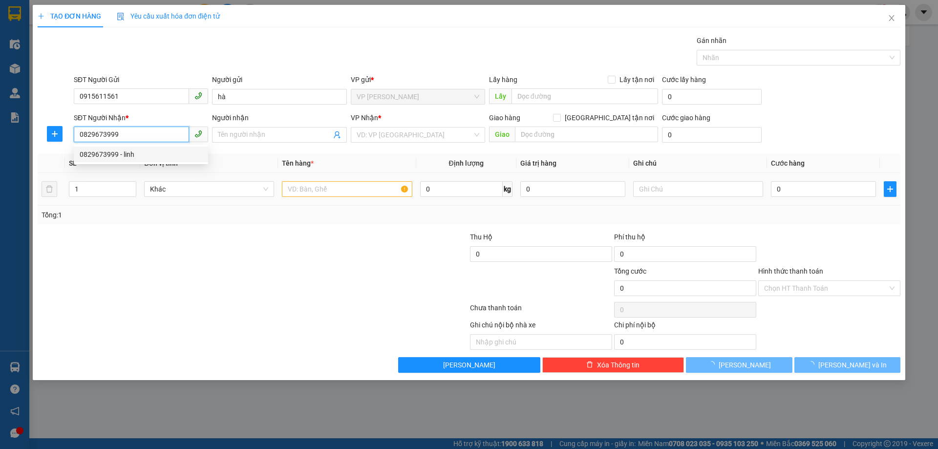
type input "linh"
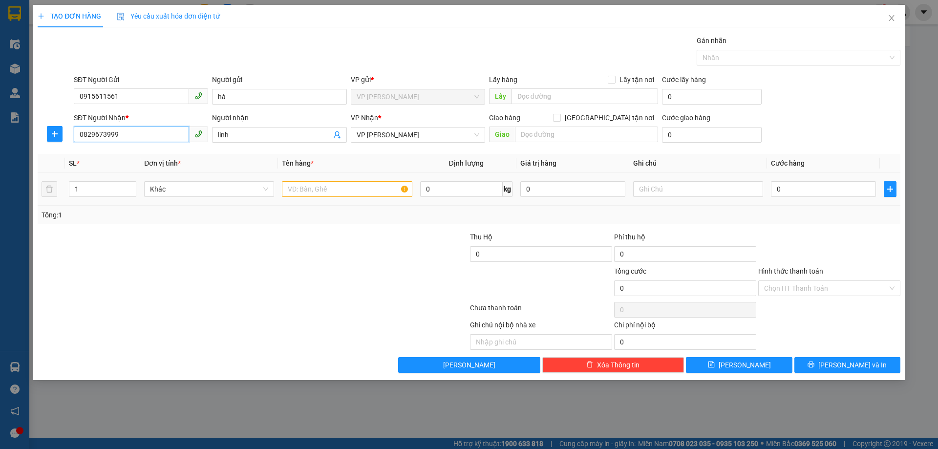
type input "0829673999"
click at [340, 192] on input "text" at bounding box center [347, 189] width 130 height 16
click at [397, 135] on span "VP [PERSON_NAME]" at bounding box center [418, 135] width 123 height 15
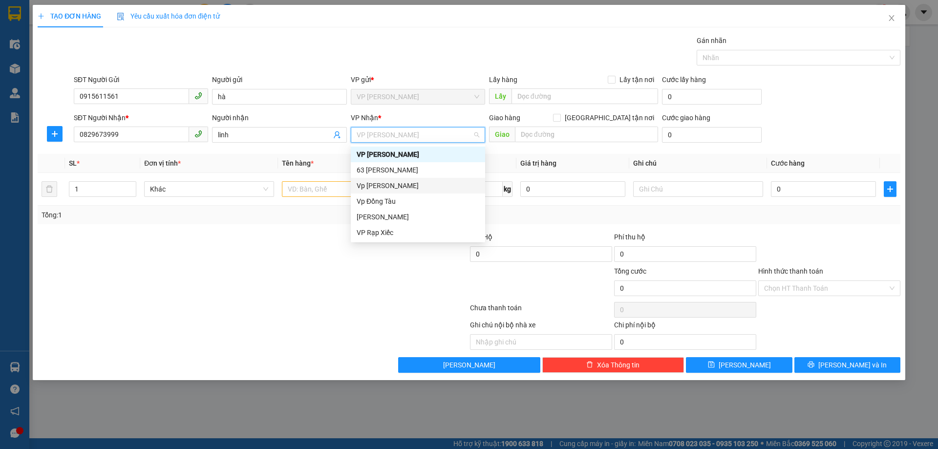
click at [400, 182] on div "Vp [PERSON_NAME]" at bounding box center [418, 185] width 123 height 11
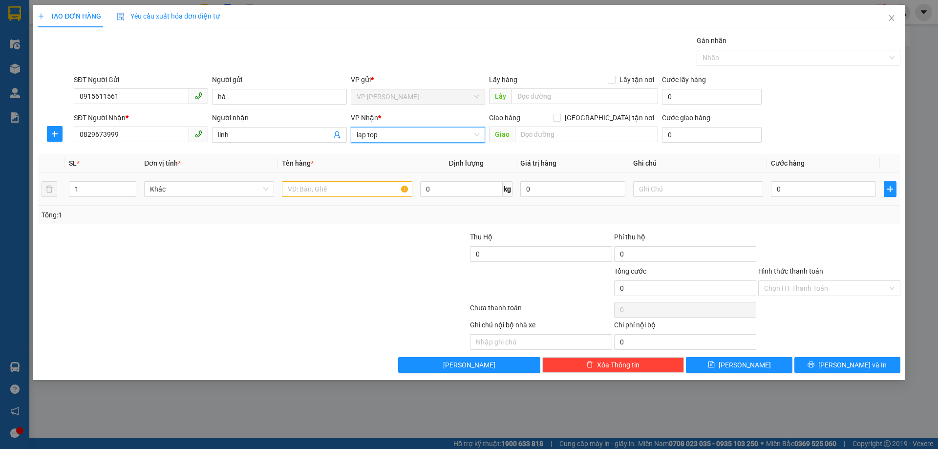
type input "lap top"
click at [380, 187] on input "text" at bounding box center [347, 189] width 130 height 16
click at [403, 137] on input "lap top" at bounding box center [415, 135] width 116 height 15
drag, startPoint x: 358, startPoint y: 137, endPoint x: 310, endPoint y: 137, distance: 47.9
click at [310, 137] on div "SĐT Người Nhận * 0829673999 Người nhận linh VP Nhận * lap top Giao hàng Giao tậ…" at bounding box center [487, 129] width 831 height 34
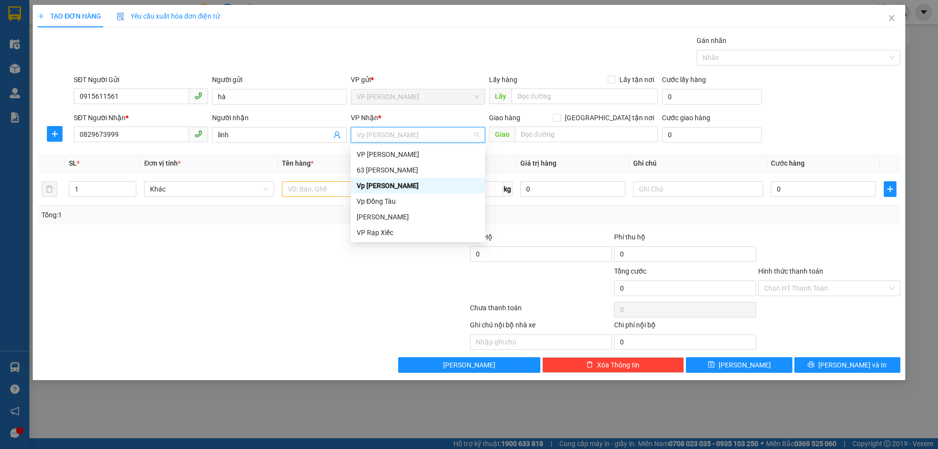
click at [397, 187] on div "Vp [PERSON_NAME]" at bounding box center [418, 185] width 123 height 11
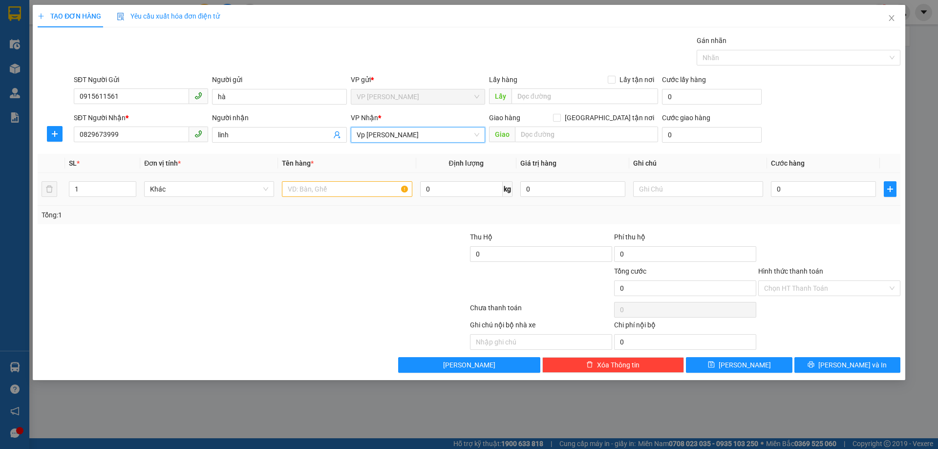
click at [354, 178] on td at bounding box center [347, 189] width 138 height 33
click at [359, 186] on input "text" at bounding box center [347, 189] width 130 height 16
type input "lap top"
click at [793, 191] on input "0" at bounding box center [823, 189] width 105 height 16
type input "05"
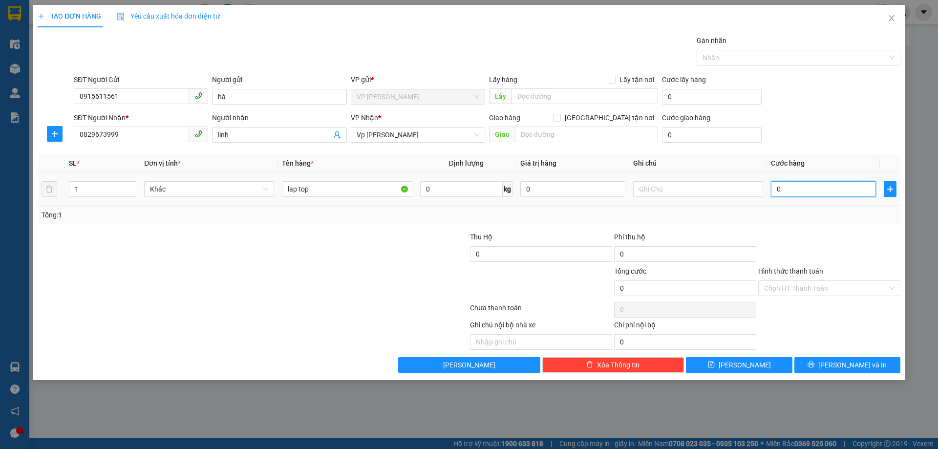
type input "5"
type input "050"
type input "50"
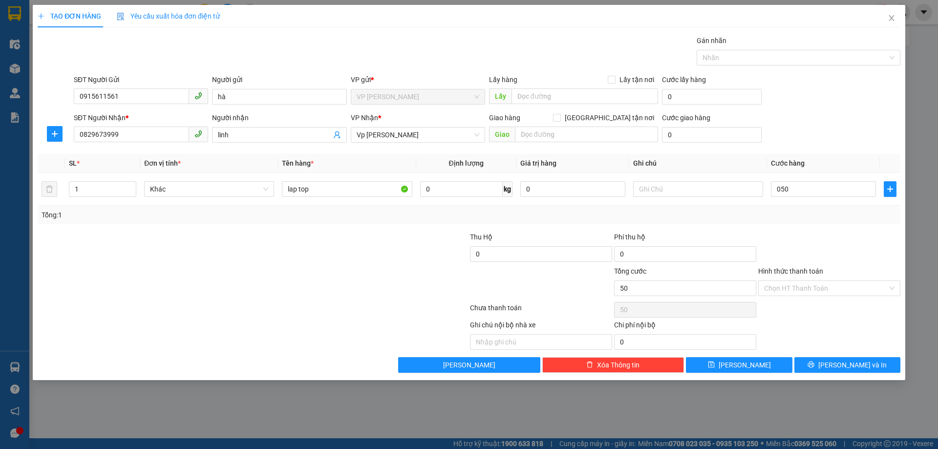
type input "50.000"
click at [800, 227] on div "Transit Pickup Surcharge Ids Transit Deliver Surcharge Ids Transit Deliver Surc…" at bounding box center [469, 204] width 863 height 338
click at [845, 362] on span "[PERSON_NAME] và In" at bounding box center [853, 365] width 68 height 11
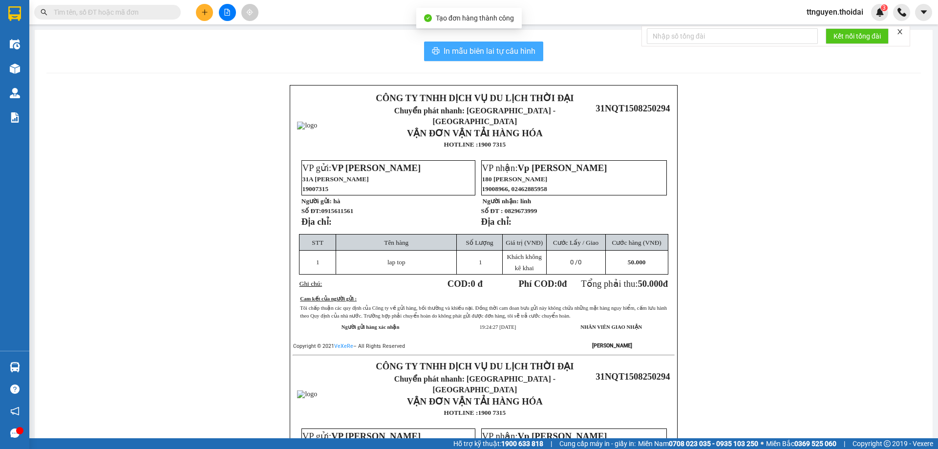
click at [456, 47] on span "In mẫu biên lai tự cấu hình" at bounding box center [490, 51] width 92 height 12
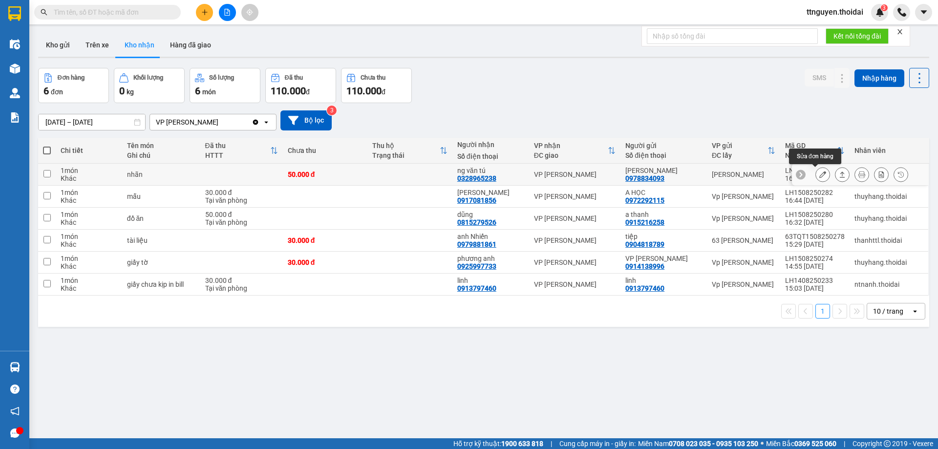
click at [820, 174] on icon at bounding box center [823, 174] width 7 height 7
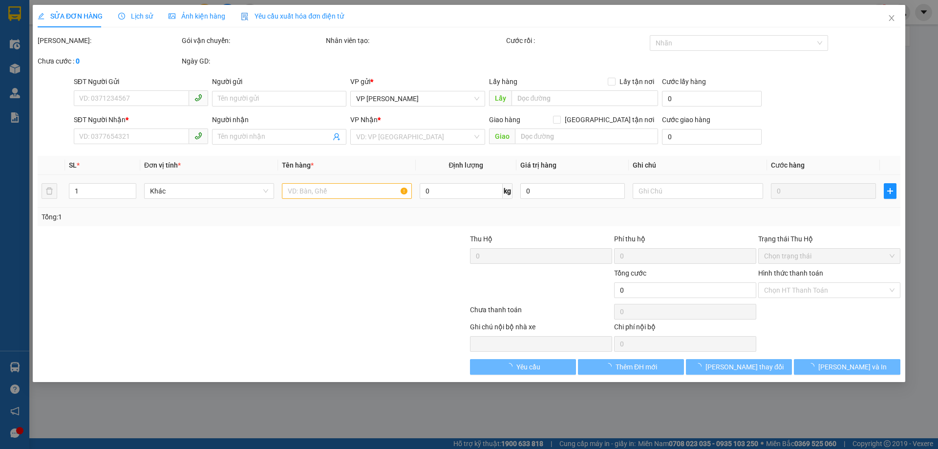
type input "0978834093"
type input "nguyễn văn nhất"
type input "0328965238"
type input "ng văn tú"
type input "50.000"
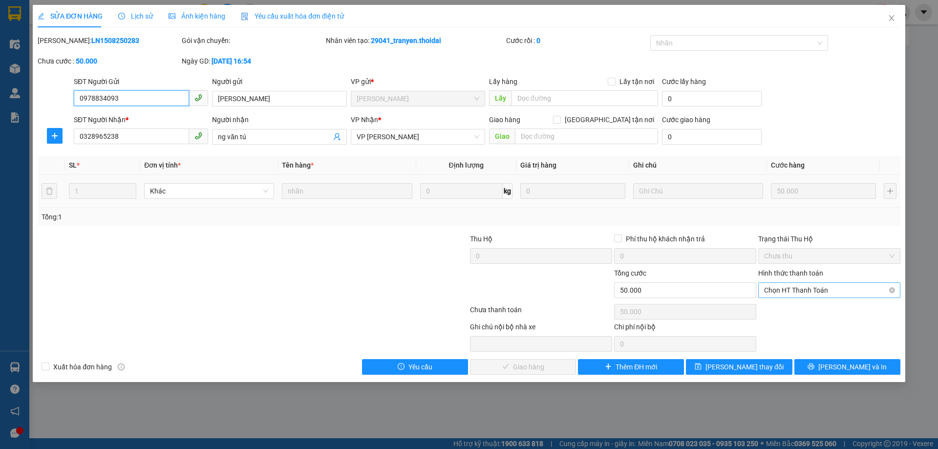
click at [795, 286] on span "Chọn HT Thanh Toán" at bounding box center [829, 290] width 130 height 15
click at [781, 309] on div "Tại văn phòng" at bounding box center [829, 309] width 130 height 11
type input "0"
click at [520, 369] on span "[PERSON_NAME] và Giao hàng" at bounding box center [536, 367] width 94 height 11
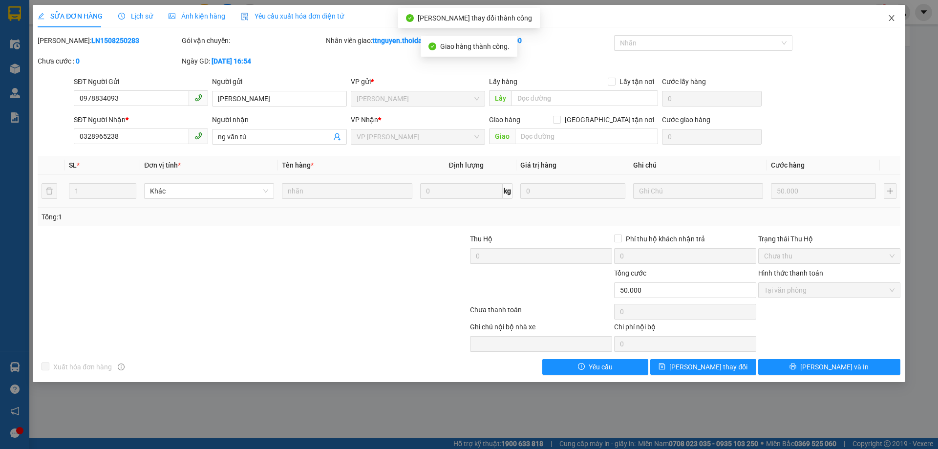
click at [892, 19] on icon "close" at bounding box center [892, 18] width 8 height 8
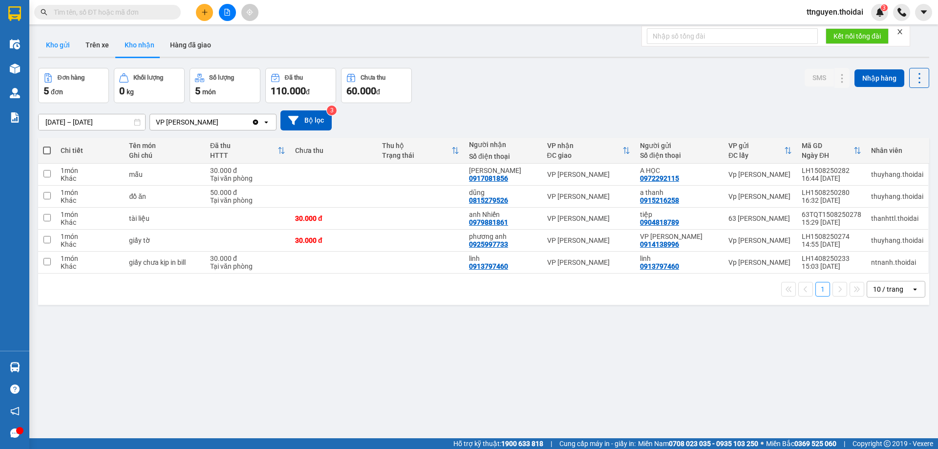
click at [47, 40] on button "Kho gửi" at bounding box center [58, 44] width 40 height 23
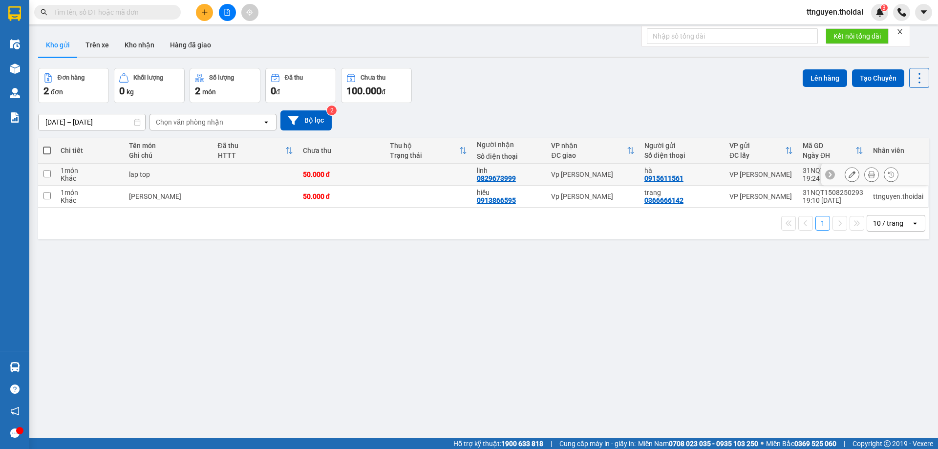
click at [51, 172] on td at bounding box center [47, 175] width 18 height 22
checkbox input "true"
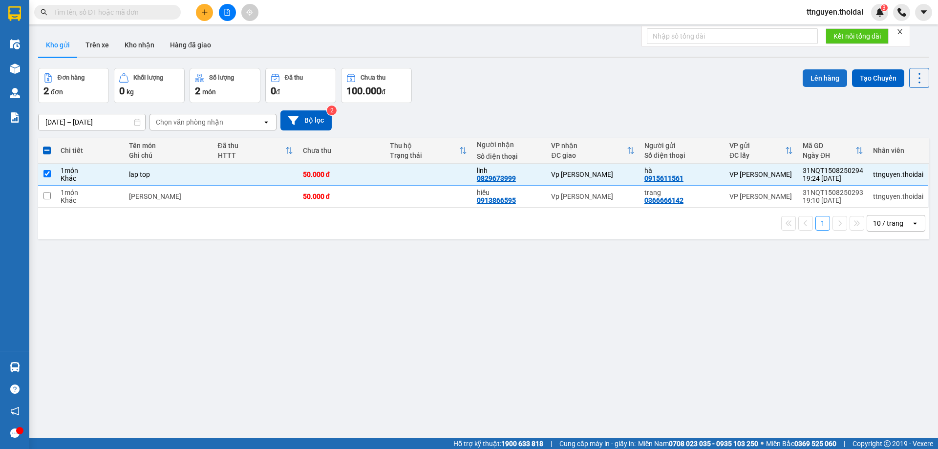
click at [811, 76] on button "Lên hàng" at bounding box center [825, 78] width 44 height 18
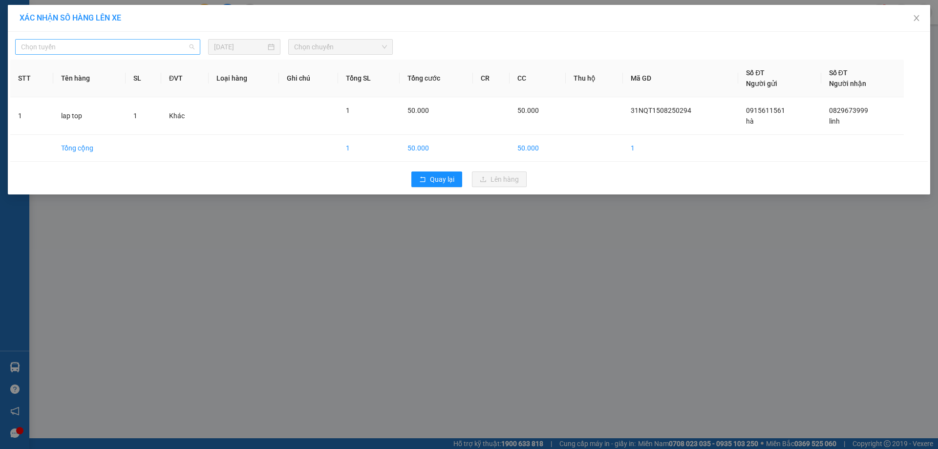
click at [129, 44] on span "Chọn tuyến" at bounding box center [108, 47] width 174 height 15
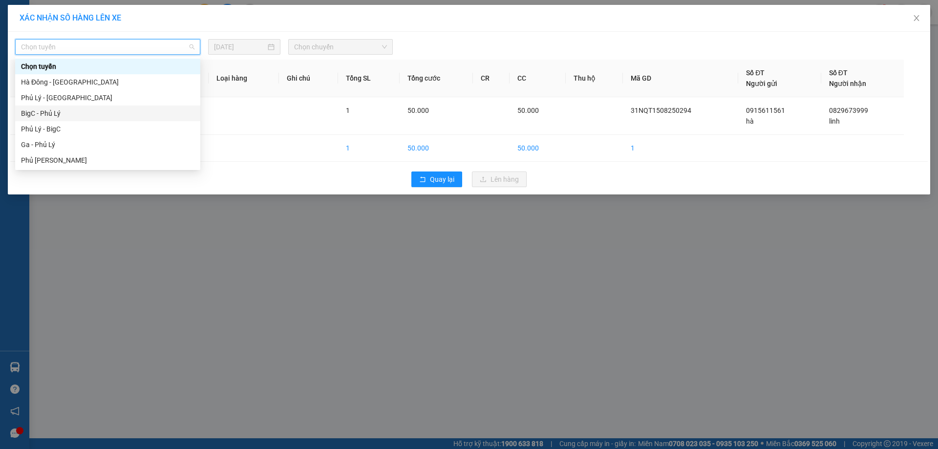
click at [98, 116] on div "BigC - Phủ Lý" at bounding box center [108, 113] width 174 height 11
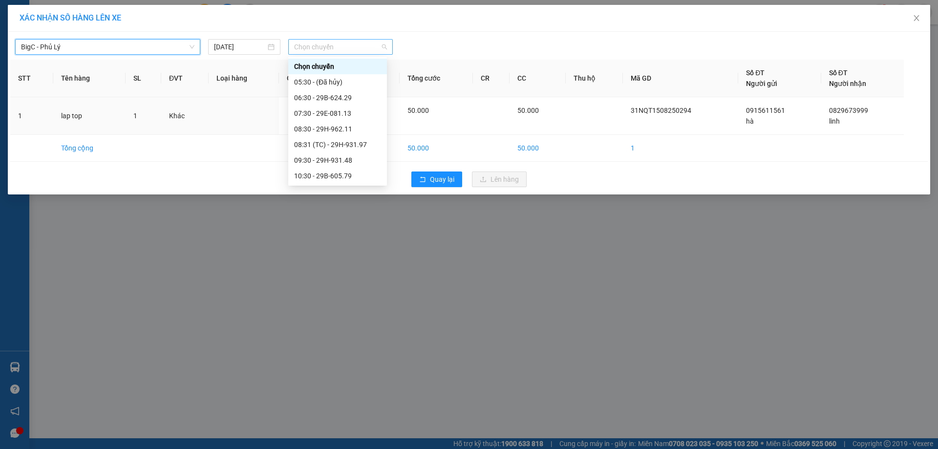
click at [328, 45] on span "Chọn chuyến" at bounding box center [340, 47] width 93 height 15
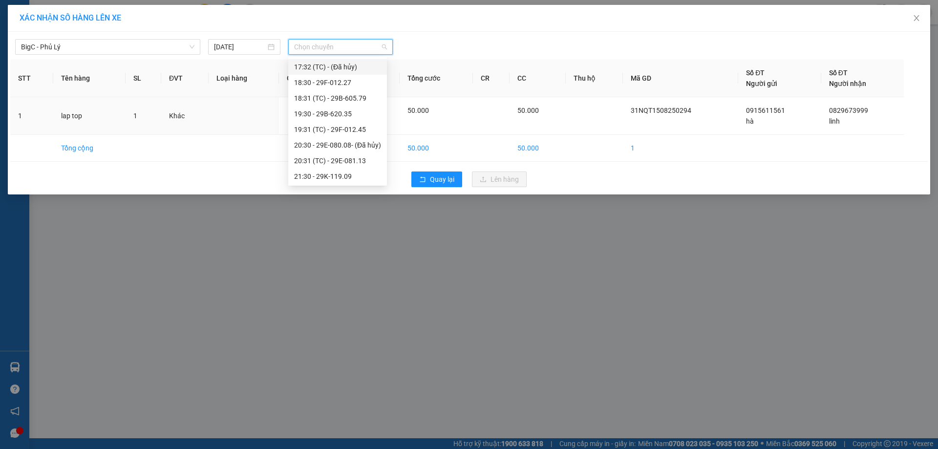
scroll to position [344, 0]
click at [349, 116] on div "19:30 - 29B-620.35" at bounding box center [337, 113] width 87 height 11
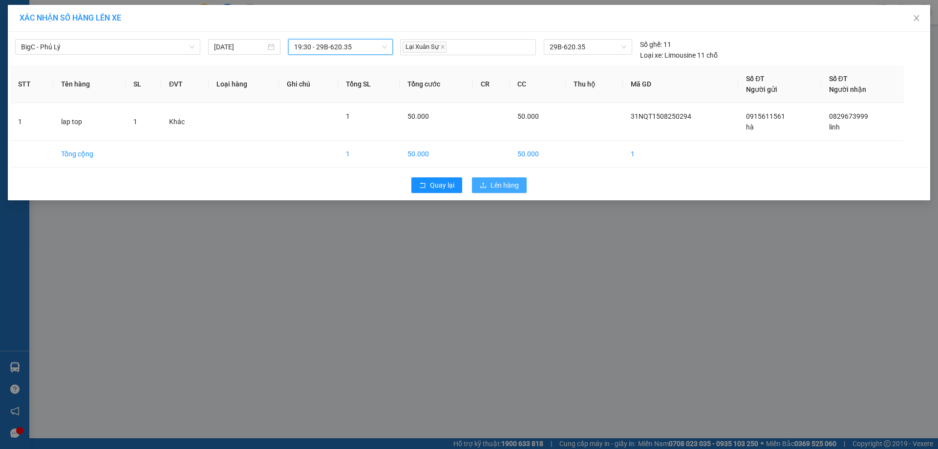
click at [491, 182] on span "Lên hàng" at bounding box center [505, 185] width 28 height 11
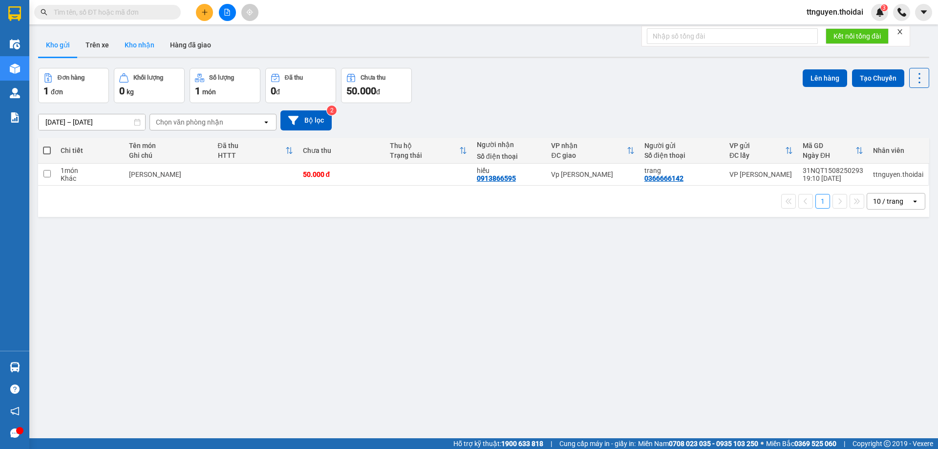
click at [159, 37] on button "Kho nhận" at bounding box center [139, 44] width 45 height 23
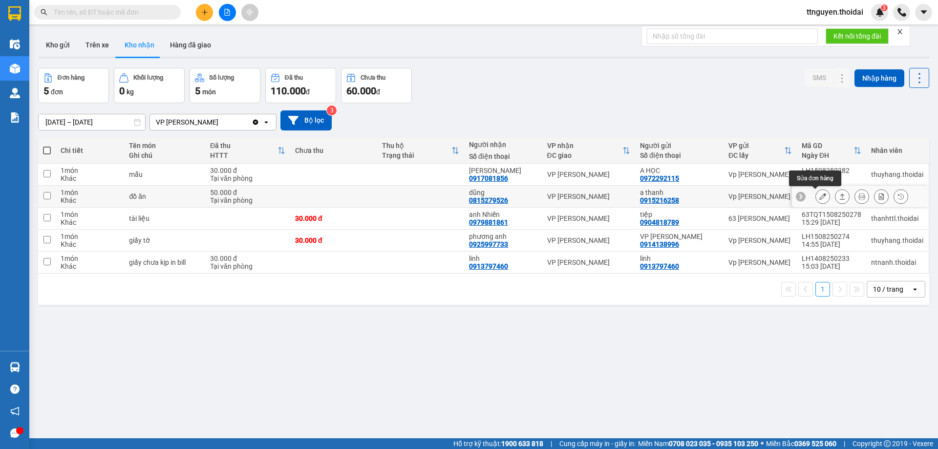
click at [820, 196] on icon at bounding box center [823, 196] width 7 height 7
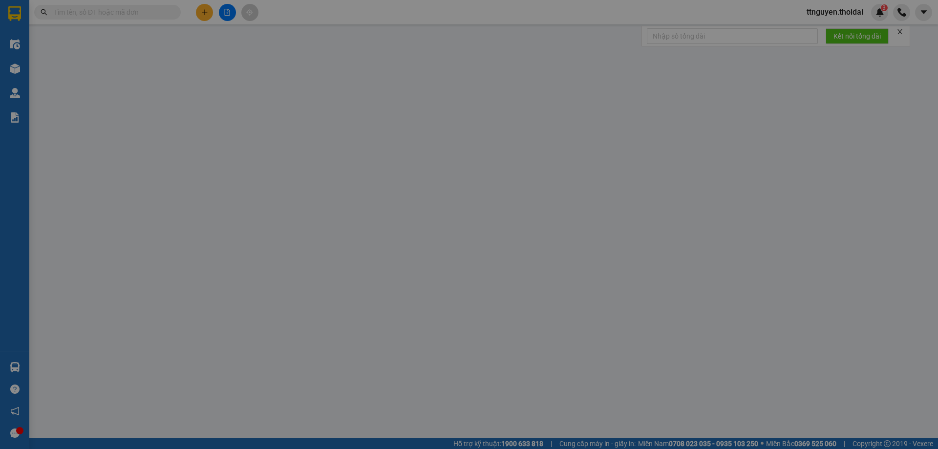
type input "0915216258"
type input "a thanh"
type input "0815279526"
type input "dũng"
type input "50.000"
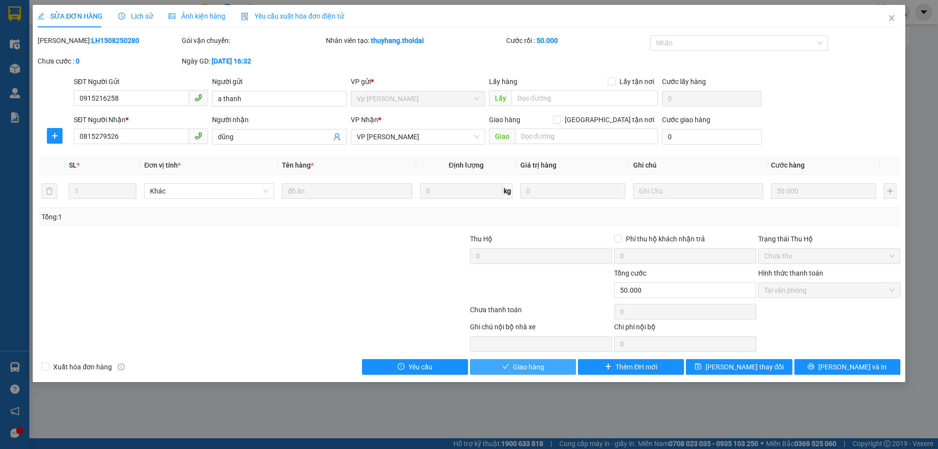
click at [522, 364] on span "Giao hàng" at bounding box center [528, 367] width 31 height 11
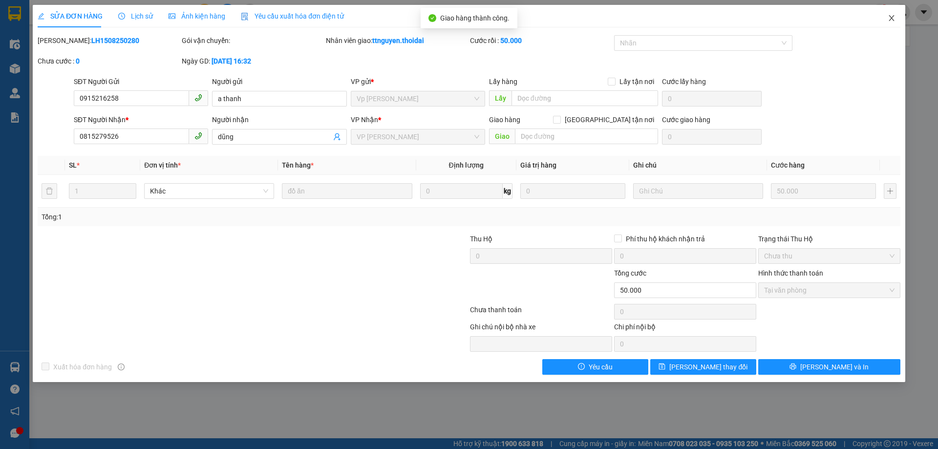
click at [890, 17] on icon "close" at bounding box center [891, 18] width 5 height 6
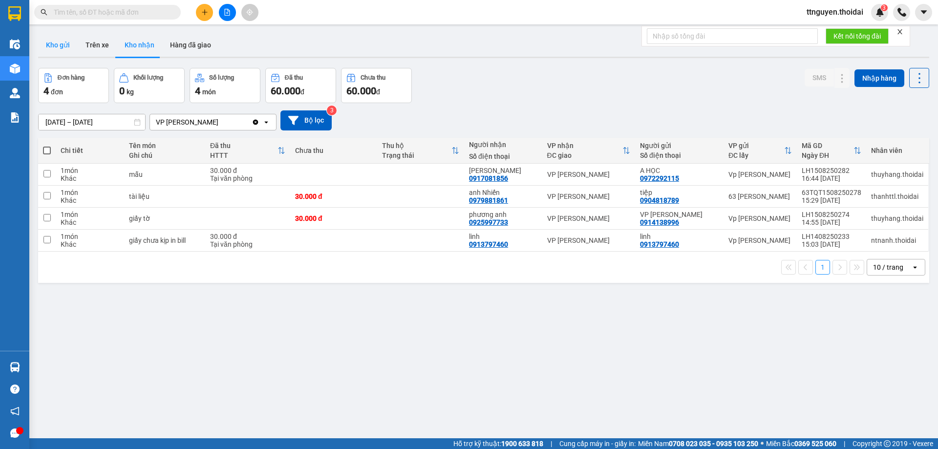
click at [47, 44] on button "Kho gửi" at bounding box center [58, 44] width 40 height 23
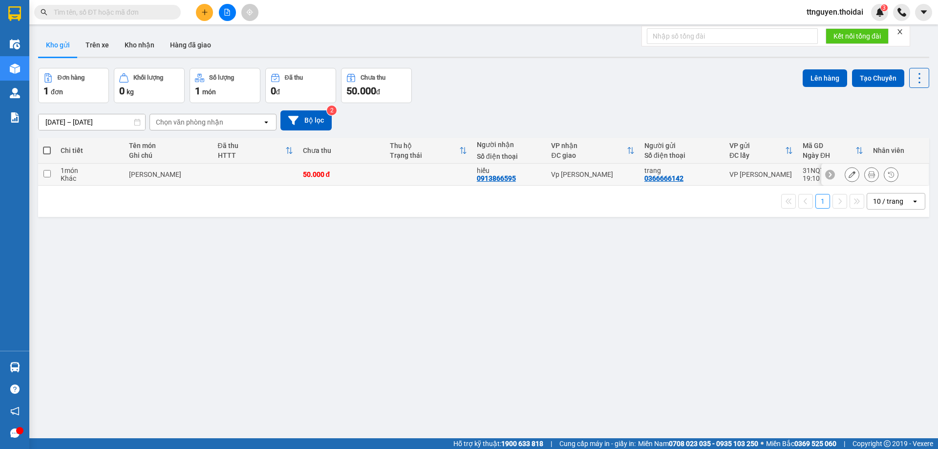
click at [47, 174] on input "checkbox" at bounding box center [46, 173] width 7 height 7
checkbox input "true"
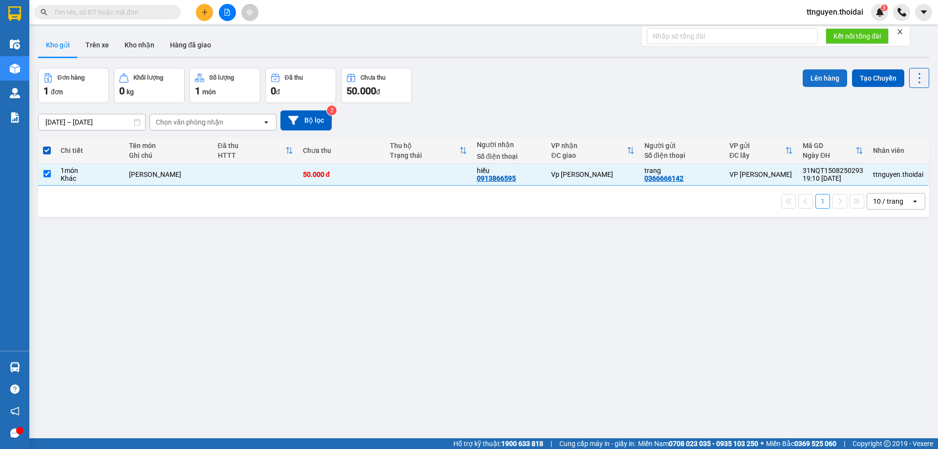
click at [823, 81] on button "Lên hàng" at bounding box center [825, 78] width 44 height 18
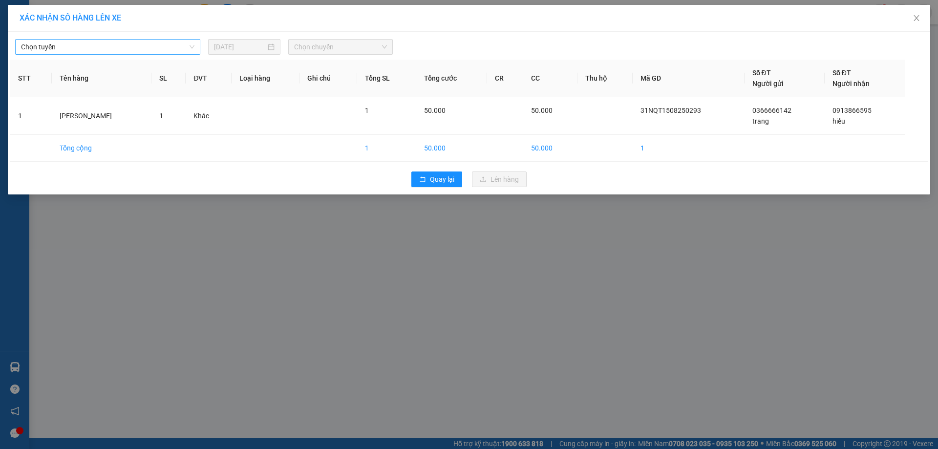
click at [146, 47] on span "Chọn tuyến" at bounding box center [108, 47] width 174 height 15
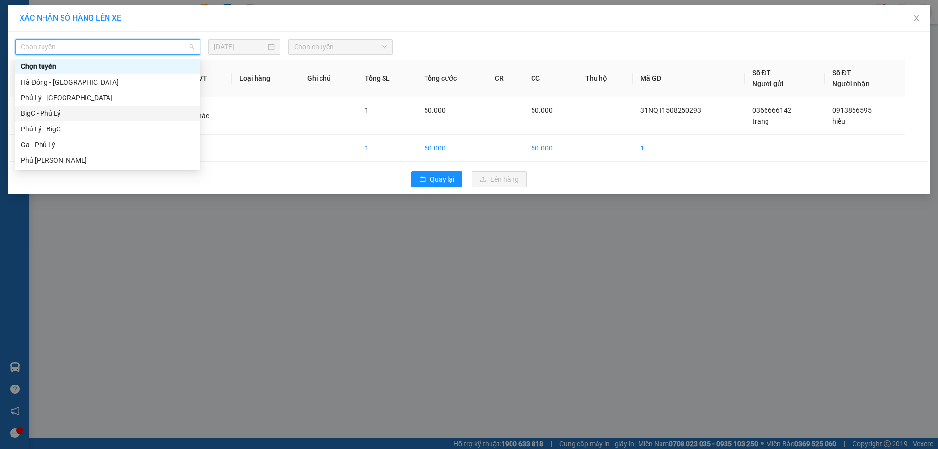
drag, startPoint x: 70, startPoint y: 113, endPoint x: 286, endPoint y: 69, distance: 220.6
click at [70, 113] on div "BigC - Phủ Lý" at bounding box center [108, 113] width 174 height 11
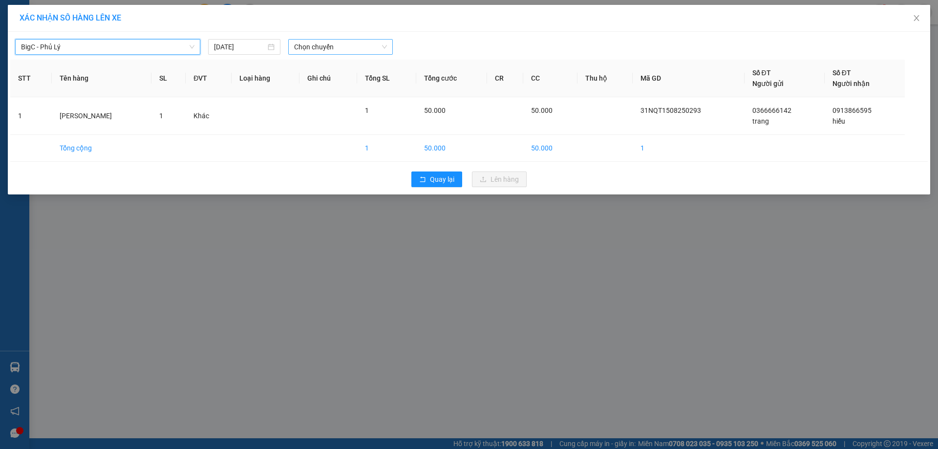
click at [323, 50] on span "Chọn chuyến" at bounding box center [340, 47] width 93 height 15
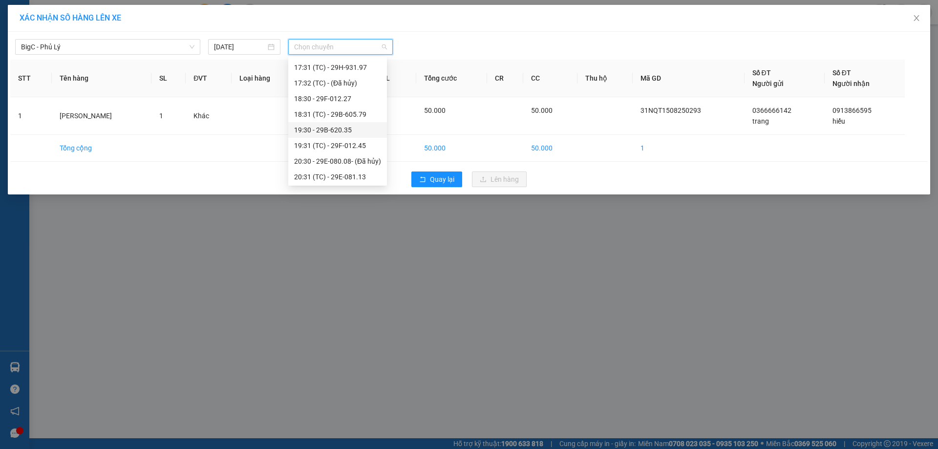
scroll to position [342, 0]
click at [344, 162] on div "20:31 (TC) - 29E-081.13" at bounding box center [337, 162] width 87 height 11
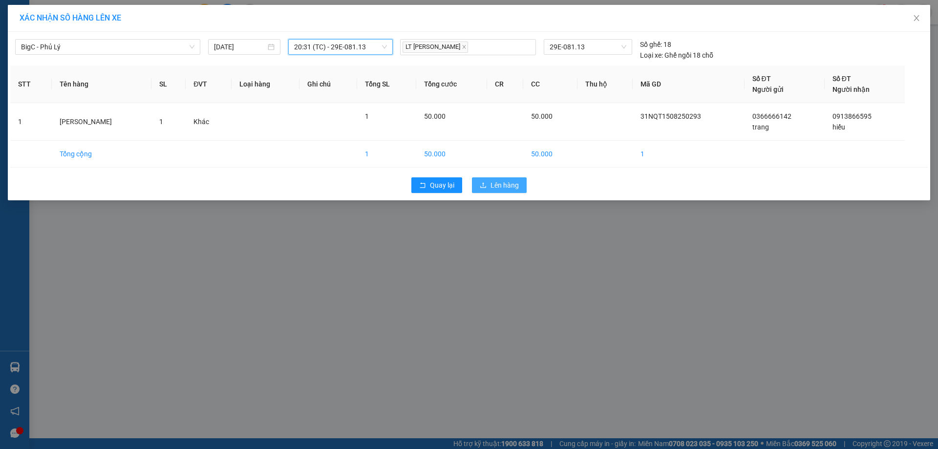
click at [486, 187] on icon "upload" at bounding box center [483, 184] width 6 height 5
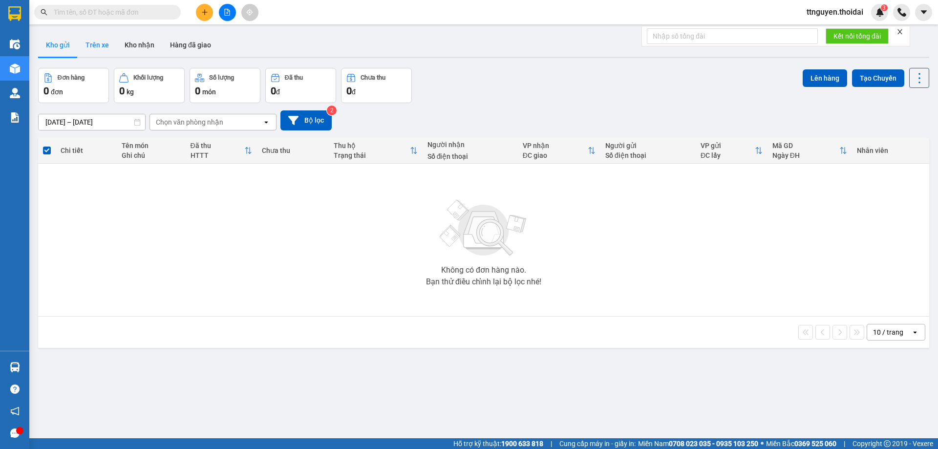
click at [92, 43] on button "Trên xe" at bounding box center [97, 44] width 39 height 23
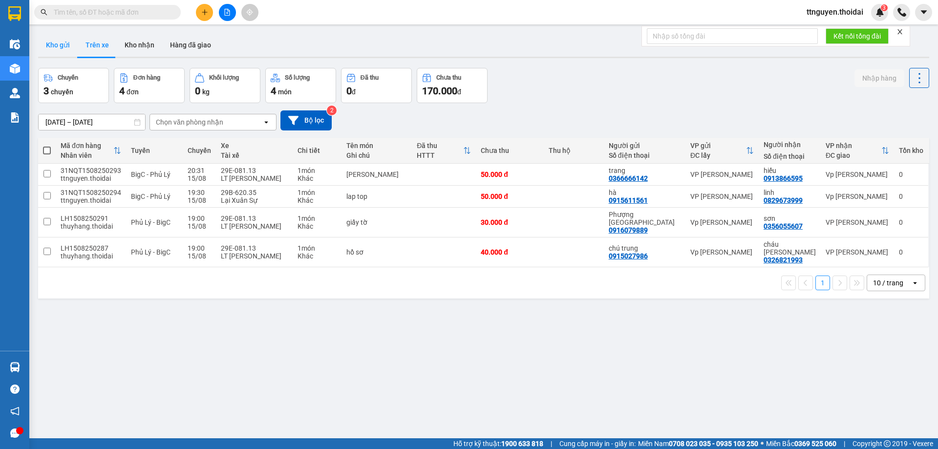
click at [64, 43] on button "Kho gửi" at bounding box center [58, 44] width 40 height 23
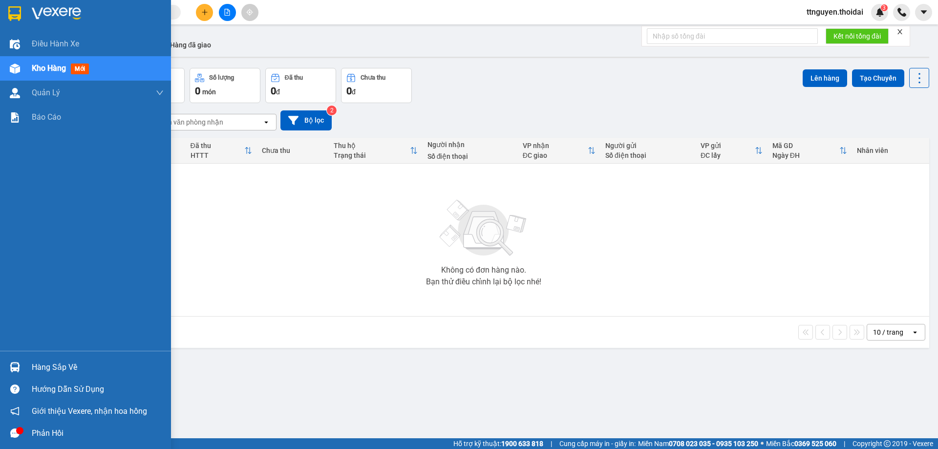
click at [63, 359] on div "Hàng sắp về" at bounding box center [85, 367] width 171 height 22
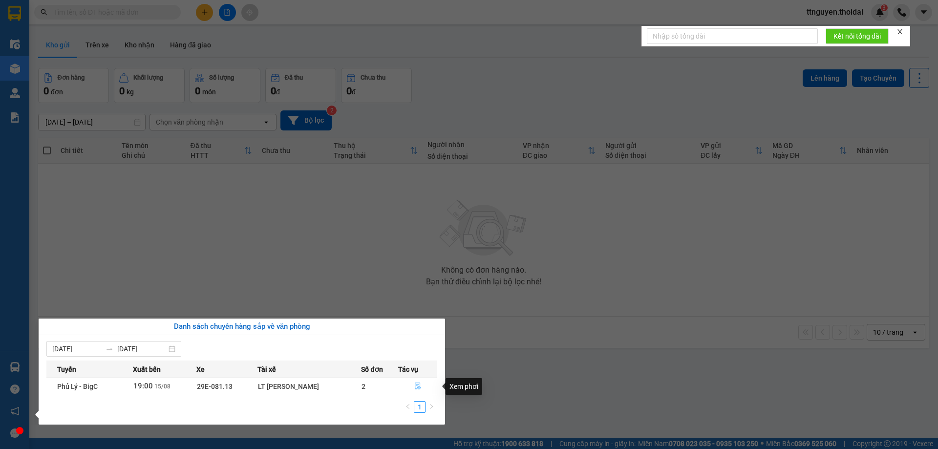
click at [417, 387] on icon "file-done" at bounding box center [417, 386] width 7 height 7
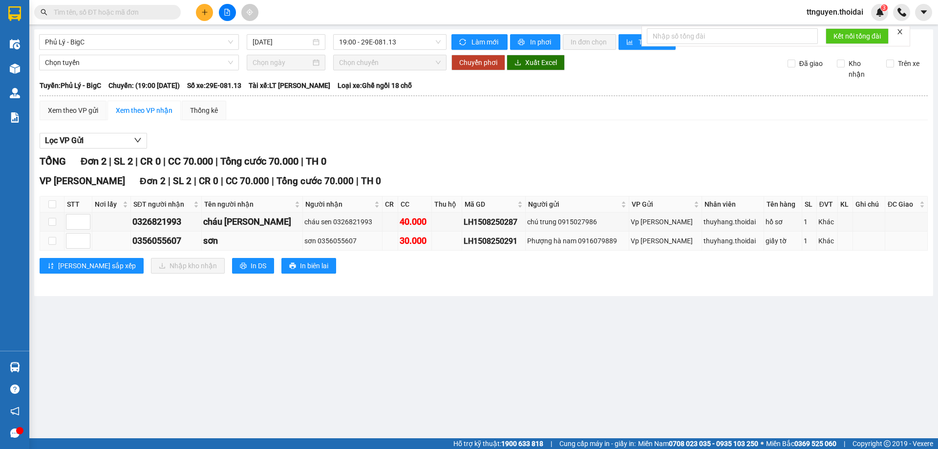
click at [57, 242] on td at bounding box center [52, 241] width 24 height 19
click at [52, 242] on input "checkbox" at bounding box center [52, 241] width 8 height 8
checkbox input "true"
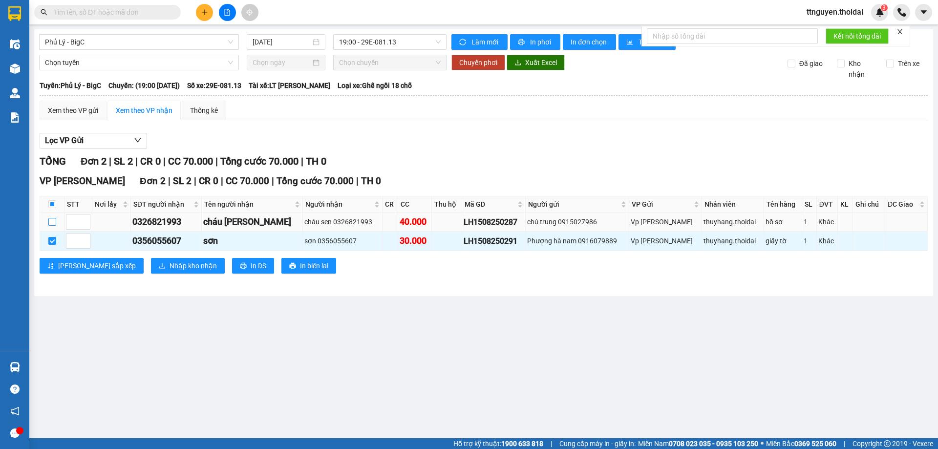
click at [51, 219] on input "checkbox" at bounding box center [52, 222] width 8 height 8
checkbox input "true"
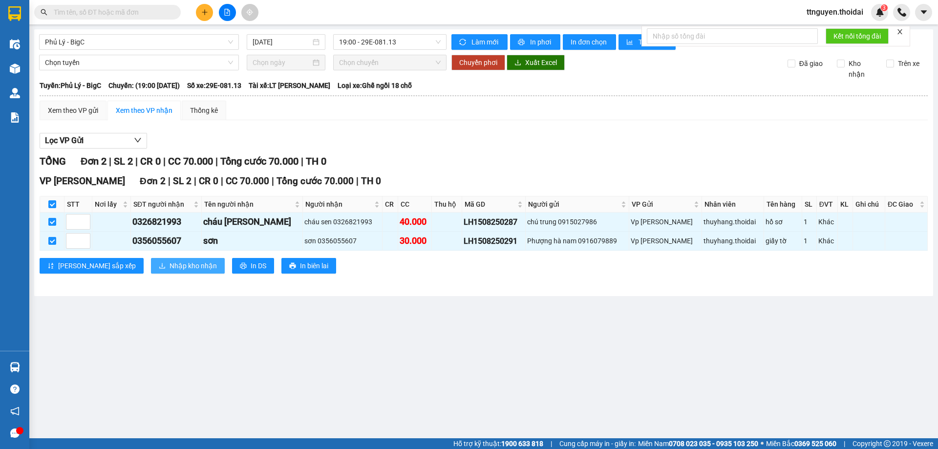
click at [170, 263] on span "Nhập kho nhận" at bounding box center [193, 265] width 47 height 11
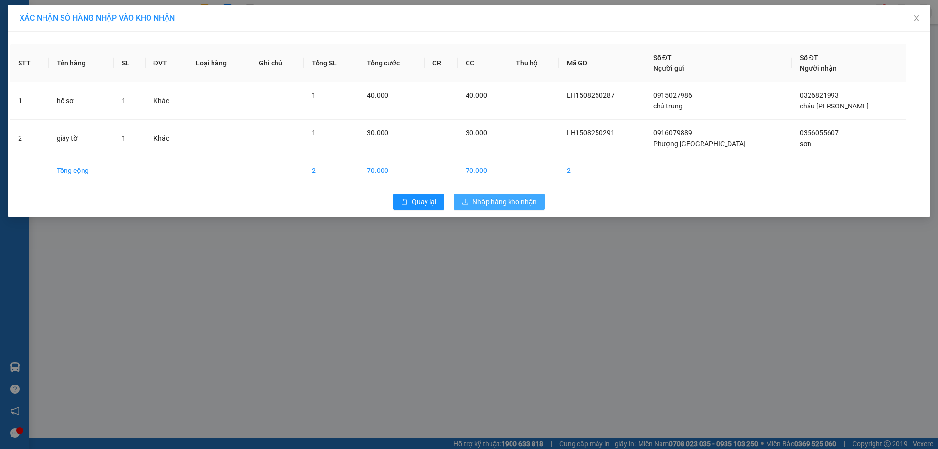
click at [499, 198] on span "Nhập hàng kho nhận" at bounding box center [505, 201] width 65 height 11
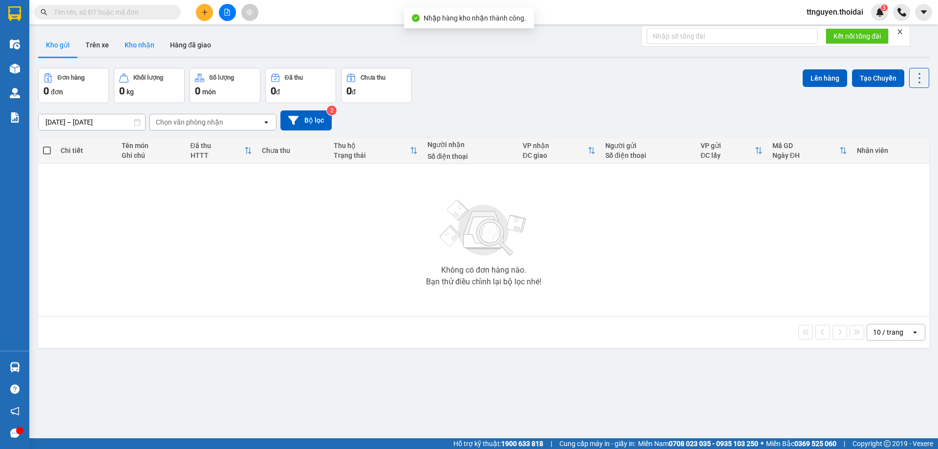
click at [139, 44] on button "Kho nhận" at bounding box center [139, 44] width 45 height 23
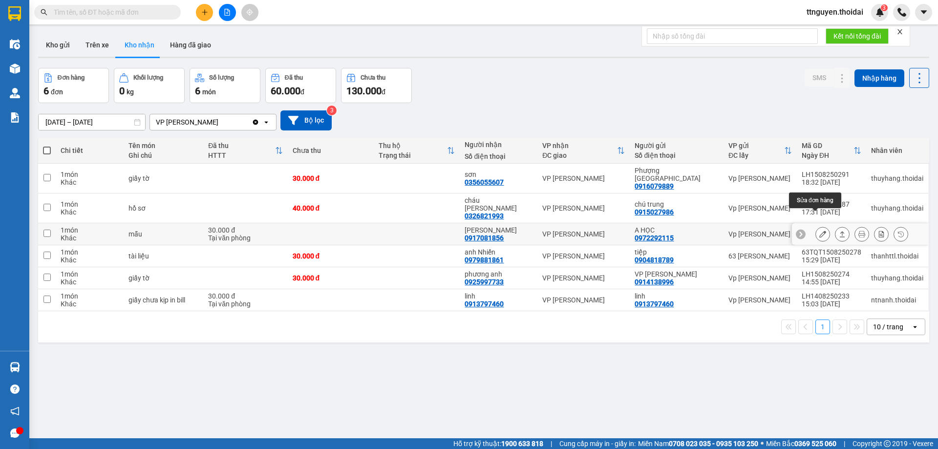
click at [820, 231] on icon at bounding box center [823, 234] width 7 height 7
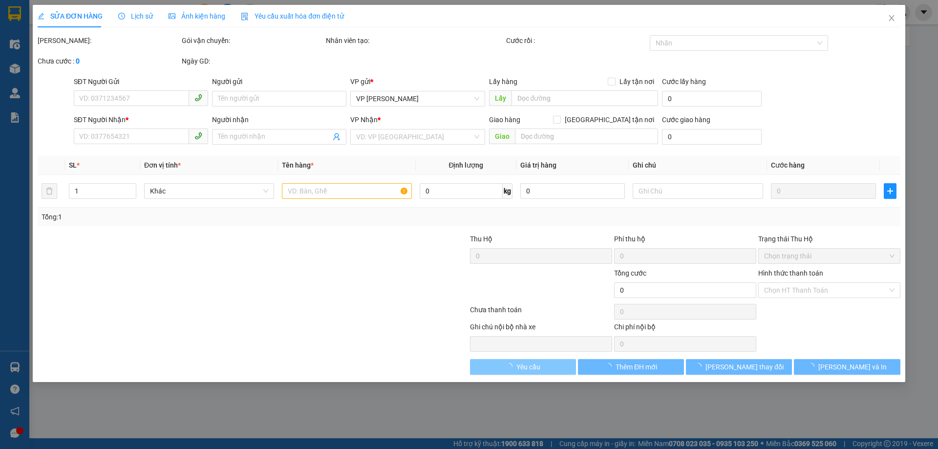
type input "0972292115"
type input "A HỌC"
type input "0917081856"
type input "ANH Hà"
type input "30.000"
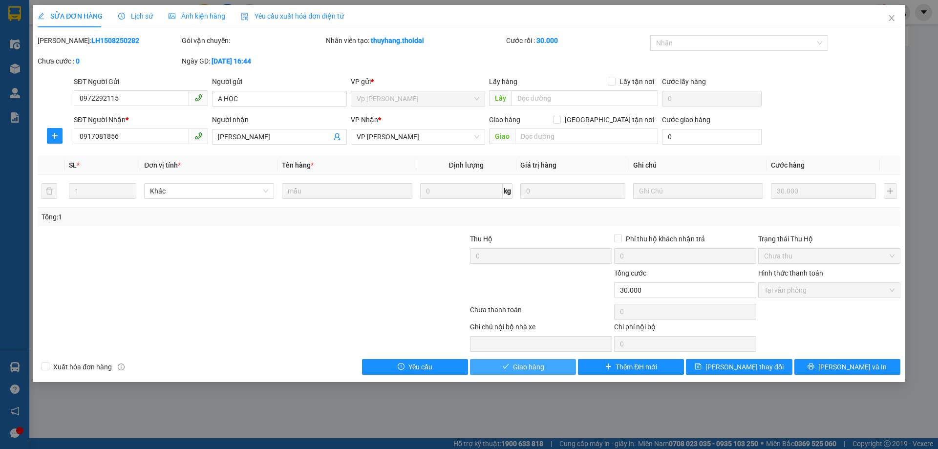
click at [521, 367] on span "Giao hàng" at bounding box center [528, 367] width 31 height 11
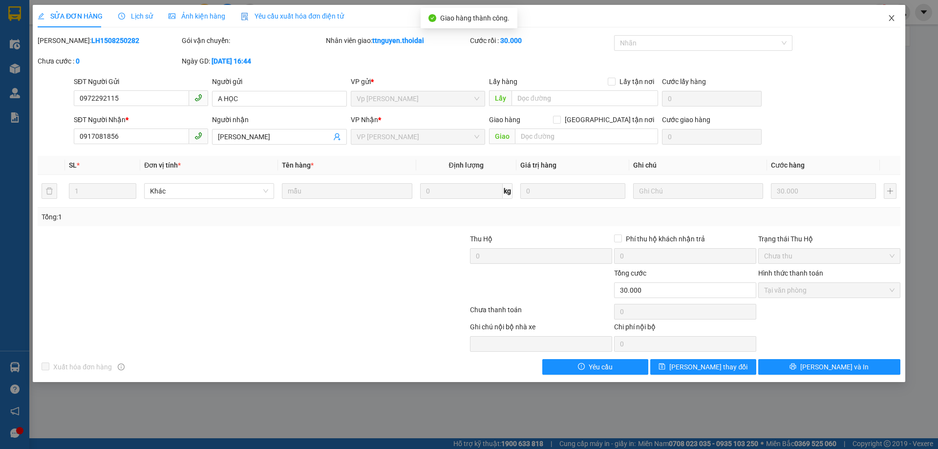
click at [893, 20] on icon "close" at bounding box center [891, 18] width 5 height 6
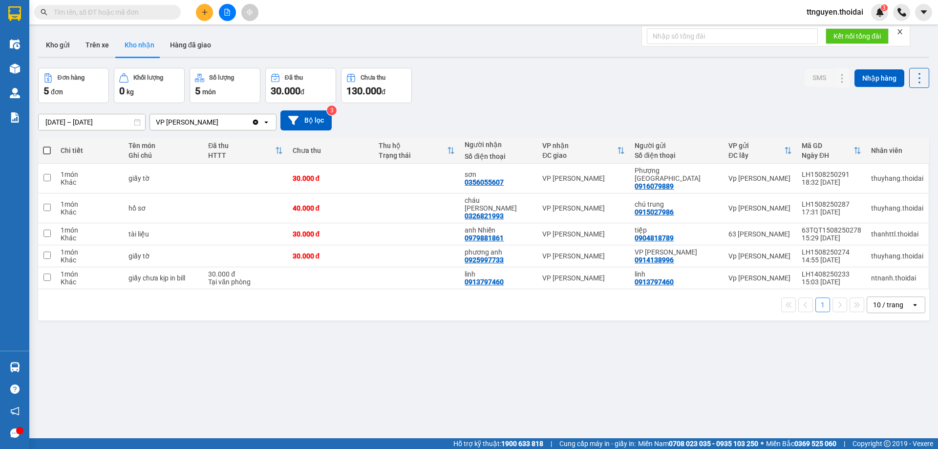
drag, startPoint x: 60, startPoint y: 40, endPoint x: 118, endPoint y: 109, distance: 90.6
click at [60, 40] on button "Kho gửi" at bounding box center [58, 44] width 40 height 23
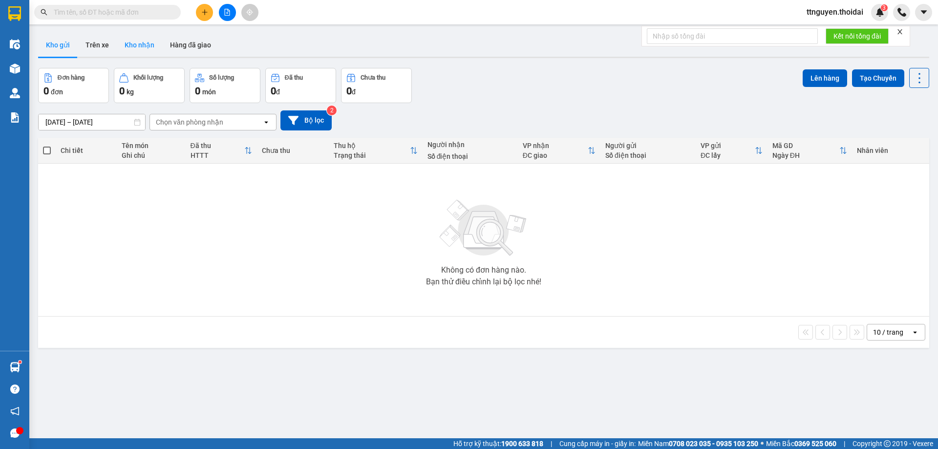
click at [126, 41] on button "Kho nhận" at bounding box center [139, 44] width 45 height 23
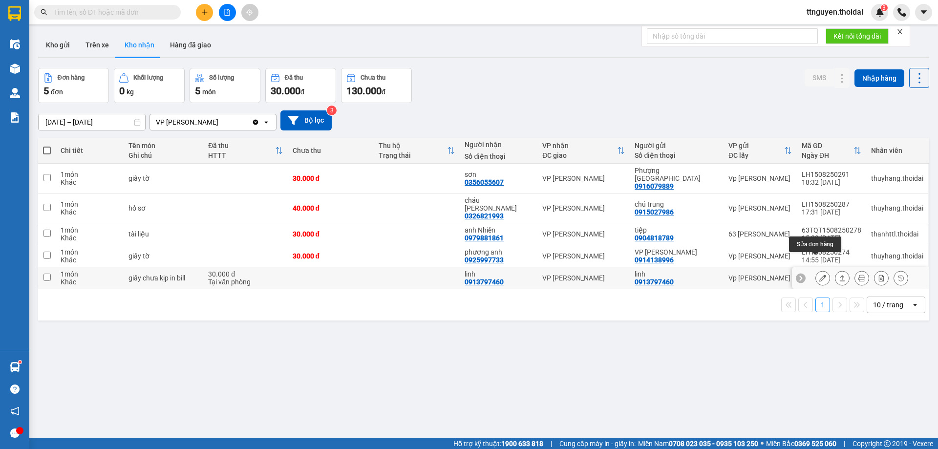
click at [820, 275] on icon at bounding box center [823, 278] width 7 height 7
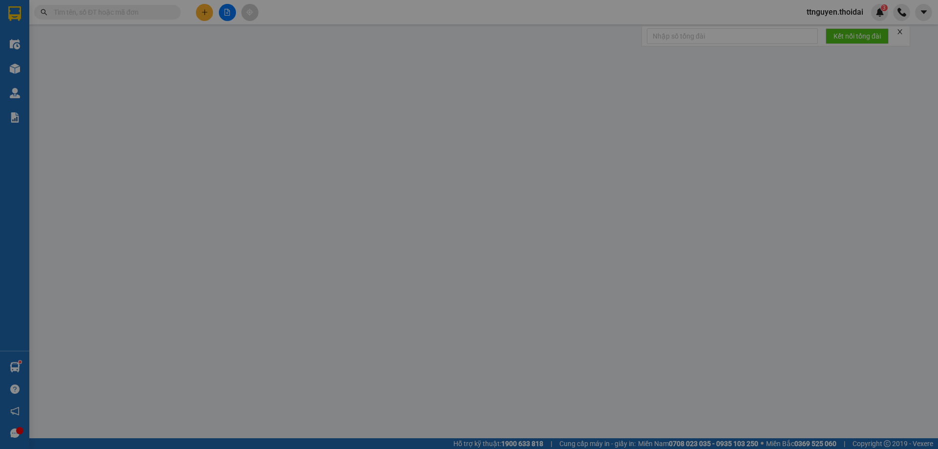
type input "0913797460"
type input "linh"
type input "0913797460"
type input "linh"
type input "30.000"
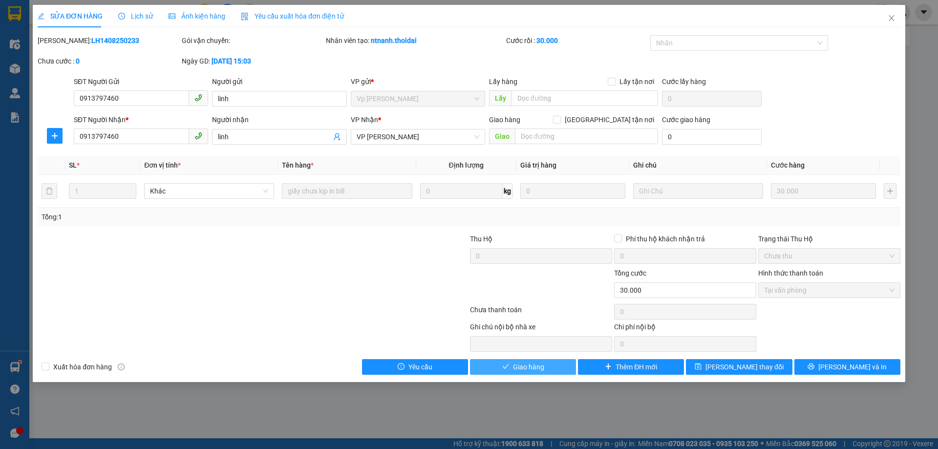
click at [544, 363] on button "Giao hàng" at bounding box center [523, 367] width 106 height 16
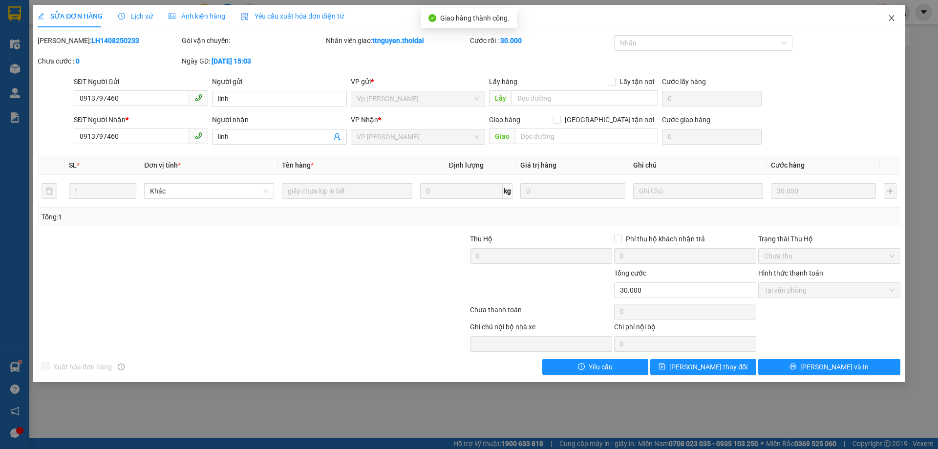
click at [891, 22] on icon "close" at bounding box center [892, 18] width 8 height 8
